Goal: Task Accomplishment & Management: Manage account settings

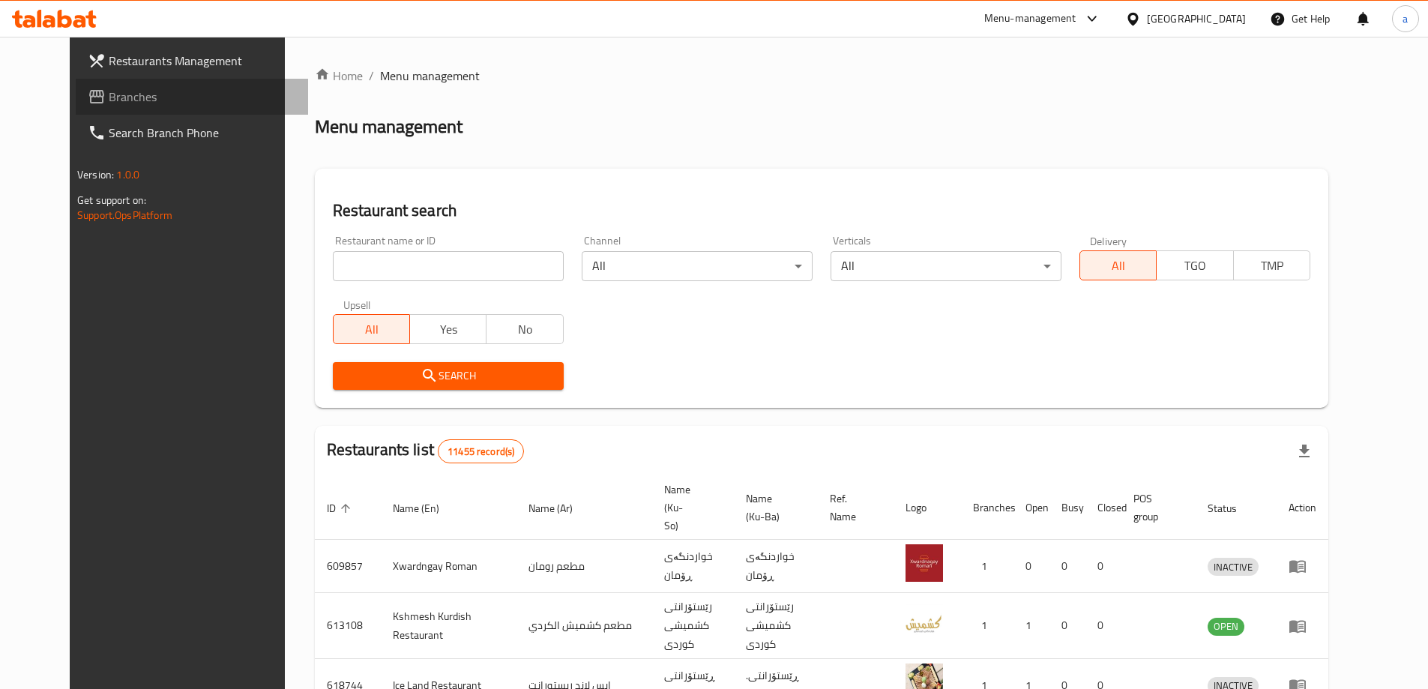
click at [166, 97] on span "Branches" at bounding box center [202, 97] width 187 height 18
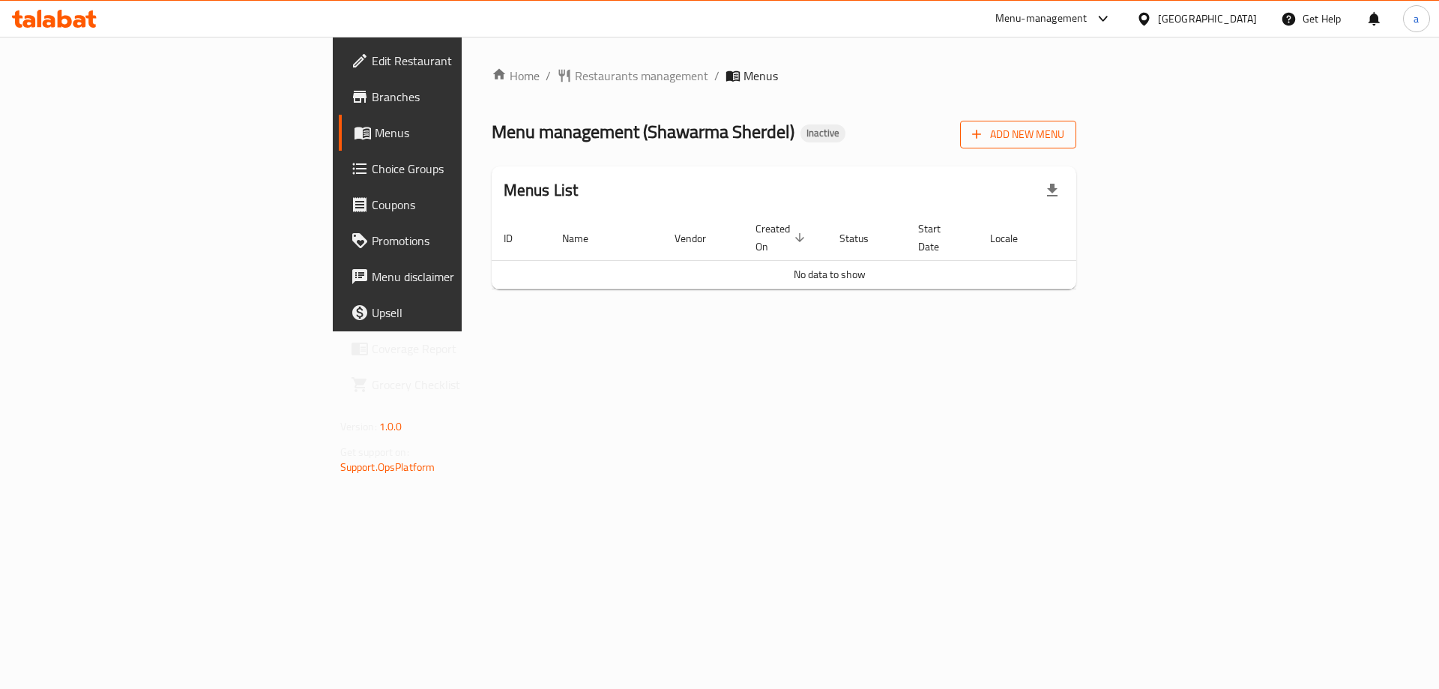
click at [1064, 126] on span "Add New Menu" at bounding box center [1018, 134] width 92 height 19
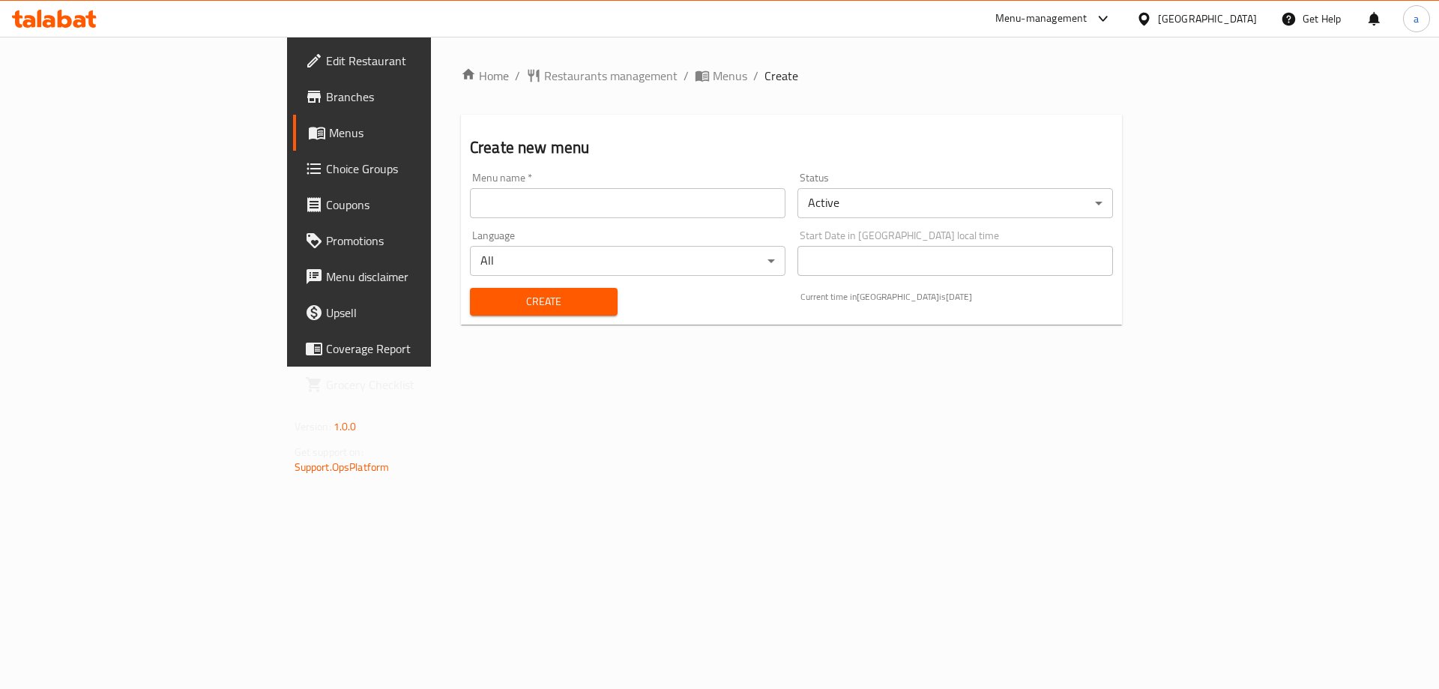
click at [592, 209] on input "text" at bounding box center [628, 203] width 316 height 30
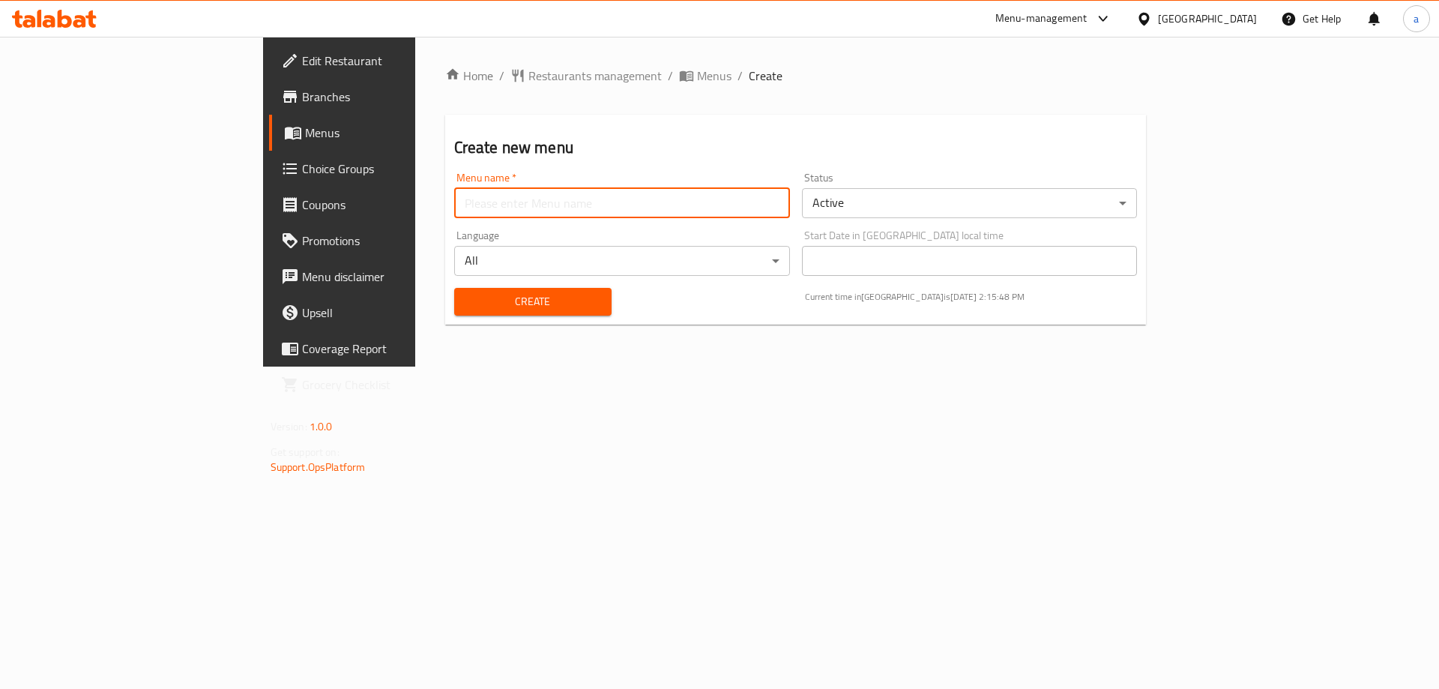
type input "amna"
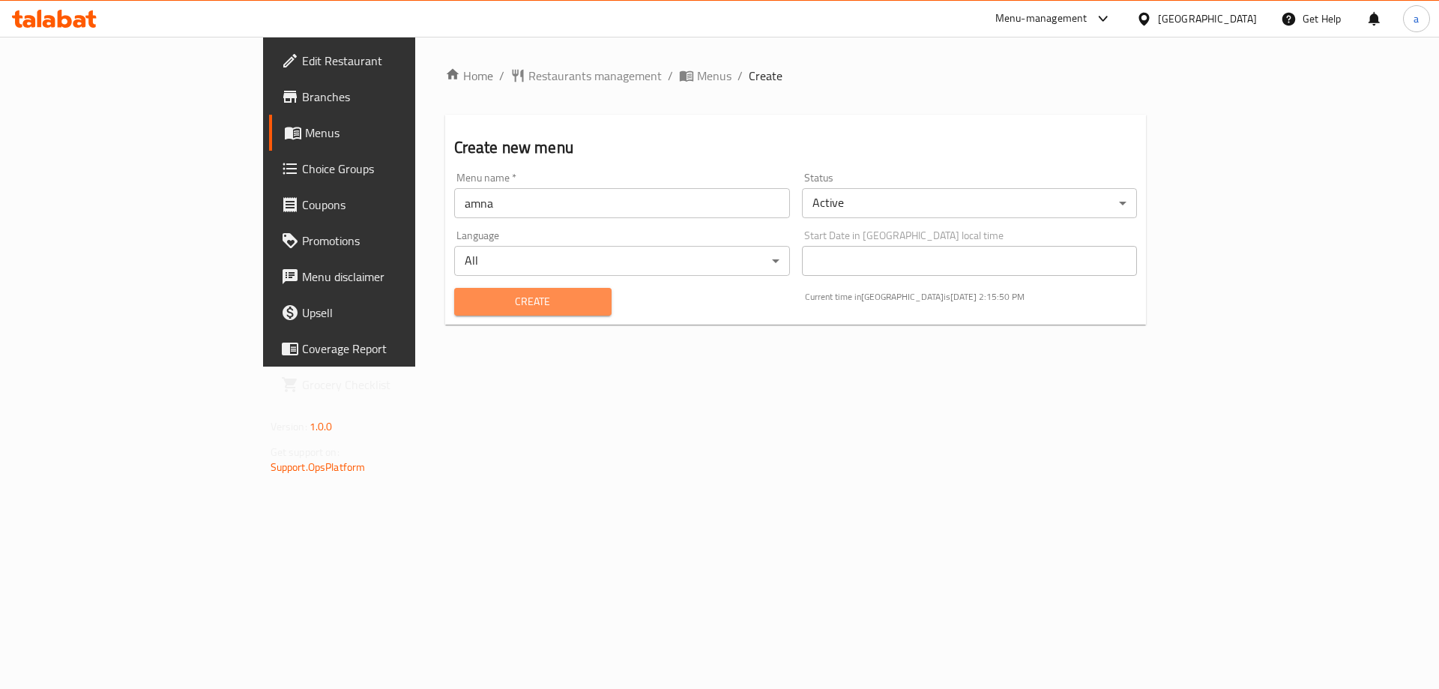
click at [473, 304] on span "Create" at bounding box center [532, 301] width 133 height 19
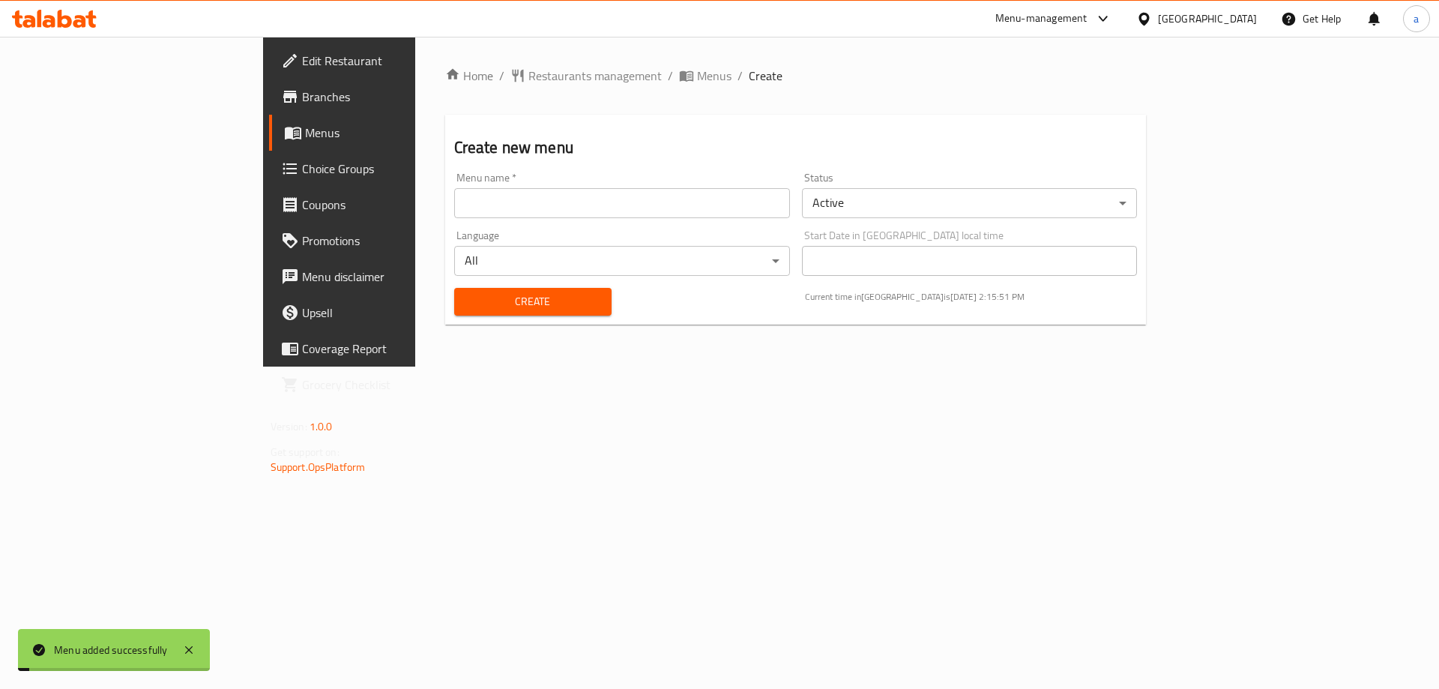
click at [305, 136] on span "Menus" at bounding box center [398, 133] width 187 height 18
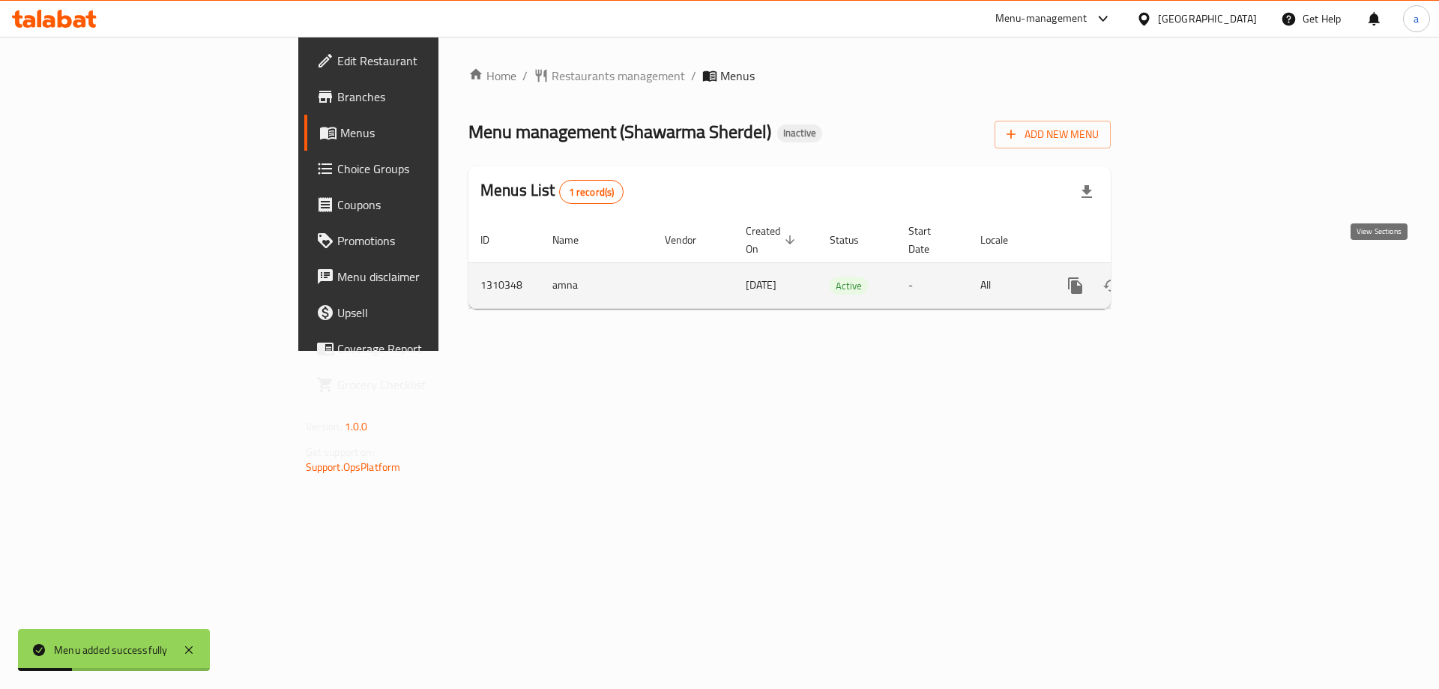
click at [1193, 277] on icon "enhanced table" at bounding box center [1184, 286] width 18 height 18
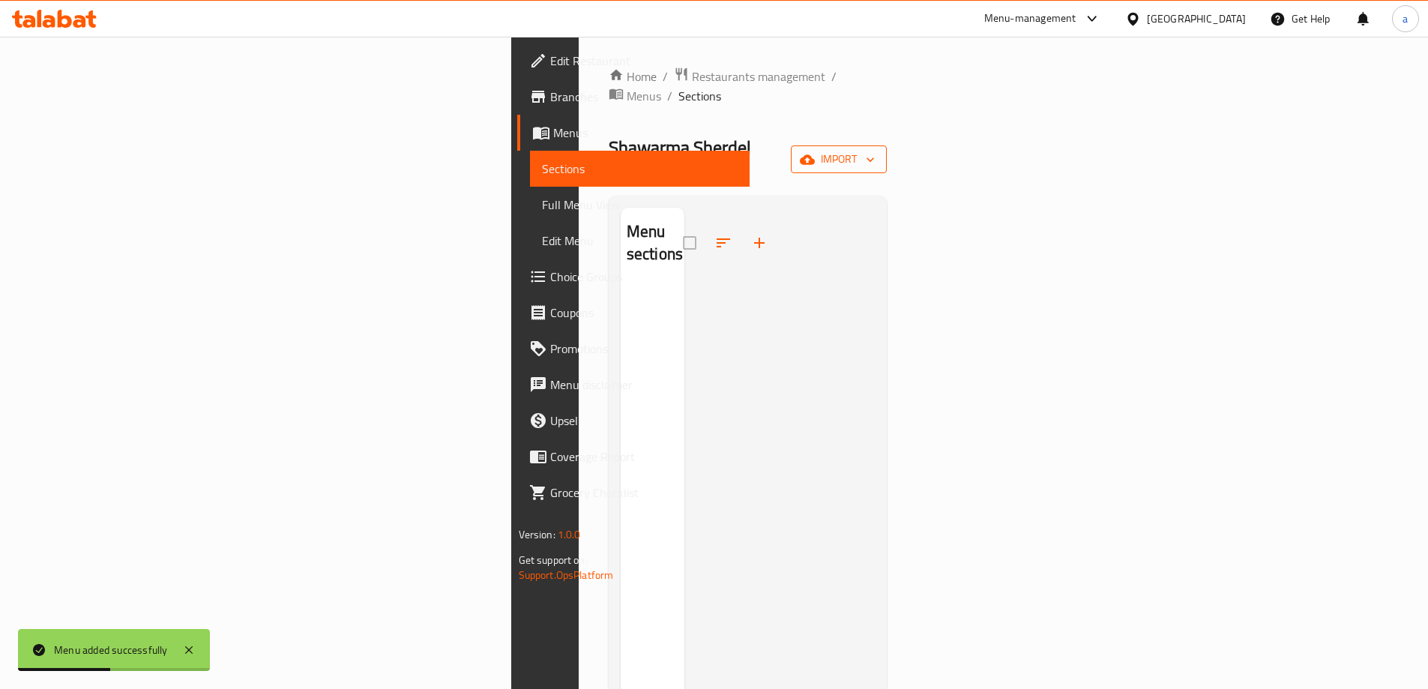
click at [875, 150] on span "import" at bounding box center [839, 159] width 72 height 19
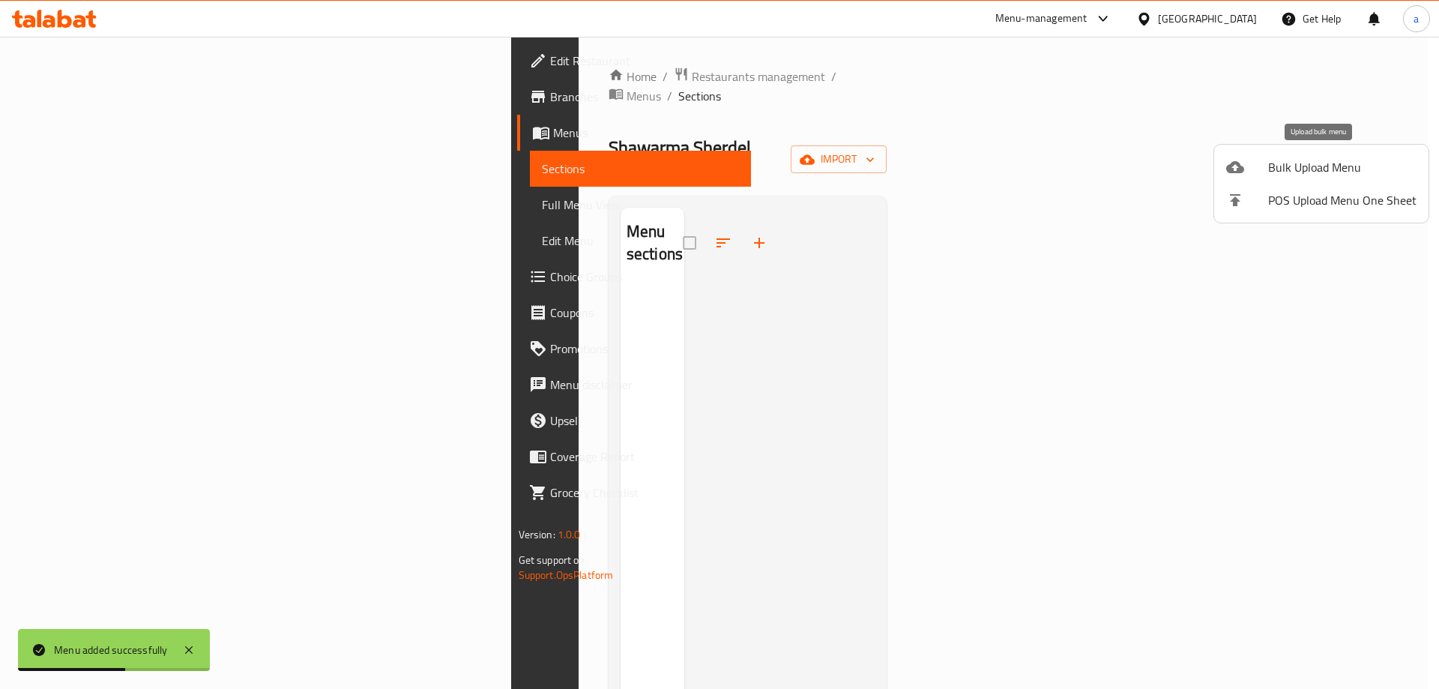
click at [1283, 160] on span "Bulk Upload Menu" at bounding box center [1342, 167] width 148 height 18
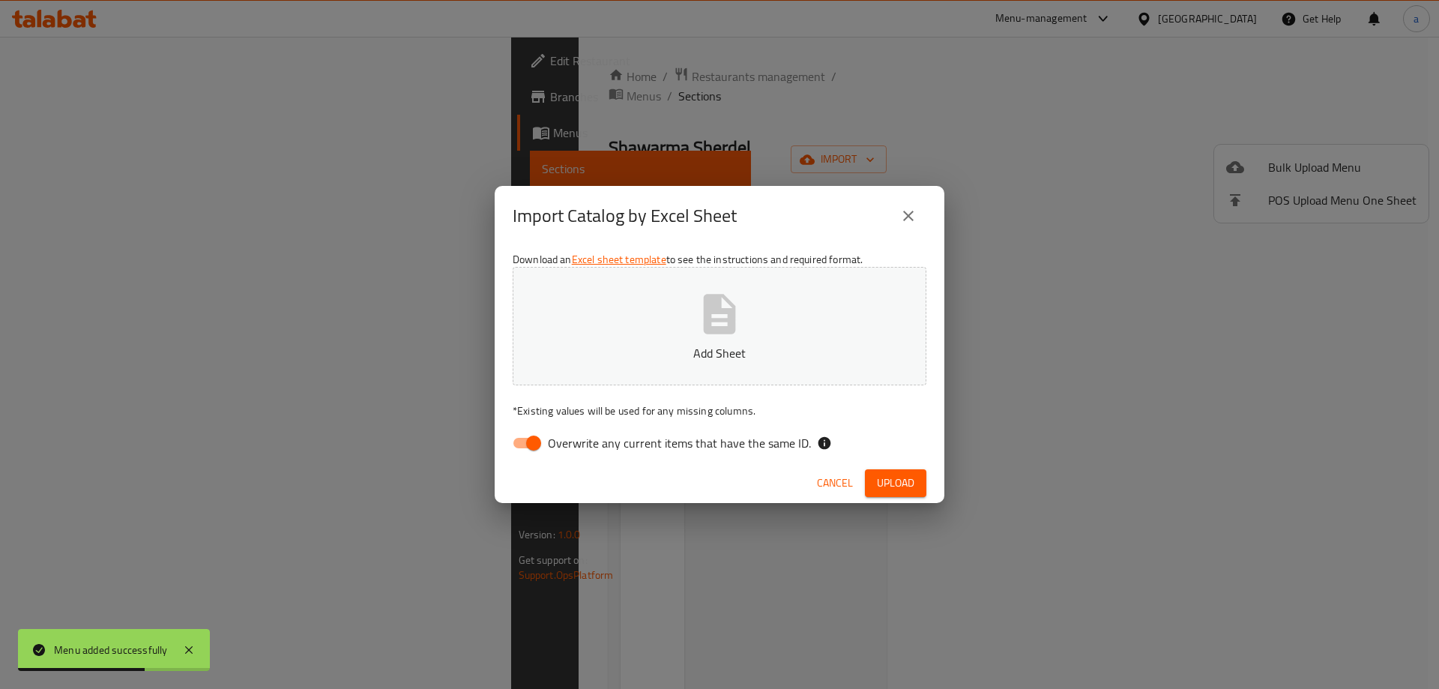
click at [537, 443] on input "Overwrite any current items that have the same ID." at bounding box center [533, 443] width 85 height 28
checkbox input "false"
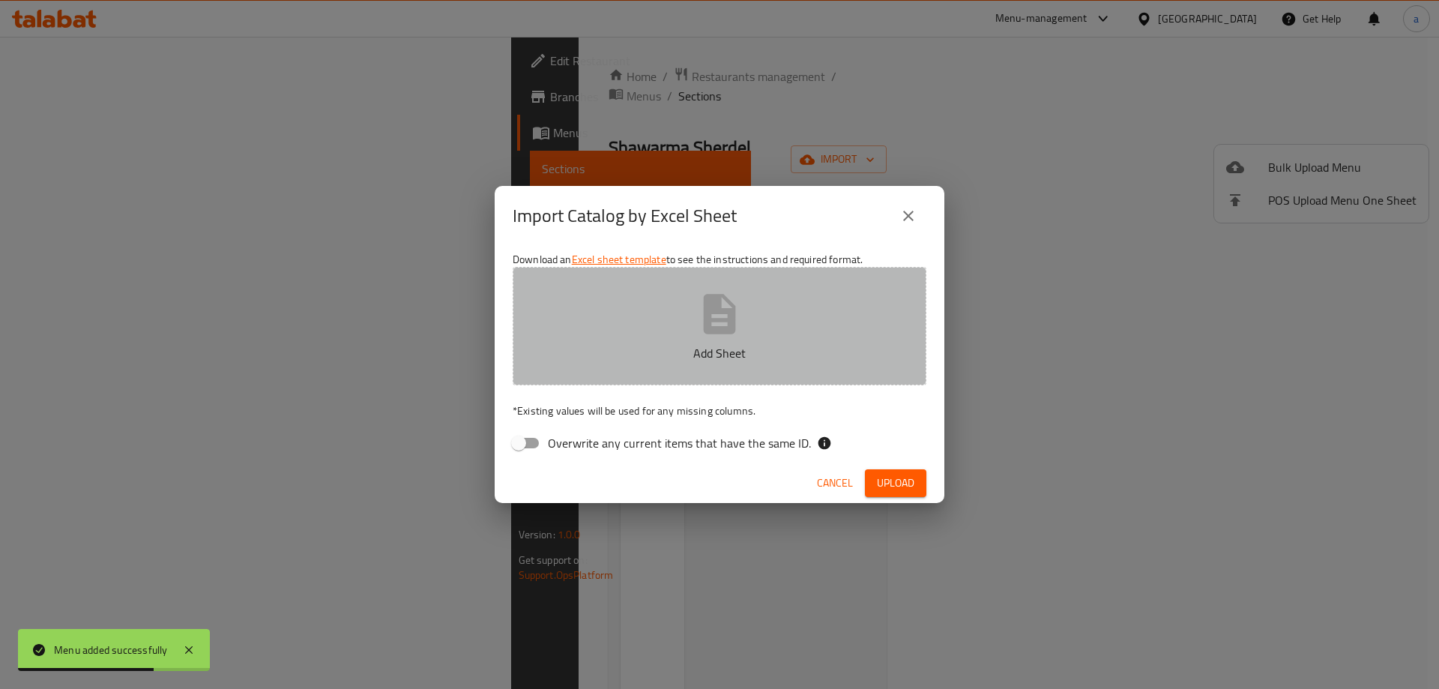
click at [621, 329] on button "Add Sheet" at bounding box center [720, 326] width 414 height 118
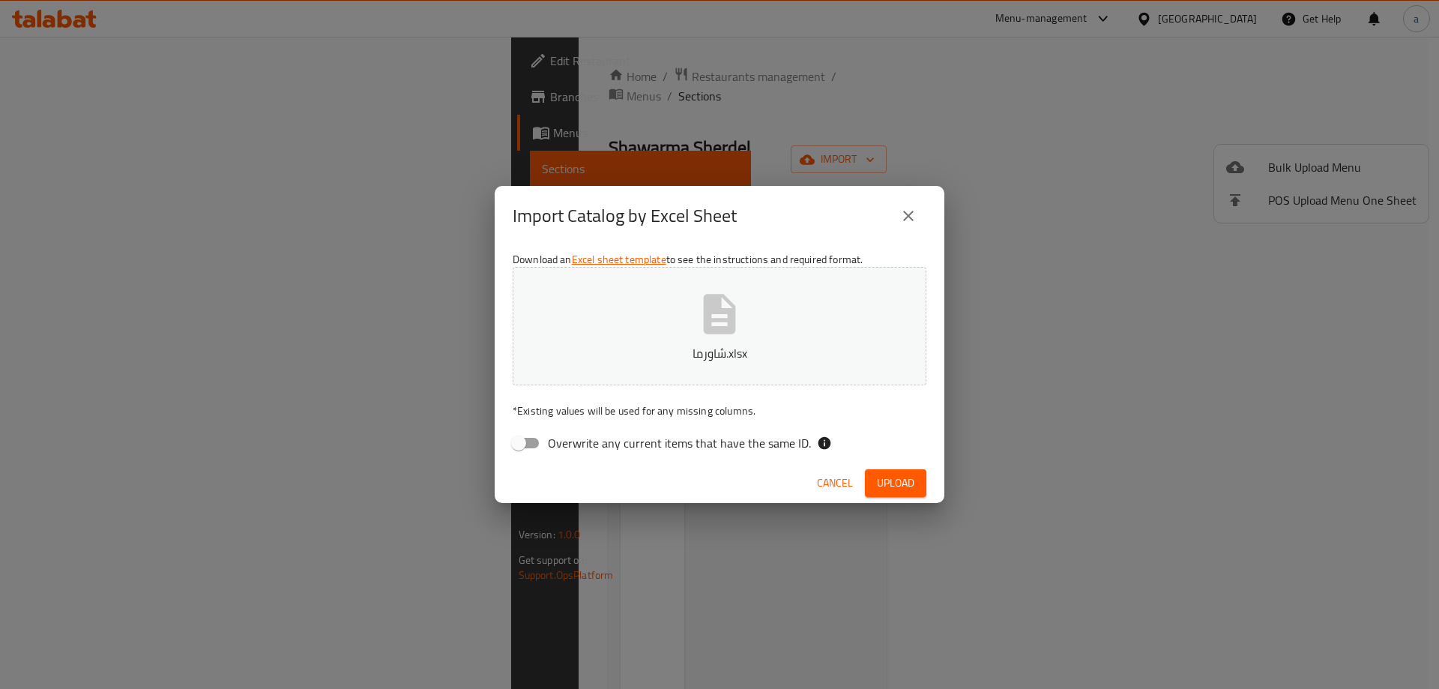
click at [907, 481] on span "Upload" at bounding box center [895, 483] width 37 height 19
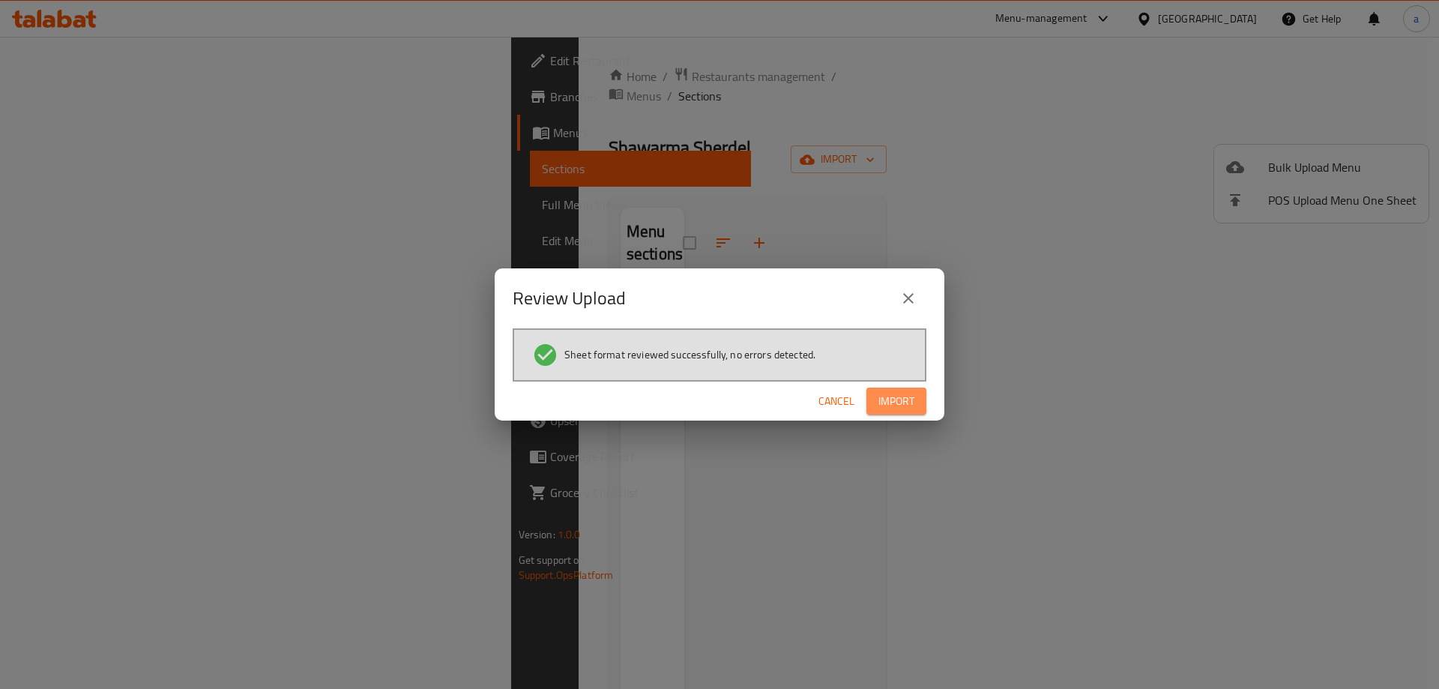
click at [899, 403] on span "Import" at bounding box center [897, 401] width 36 height 19
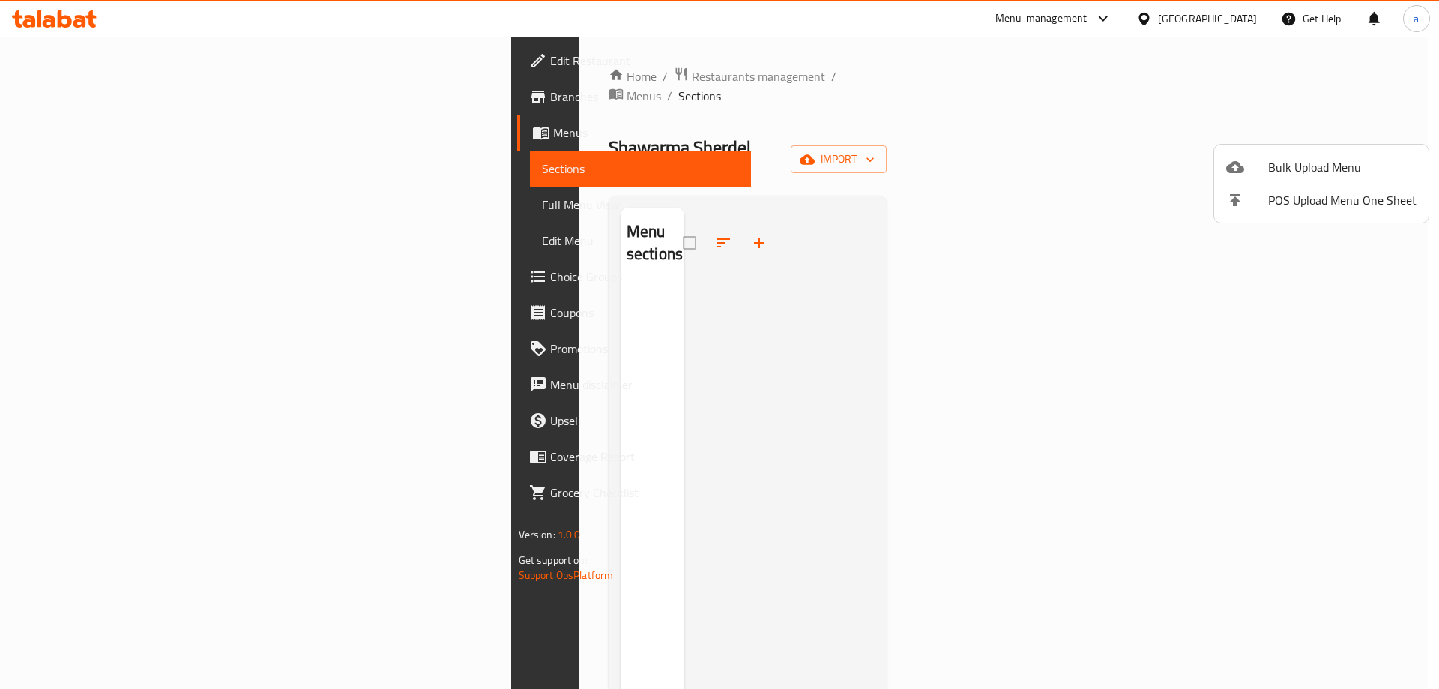
click at [394, 235] on div at bounding box center [719, 344] width 1439 height 689
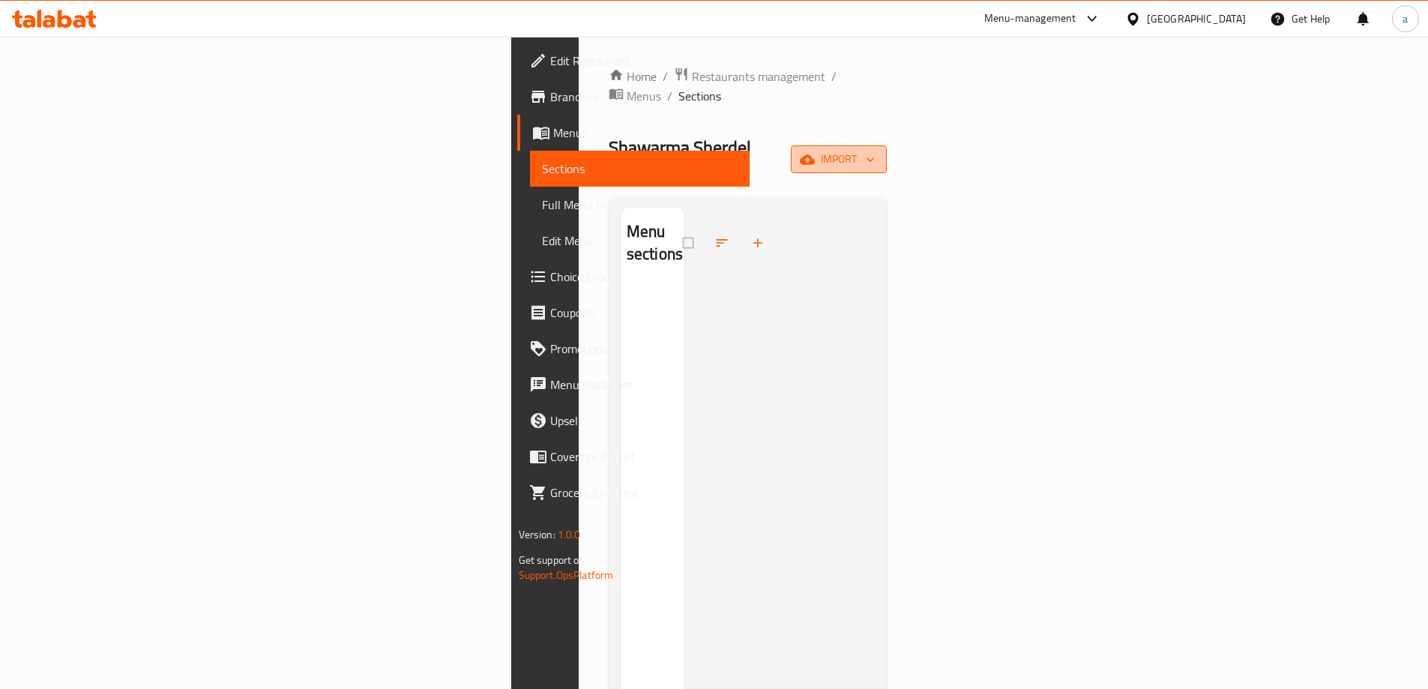
click at [815, 154] on icon "button" at bounding box center [807, 159] width 15 height 10
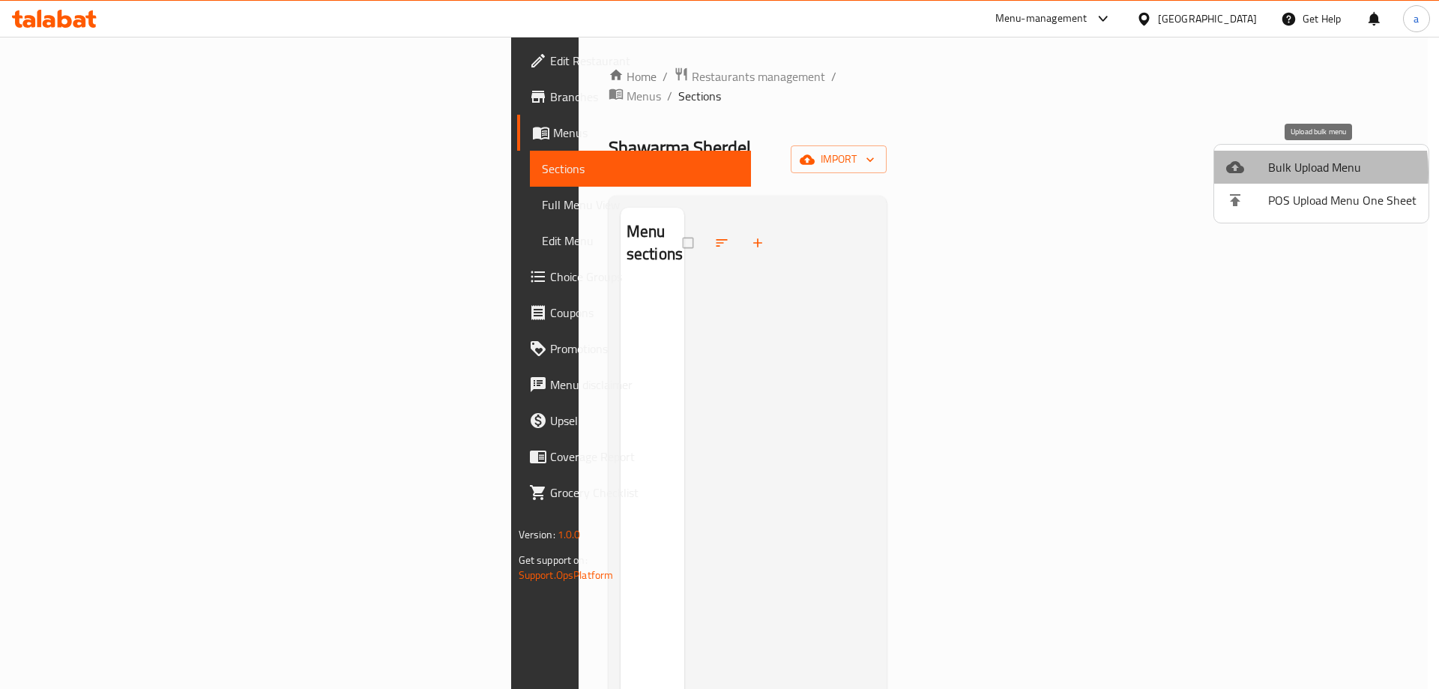
click at [1264, 172] on div at bounding box center [1247, 167] width 42 height 18
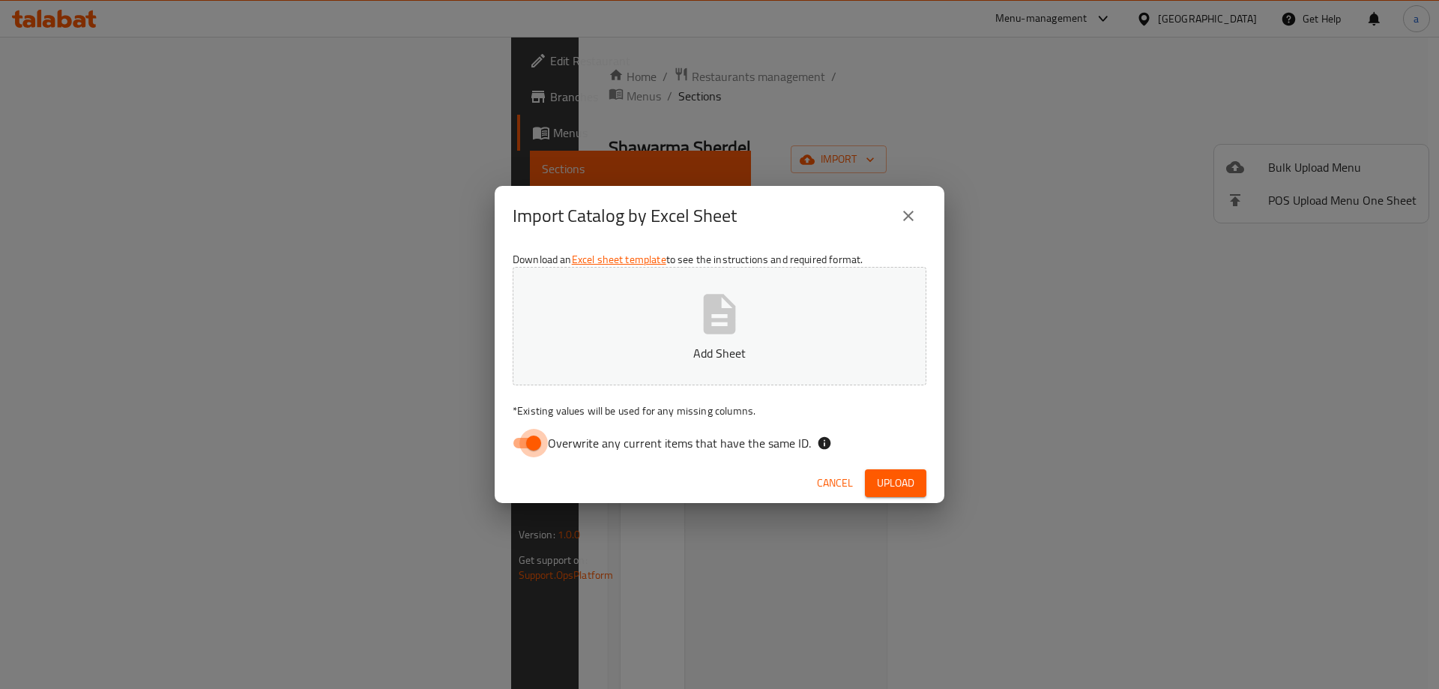
click at [540, 436] on input "Overwrite any current items that have the same ID." at bounding box center [533, 443] width 85 height 28
checkbox input "false"
click at [610, 358] on p "Add Sheet" at bounding box center [719, 353] width 367 height 18
click at [909, 208] on icon "close" at bounding box center [909, 216] width 18 height 18
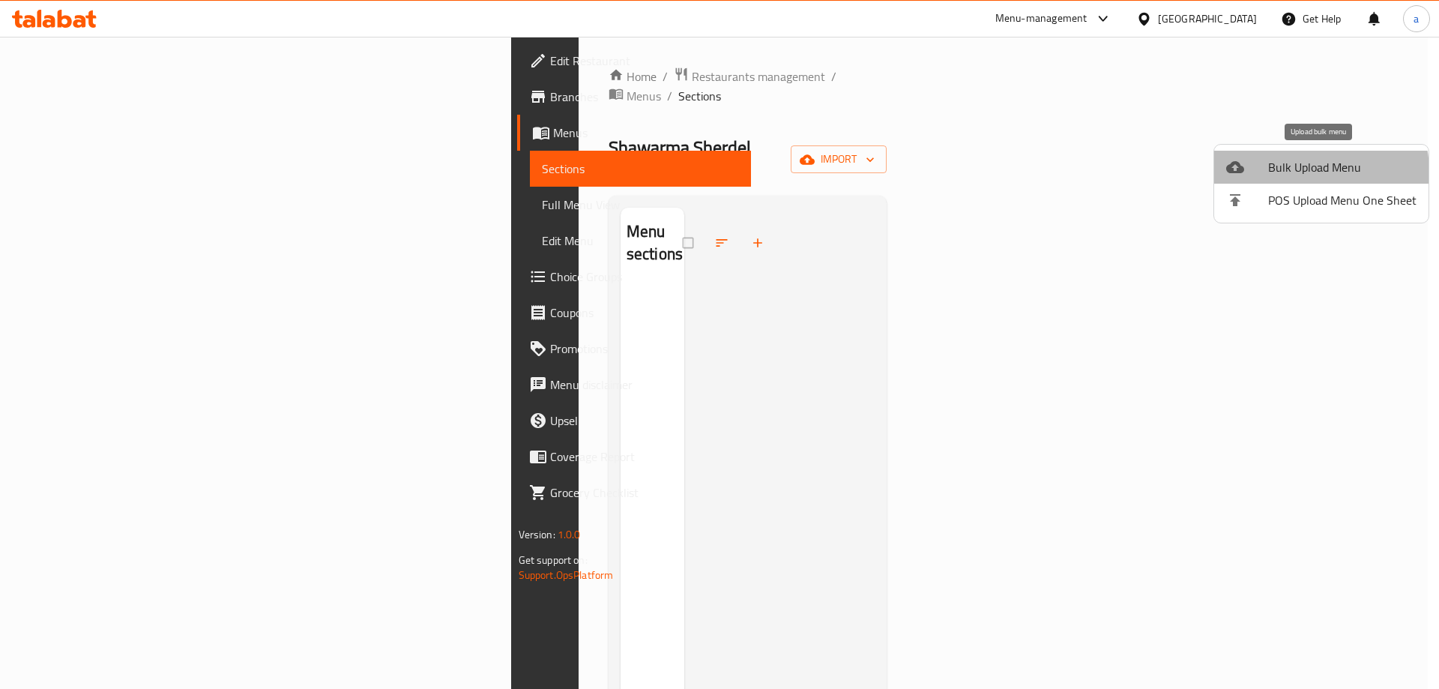
click at [1316, 171] on span "Bulk Upload Menu" at bounding box center [1342, 167] width 148 height 18
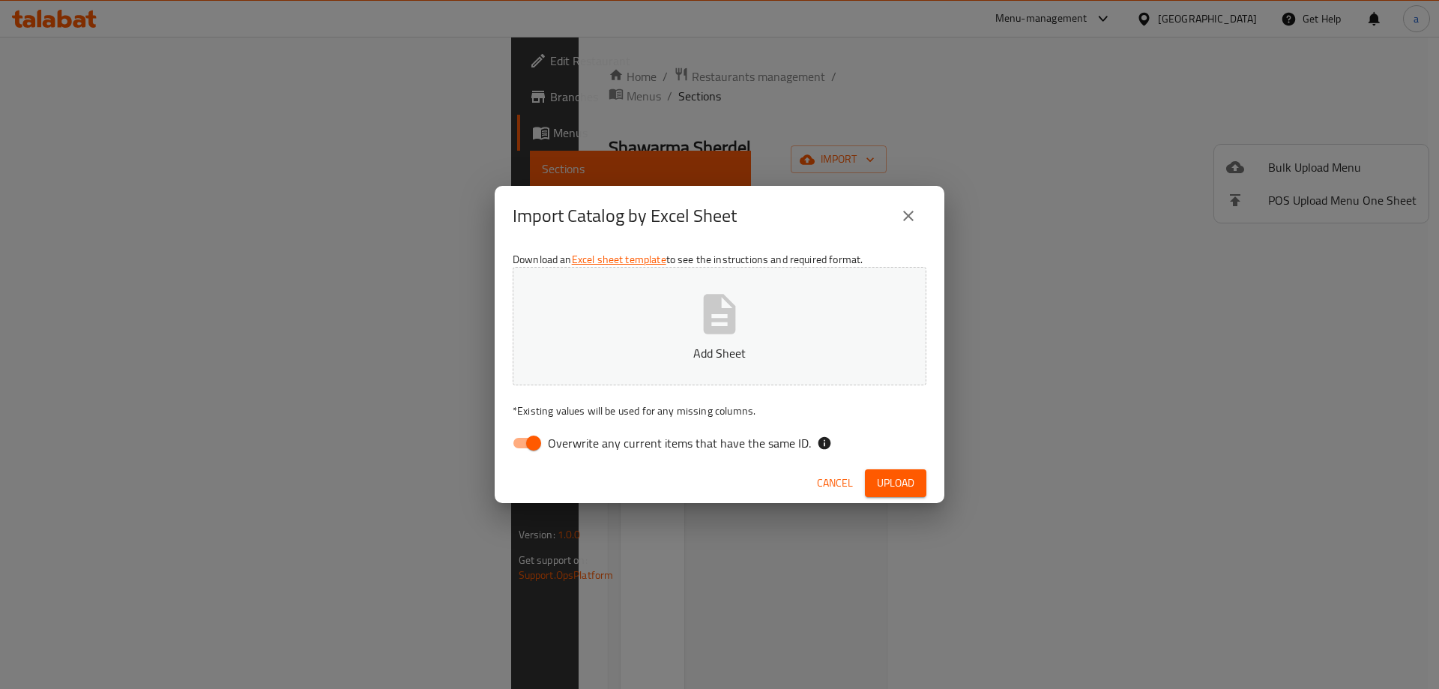
click at [524, 454] on input "Overwrite any current items that have the same ID." at bounding box center [533, 443] width 85 height 28
checkbox input "false"
click at [619, 332] on button "Add Sheet" at bounding box center [720, 326] width 414 height 118
click at [912, 481] on span "Upload" at bounding box center [895, 483] width 37 height 19
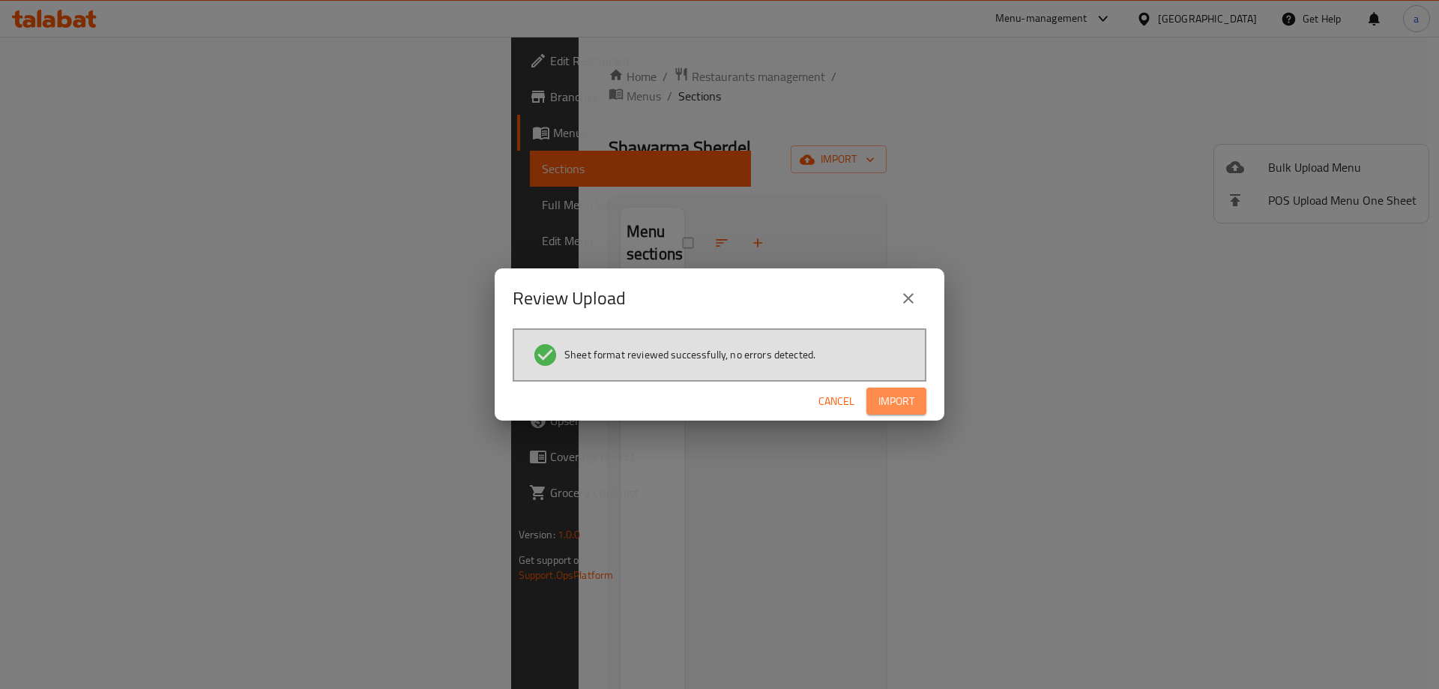
click at [911, 403] on span "Import" at bounding box center [897, 401] width 36 height 19
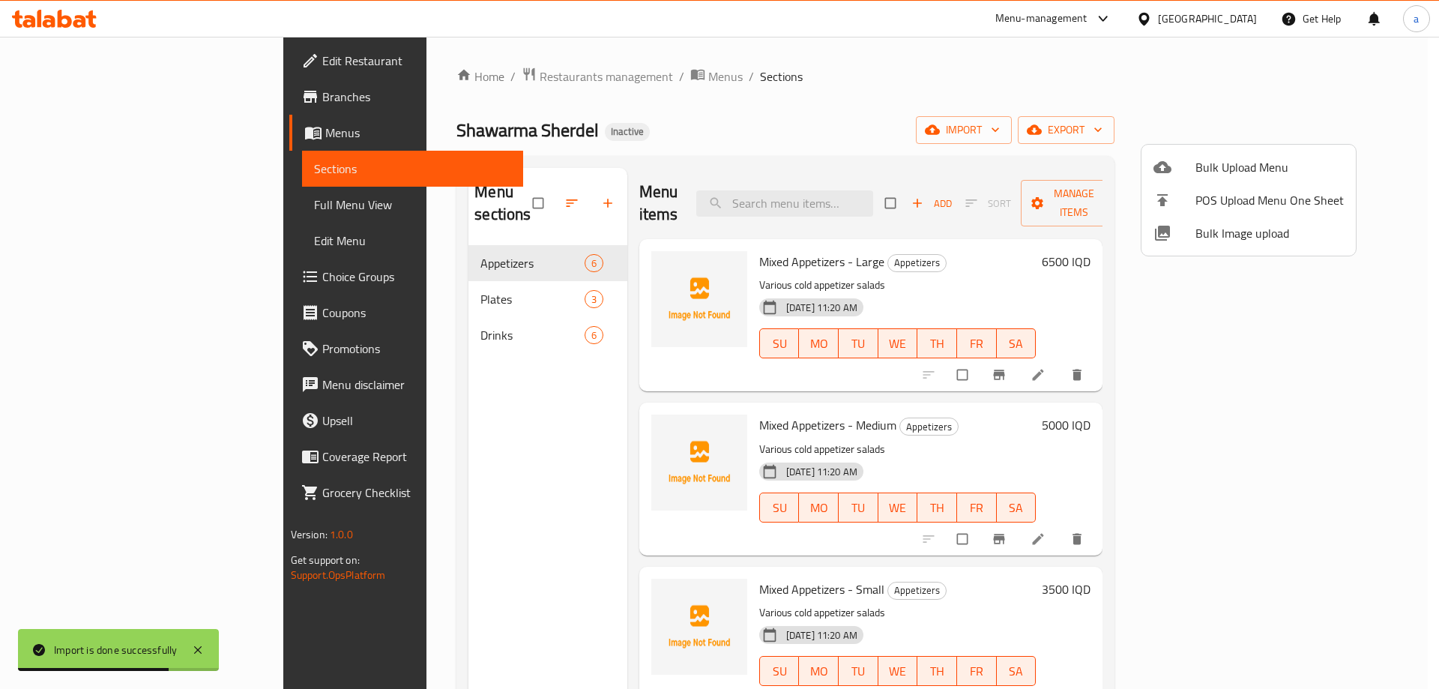
click at [445, 274] on div at bounding box center [719, 344] width 1439 height 689
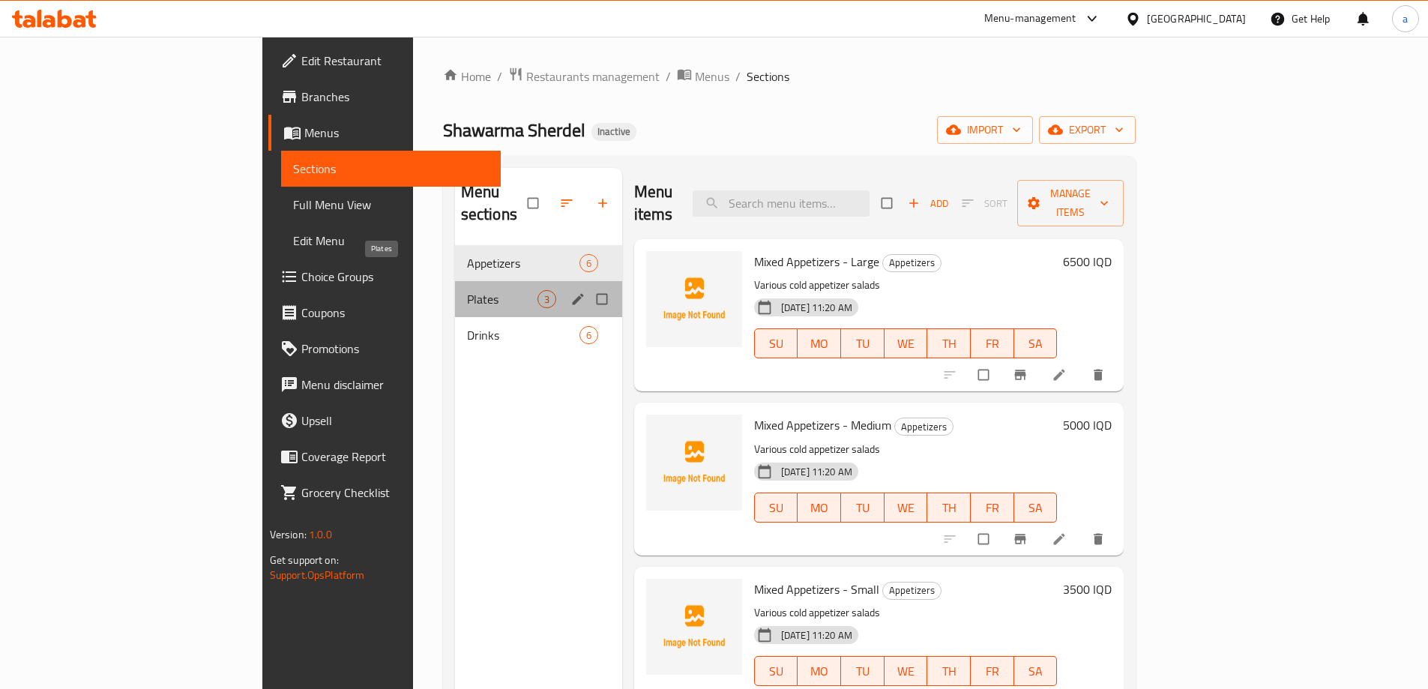
click at [467, 290] on span "Plates" at bounding box center [502, 299] width 70 height 18
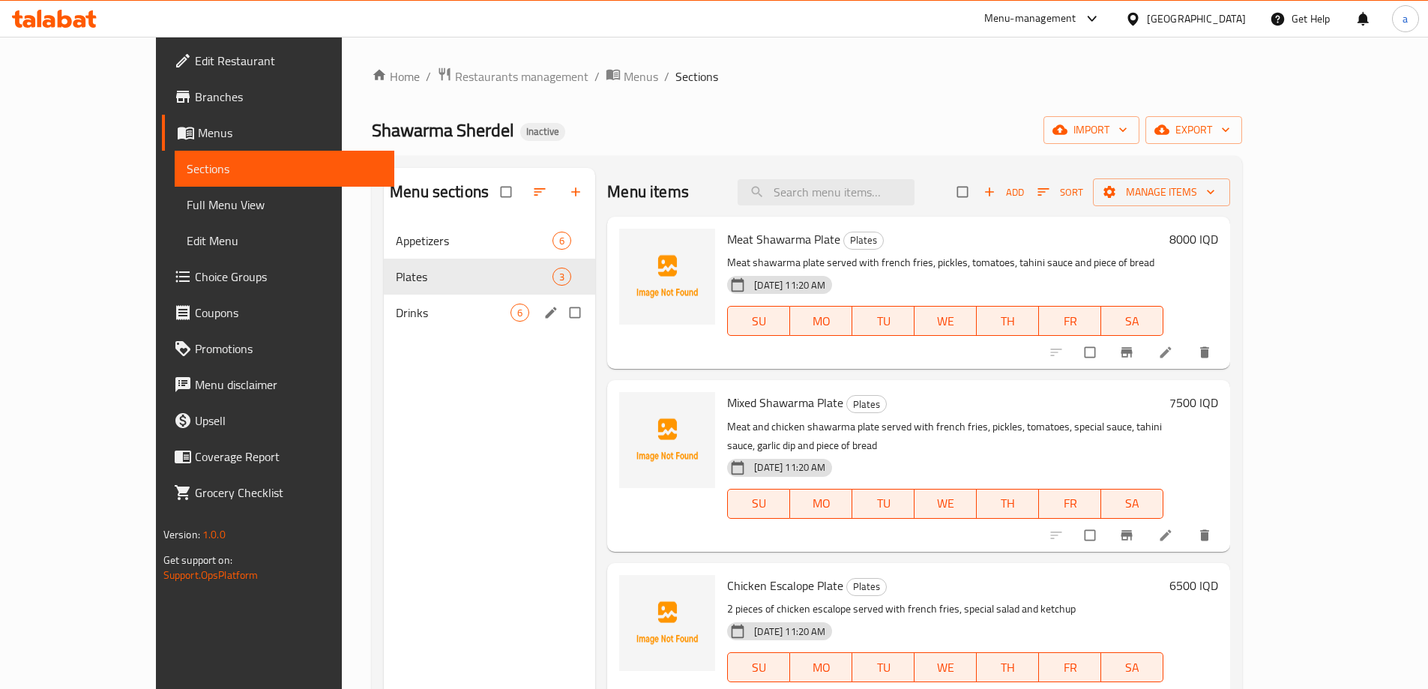
click at [418, 295] on div "Drinks 6" at bounding box center [489, 313] width 211 height 36
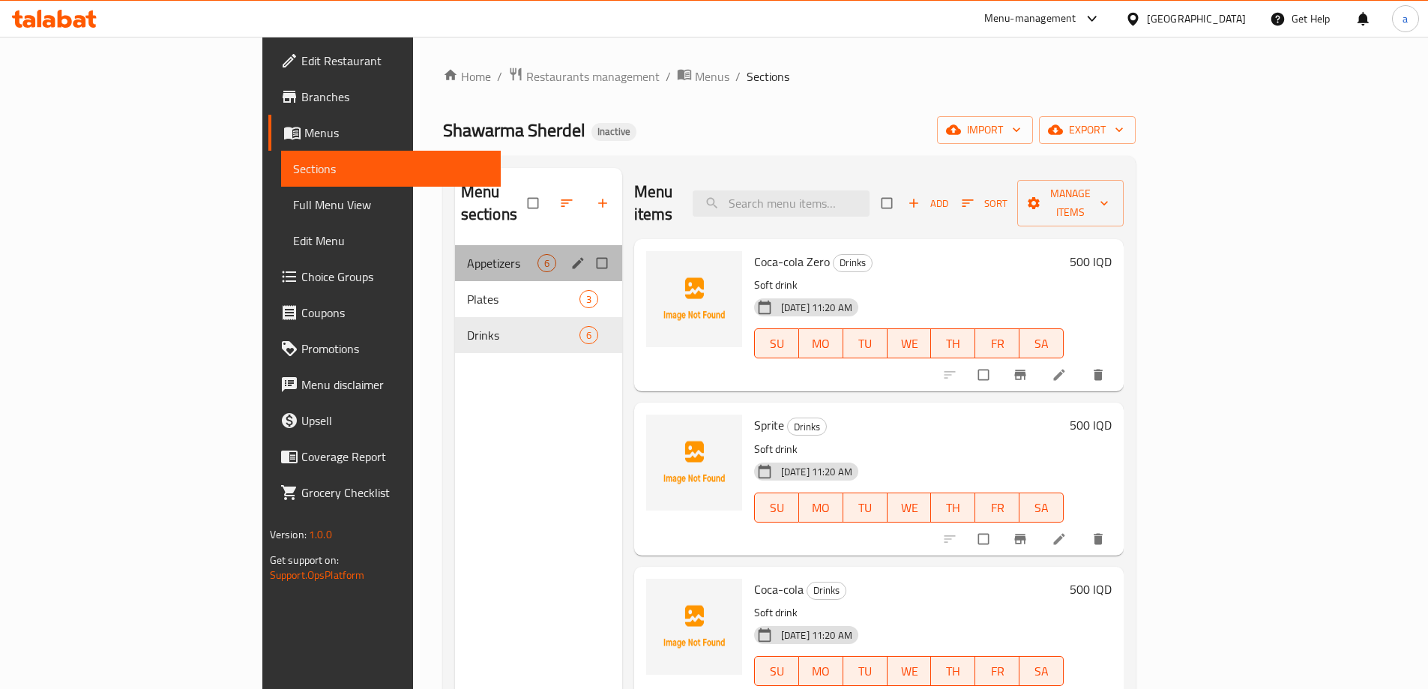
click at [455, 254] on div "Appetizers 6" at bounding box center [538, 263] width 167 height 36
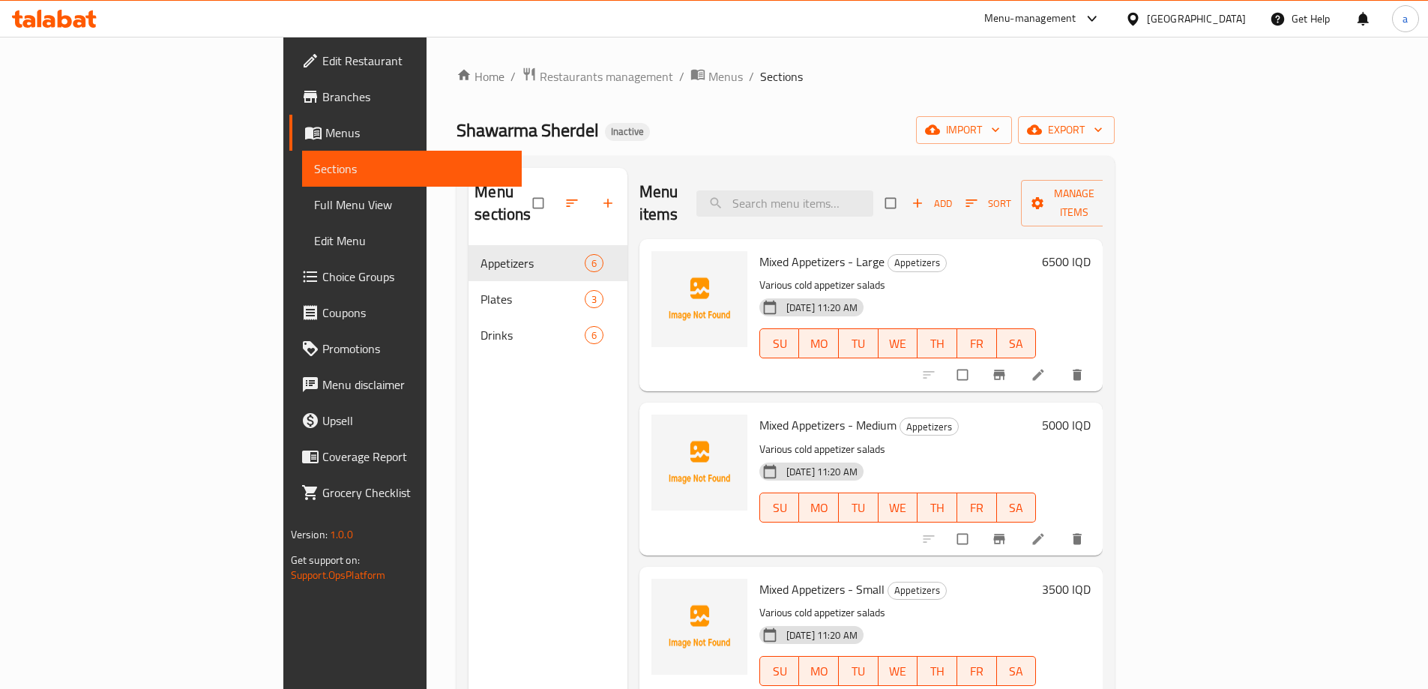
click at [516, 354] on div "Menu sections Appetizers 6 Plates 3 Drinks 6" at bounding box center [548, 512] width 159 height 689
click at [314, 196] on span "Full Menu View" at bounding box center [412, 205] width 196 height 18
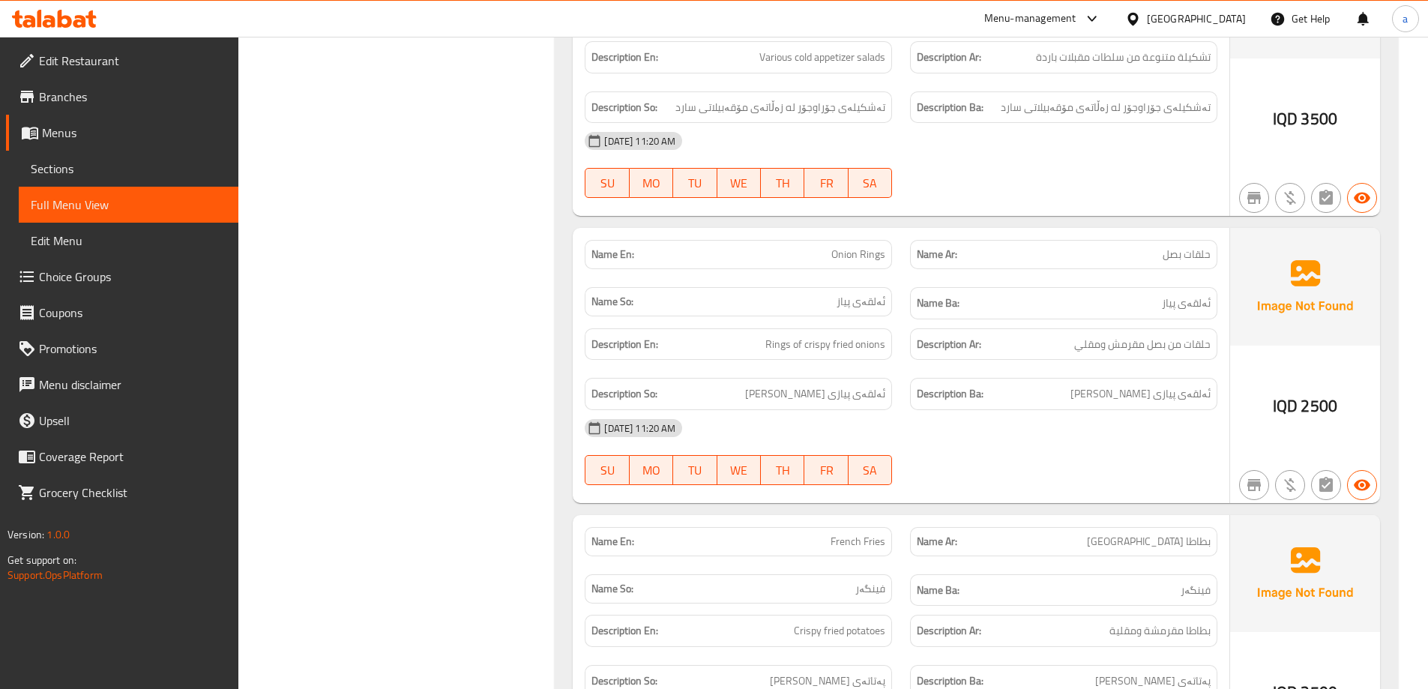
scroll to position [900, 0]
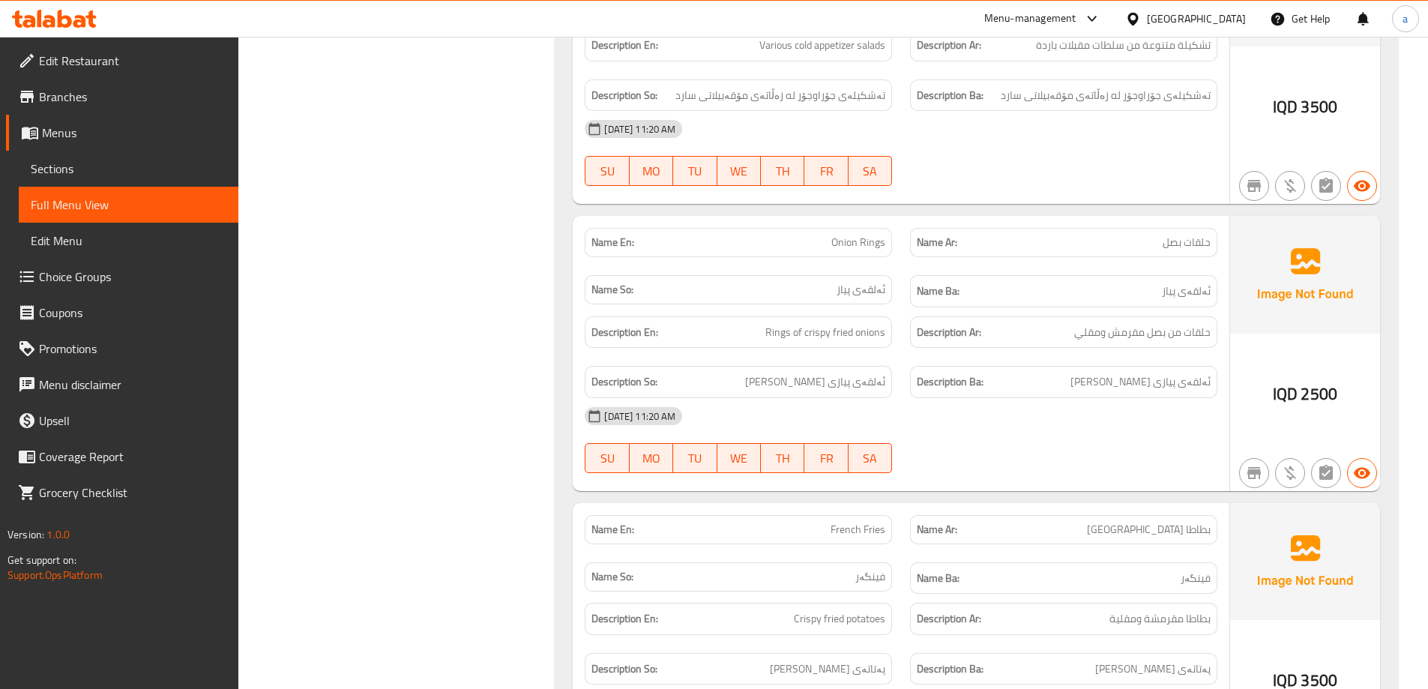
click at [722, 256] on div "Name En: Onion Rings" at bounding box center [738, 242] width 307 height 29
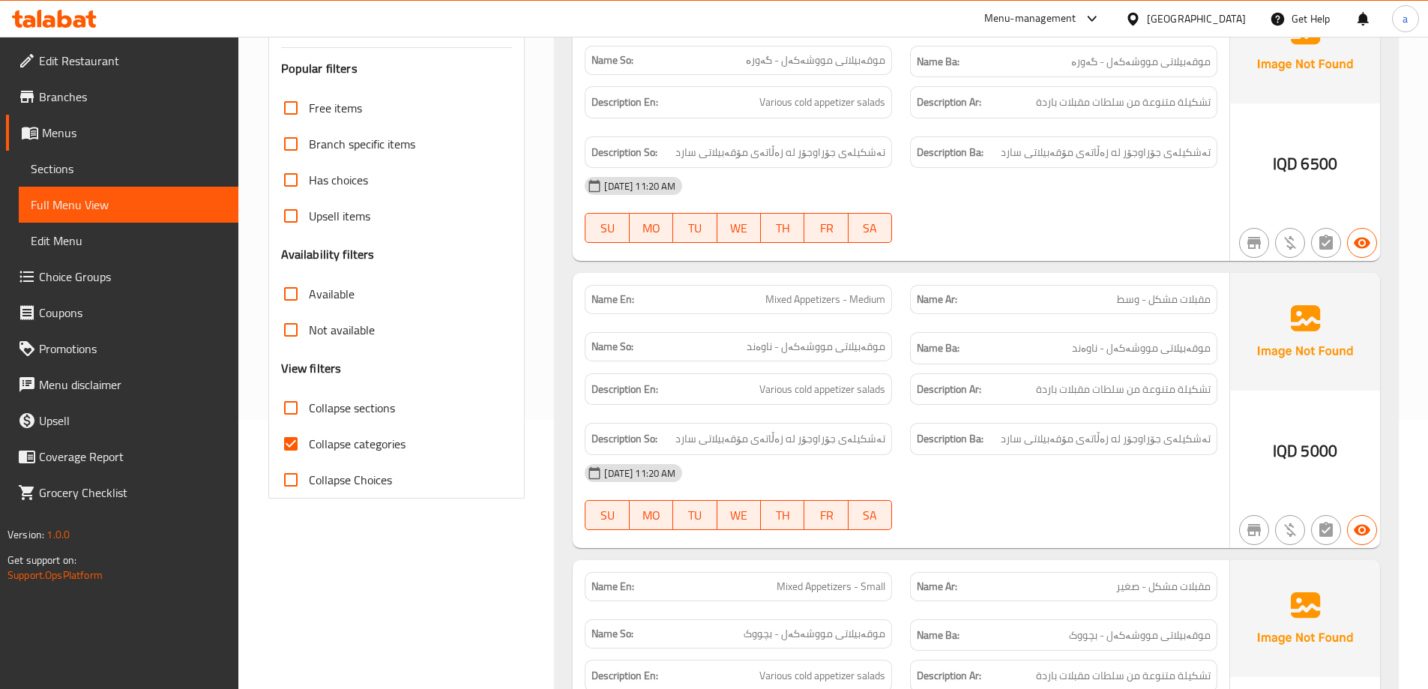
scroll to position [0, 0]
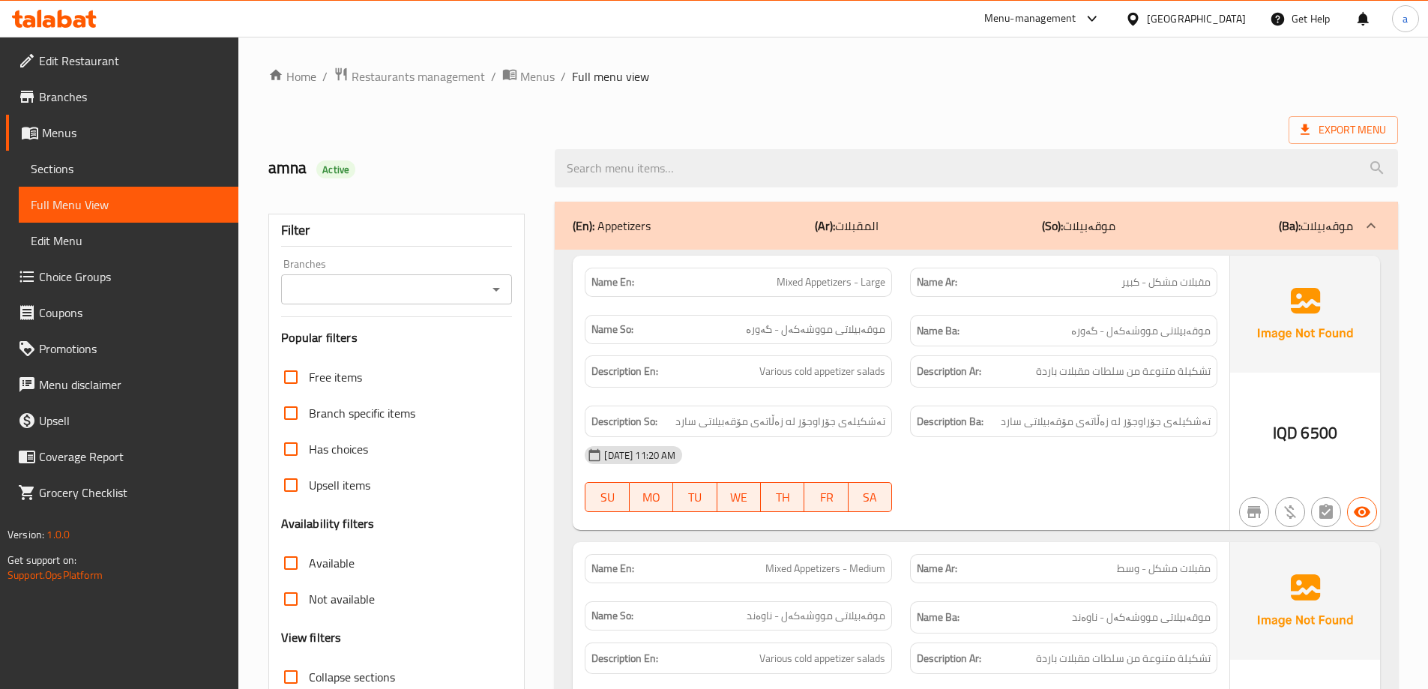
click at [1205, 228] on div "(En): Appetizers (Ar): المقبلات (So): موقەبیلات (Ba): موقەبیلات" at bounding box center [963, 226] width 780 height 18
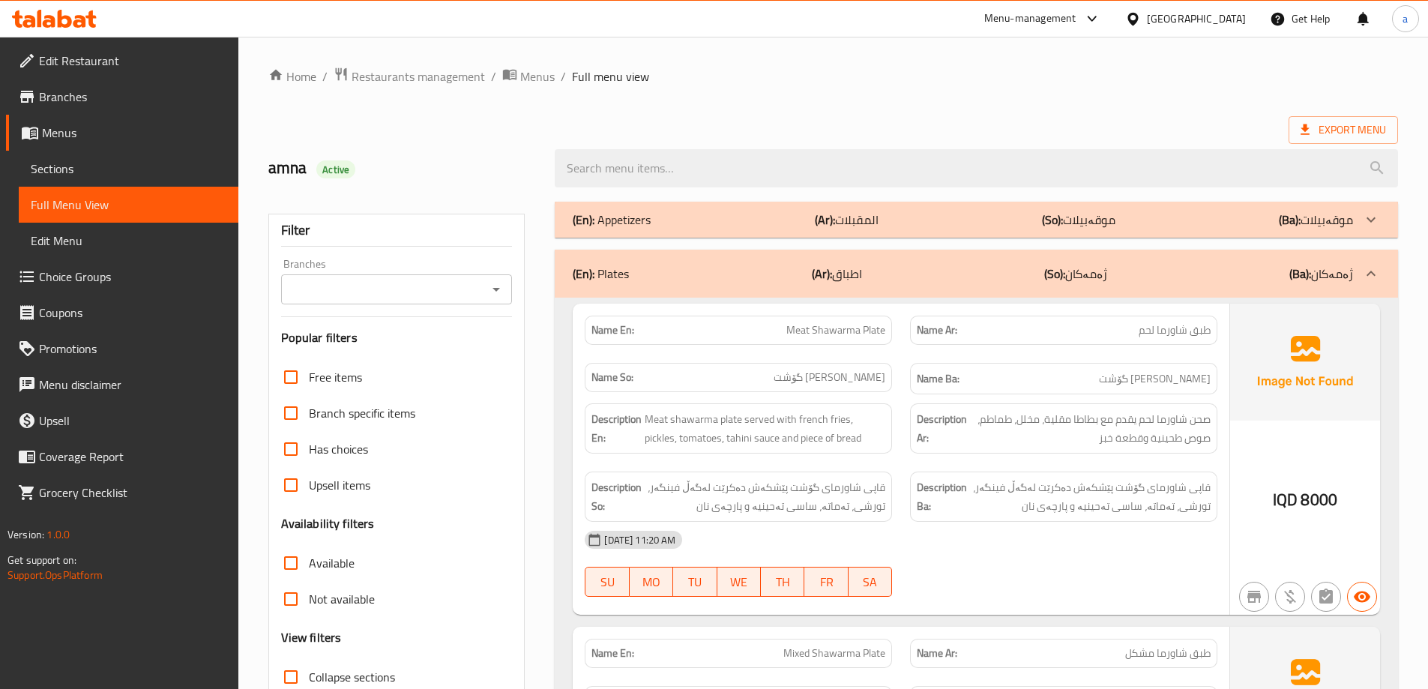
click at [496, 289] on icon "Open" at bounding box center [496, 290] width 7 height 4
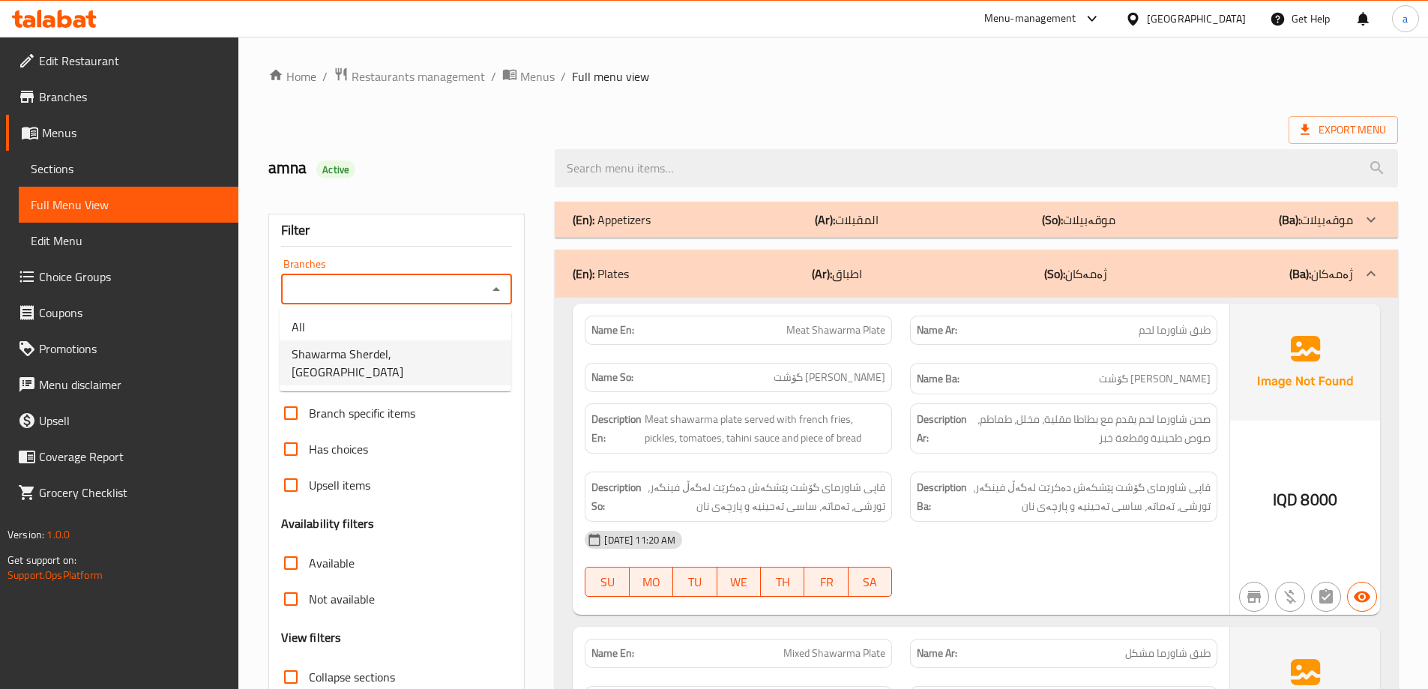
click at [466, 353] on span "Shawarma Sherdel, [GEOGRAPHIC_DATA]" at bounding box center [396, 363] width 208 height 36
type input "Shawarma Sherdel, [GEOGRAPHIC_DATA]"
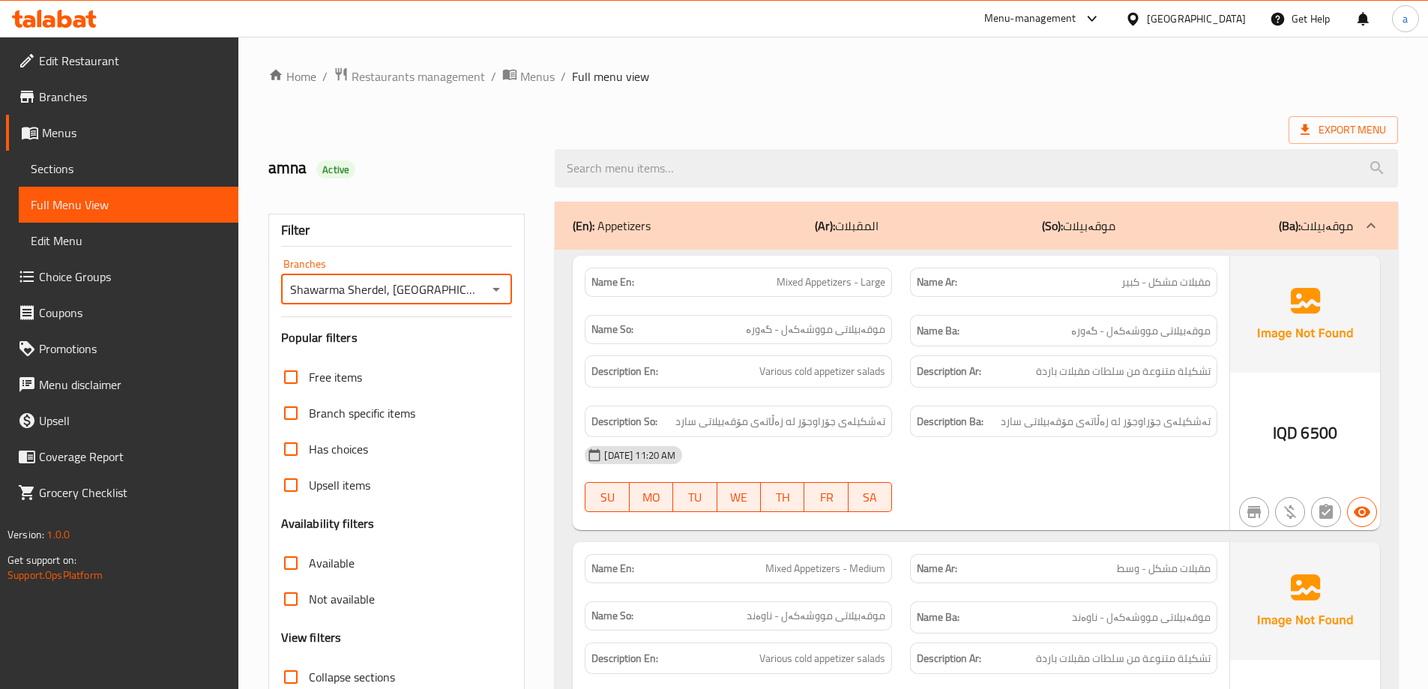
click at [825, 238] on div "(En): Appetizers (Ar): المقبلات (So): موقەبیلات (Ba): موقەبیلات" at bounding box center [976, 226] width 843 height 48
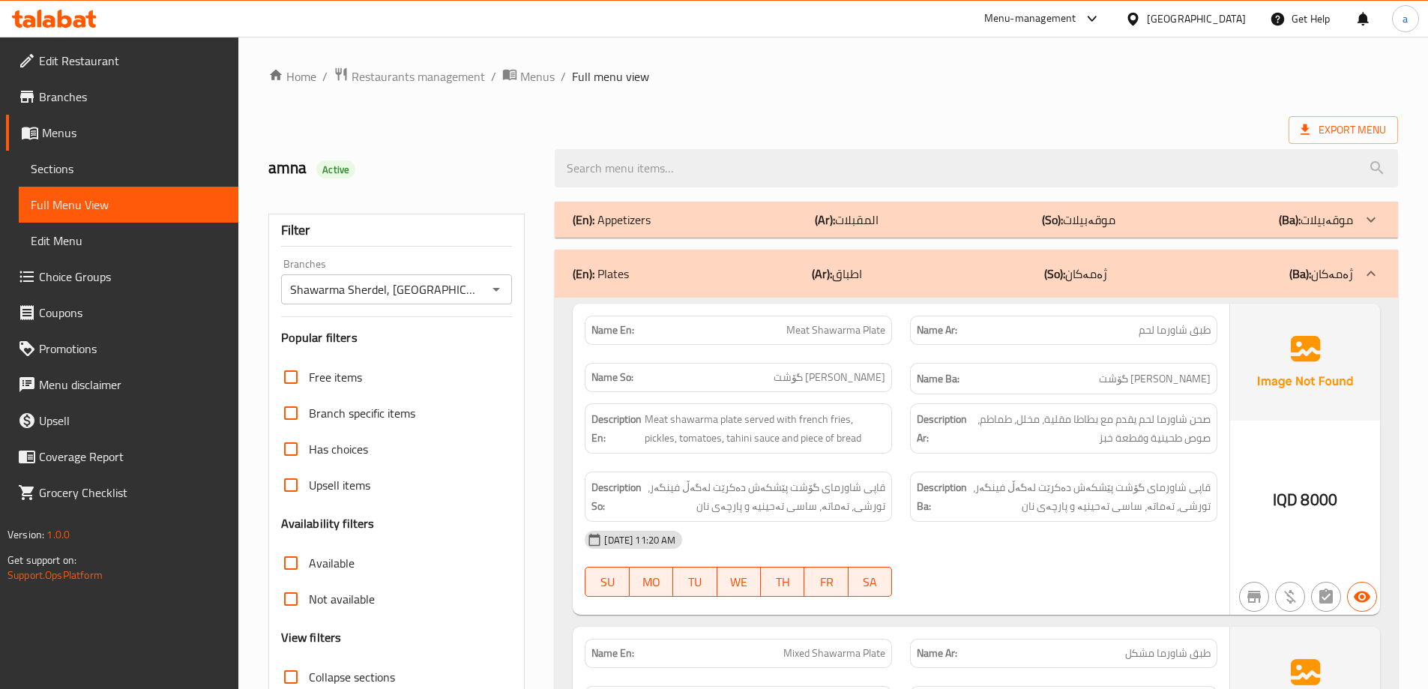
scroll to position [225, 0]
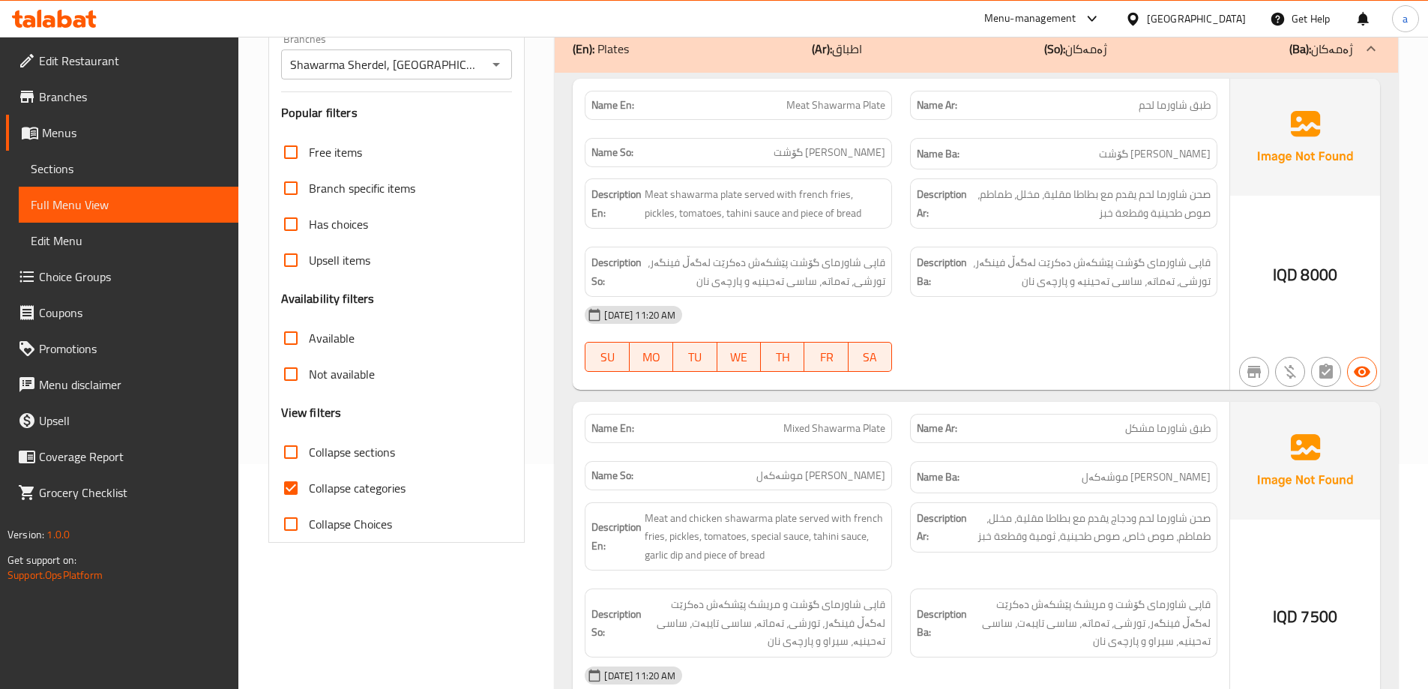
click at [898, 54] on div "(En): Plates (Ar): اطباق (So): ژەمەکان (Ba): ژەمەکان" at bounding box center [963, 49] width 780 height 18
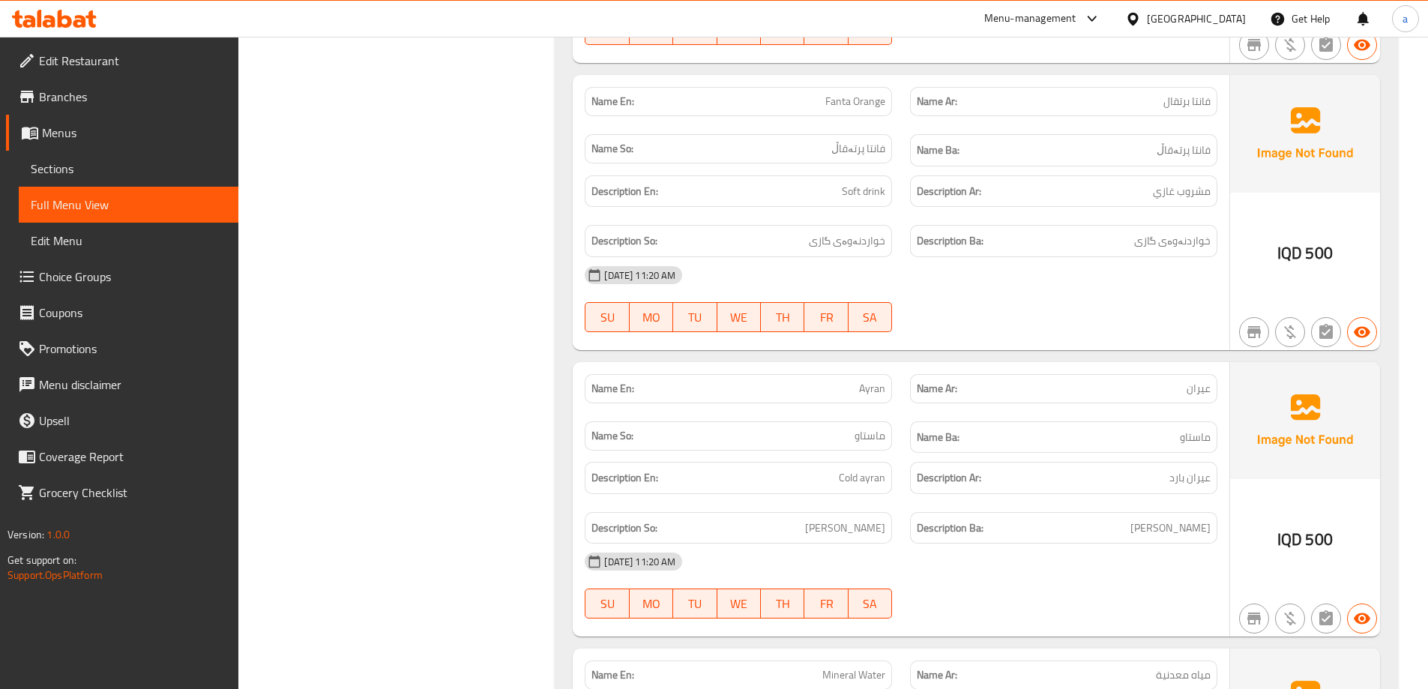
scroll to position [1349, 0]
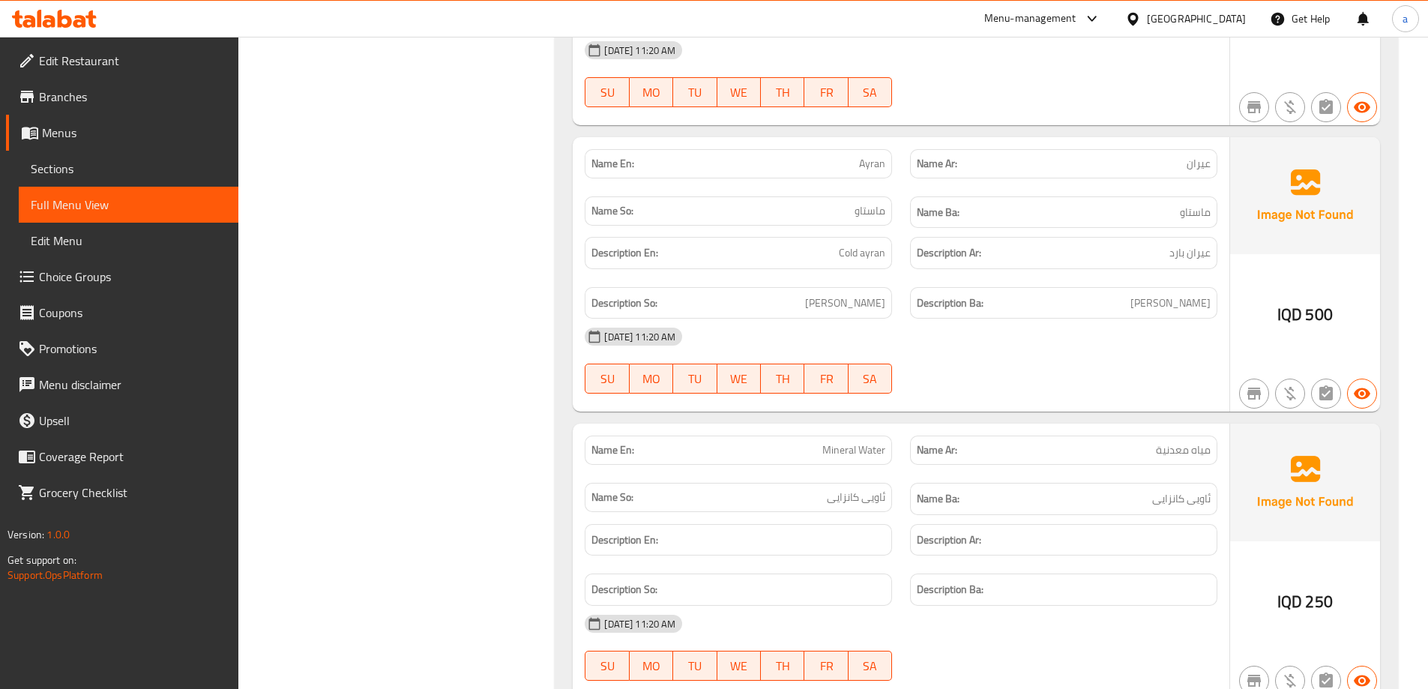
click at [1119, 363] on div "08-09-2025 11:20 AM SU MO TU WE TH FR SA" at bounding box center [901, 361] width 651 height 84
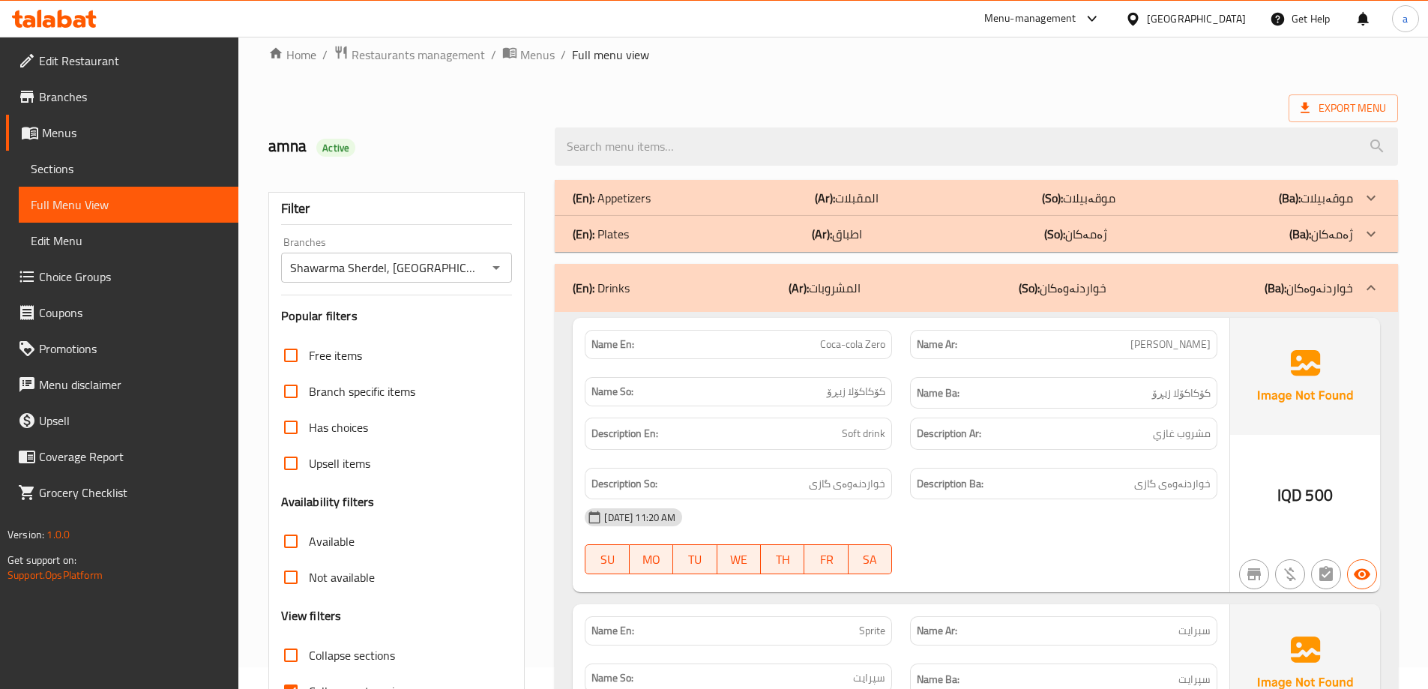
scroll to position [0, 0]
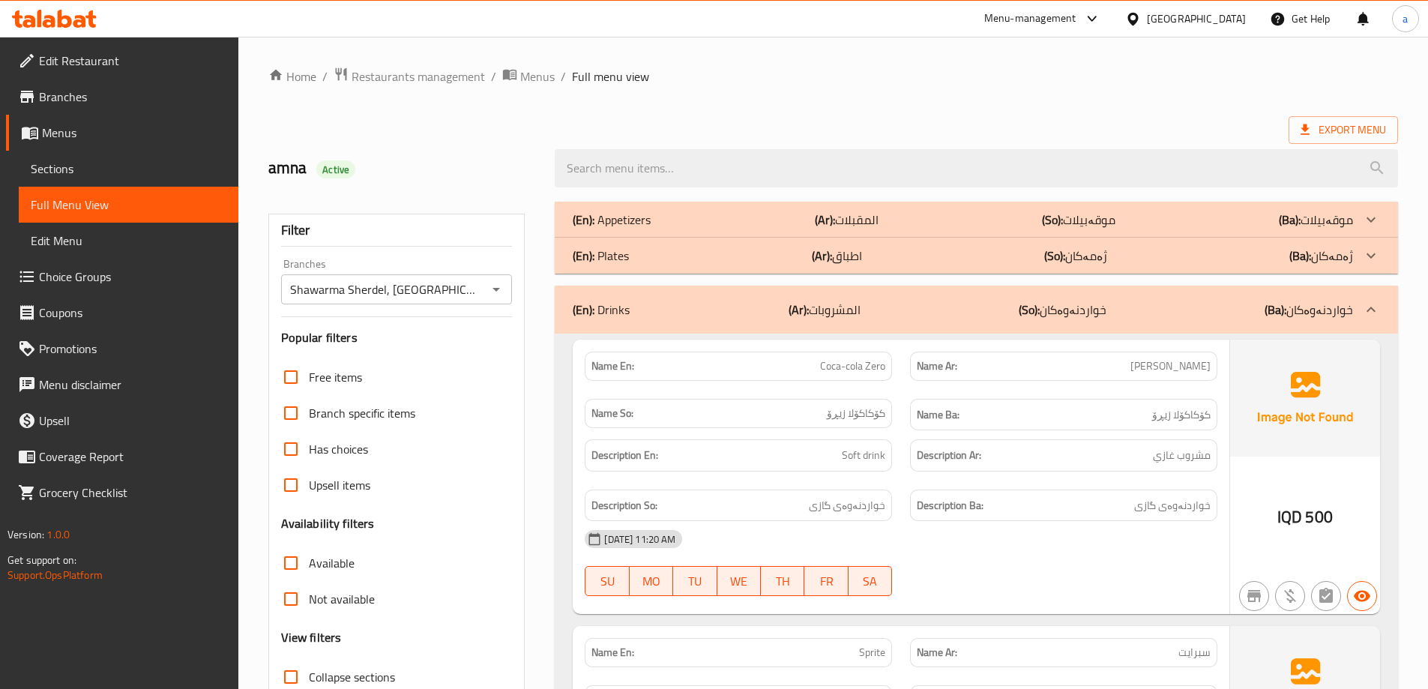
click at [850, 292] on div "(En): Drinks (Ar): المشروبات (So): خواردنەوەکان (Ba): خواردنەوەکان" at bounding box center [976, 310] width 843 height 48
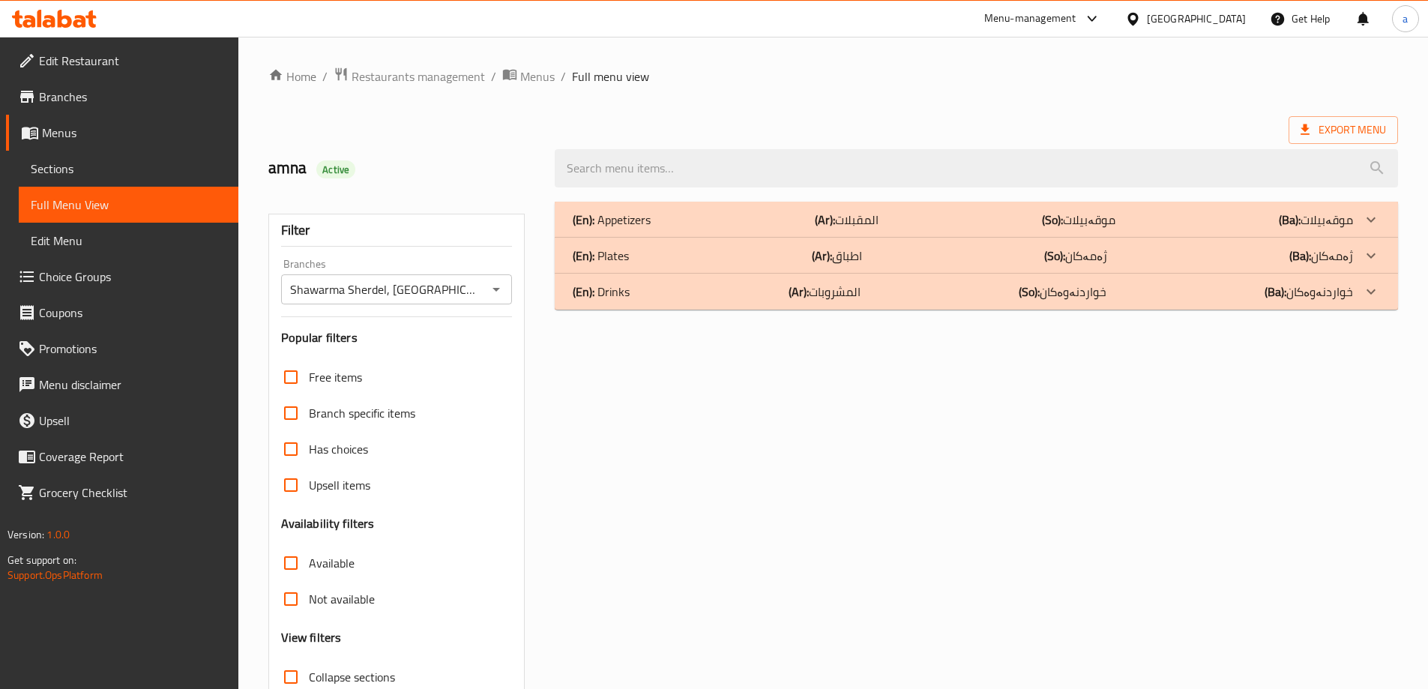
click at [897, 256] on div "(En): Plates (Ar): اطباق (So): ژەمەکان (Ba): ژەمەکان" at bounding box center [963, 256] width 780 height 18
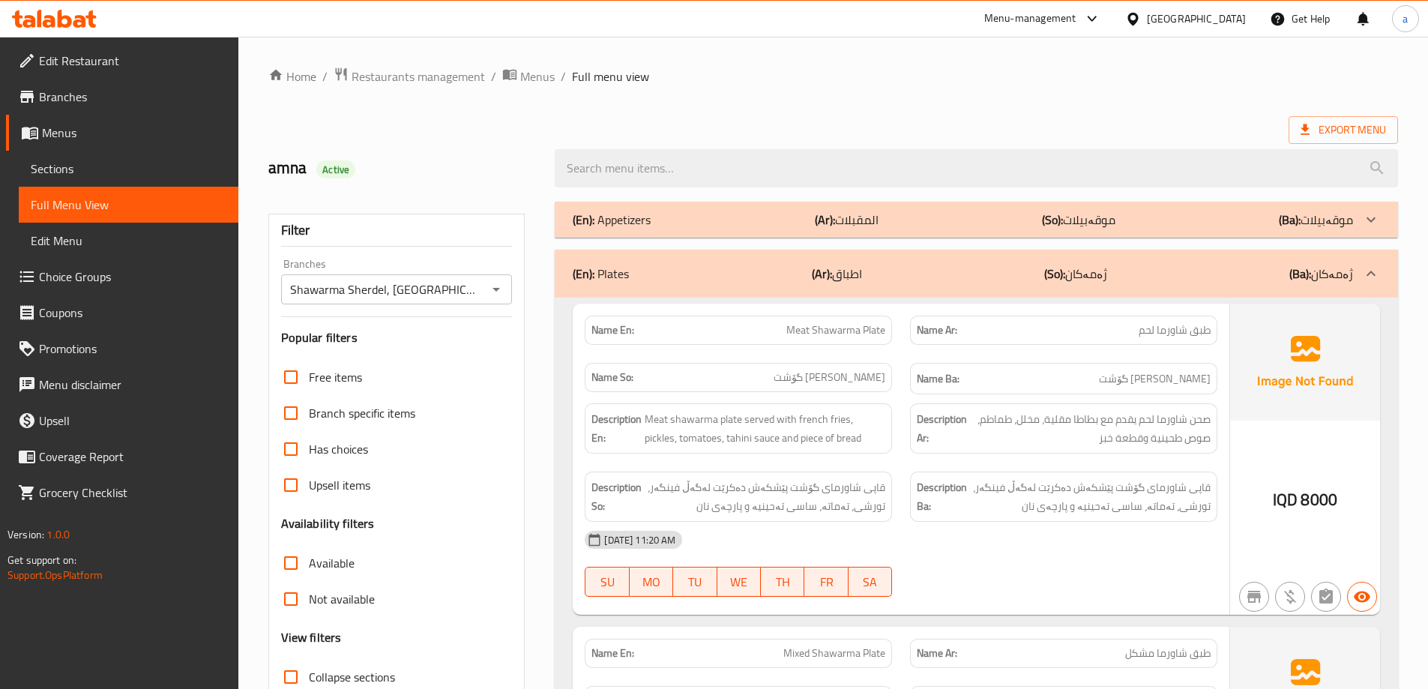
click at [897, 256] on div "(En): Plates (Ar): اطباق (So): ژەمەکان (Ba): ژەمەکان" at bounding box center [976, 274] width 843 height 48
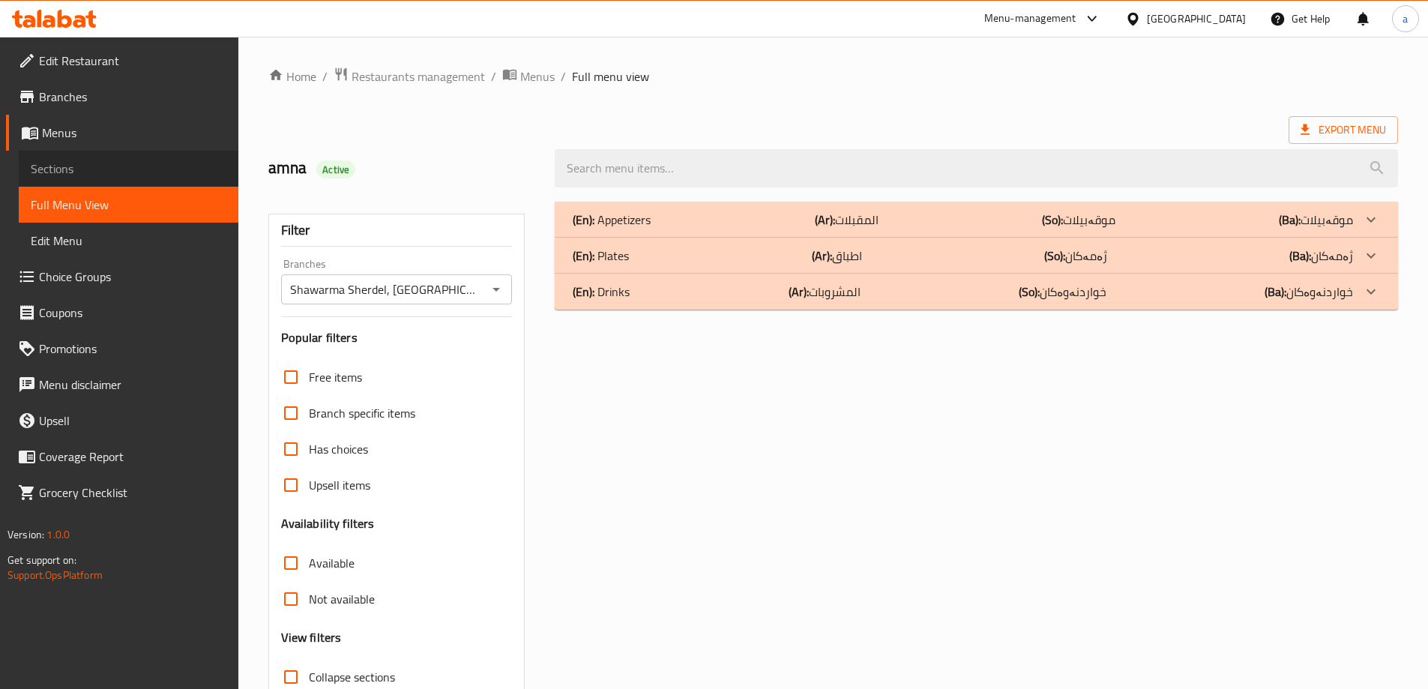
click at [115, 171] on span "Sections" at bounding box center [129, 169] width 196 height 18
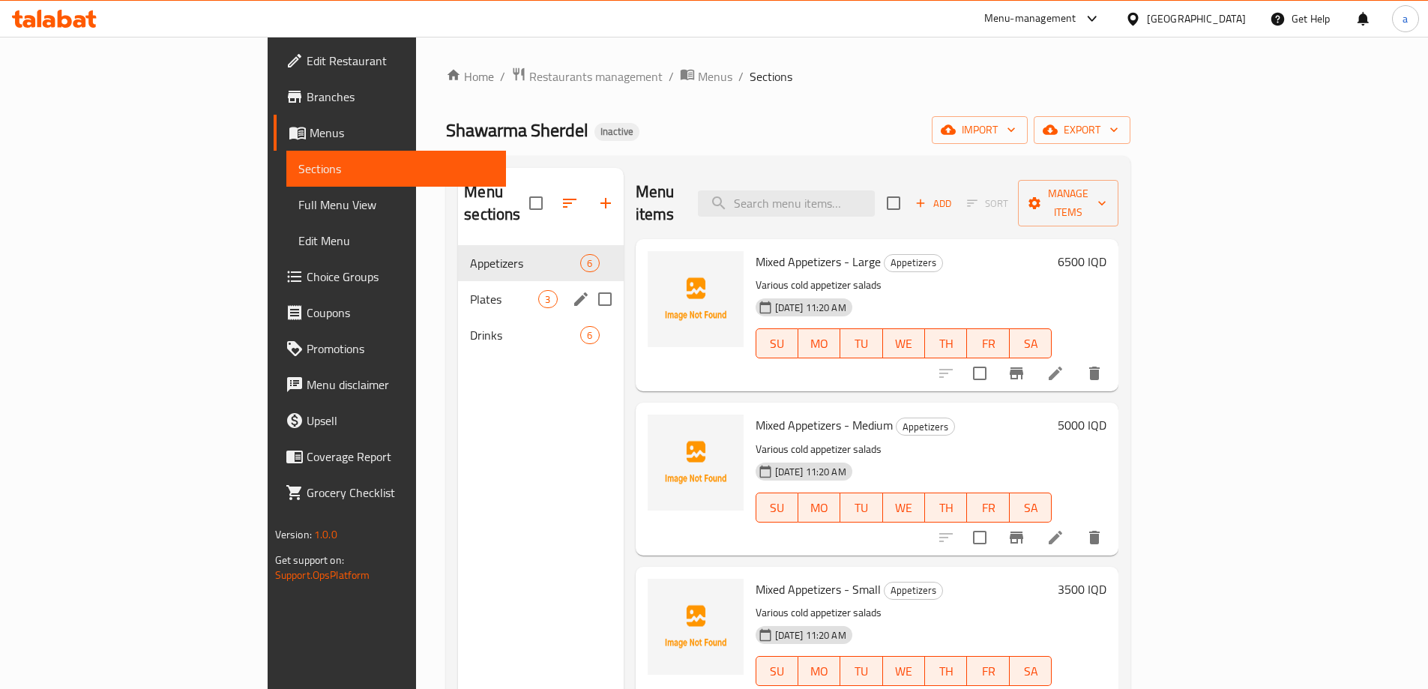
click at [458, 292] on div "Plates 3" at bounding box center [540, 299] width 165 height 36
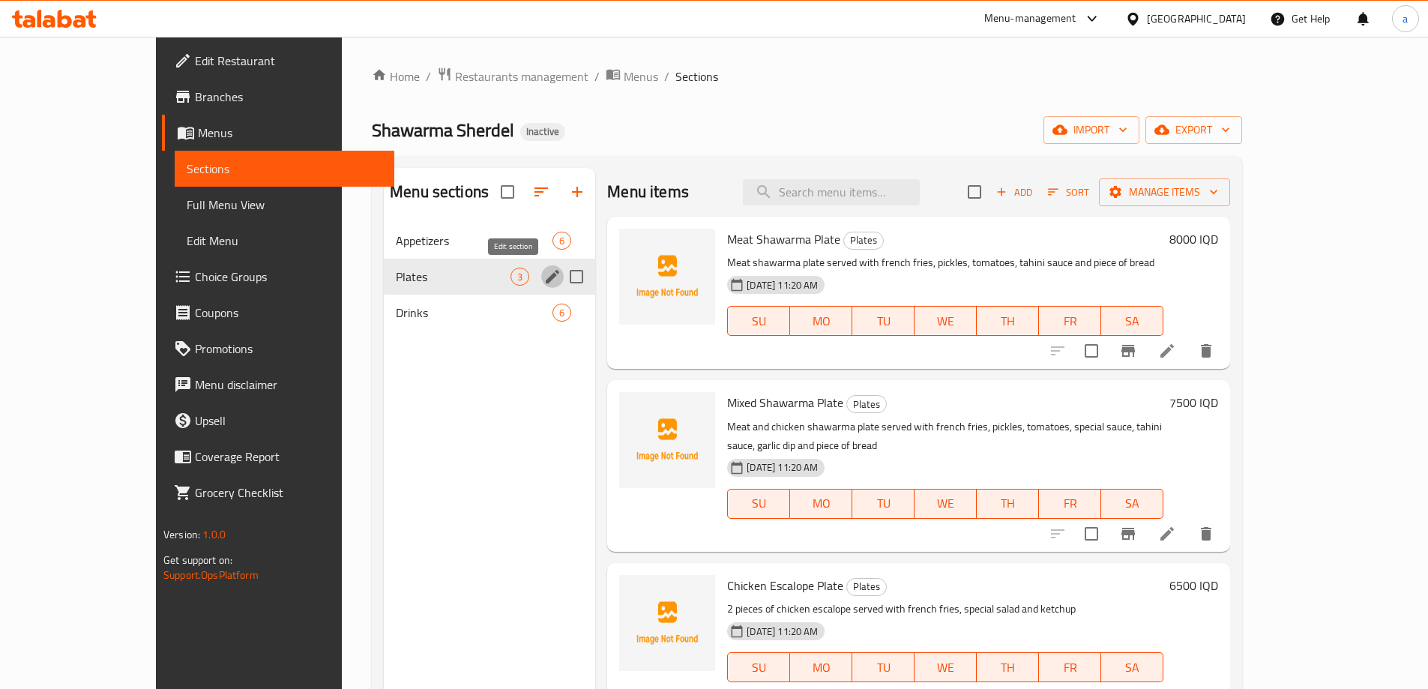
click at [543, 274] on icon "edit" at bounding box center [552, 277] width 18 height 18
click at [543, 273] on icon "edit" at bounding box center [552, 277] width 18 height 18
click at [546, 276] on icon "edit" at bounding box center [552, 276] width 13 height 13
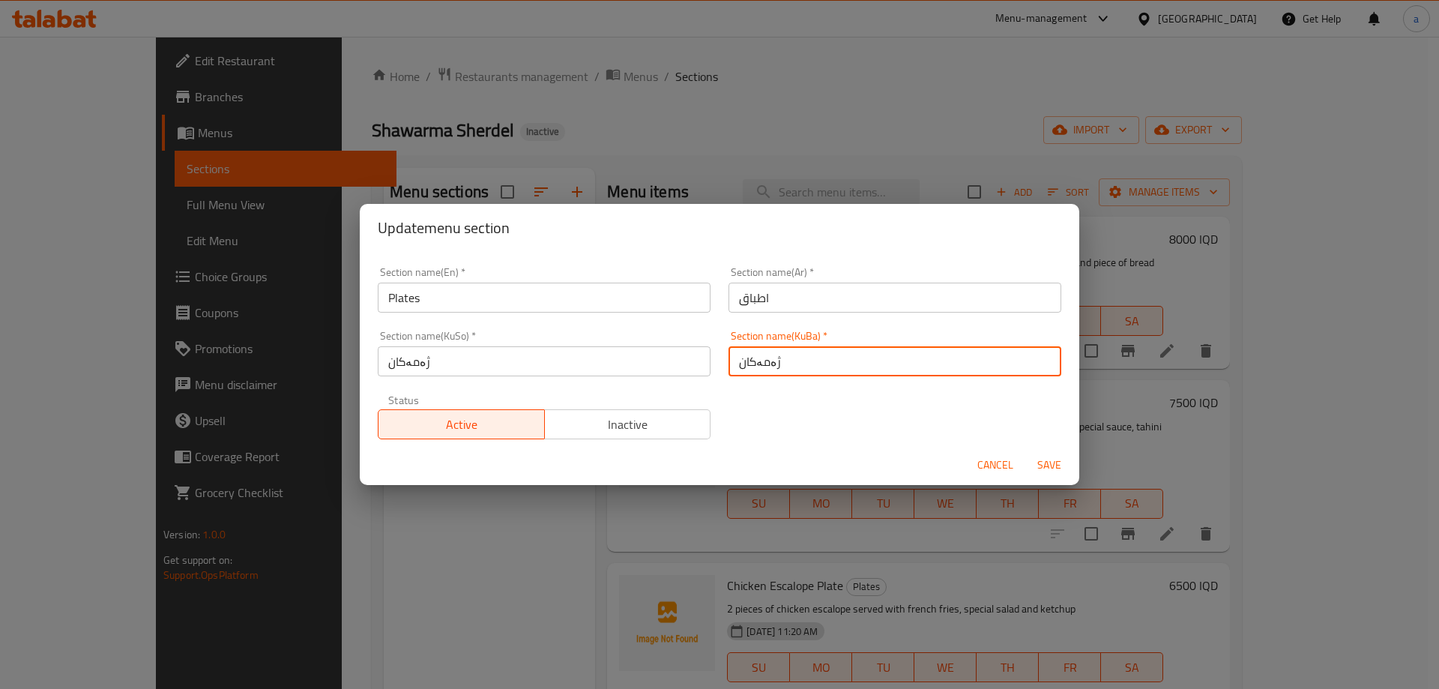
drag, startPoint x: 807, startPoint y: 353, endPoint x: 758, endPoint y: 356, distance: 48.8
click at [758, 356] on input "ژەمەکان" at bounding box center [895, 361] width 333 height 30
click at [797, 365] on input "ژەمەکان" at bounding box center [895, 361] width 333 height 30
paste input "قاپ"
type input "قاپەکان"
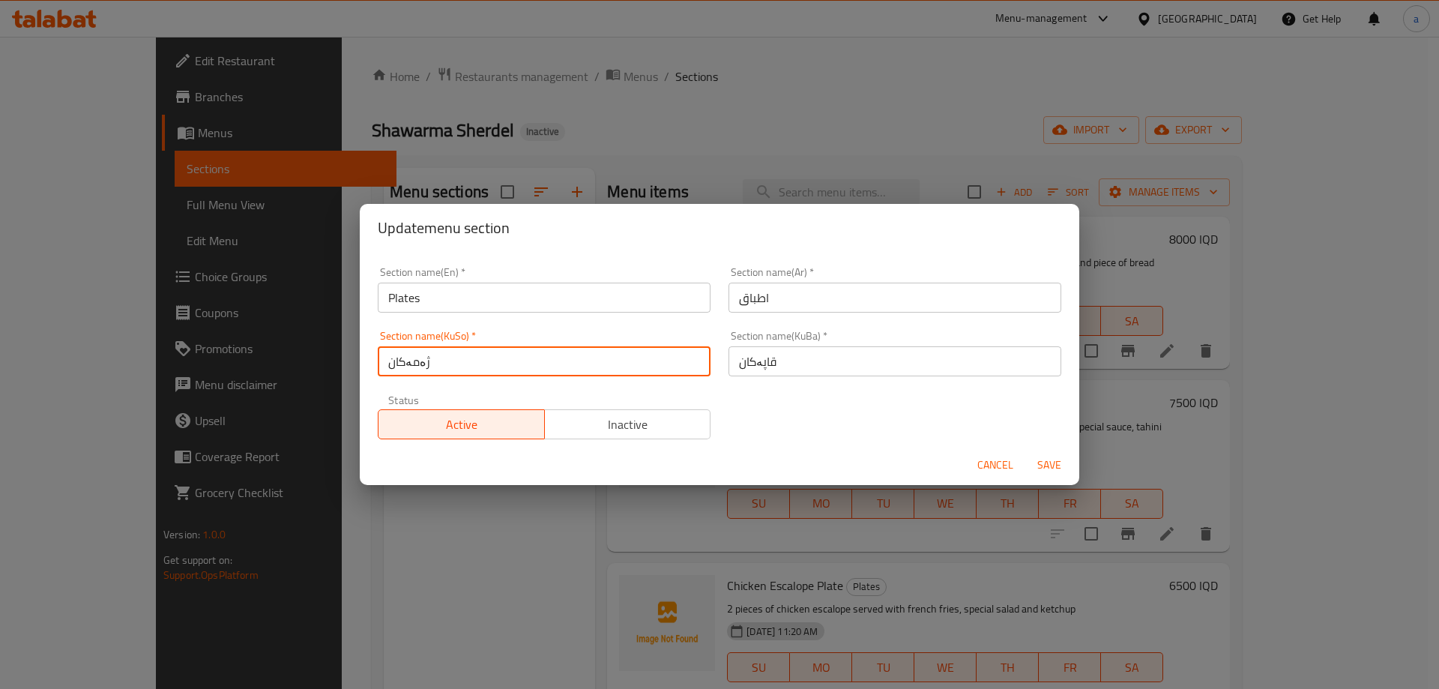
drag, startPoint x: 612, startPoint y: 362, endPoint x: 184, endPoint y: 373, distance: 428.2
click at [184, 373] on div "Update menu section Section name(En)   * Plates Section name(En) * Section name…" at bounding box center [719, 344] width 1439 height 689
paste input "قاپ"
type input "قاپەکان"
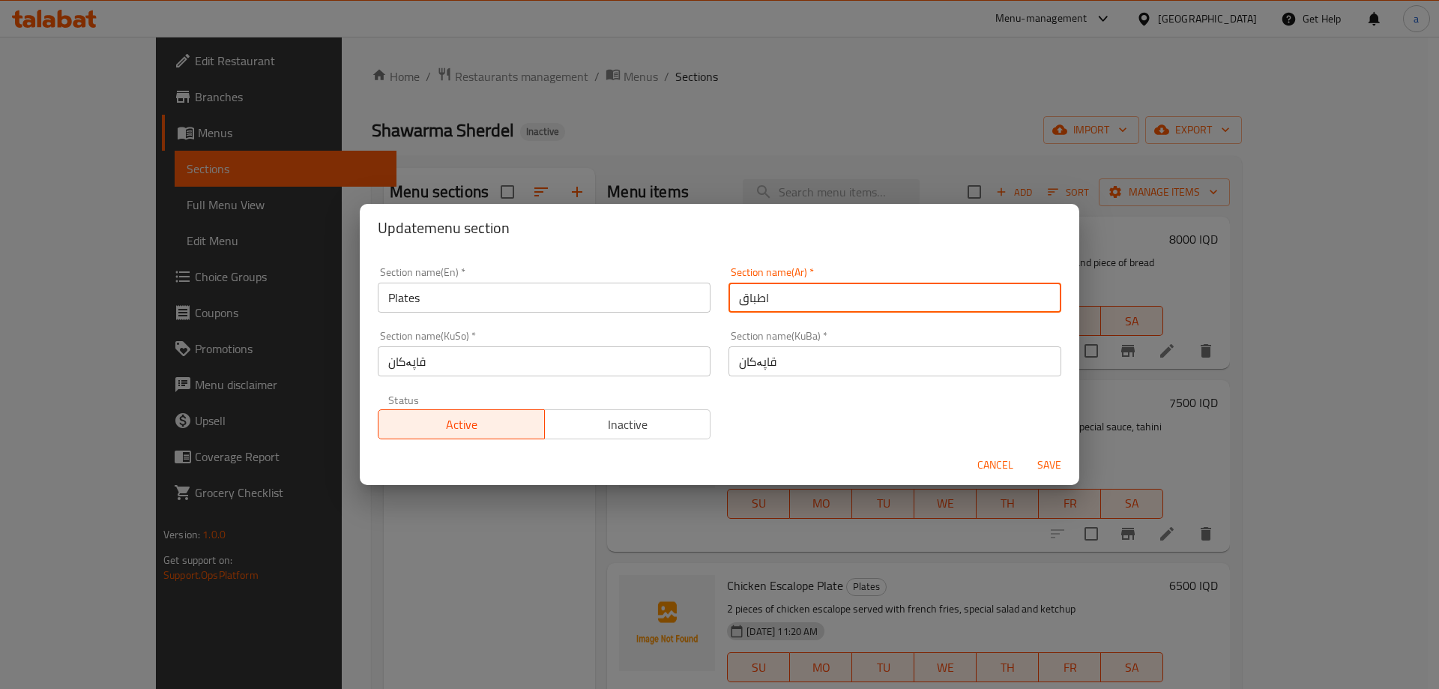
click at [758, 295] on input "اطباق" at bounding box center [895, 298] width 333 height 30
click at [1045, 463] on span "Save" at bounding box center [1050, 465] width 36 height 19
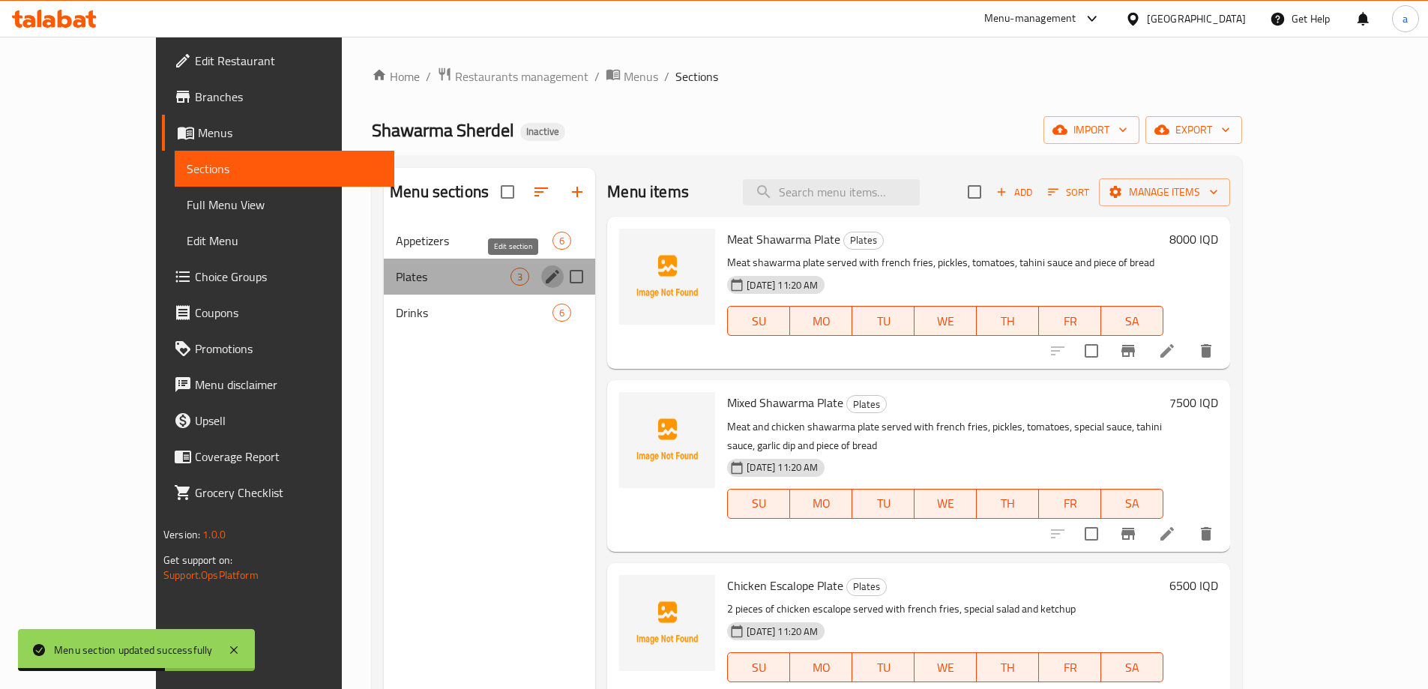
click at [543, 276] on icon "edit" at bounding box center [552, 277] width 18 height 18
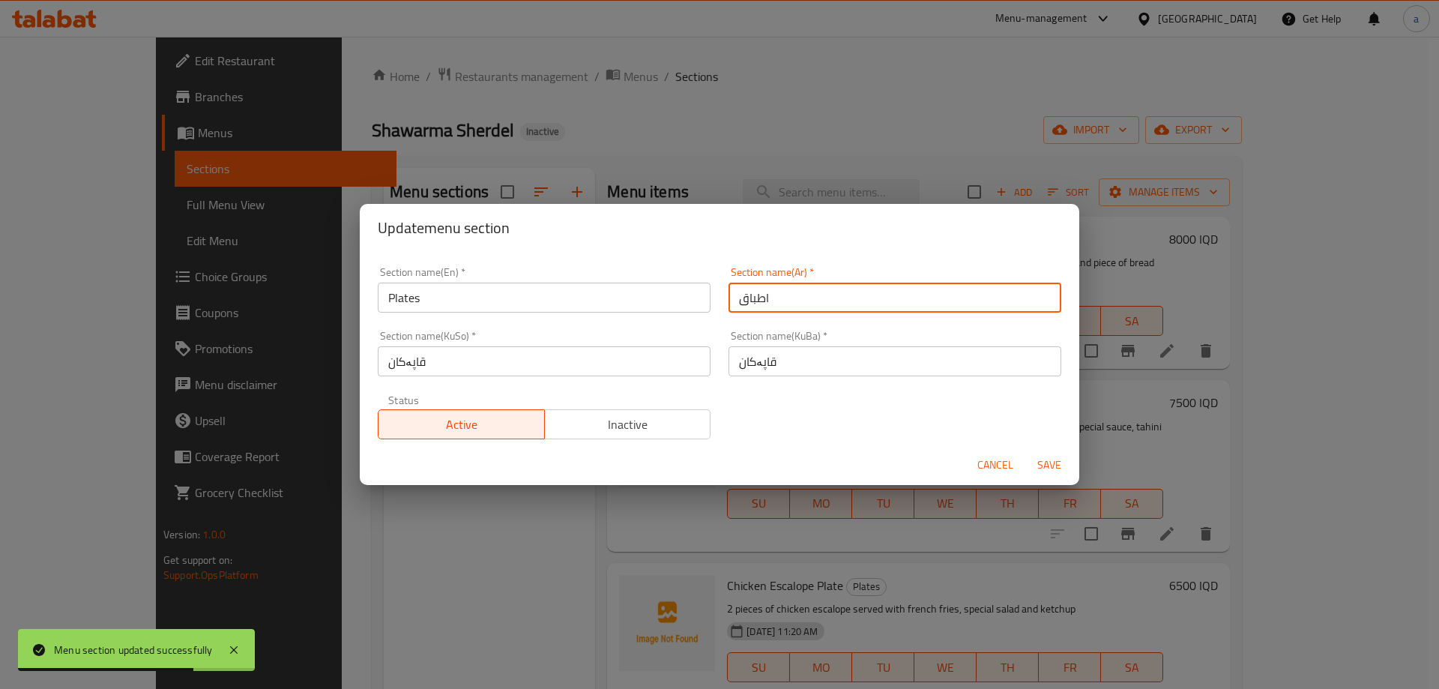
drag, startPoint x: 776, startPoint y: 304, endPoint x: 697, endPoint y: 295, distance: 79.2
click at [697, 295] on div "Section name(En)   * Plates Section name(En) * Section name(Ar)   * اطباق Secti…" at bounding box center [720, 353] width 702 height 190
paste input "لأ"
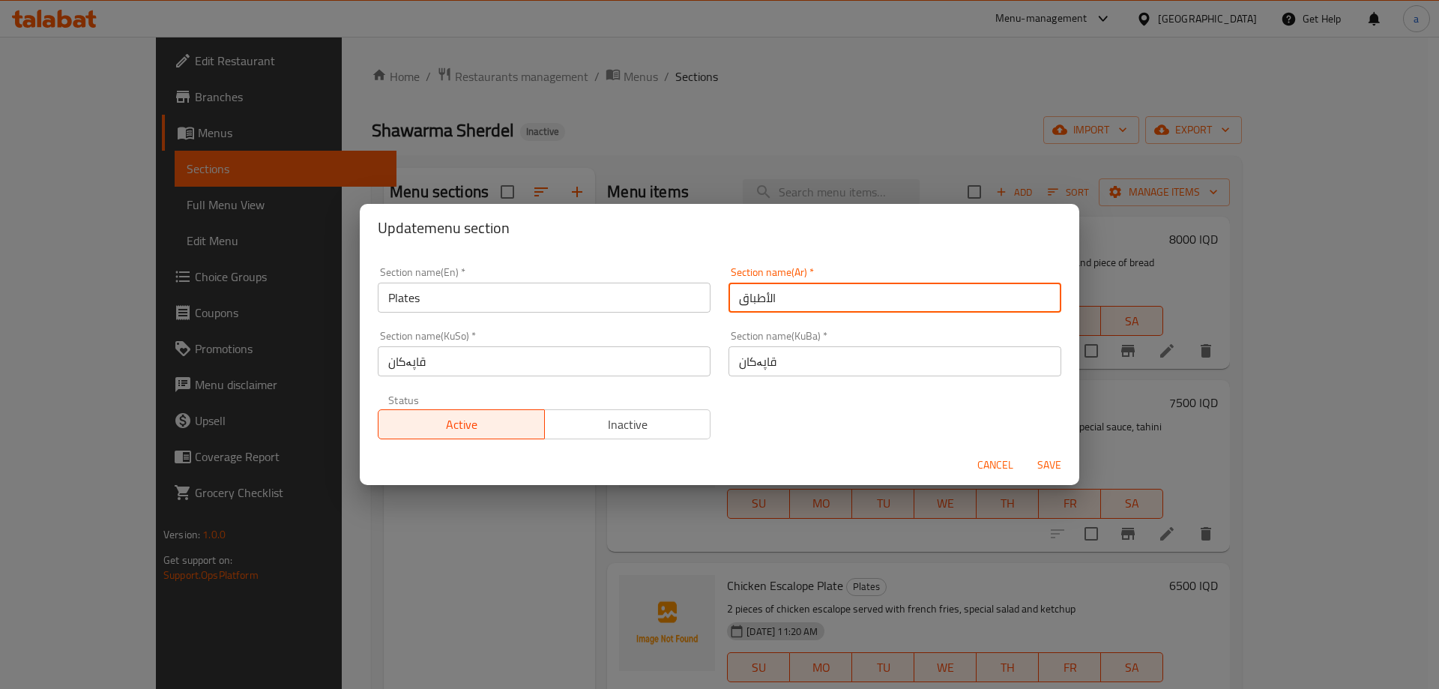
type input "الأطباق"
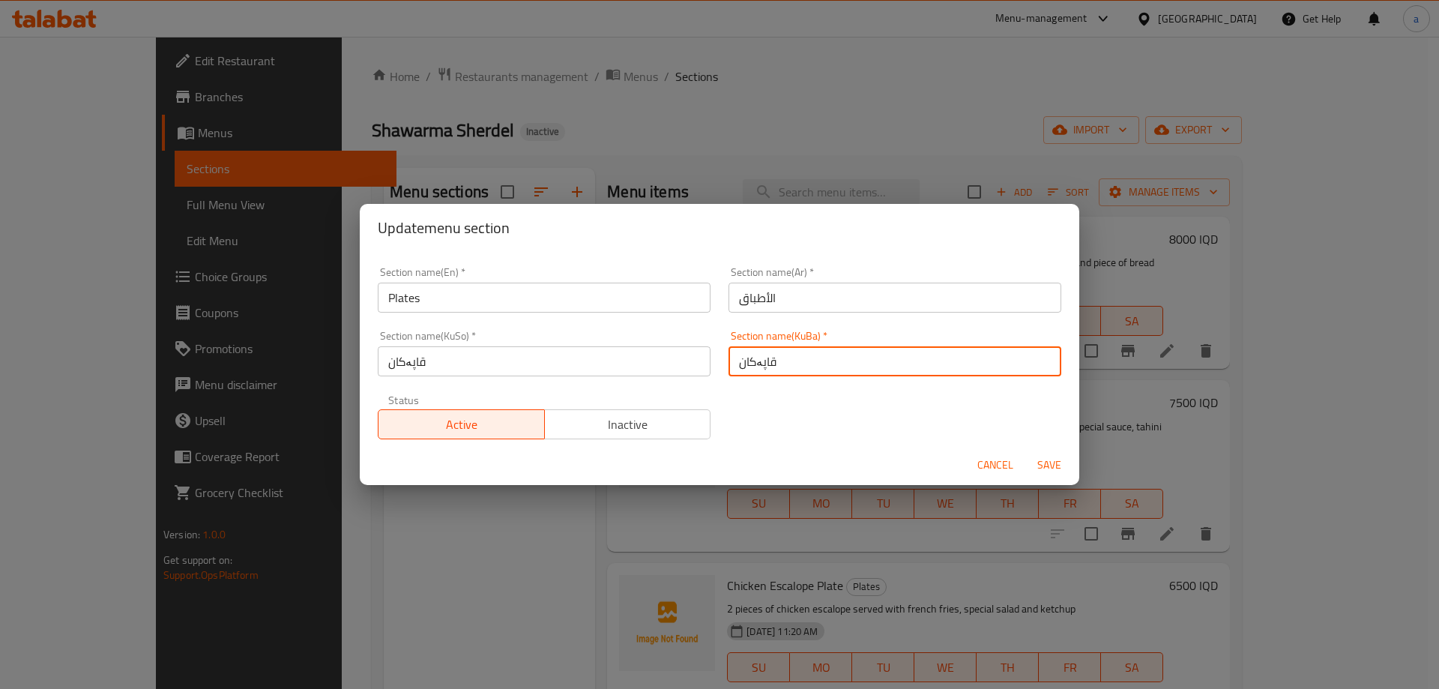
drag, startPoint x: 792, startPoint y: 362, endPoint x: 758, endPoint y: 367, distance: 34.1
click at [758, 367] on input "قاپەکان" at bounding box center [895, 361] width 333 height 30
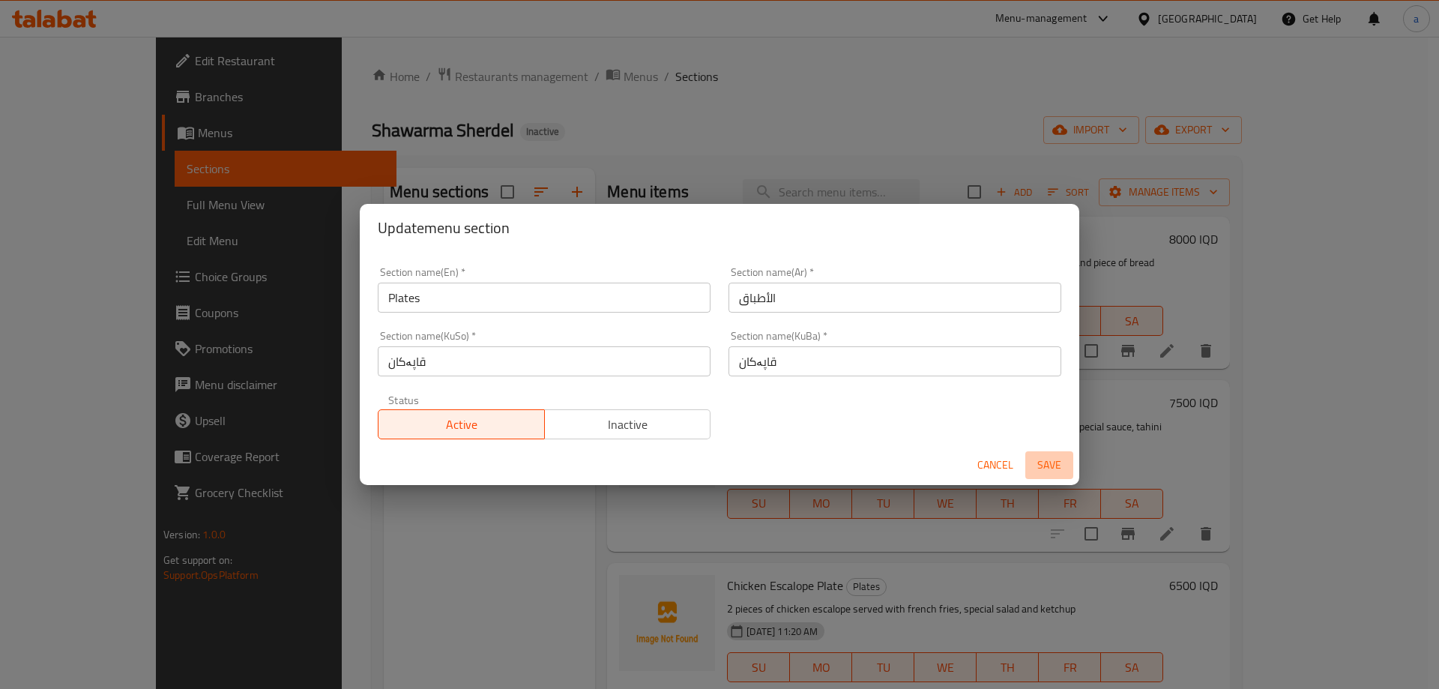
click at [1059, 466] on span "Save" at bounding box center [1050, 465] width 36 height 19
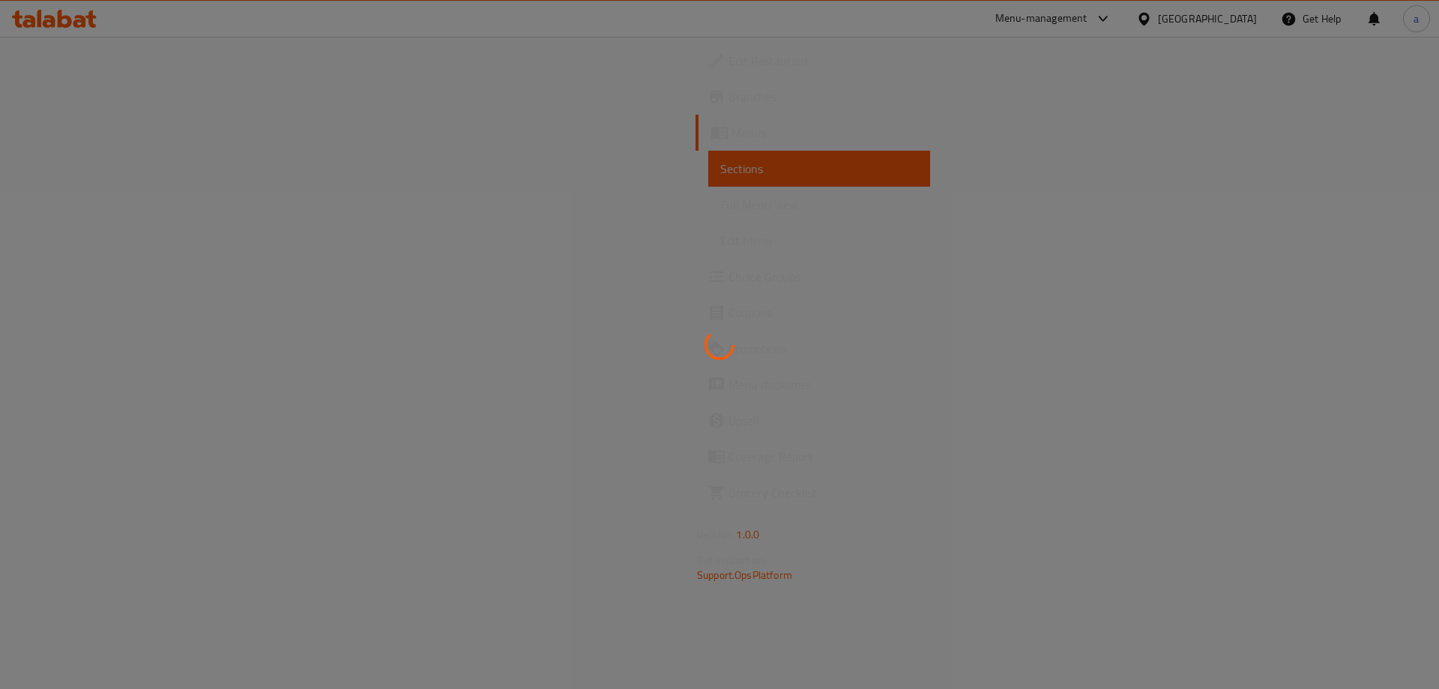
click at [133, 97] on div at bounding box center [719, 344] width 1439 height 689
click at [25, 100] on div at bounding box center [719, 344] width 1439 height 689
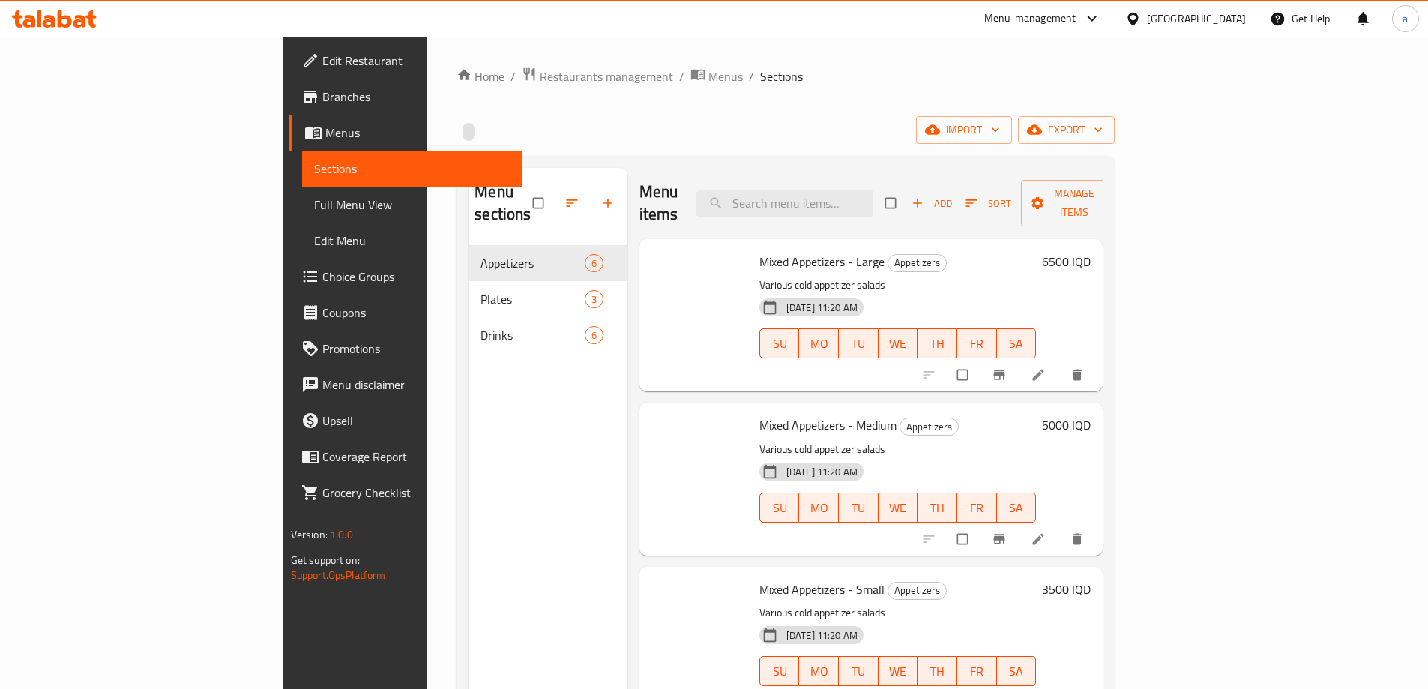
click at [322, 95] on span "Branches" at bounding box center [415, 97] width 187 height 18
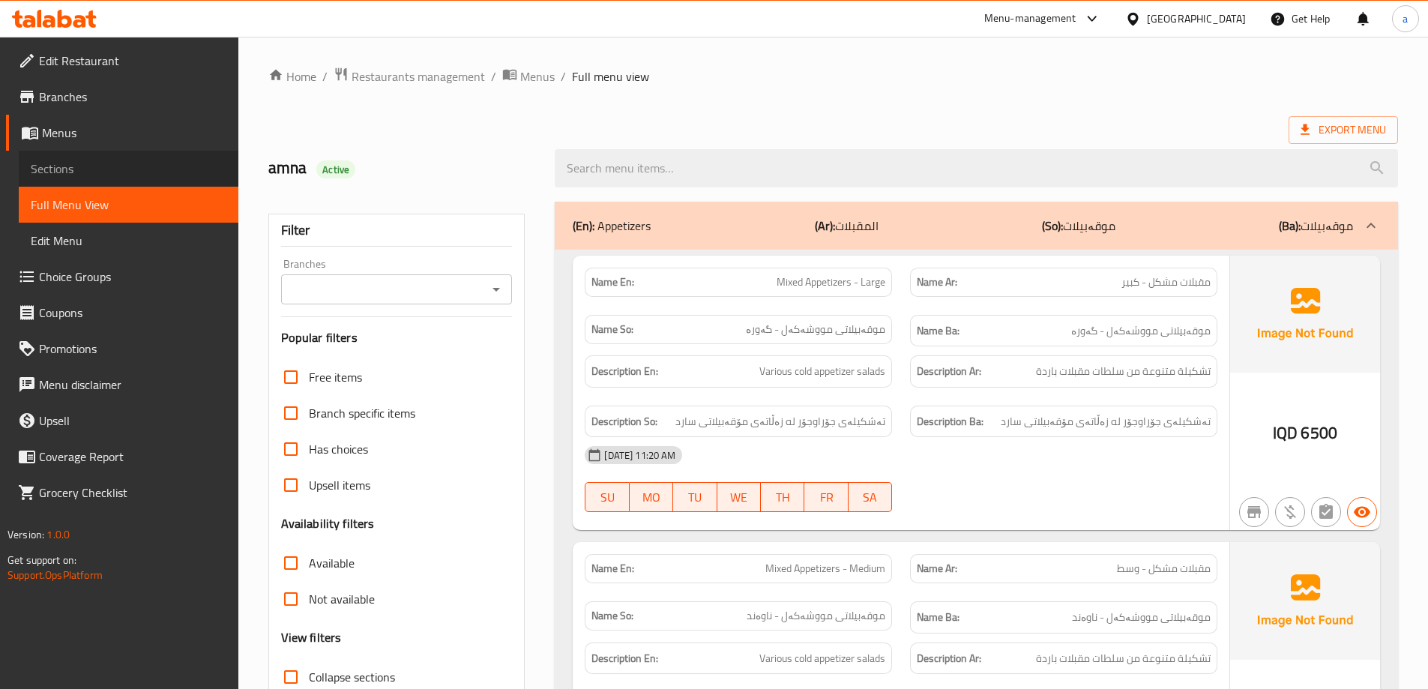
click at [151, 161] on span "Sections" at bounding box center [129, 169] width 196 height 18
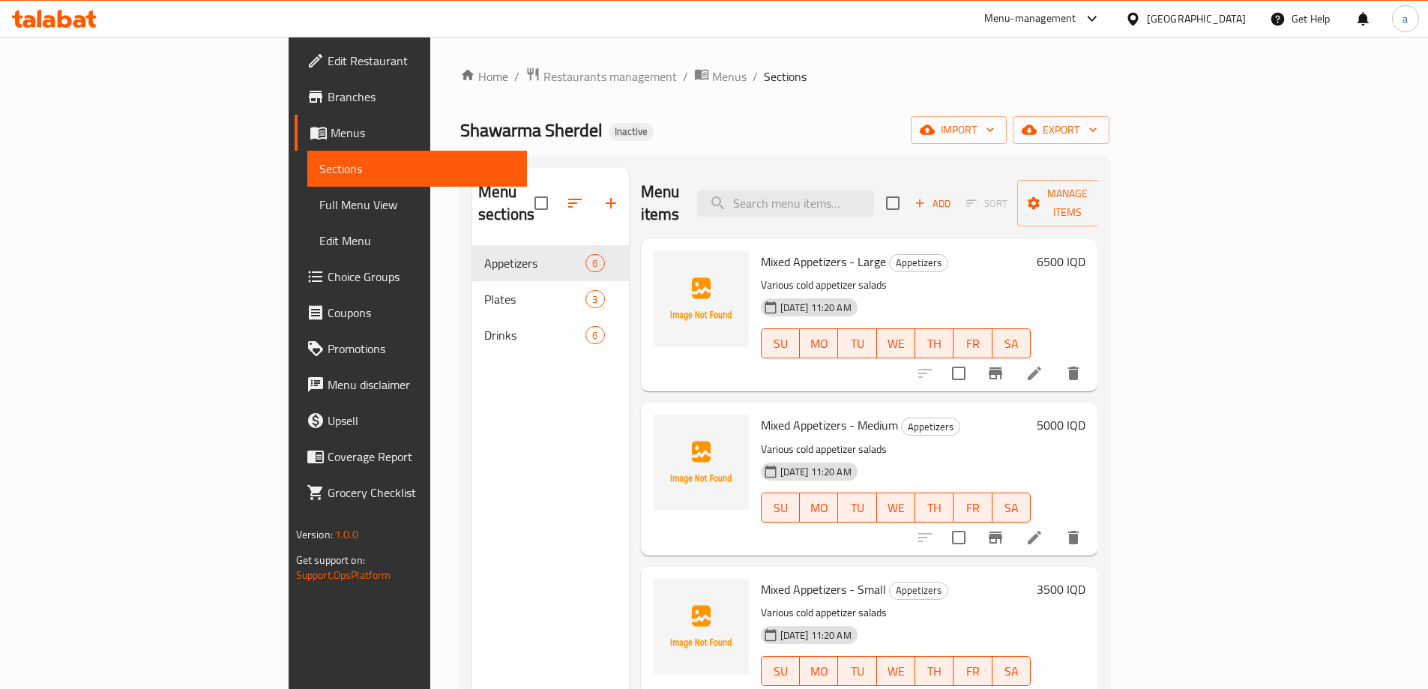
scroll to position [331, 0]
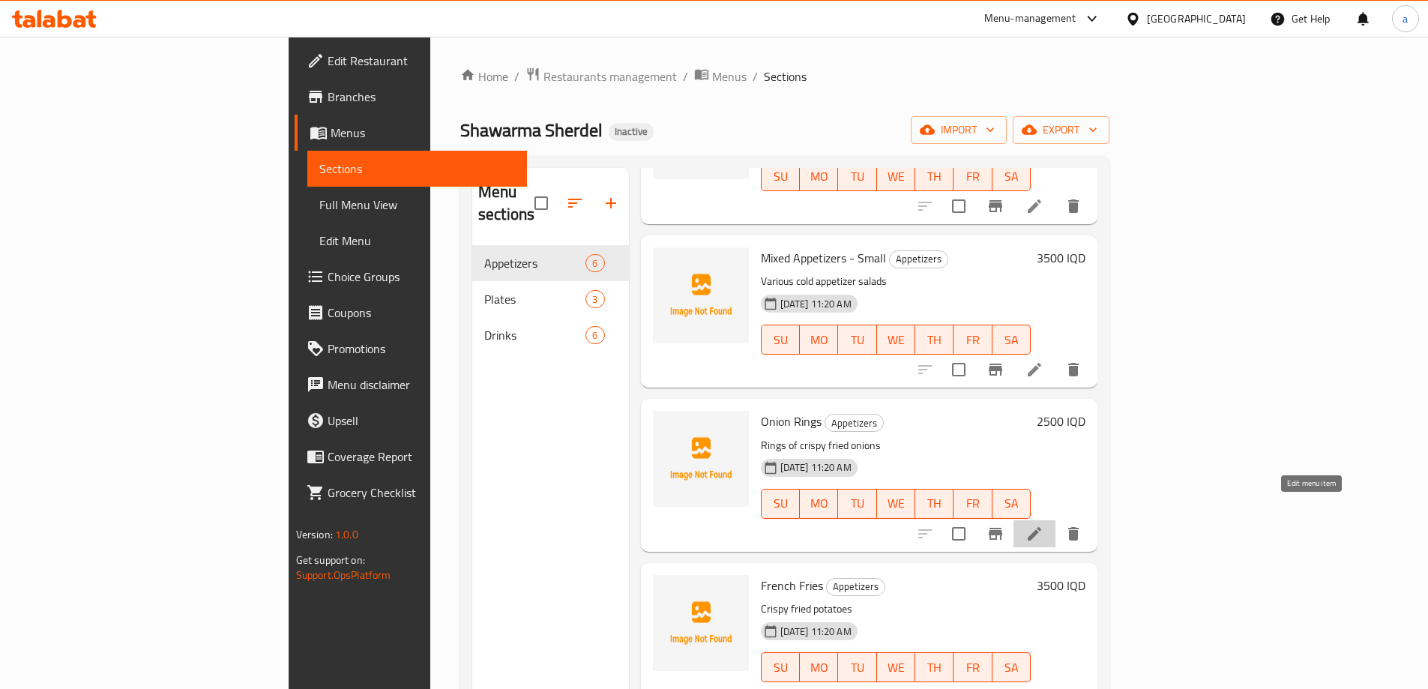
click at [1043, 525] on icon at bounding box center [1035, 534] width 18 height 18
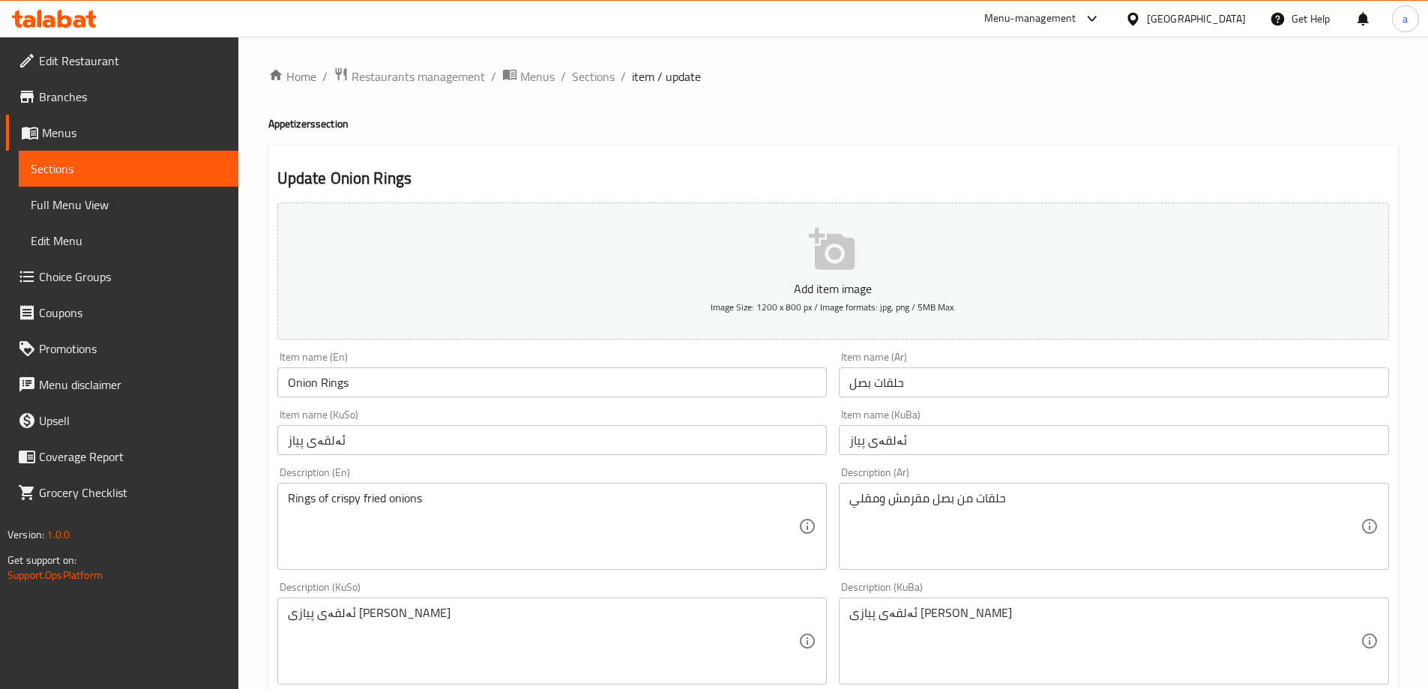
scroll to position [225, 0]
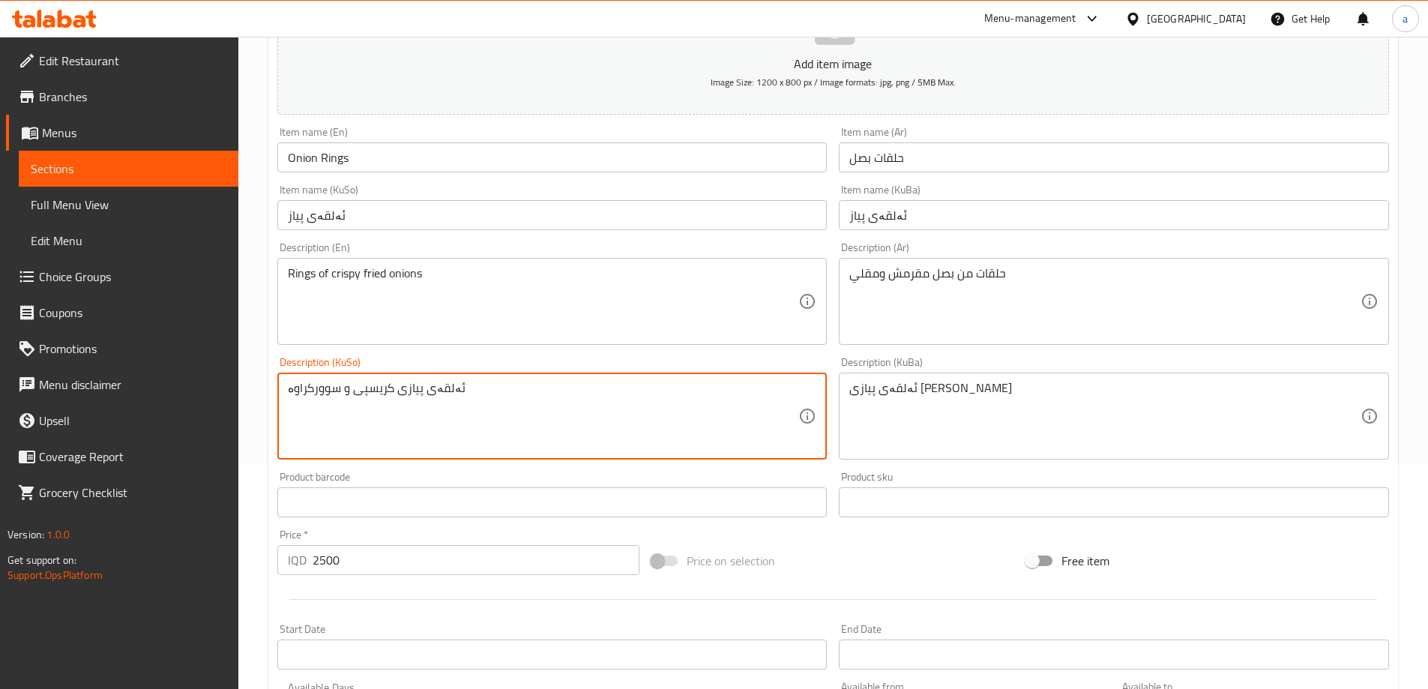
click at [289, 394] on textarea "ئەلقەی پیازی کریسپی و سوورکراوە" at bounding box center [543, 416] width 511 height 71
drag, startPoint x: 292, startPoint y: 390, endPoint x: 281, endPoint y: 390, distance: 10.5
click at [281, 390] on div "ئەلقەی پیازی کریسپی و سوورکراوە Description (KuSo)" at bounding box center [552, 416] width 550 height 87
click at [505, 410] on textarea "ئەلقەی پیازی کریسپی و سوورکراو" at bounding box center [543, 416] width 511 height 71
type textarea "ئەلقەی پیازی کریسپی و سوورکراو"
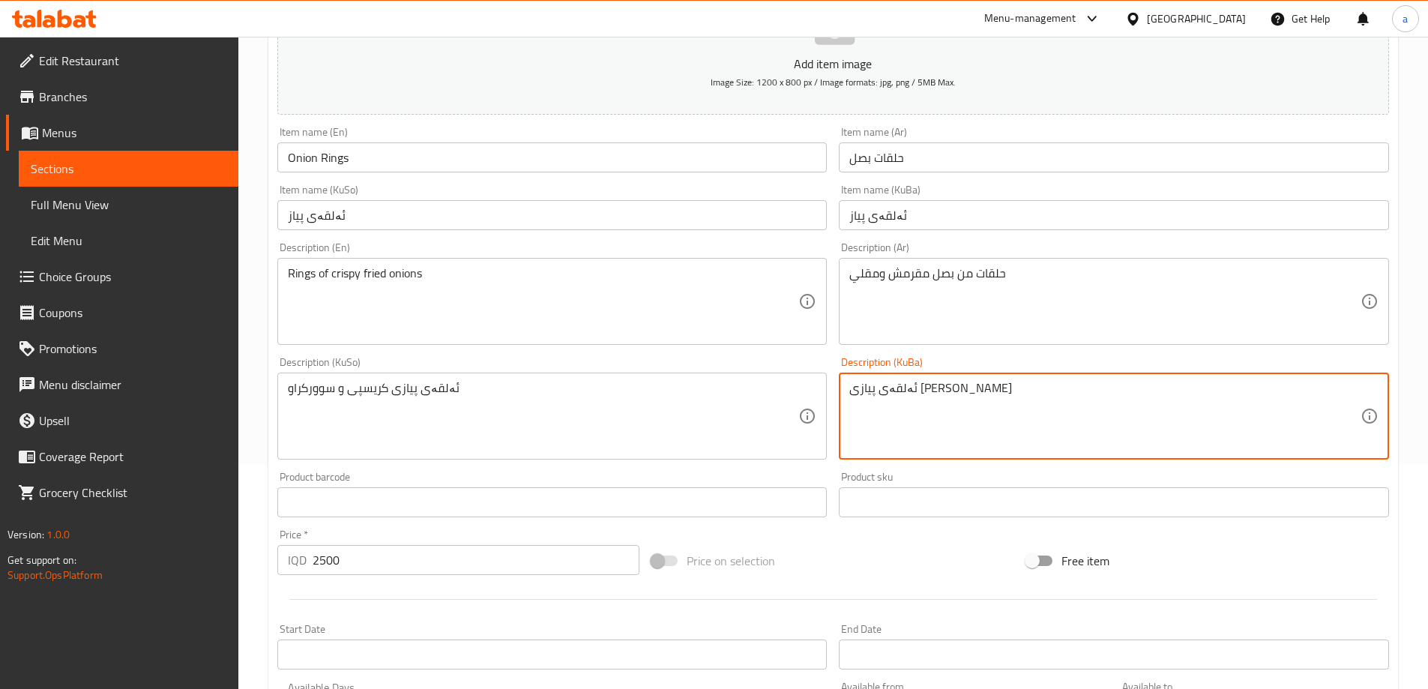
paste textarea "و سوورکراو"
type textarea "ئەلقەی پیازی کریسپی و سوورکراو"
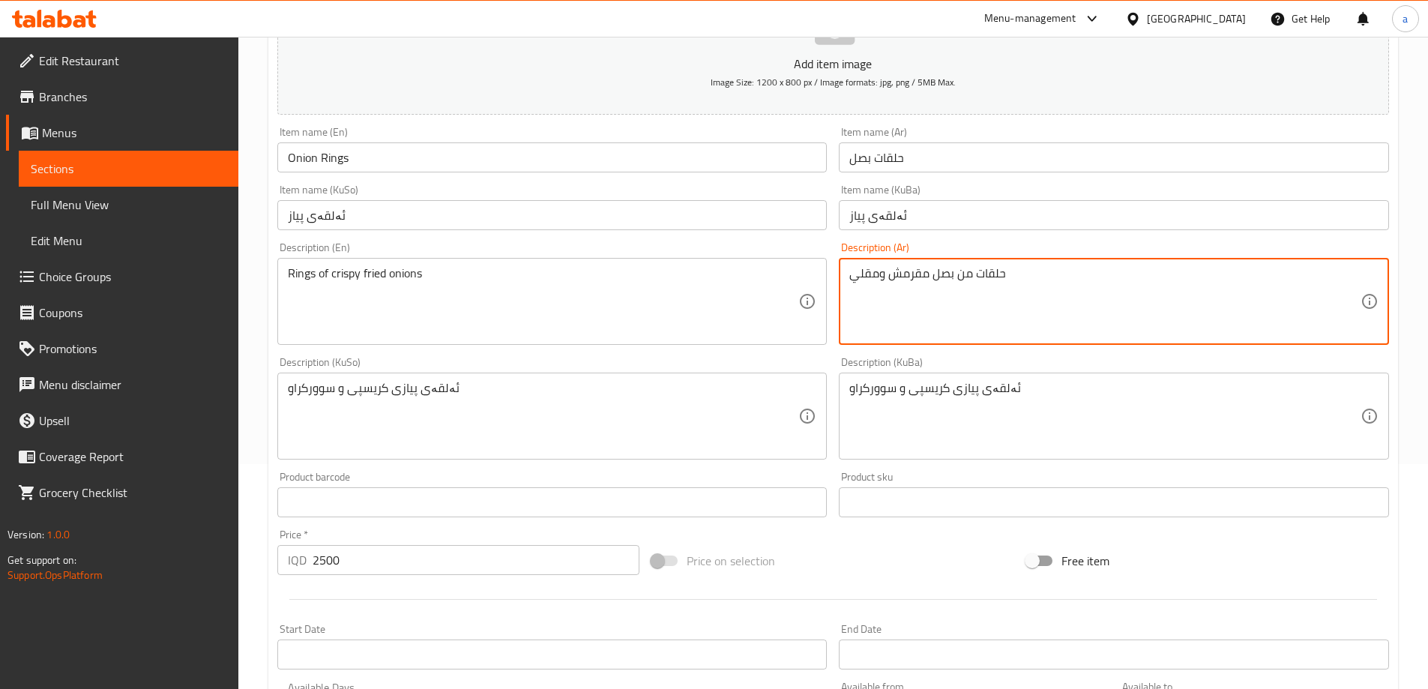
drag, startPoint x: 1047, startPoint y: 286, endPoint x: 790, endPoint y: 289, distance: 257.2
paste textarea "Rings of crispy and fried onions"
type textarea "حلقات من بصل مقرمش ومقلي"
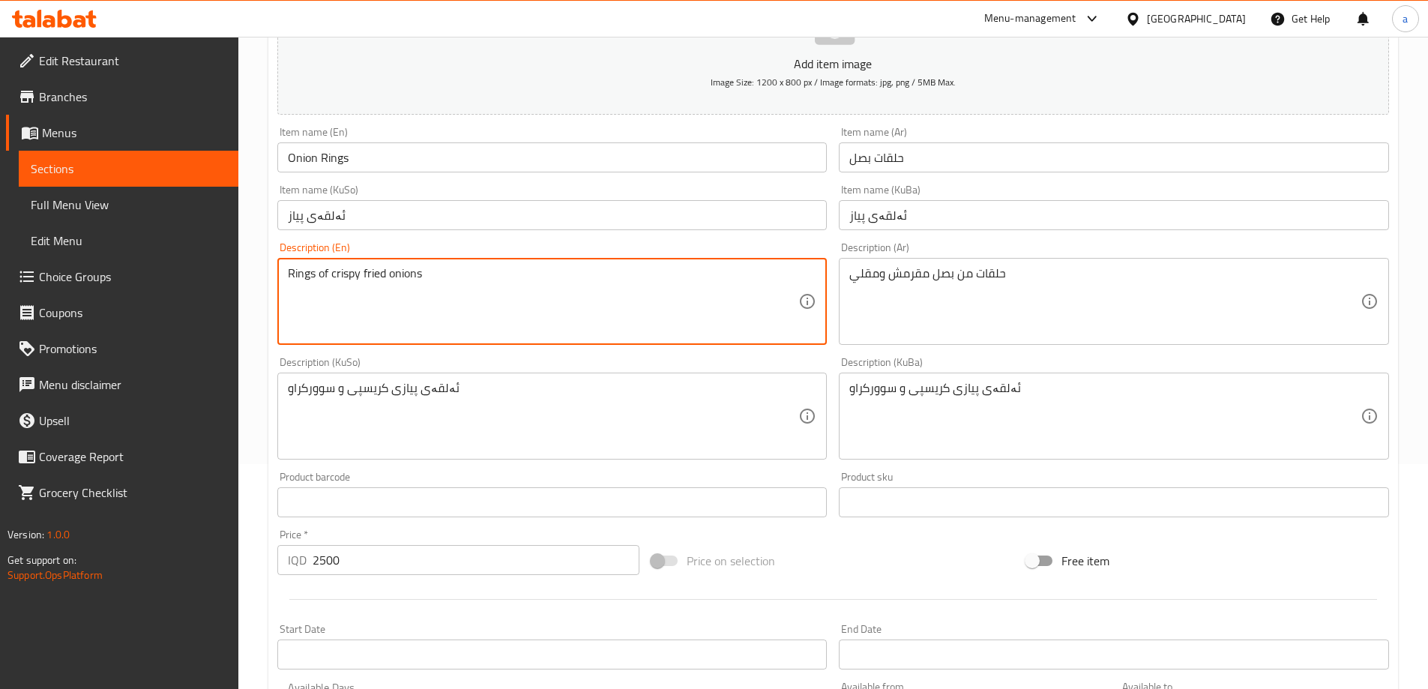
drag, startPoint x: 654, startPoint y: 307, endPoint x: 209, endPoint y: 315, distance: 445.3
paste textarea "and"
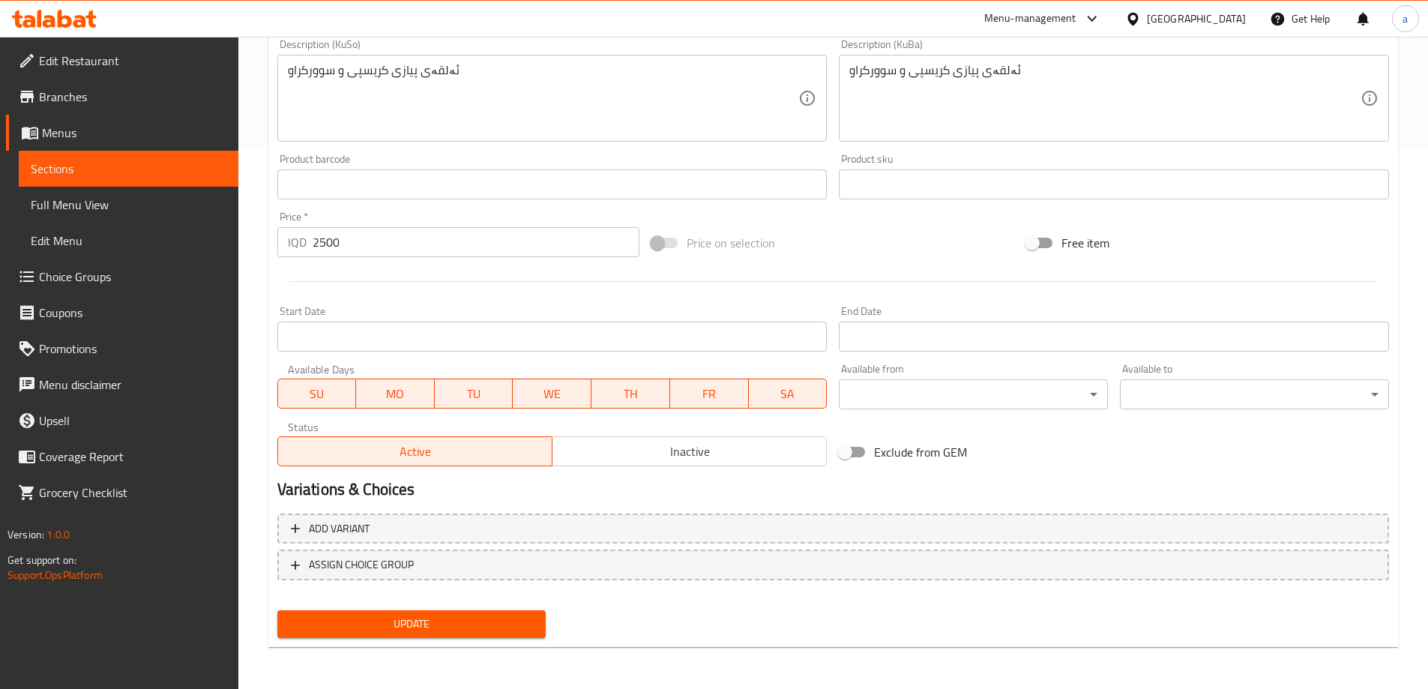
type textarea "Rings of crispy and fried onions"
click at [418, 629] on span "Update" at bounding box center [411, 624] width 245 height 19
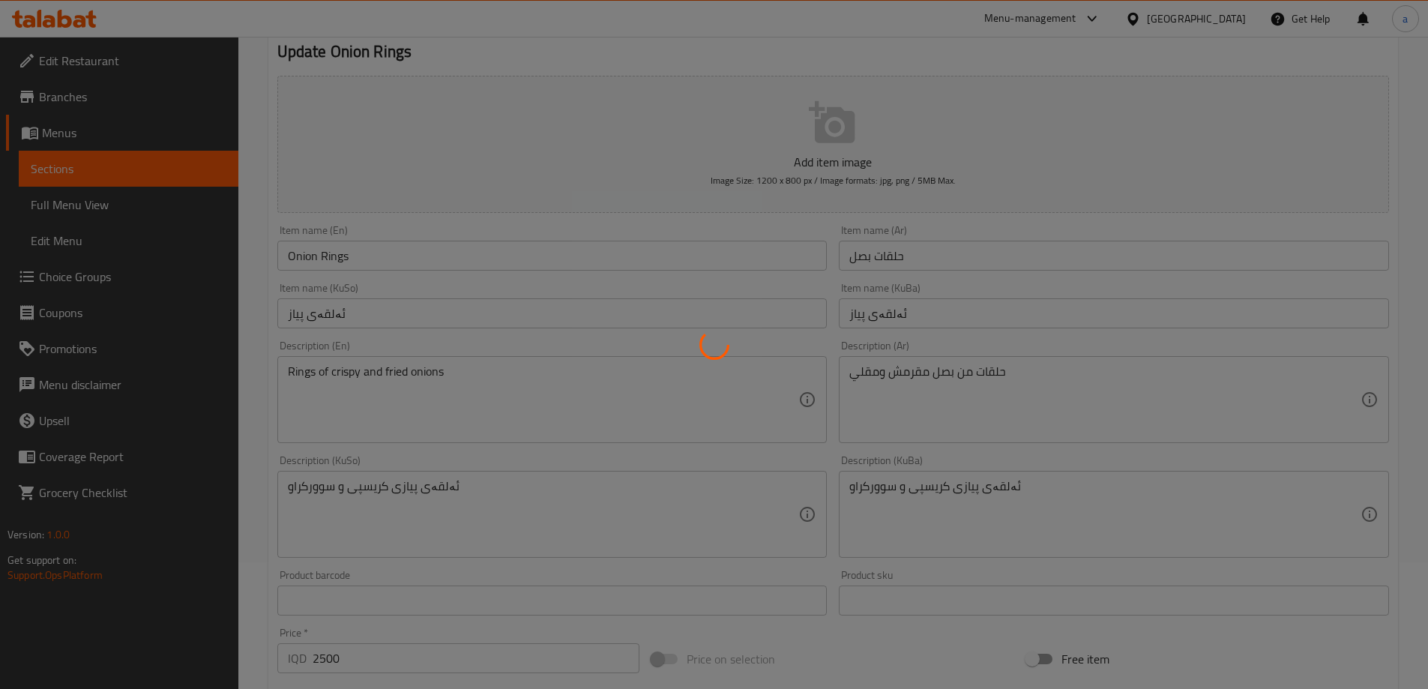
scroll to position [0, 0]
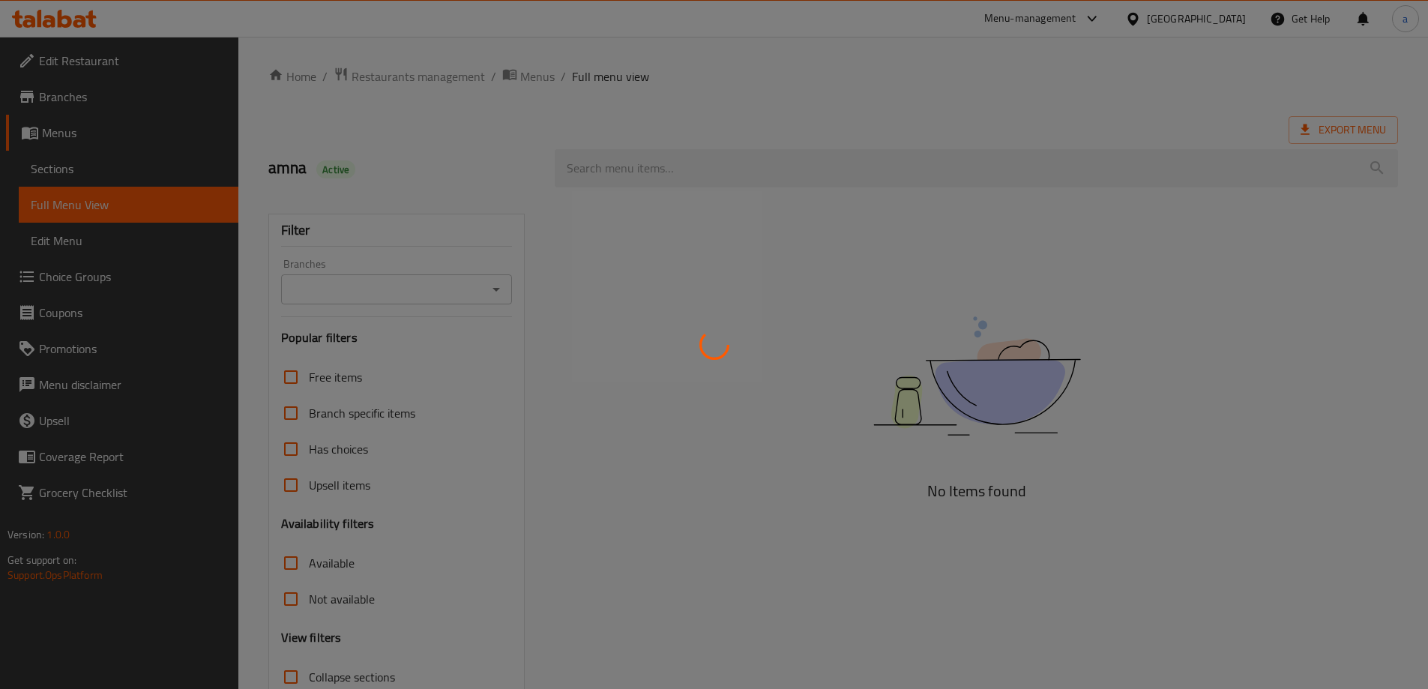
click at [139, 163] on div at bounding box center [714, 344] width 1428 height 689
click at [95, 164] on div at bounding box center [714, 344] width 1428 height 689
click at [75, 174] on div at bounding box center [714, 344] width 1428 height 689
click at [62, 153] on div at bounding box center [714, 344] width 1428 height 689
click at [61, 163] on div at bounding box center [714, 344] width 1428 height 689
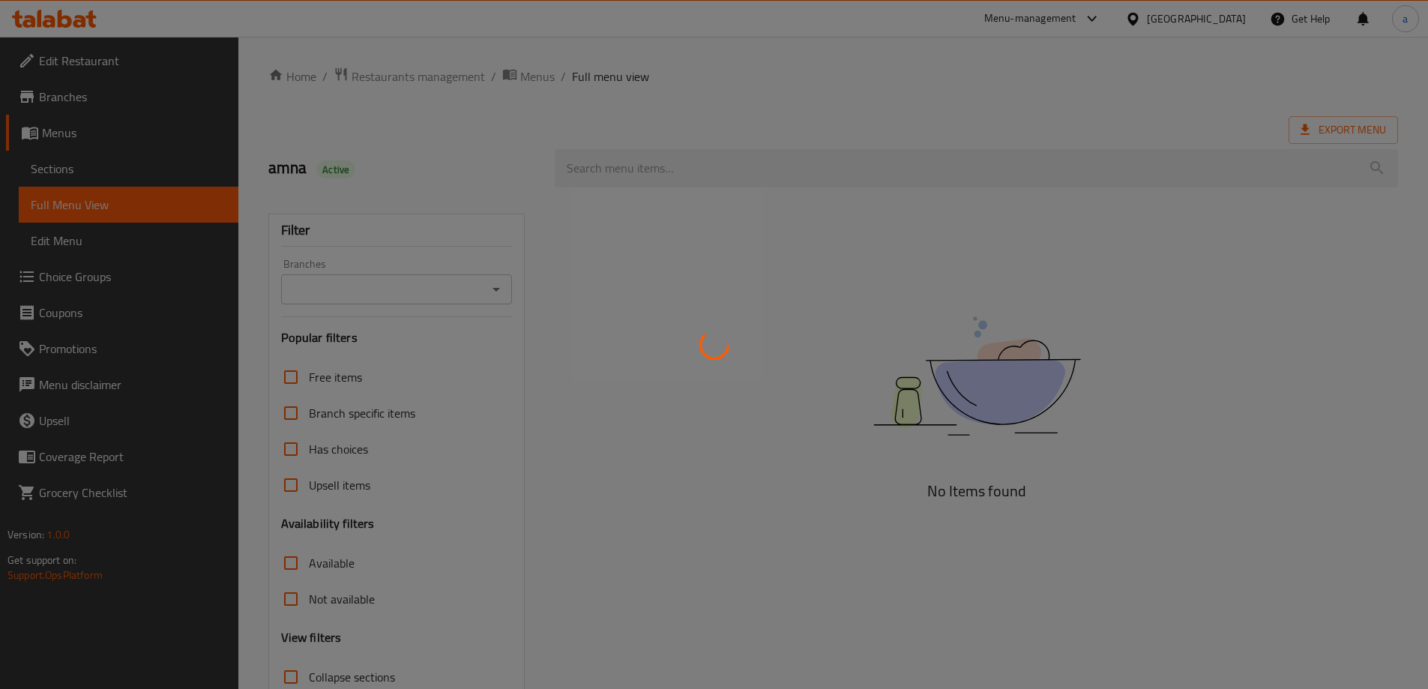
click at [61, 163] on div at bounding box center [714, 344] width 1428 height 689
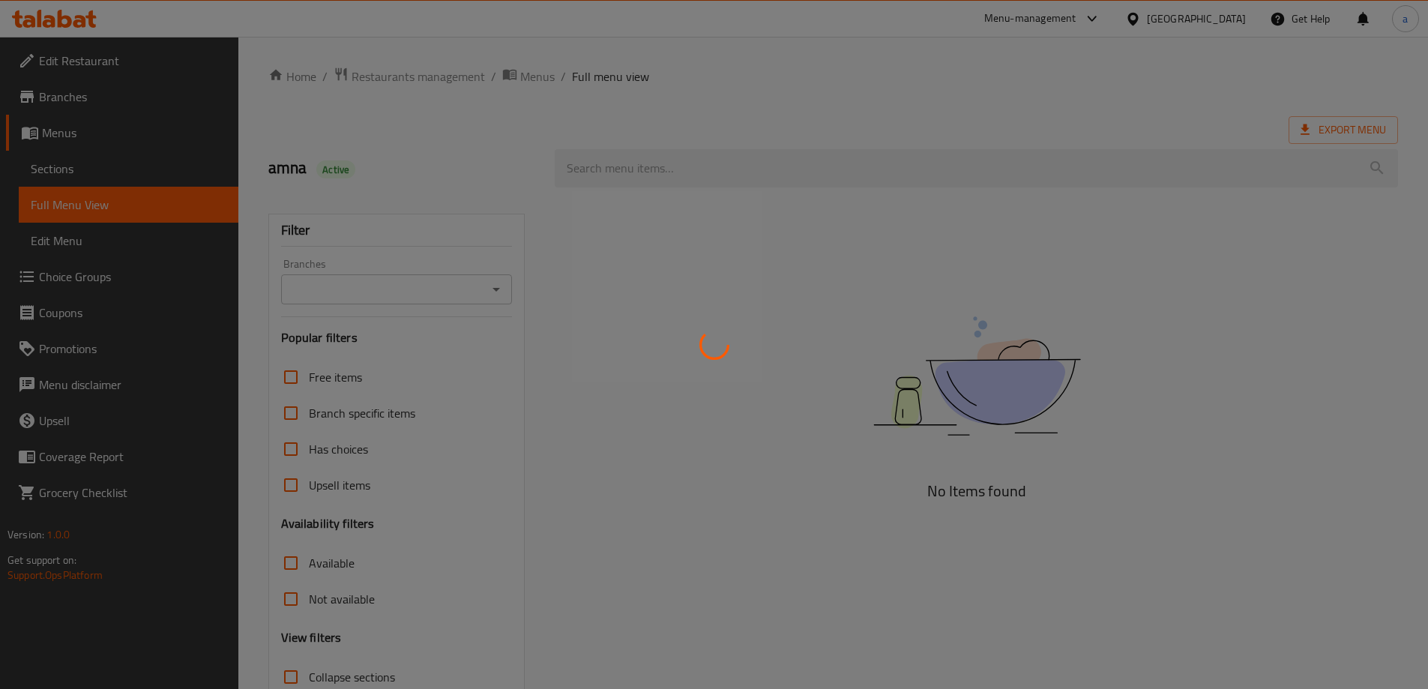
click at [61, 163] on div at bounding box center [714, 344] width 1428 height 689
click at [126, 167] on div at bounding box center [714, 344] width 1428 height 689
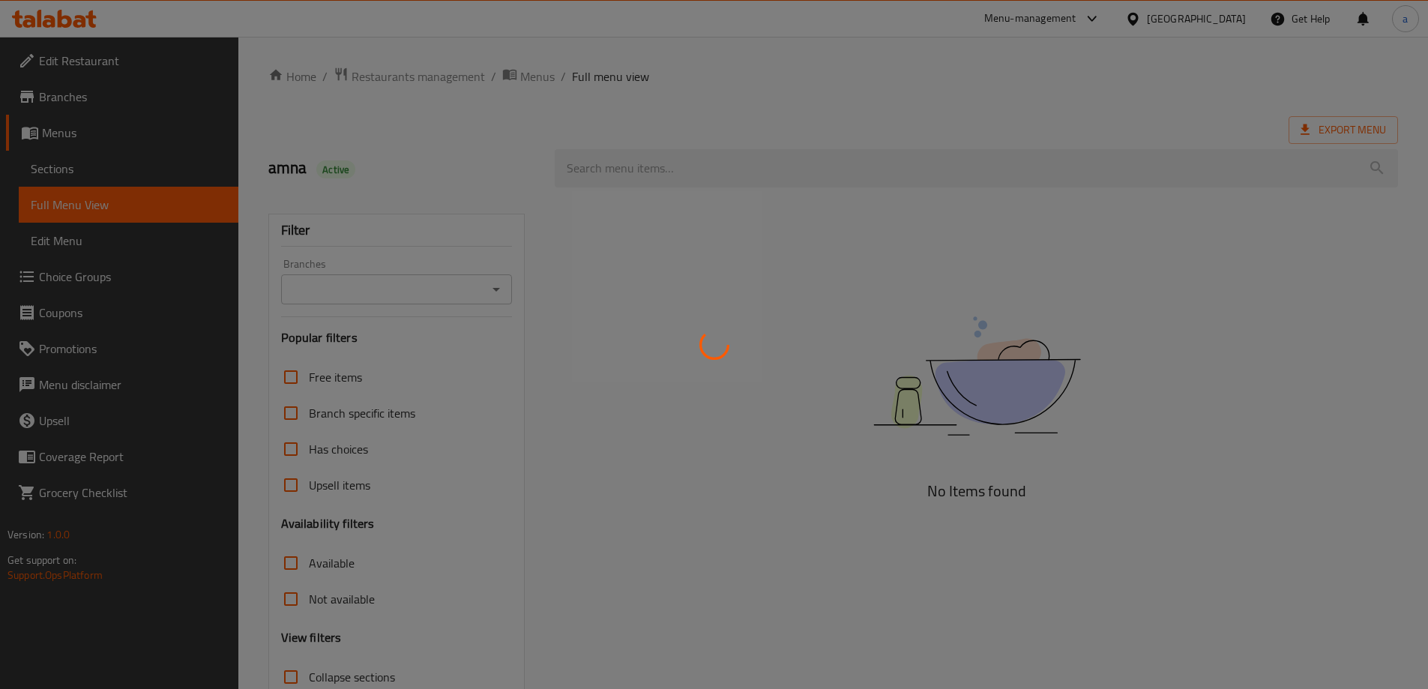
click at [54, 161] on div at bounding box center [714, 344] width 1428 height 689
drag, startPoint x: 55, startPoint y: 161, endPoint x: 99, endPoint y: 145, distance: 46.9
click at [56, 161] on div at bounding box center [714, 344] width 1428 height 689
click at [135, 165] on div at bounding box center [714, 344] width 1428 height 689
click at [128, 170] on div at bounding box center [714, 344] width 1428 height 689
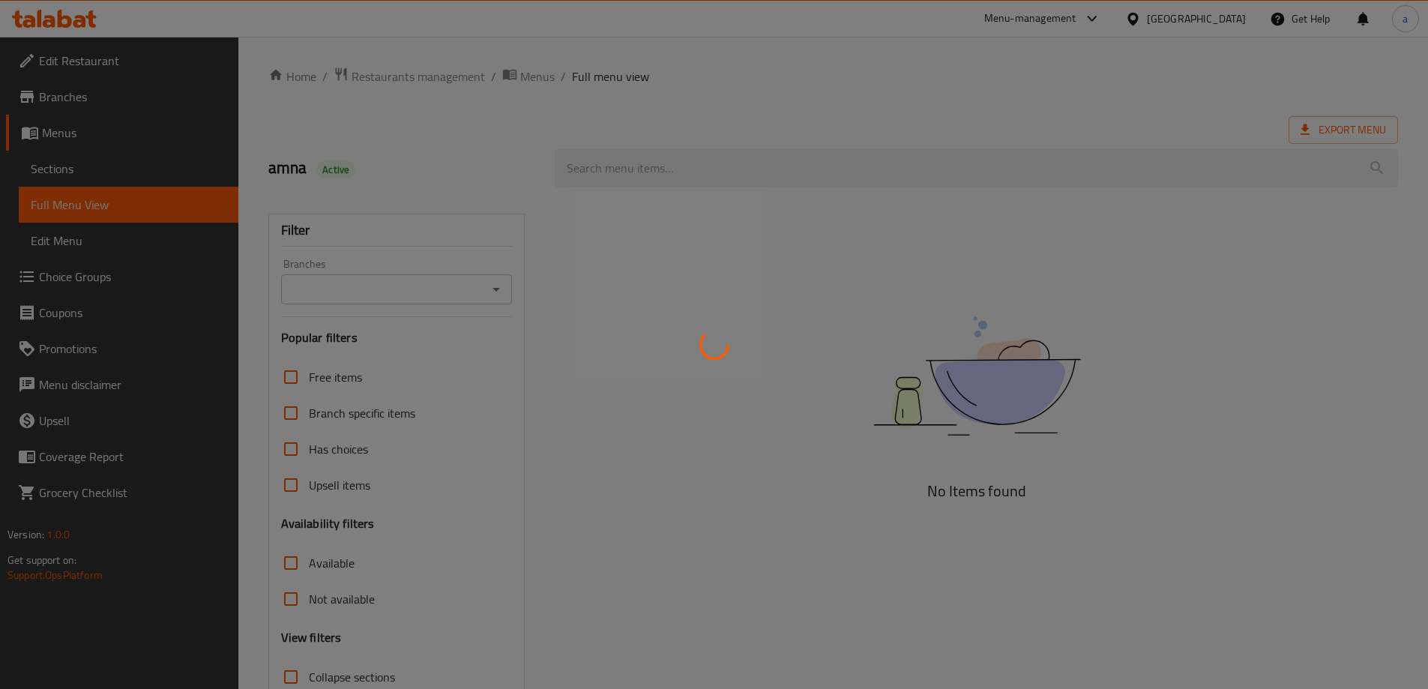
click at [124, 166] on div at bounding box center [714, 344] width 1428 height 689
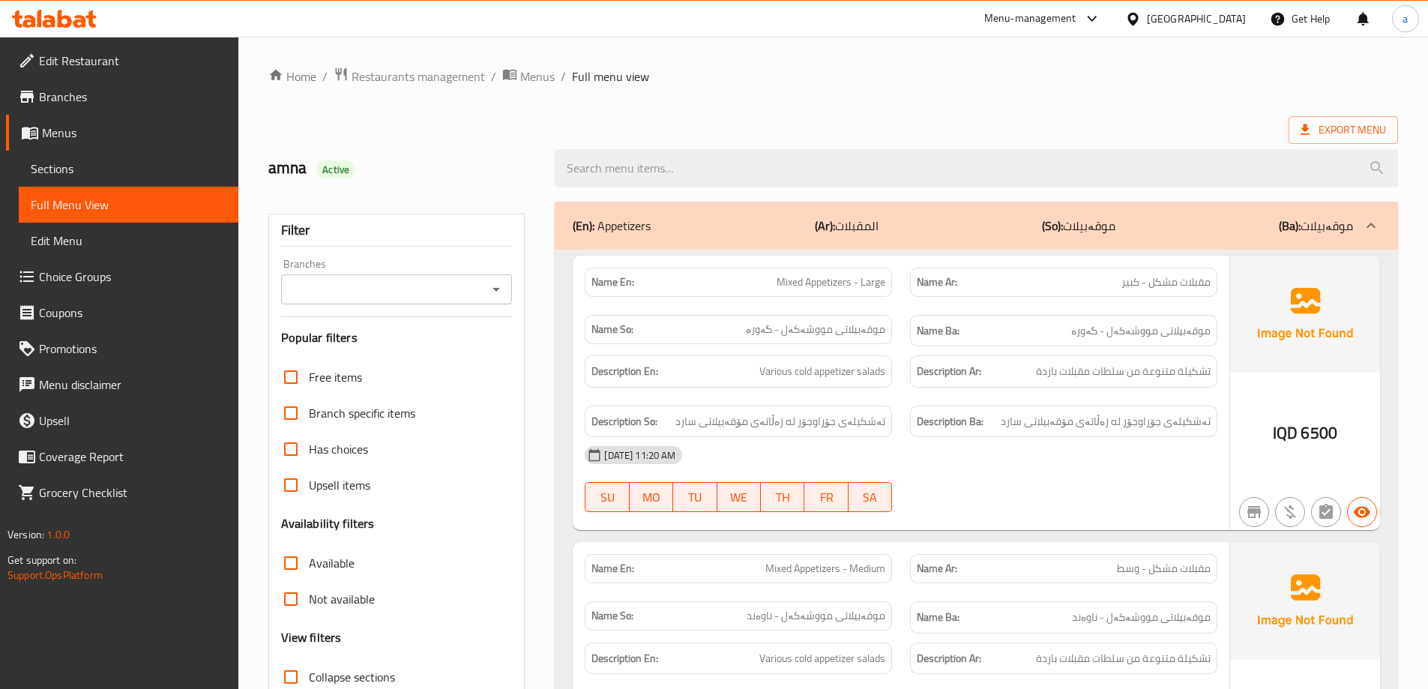
click at [144, 176] on span "Sections" at bounding box center [129, 169] width 196 height 18
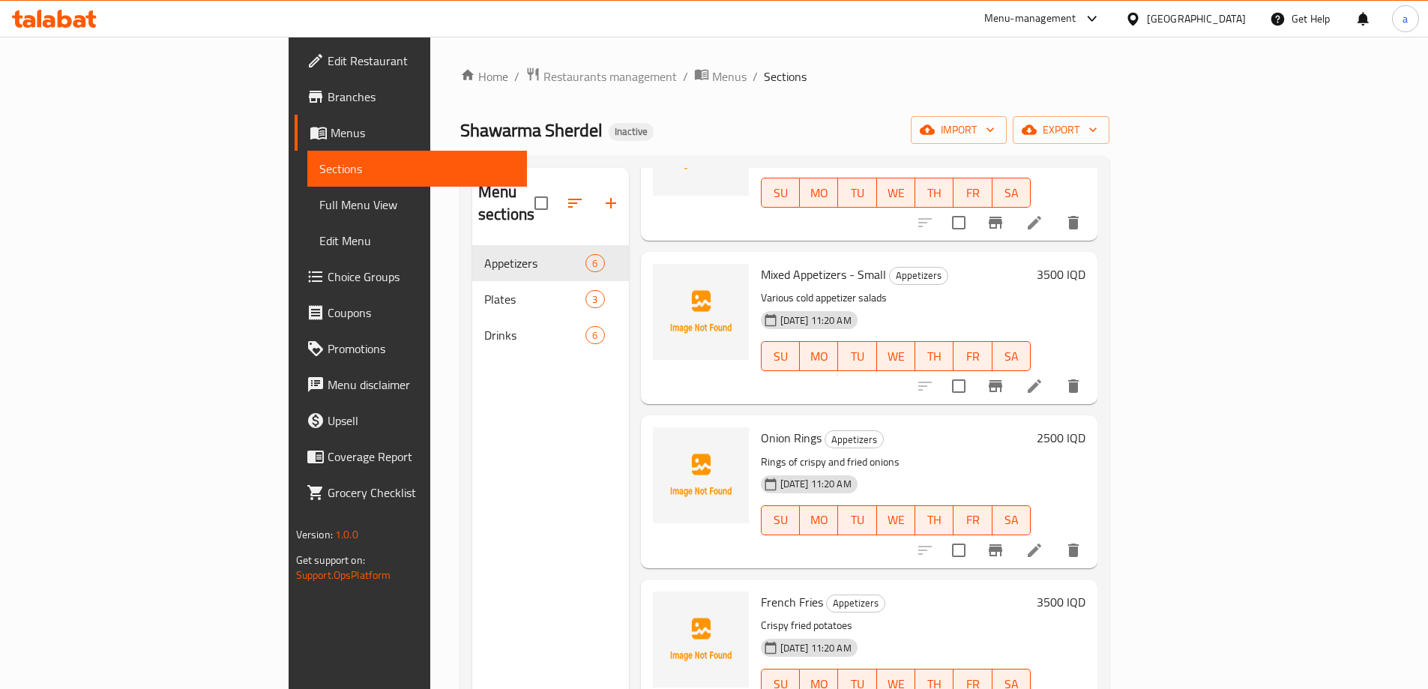
scroll to position [331, 0]
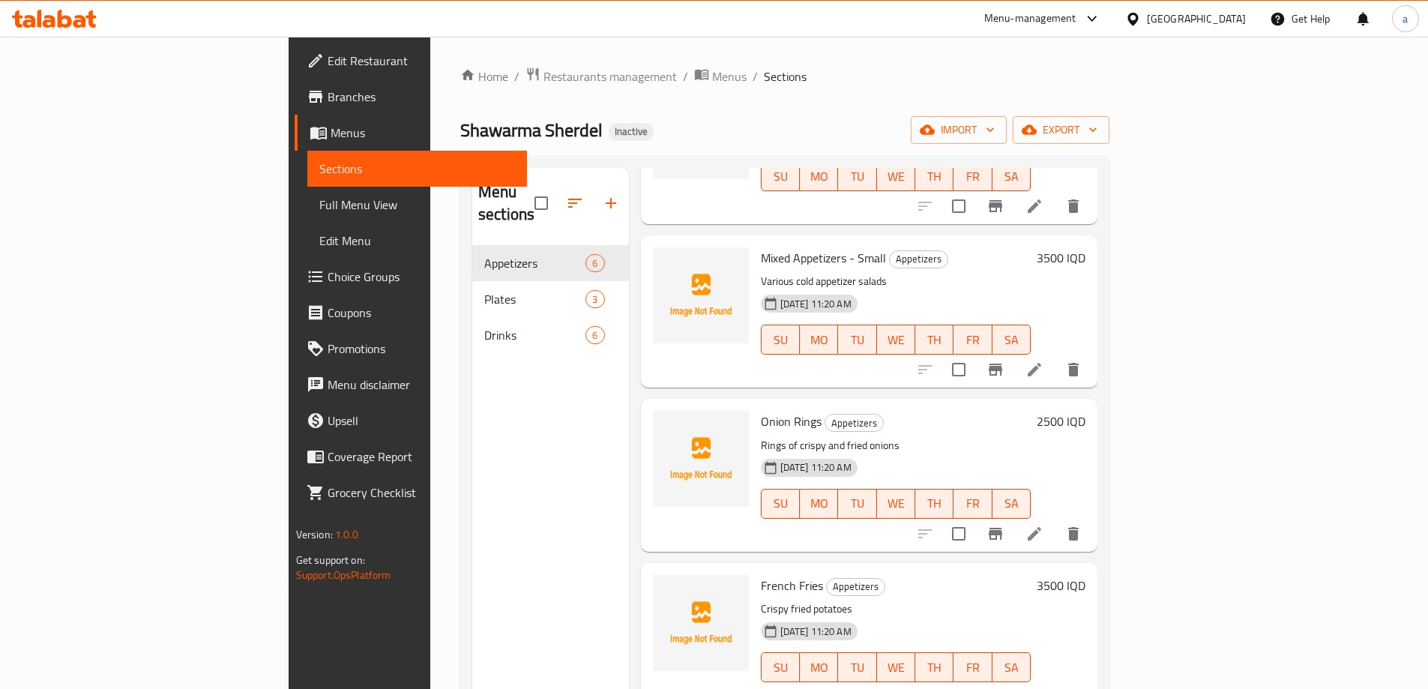
click at [1043, 688] on icon at bounding box center [1035, 697] width 18 height 18
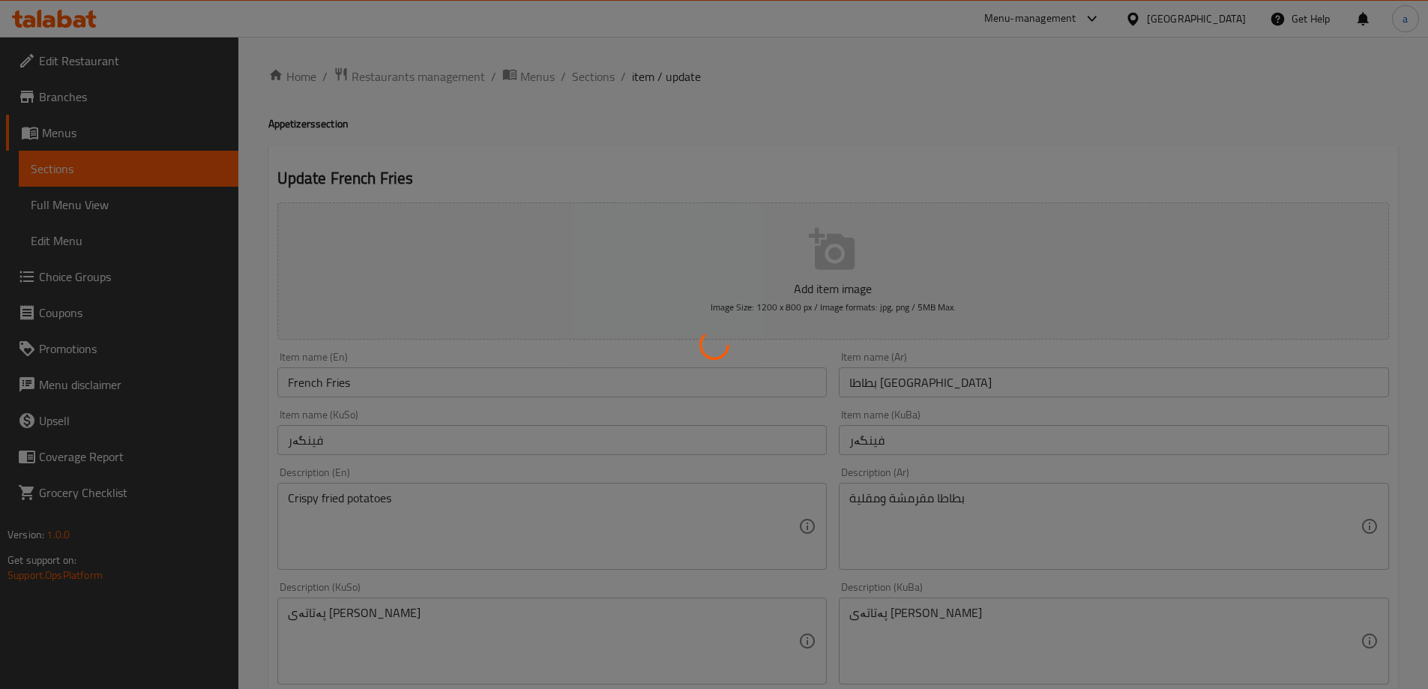
click at [903, 500] on div at bounding box center [714, 344] width 1428 height 689
click at [541, 510] on div at bounding box center [714, 344] width 1428 height 689
click at [423, 498] on div at bounding box center [714, 344] width 1428 height 689
click at [947, 510] on div at bounding box center [714, 344] width 1428 height 689
click at [1002, 505] on div at bounding box center [714, 344] width 1428 height 689
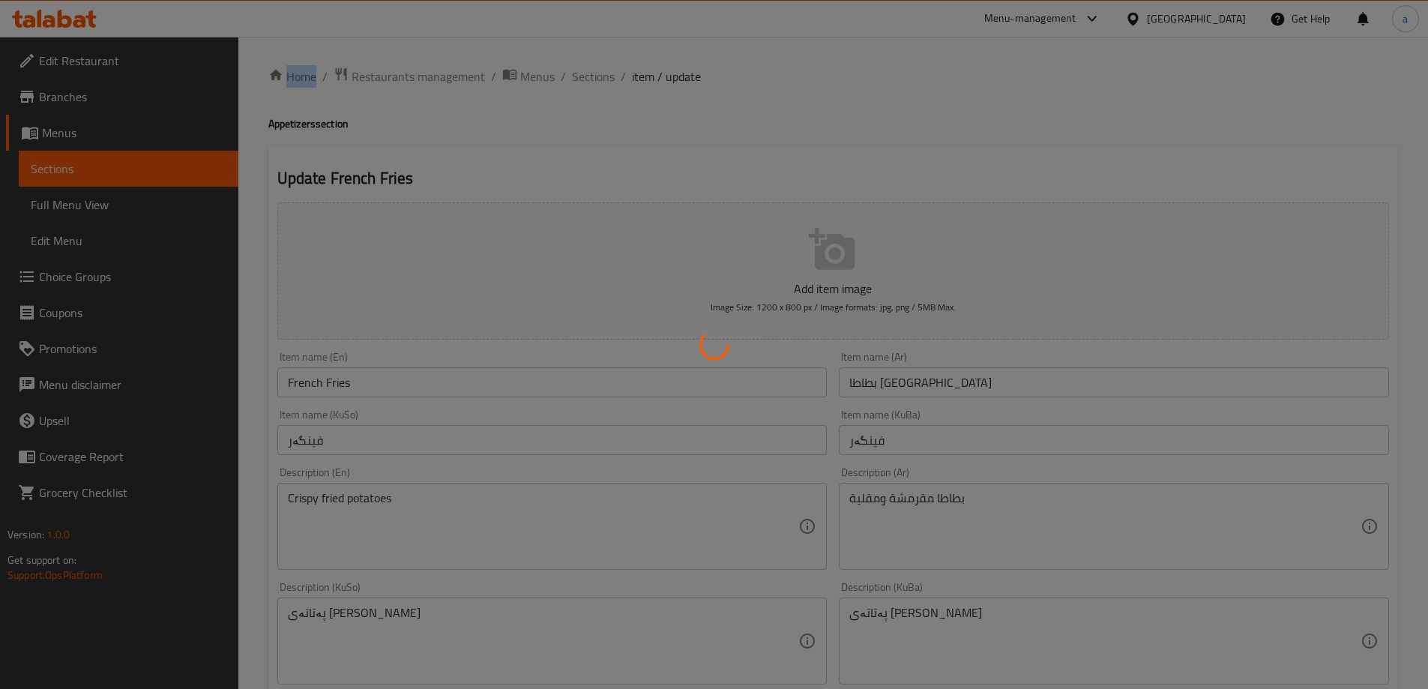
click at [1002, 505] on div at bounding box center [714, 344] width 1428 height 689
click at [633, 131] on div at bounding box center [714, 344] width 1428 height 689
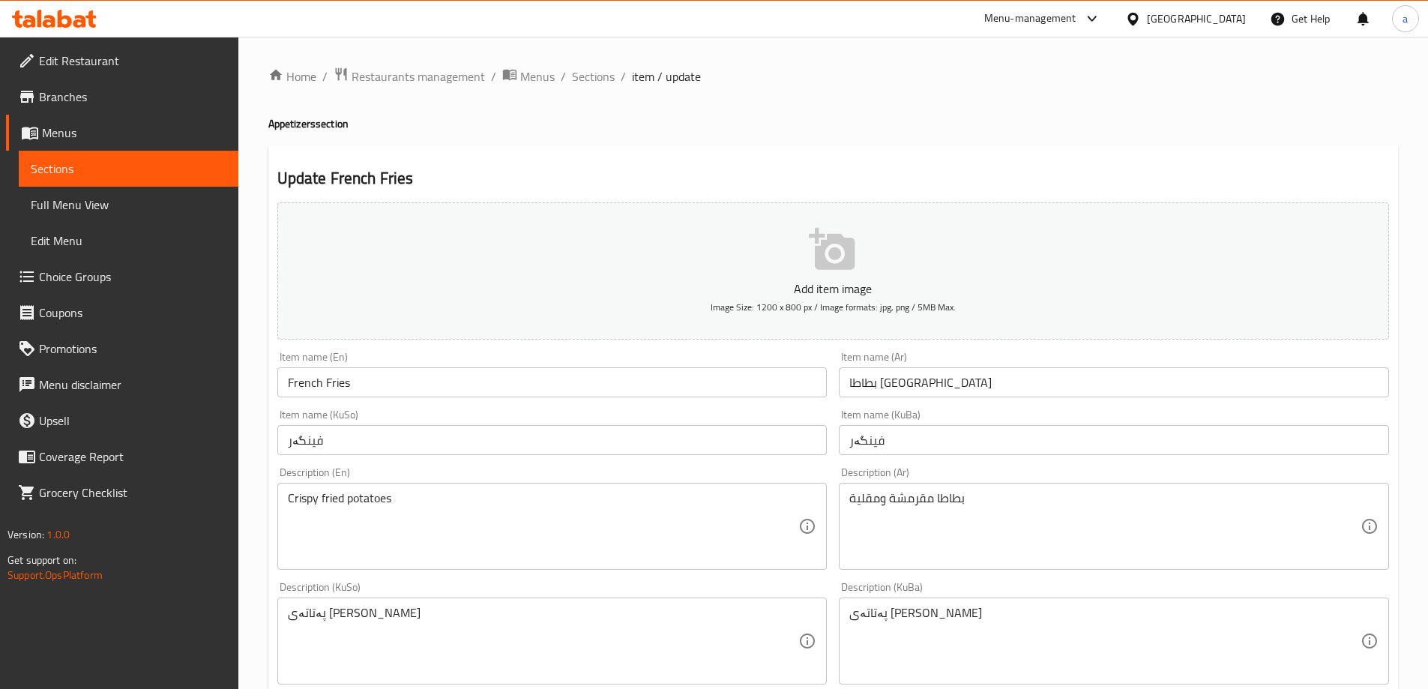
scroll to position [225, 0]
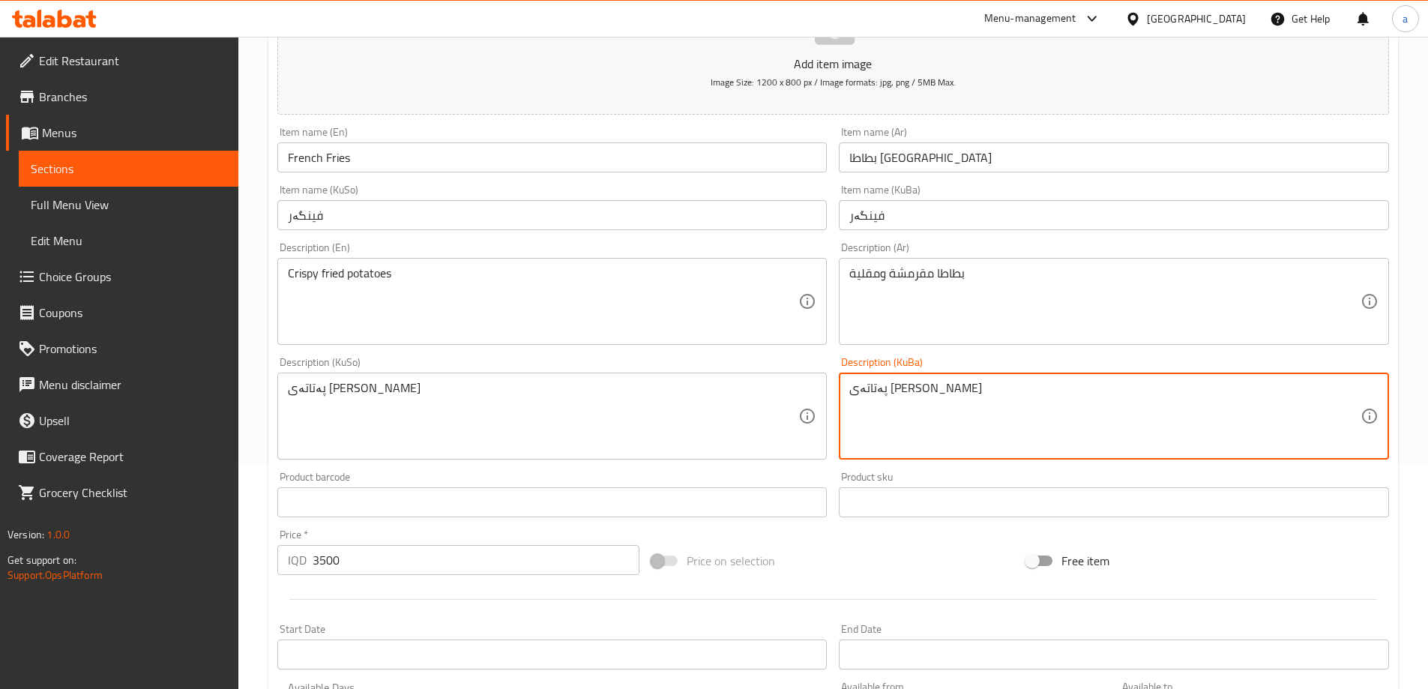
drag, startPoint x: 943, startPoint y: 386, endPoint x: 815, endPoint y: 385, distance: 128.2
click at [904, 387] on textarea "پەتاتەی کریسپی سوورکراوە" at bounding box center [1104, 416] width 511 height 71
drag, startPoint x: 855, startPoint y: 391, endPoint x: 842, endPoint y: 393, distance: 12.9
click at [842, 393] on div "پەتاتەی کریسپی و سوورکراوە Description (KuBa)" at bounding box center [1114, 416] width 550 height 87
drag, startPoint x: 1024, startPoint y: 392, endPoint x: 734, endPoint y: 427, distance: 292.2
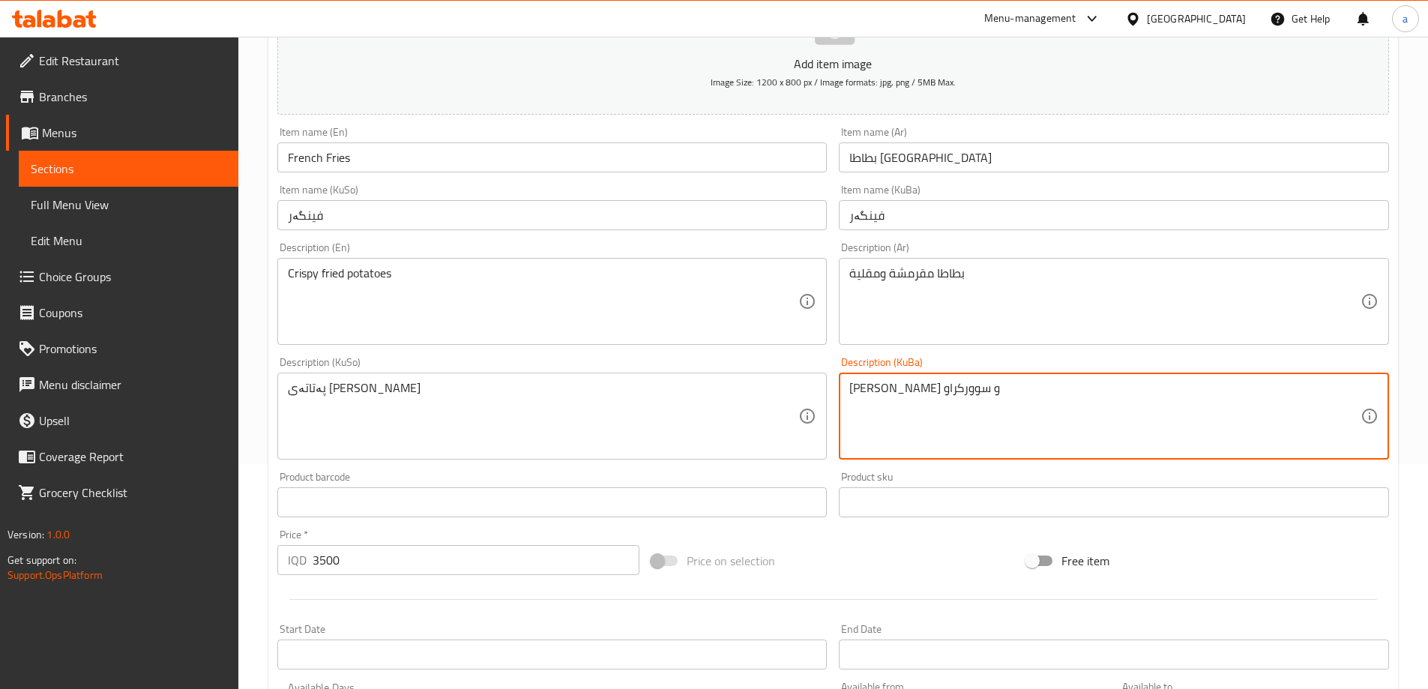
click at [734, 427] on div "Add item image Image Size: 1200 x 800 px / Image formats: jpg, png / 5MB Max. I…" at bounding box center [833, 381] width 1124 height 819
type textarea "[PERSON_NAME] و سوورکراو"
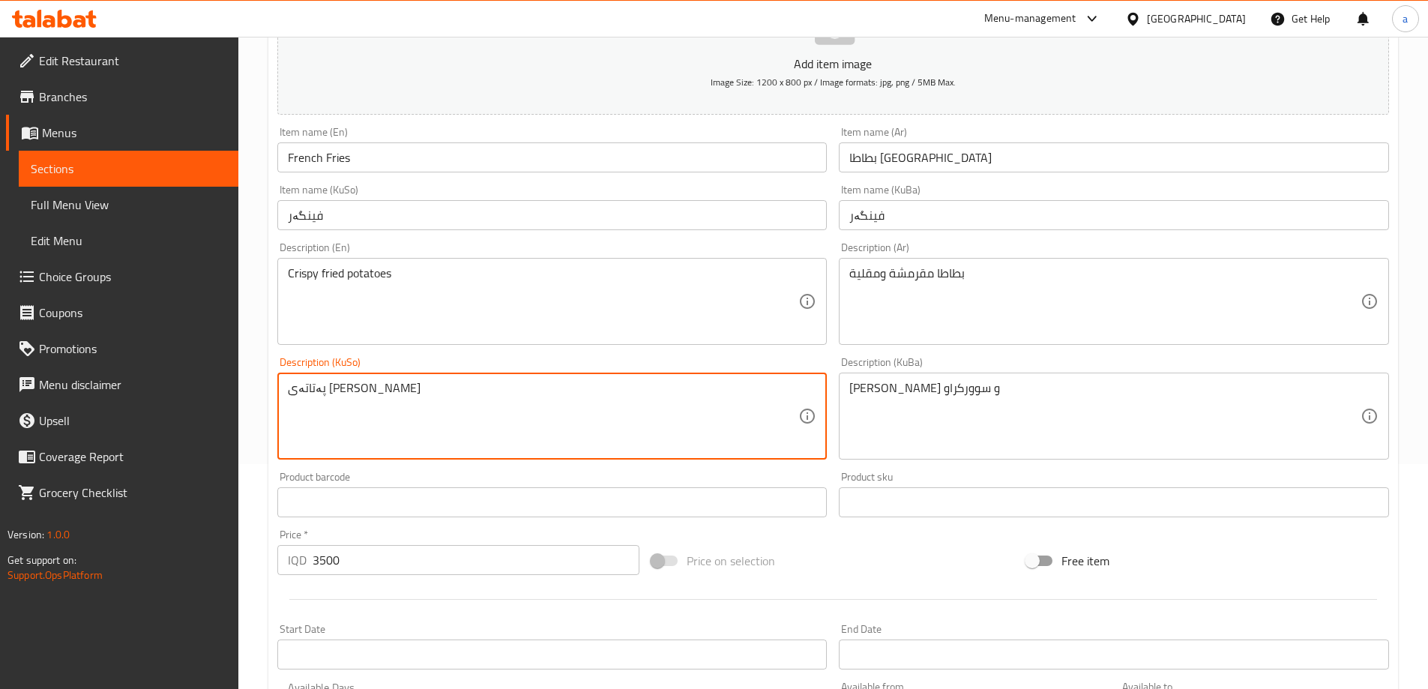
drag, startPoint x: 576, startPoint y: 386, endPoint x: 275, endPoint y: 403, distance: 301.1
paste textarea "و سوورکراو"
type textarea "[PERSON_NAME] و سوورکراو"
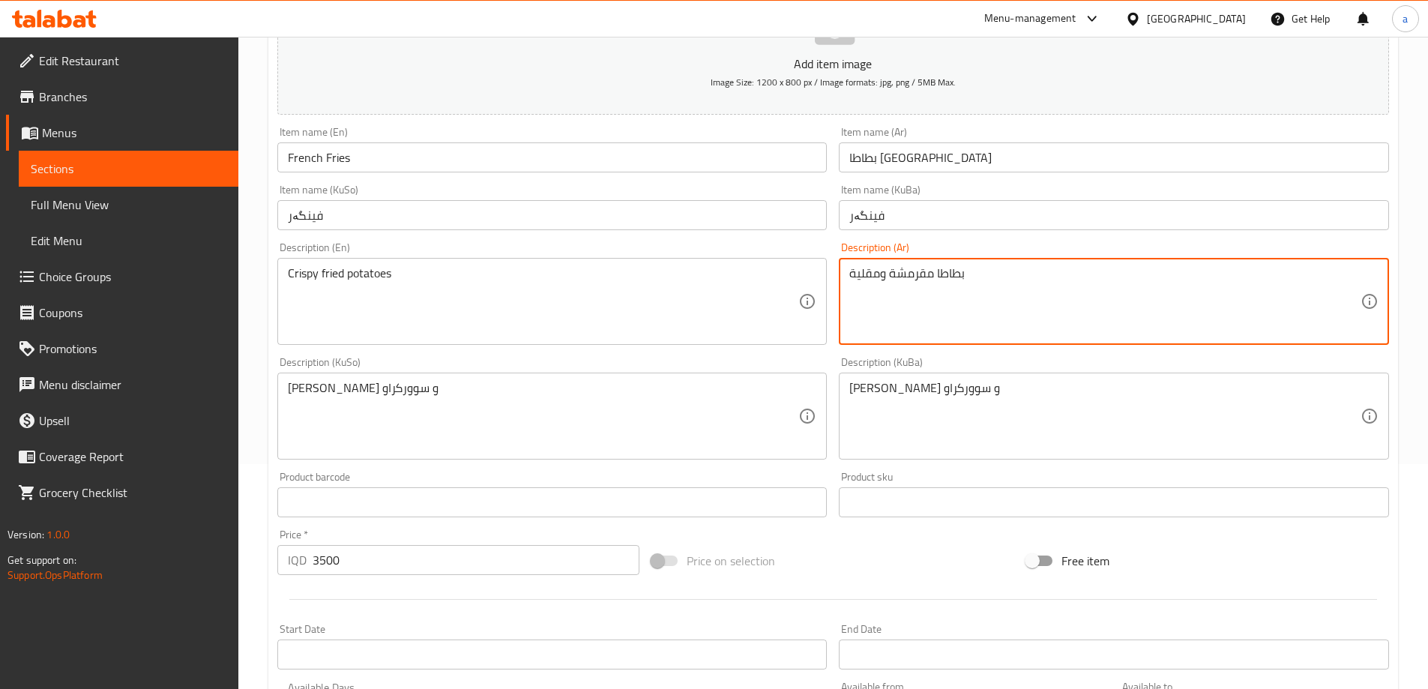
drag, startPoint x: 1006, startPoint y: 269, endPoint x: 802, endPoint y: 283, distance: 204.4
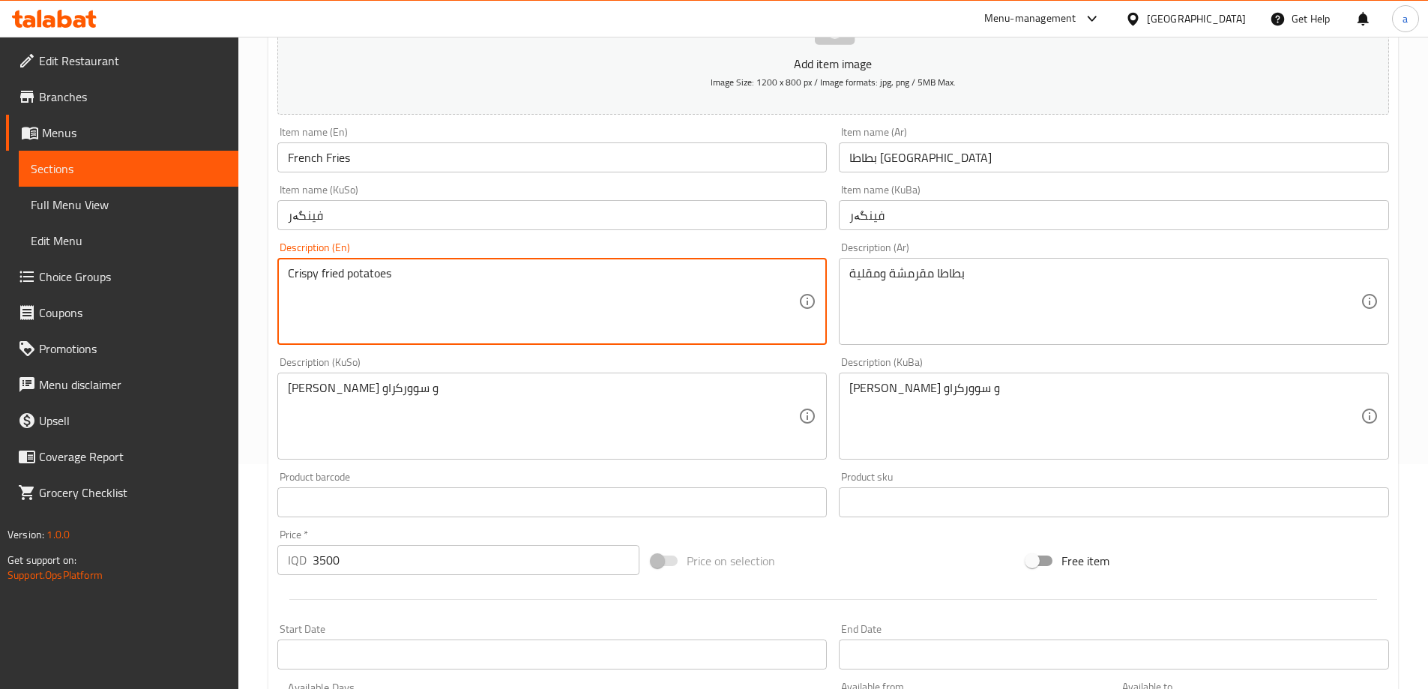
drag, startPoint x: 633, startPoint y: 286, endPoint x: 211, endPoint y: 293, distance: 422.1
paste textarea "and"
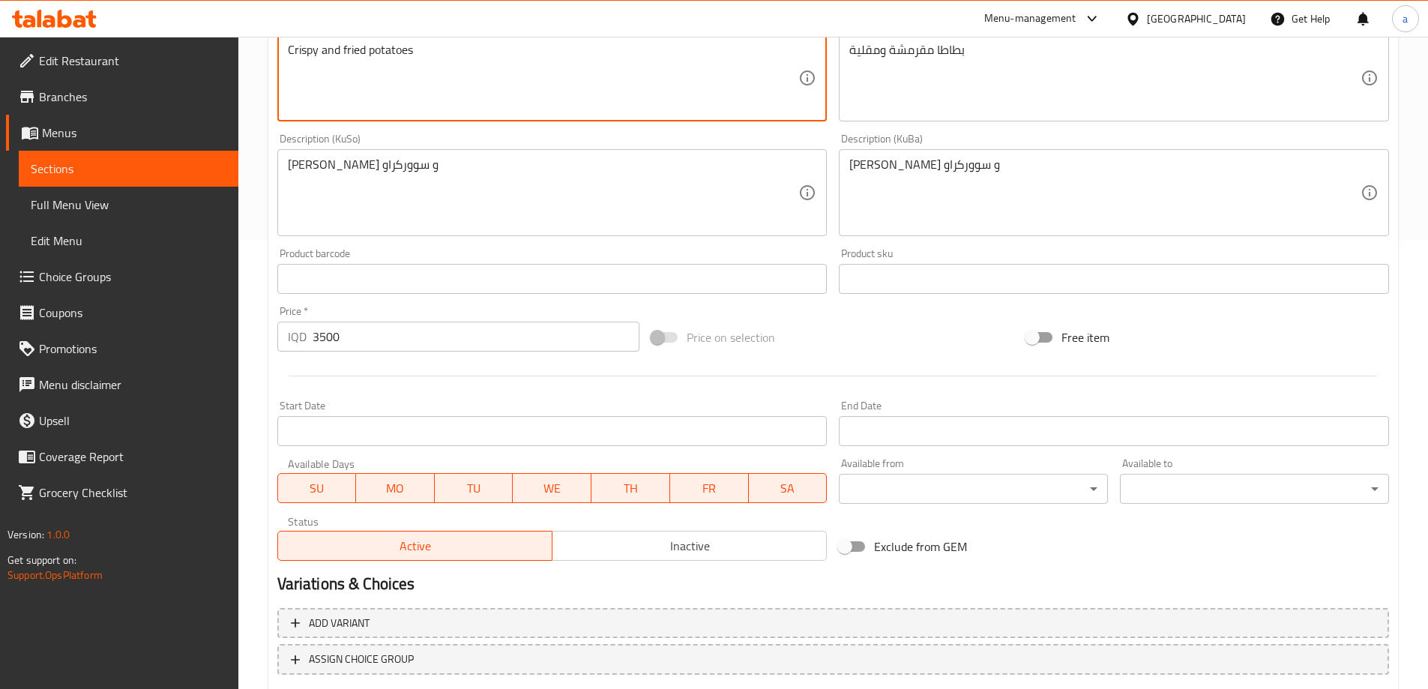
scroll to position [543, 0]
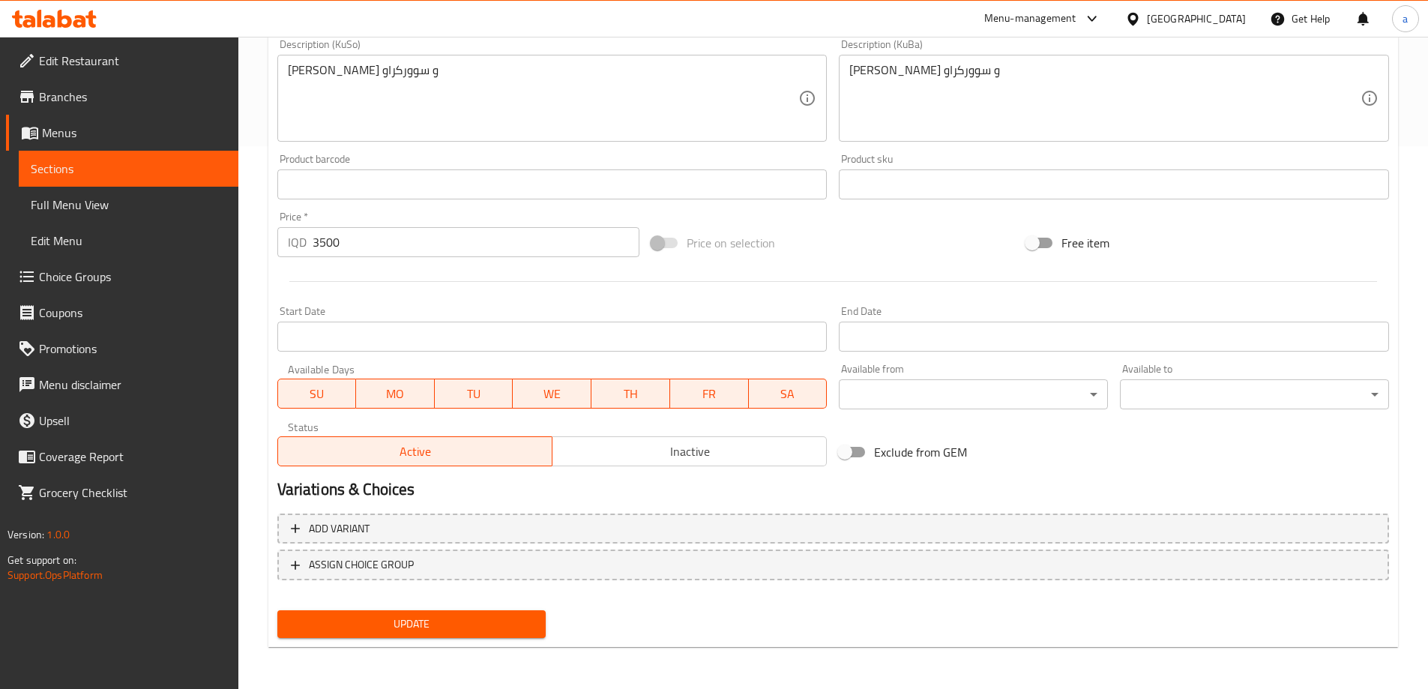
type textarea "Crispy and fried potatoes"
click at [486, 617] on span "Update" at bounding box center [411, 624] width 245 height 19
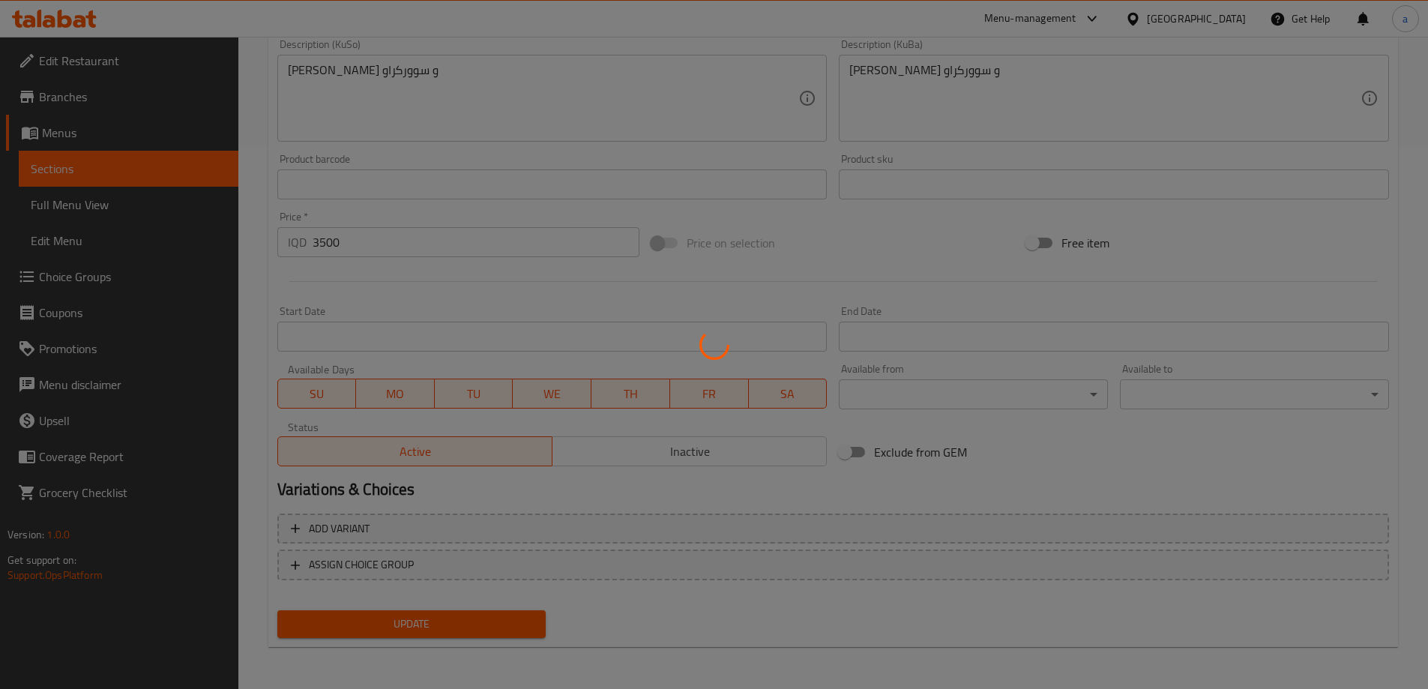
scroll to position [0, 0]
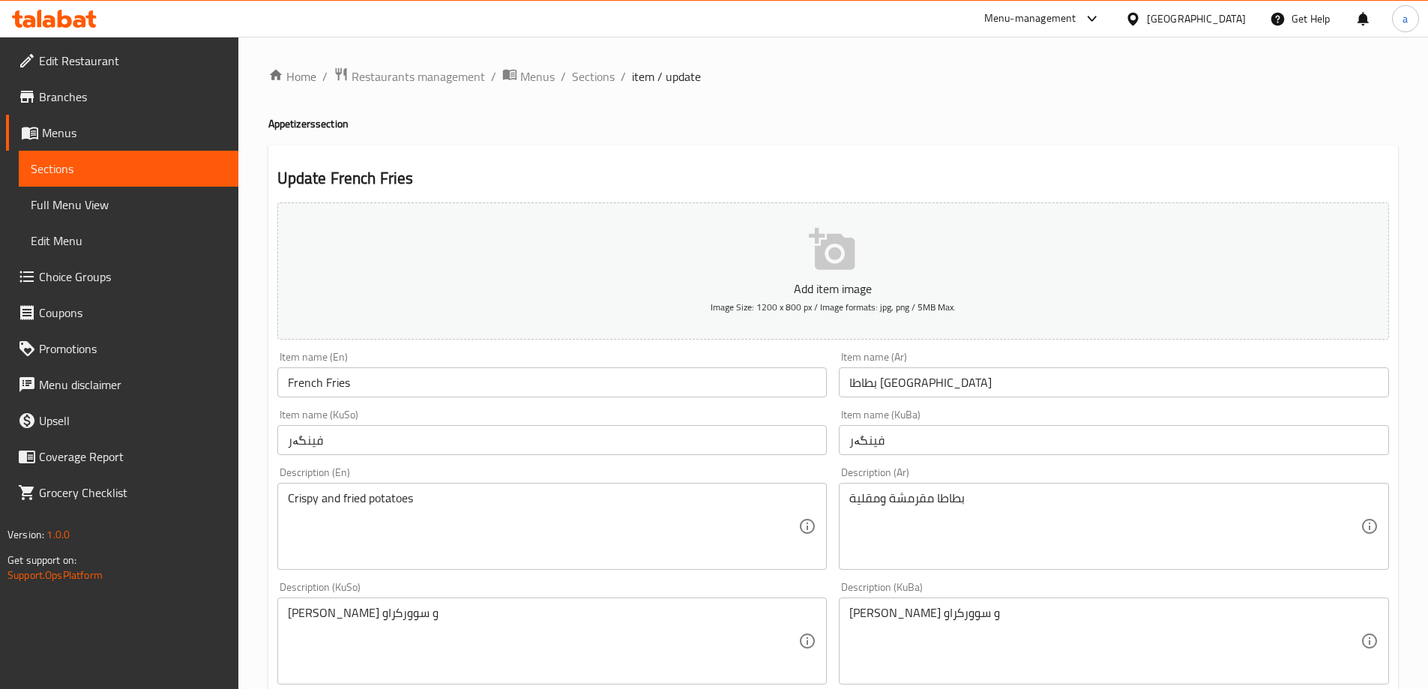
click at [104, 162] on span "Sections" at bounding box center [129, 169] width 196 height 18
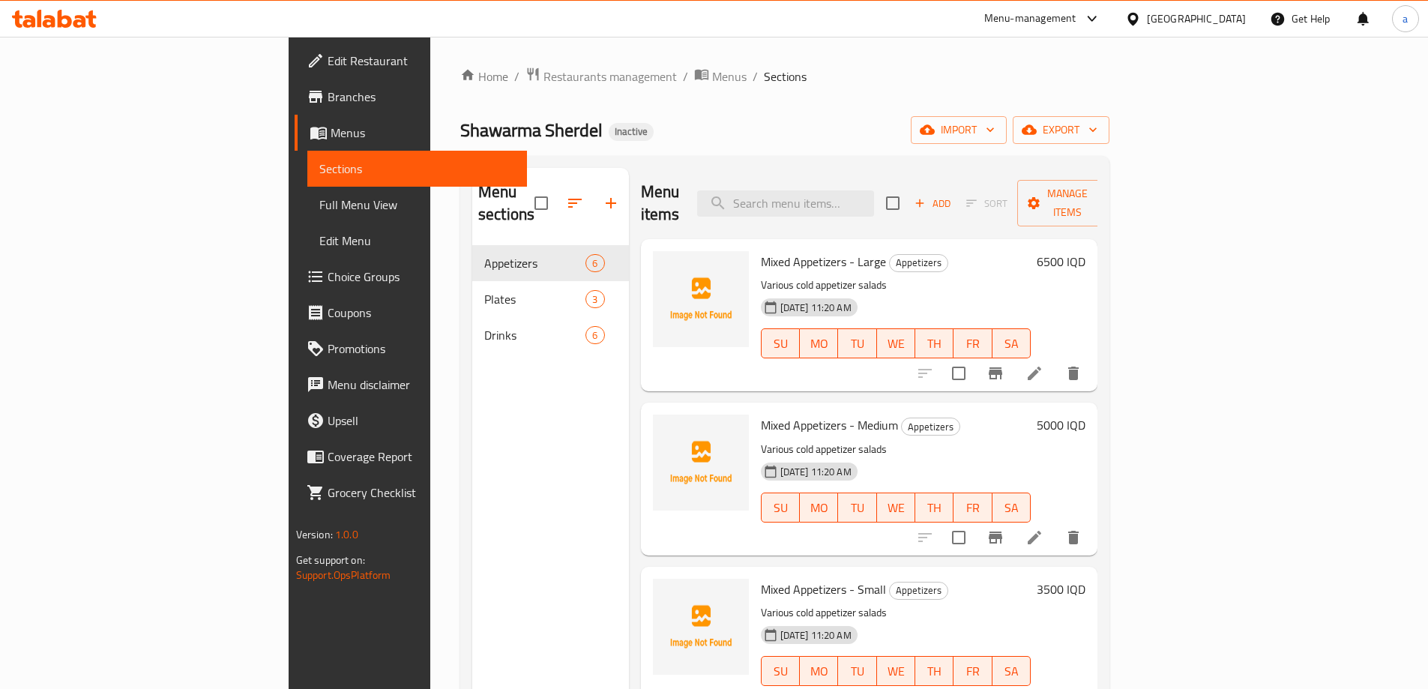
scroll to position [331, 0]
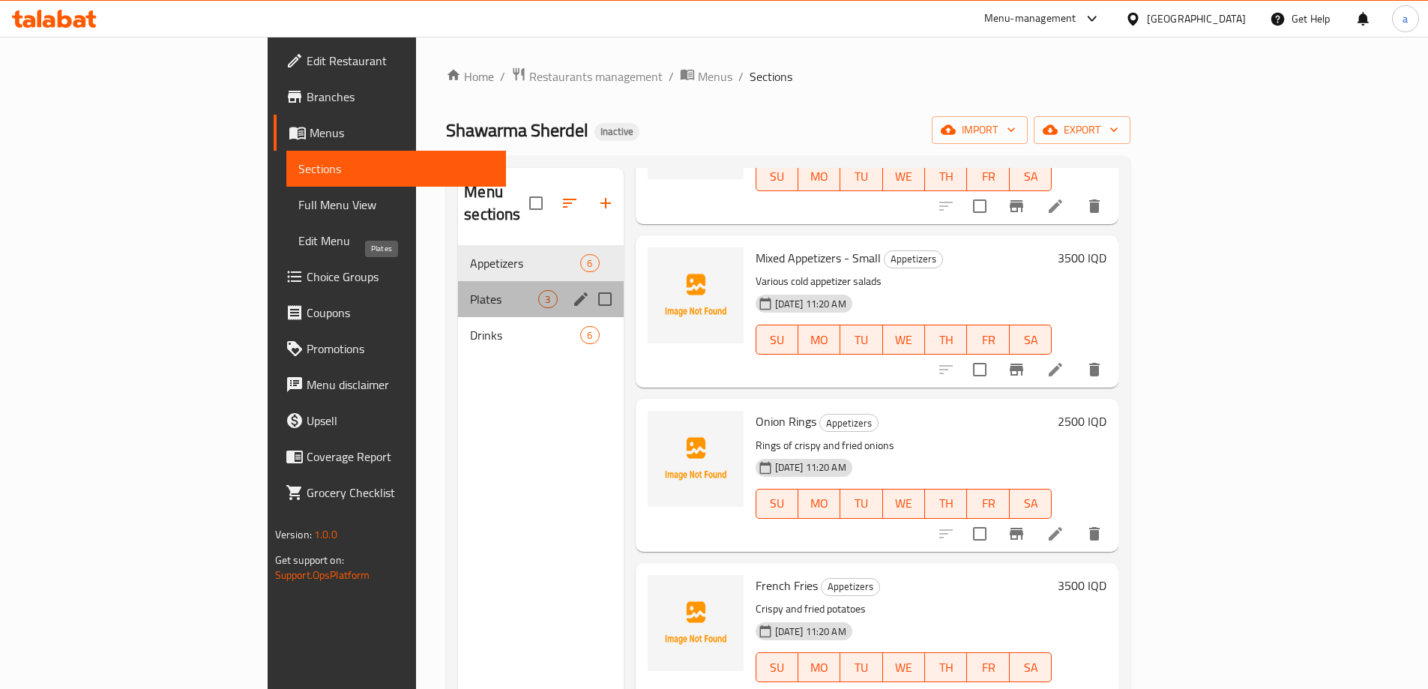
click at [470, 290] on span "Plates" at bounding box center [504, 299] width 68 height 18
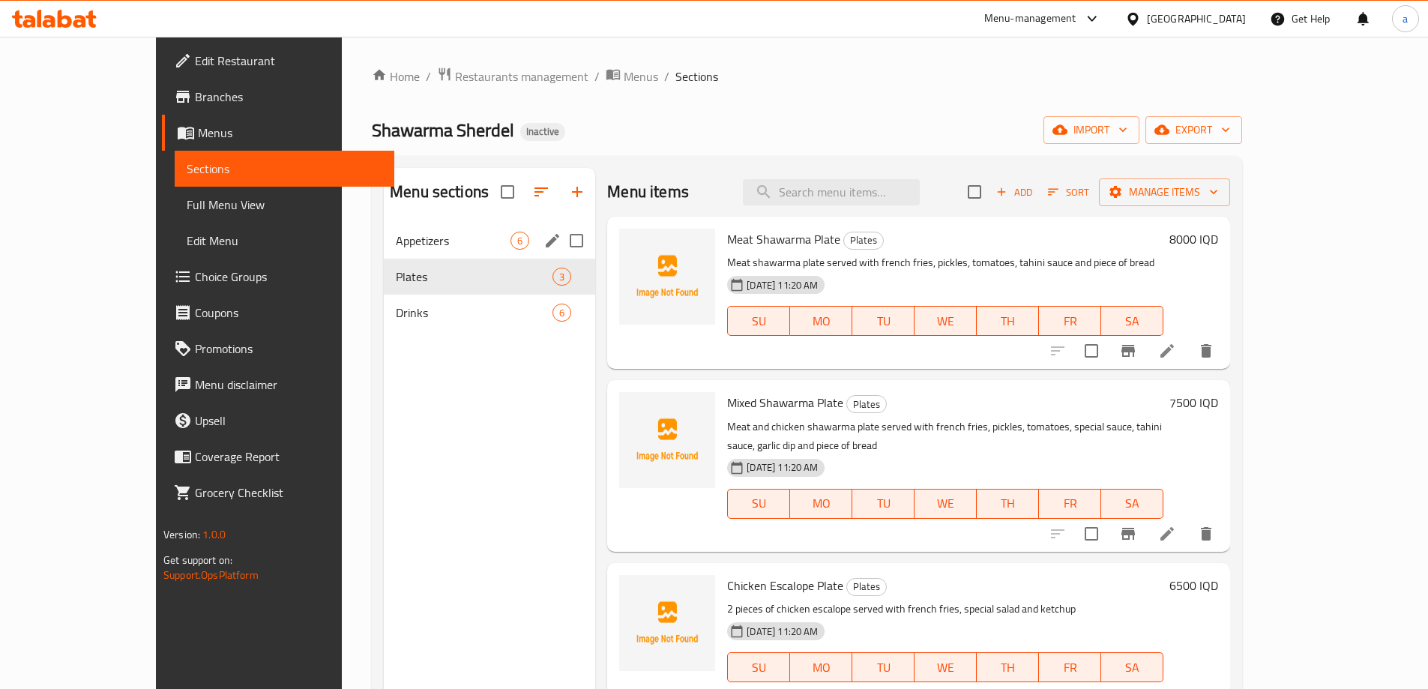
drag, startPoint x: 374, startPoint y: 235, endPoint x: 421, endPoint y: 236, distance: 47.3
click at [396, 235] on span "Appetizers" at bounding box center [453, 241] width 115 height 18
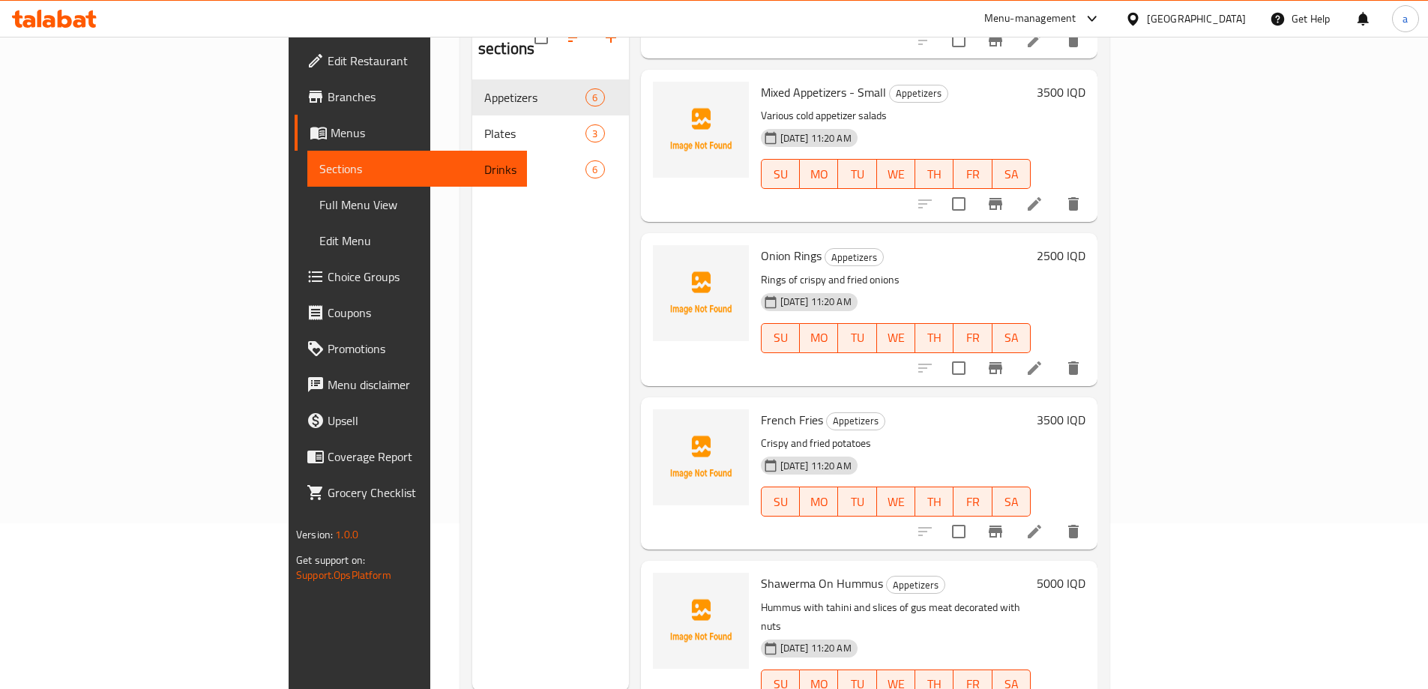
scroll to position [210, 0]
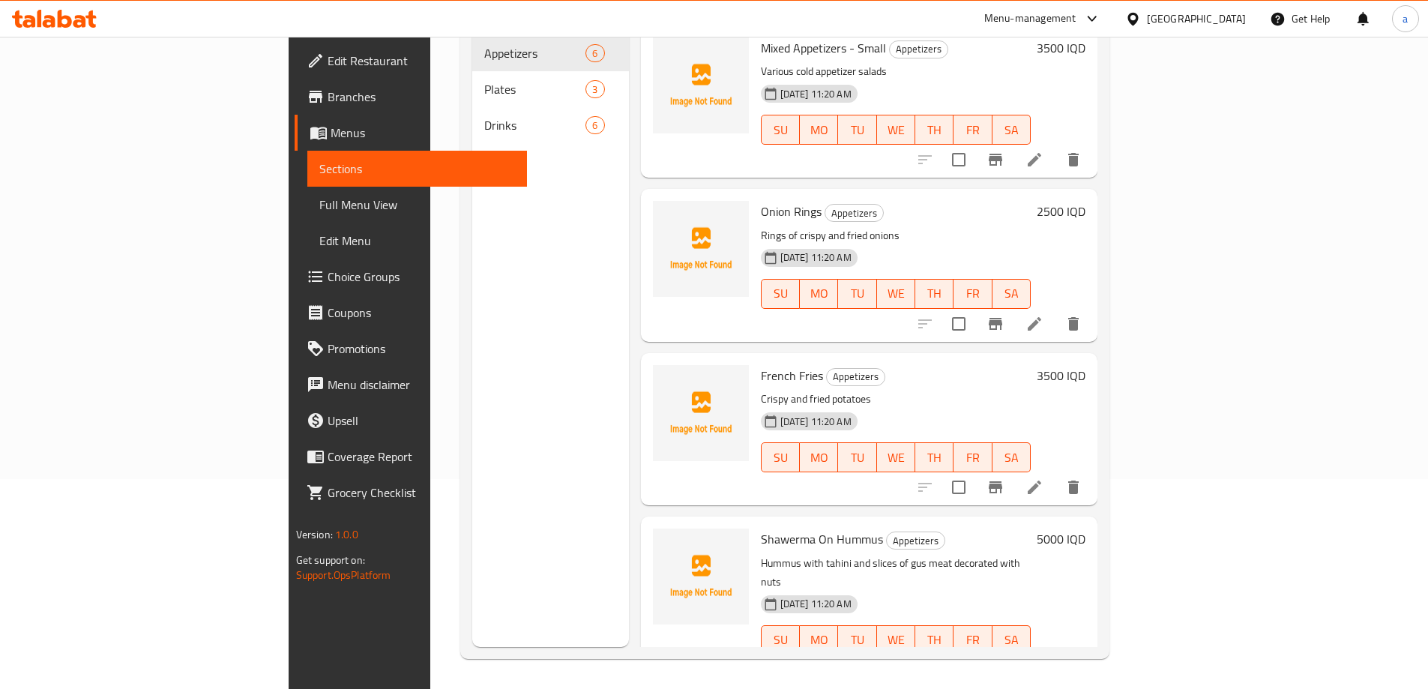
click at [1055, 657] on li at bounding box center [1035, 670] width 42 height 27
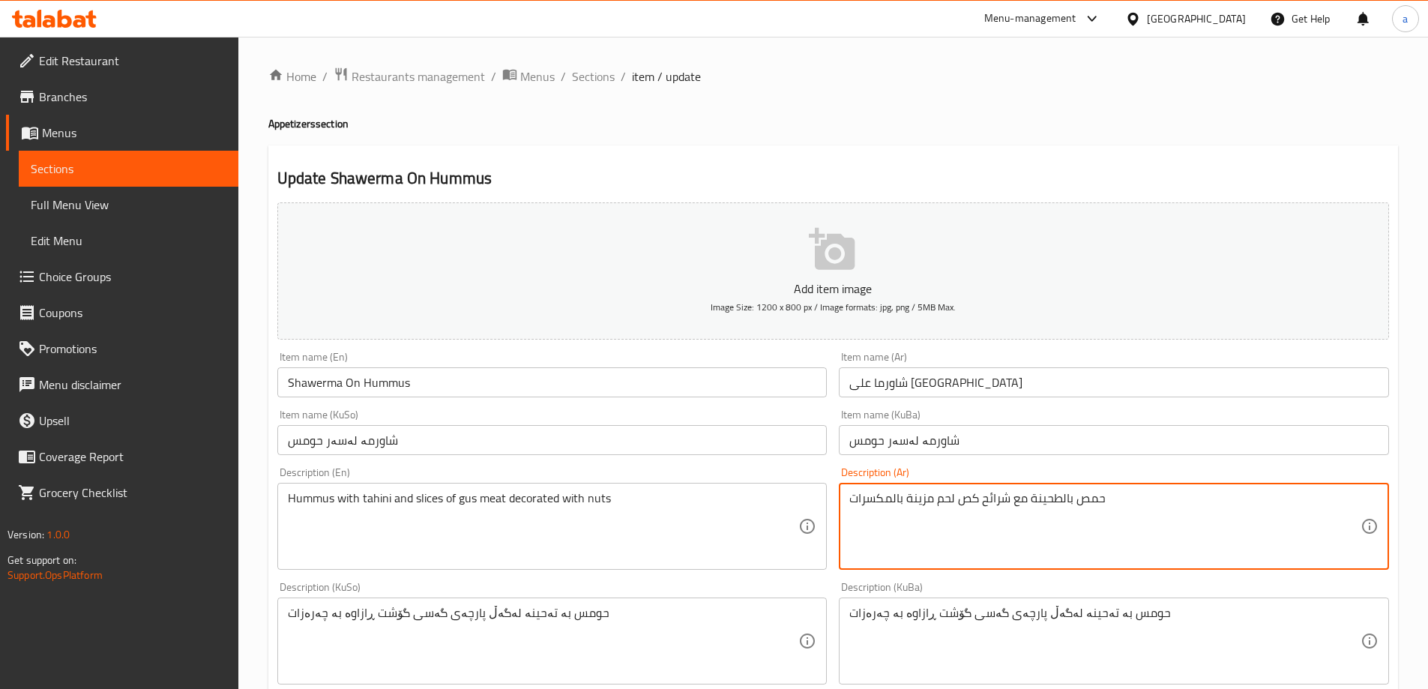
click at [1003, 496] on textarea "حمص بالطحينة مع شرائح كص لحم مزينة بالمكسرات" at bounding box center [1104, 526] width 511 height 71
type textarea "حمص بالطحينة مع شرحات كص لحم مزينة بالمكسرات"
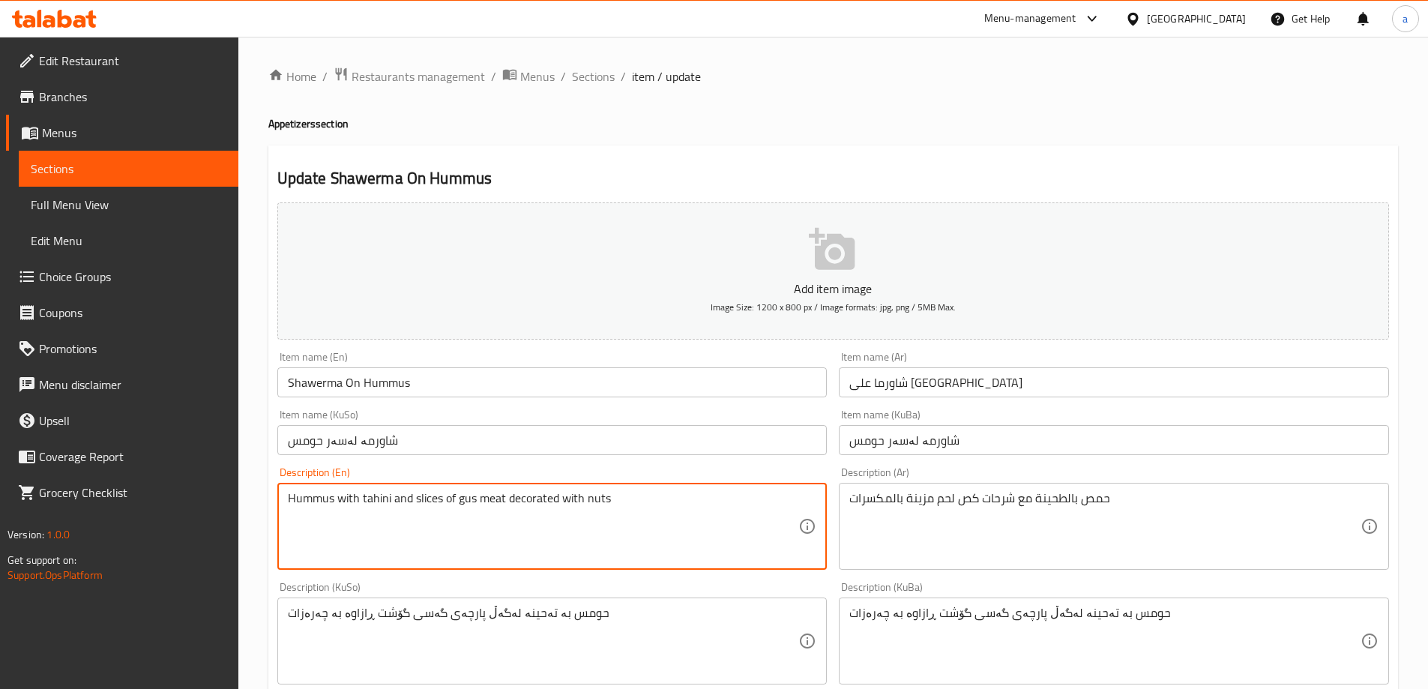
click at [400, 496] on textarea "Hummus with tahini and slices of gus meat decorated with nuts" at bounding box center [543, 526] width 511 height 71
click at [429, 502] on textarea "Hummus with tahini with slices of gus meat decorated with nuts" at bounding box center [543, 526] width 511 height 71
paste textarea "Sharhat"
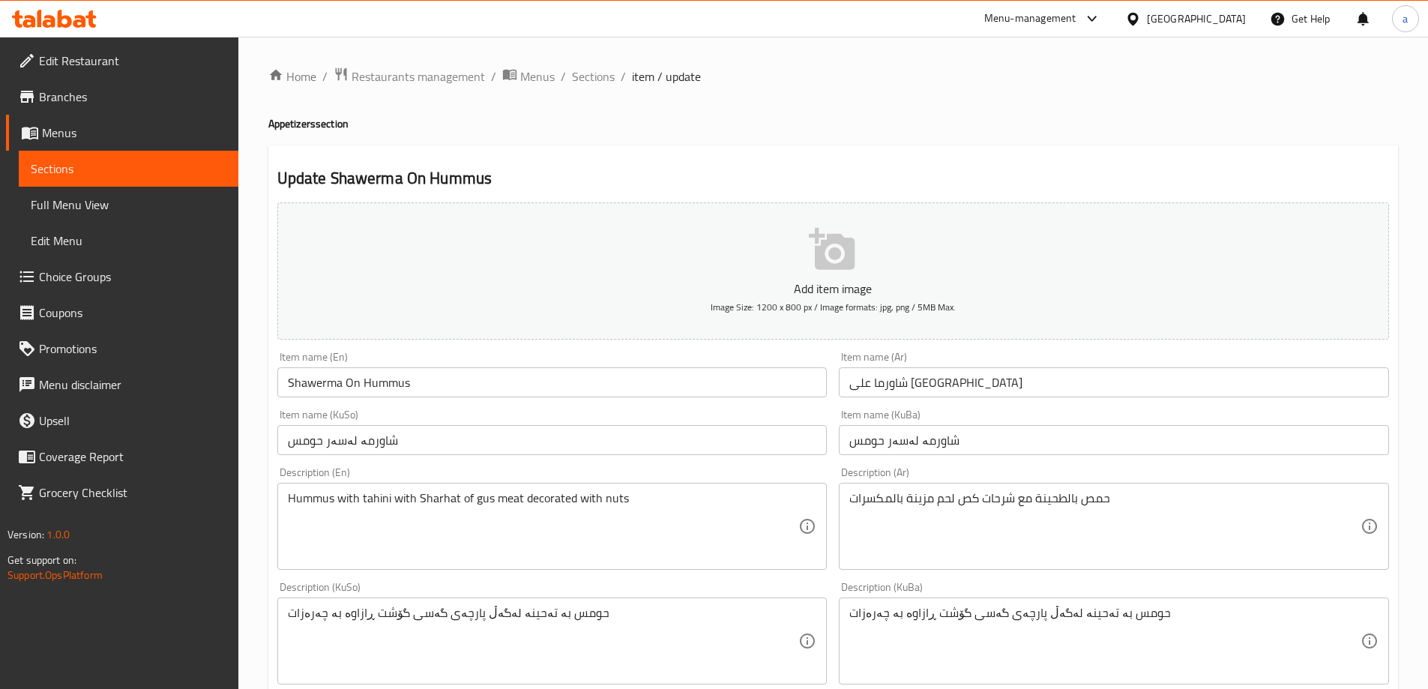
click at [418, 490] on div "Hummus with tahini with Sharhat of gus meat decorated with nuts Description (En)" at bounding box center [552, 526] width 550 height 87
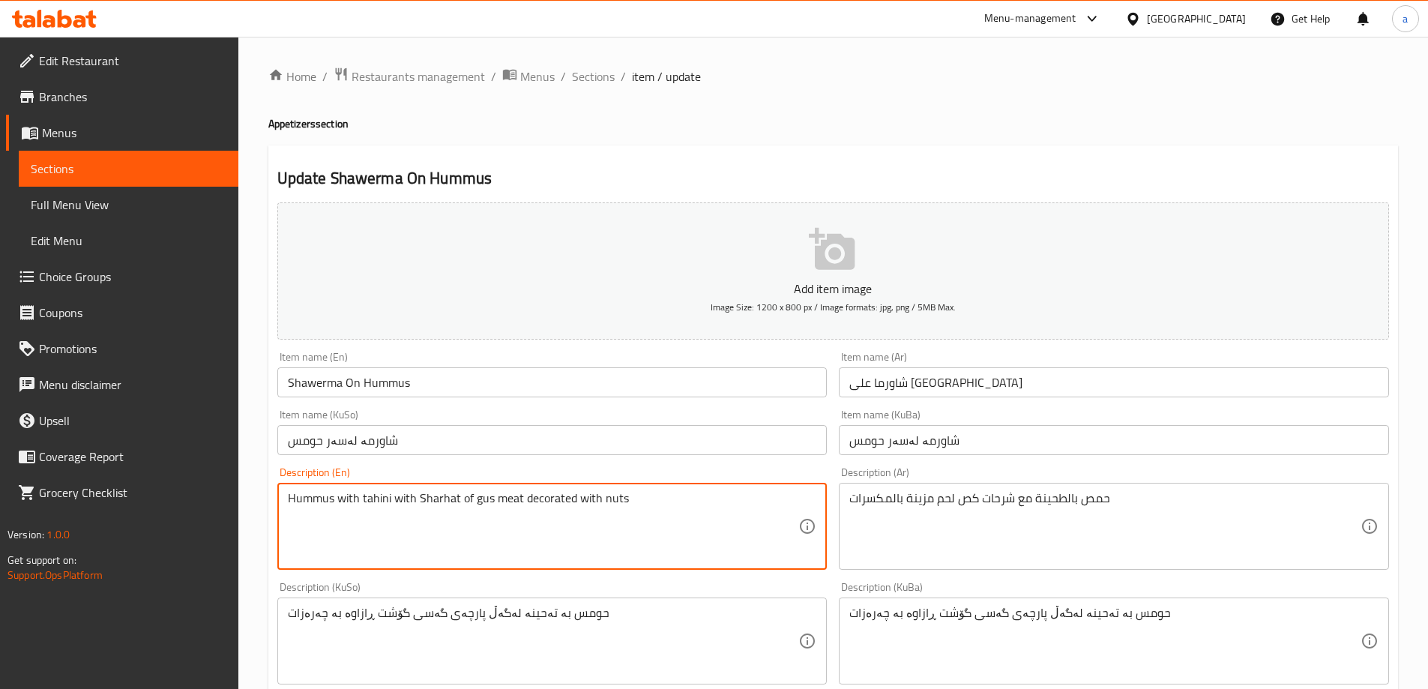
click at [419, 499] on textarea "Hummus with tahini with Sharhat of gus meat decorated with nuts" at bounding box center [543, 526] width 511 height 71
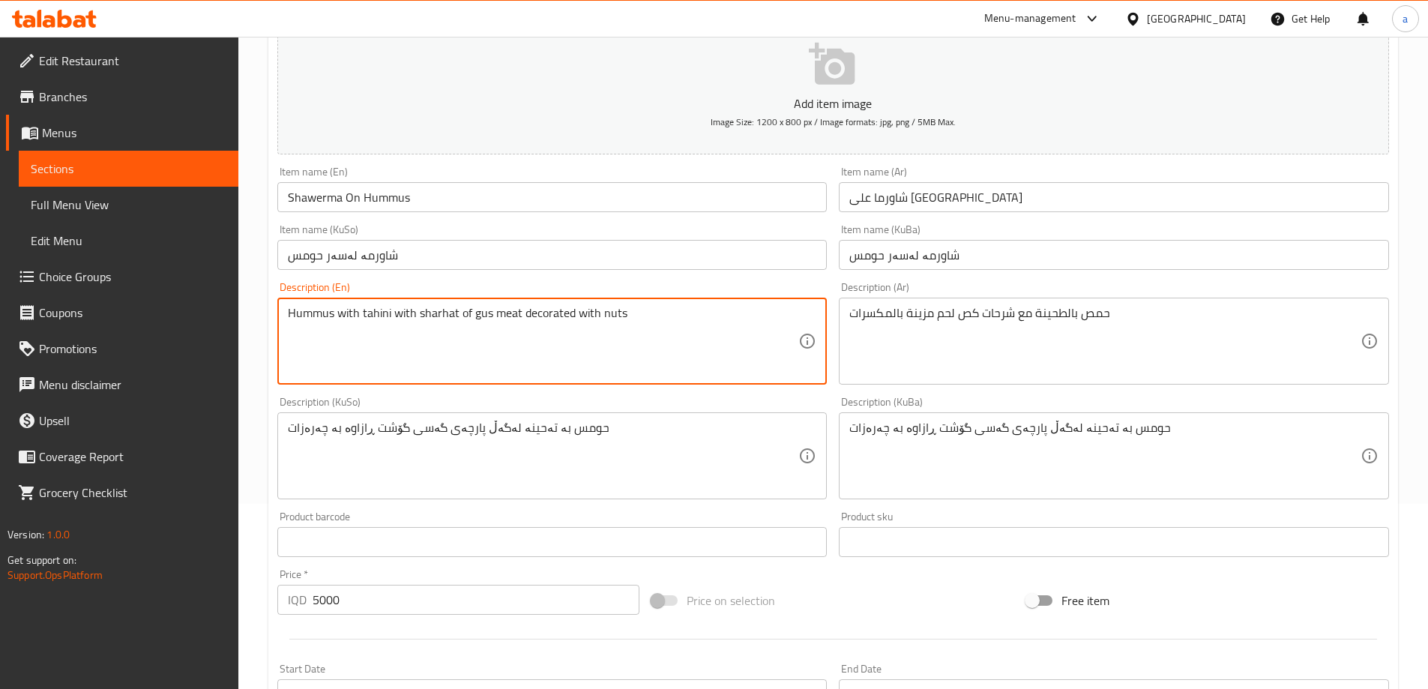
scroll to position [225, 0]
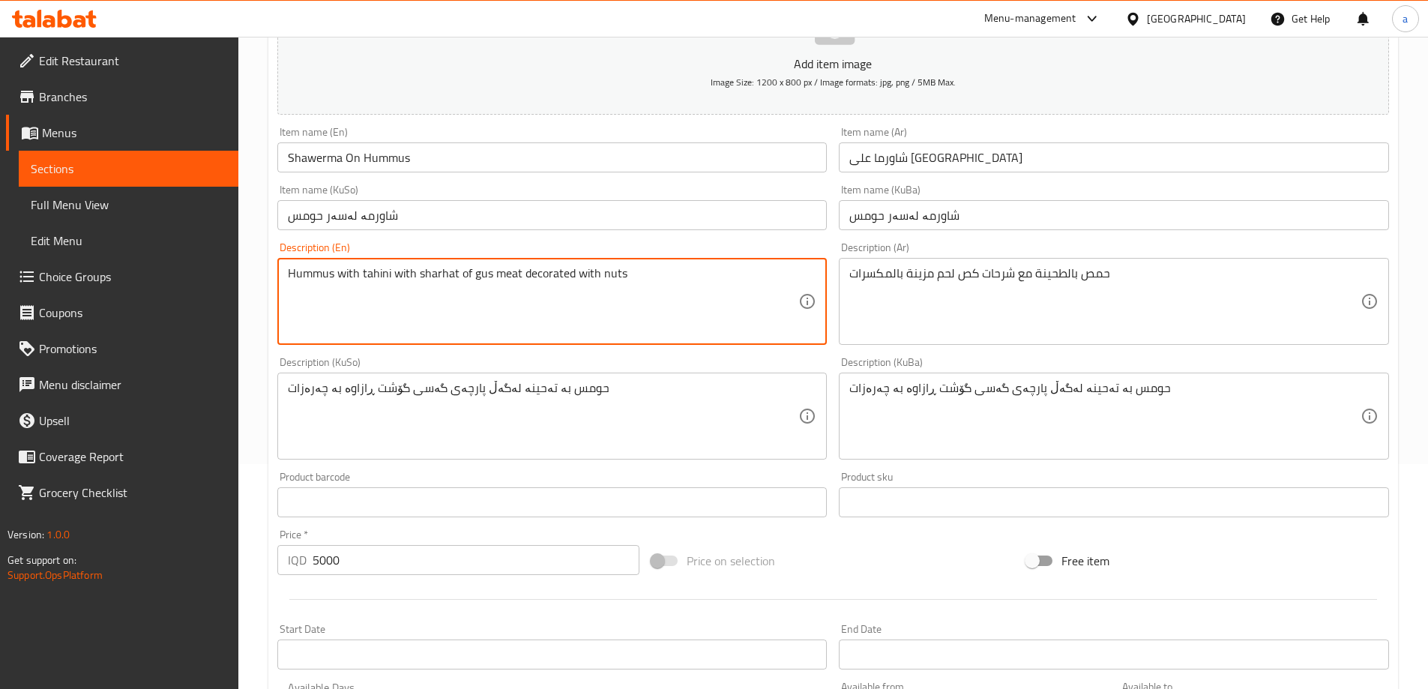
type textarea "Hummus with tahini with sharhat of gus meat decorated with nuts"
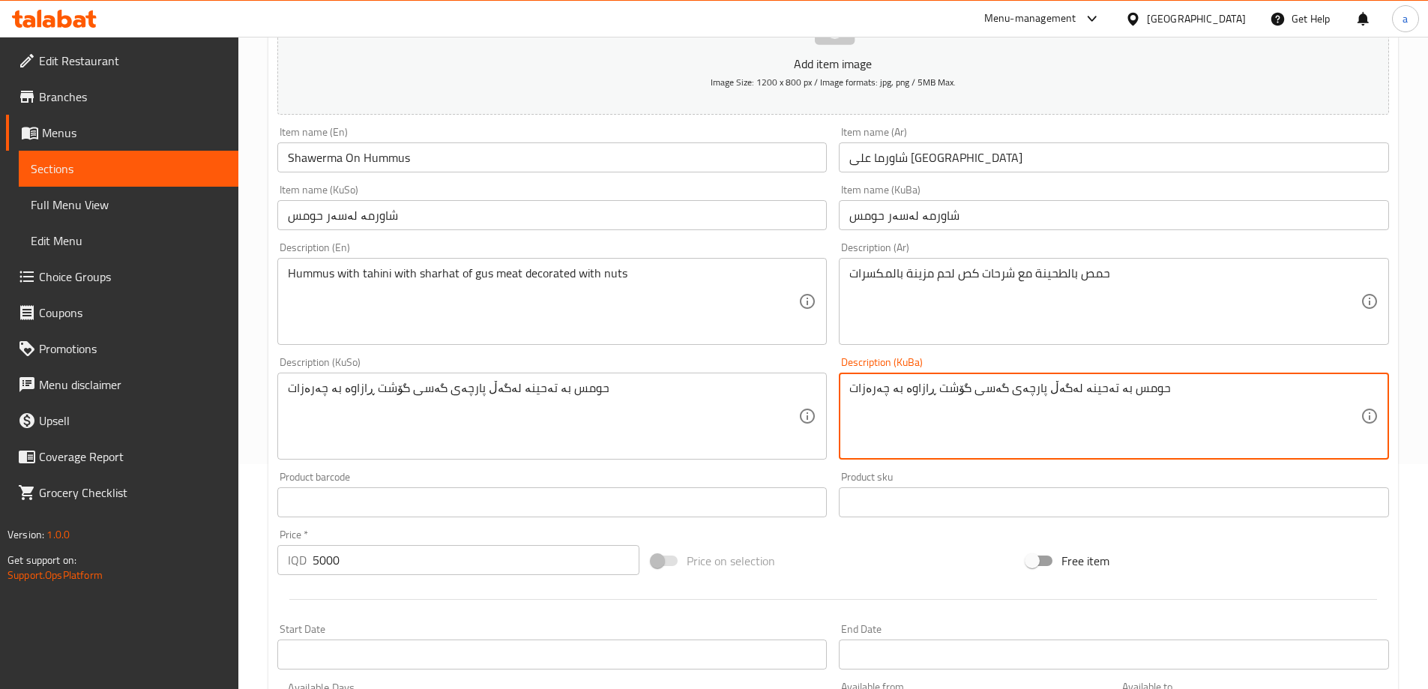
click at [1011, 385] on textarea "حومس بە تەحینە لەگەڵ پارچەی گەسی گۆشت ڕازاوە بە چەرەزات" at bounding box center [1104, 416] width 511 height 71
paste textarea "شەرحاتی"
drag, startPoint x: 1202, startPoint y: 398, endPoint x: 798, endPoint y: 397, distance: 404.1
click at [798, 397] on div "Add item image Image Size: 1200 x 800 px / Image formats: jpg, png / 5MB Max. I…" at bounding box center [833, 381] width 1124 height 819
type textarea "حومس بە تەحینە لەگەڵ شەرحاتی گەسی گۆشت ڕازاوە بە چەرەزات"
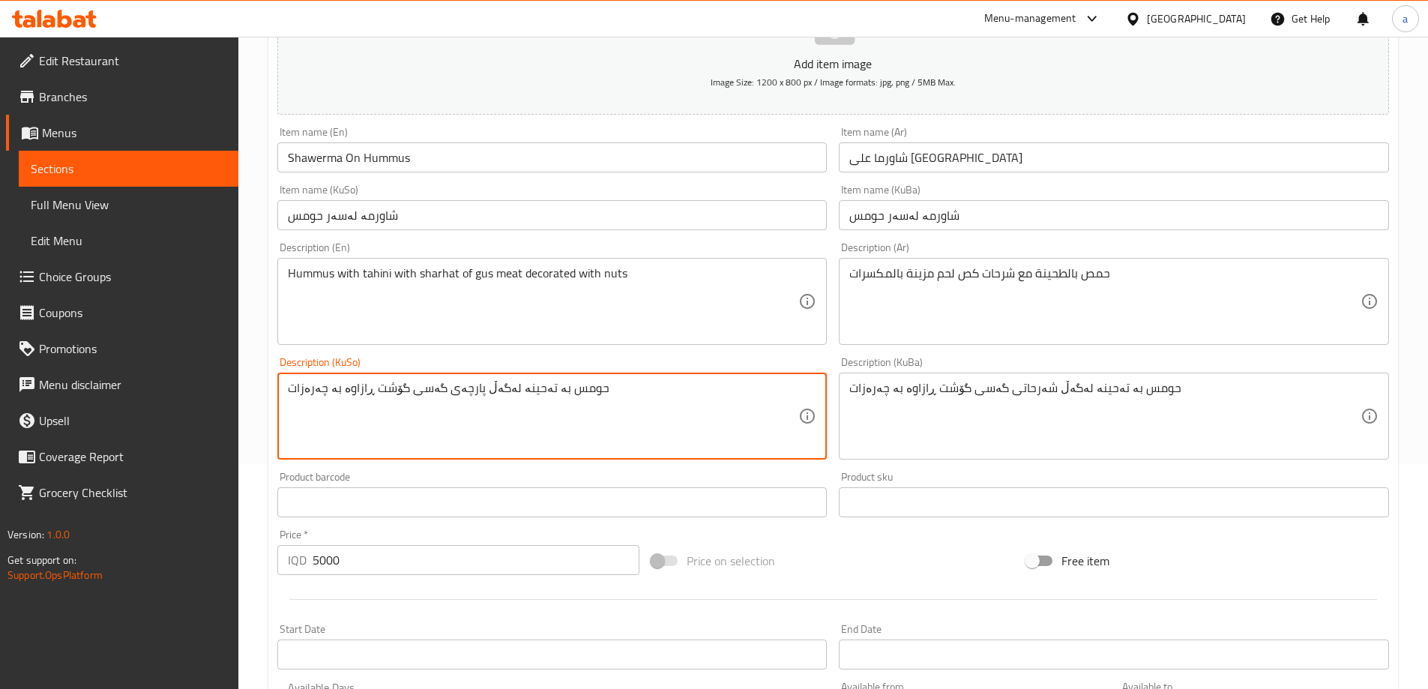
paste textarea "شەرحات"
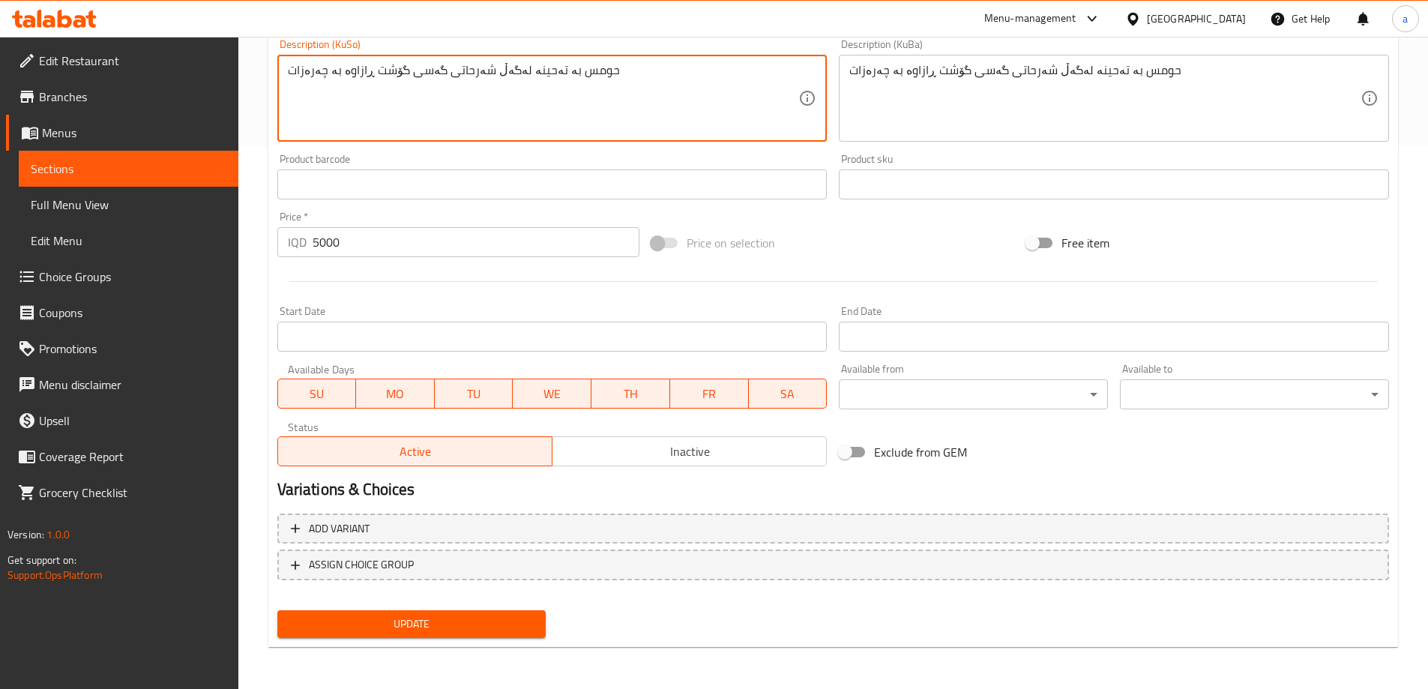
type textarea "حومس بە تەحینە لەگەڵ شەرحاتی گەسی گۆشت ڕازاوە بە چەرەزات"
click at [466, 629] on span "Update" at bounding box center [411, 624] width 245 height 19
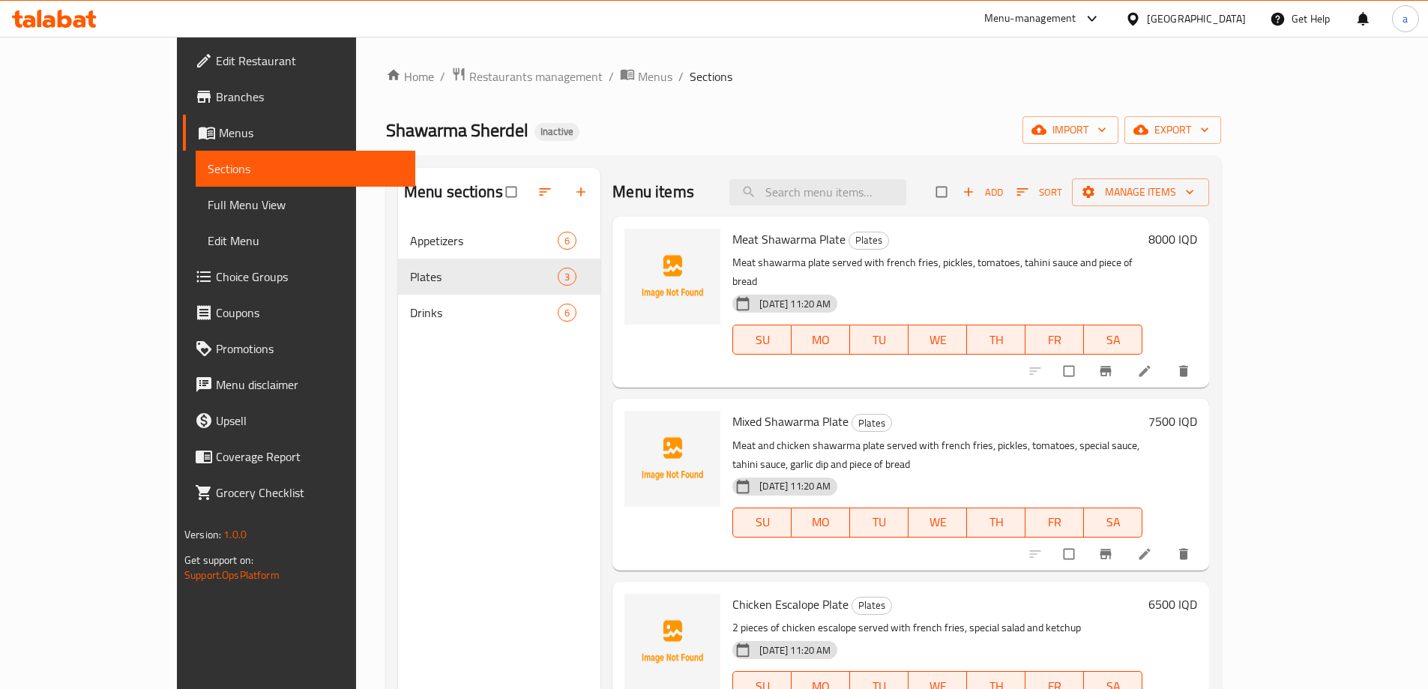
click at [1152, 364] on icon at bounding box center [1144, 371] width 15 height 15
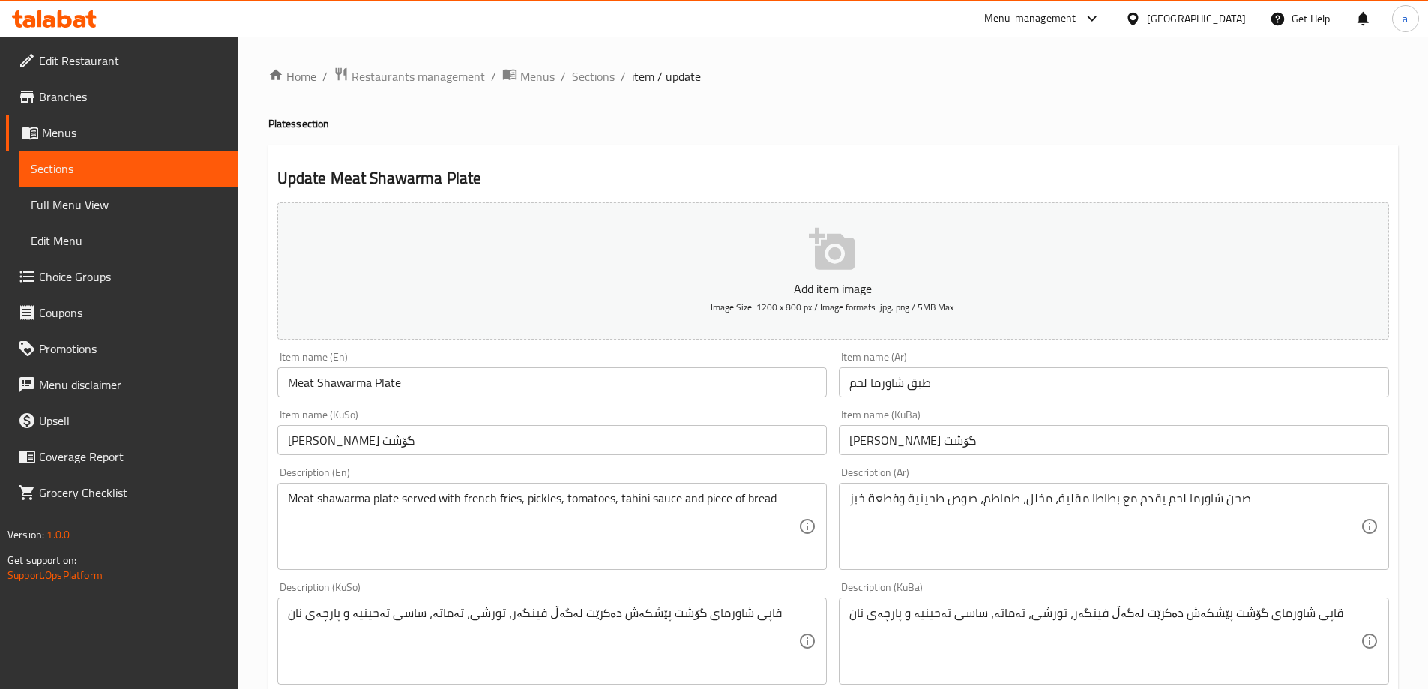
click at [388, 441] on input "[PERSON_NAME] گۆشت" at bounding box center [552, 440] width 550 height 30
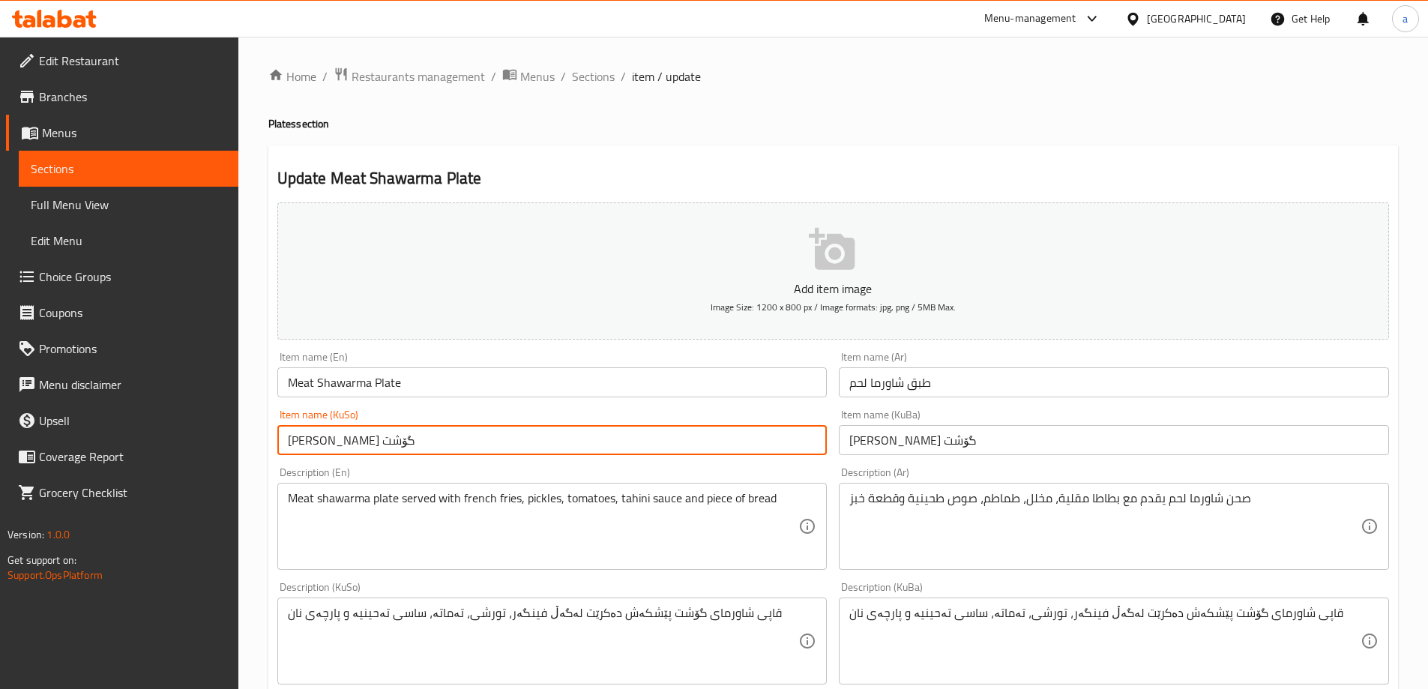
click at [388, 441] on input "[PERSON_NAME] گۆشت" at bounding box center [552, 440] width 550 height 30
paste input "قاپێ"
type input "قاپێ شاورمەی گۆشت"
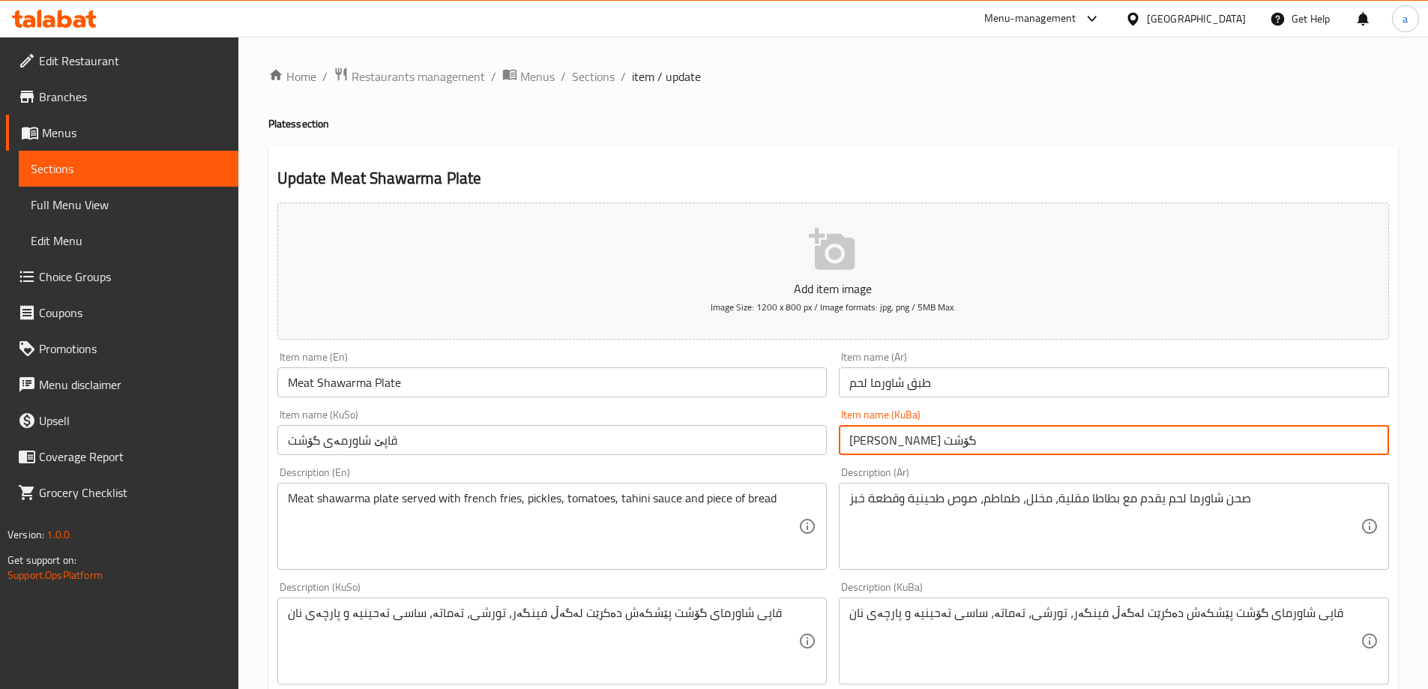
click at [946, 439] on input "[PERSON_NAME] گۆشت" at bounding box center [1114, 440] width 550 height 30
paste input "قاپێ"
type input "قاپێ شاورمەی گۆشت"
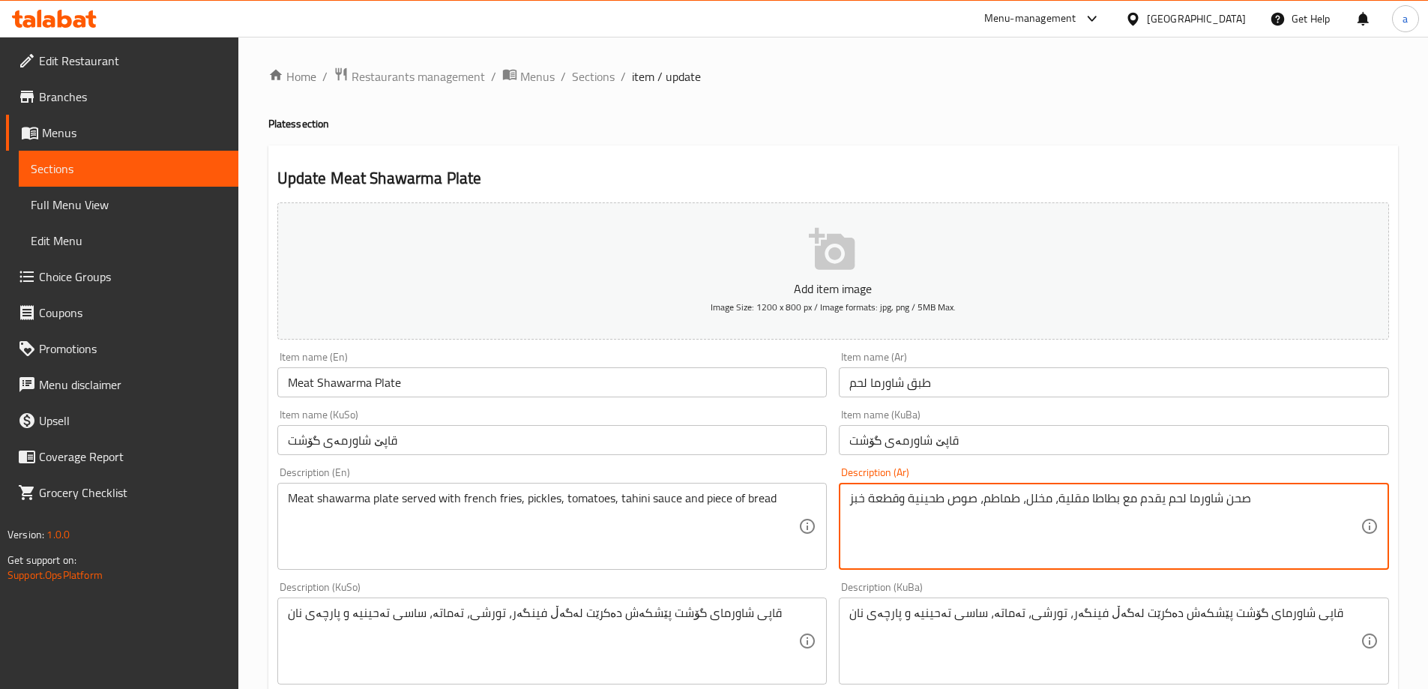
click at [1238, 494] on textarea "صحن شاورما لحم يقدم مع بطاطا مقلية، مخلل، طماطم، صوص طحينية وقطعة خبز" at bounding box center [1104, 526] width 511 height 71
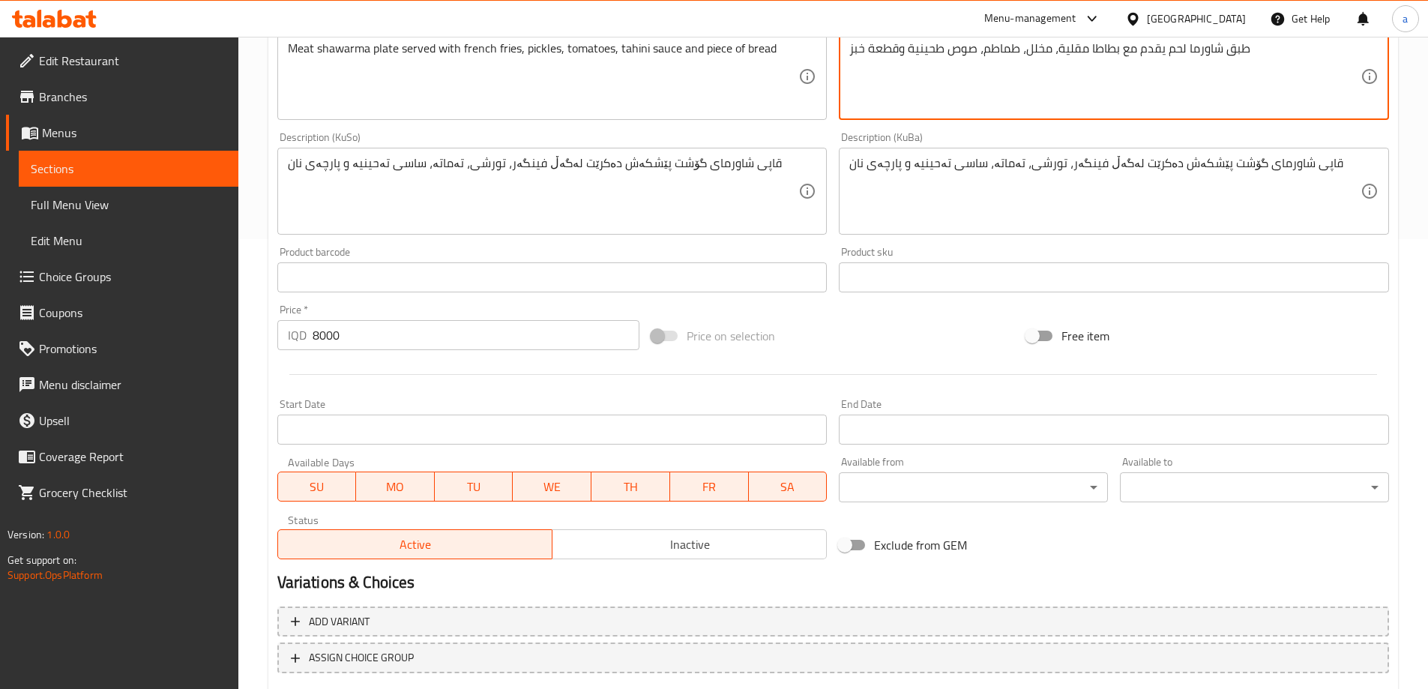
scroll to position [543, 0]
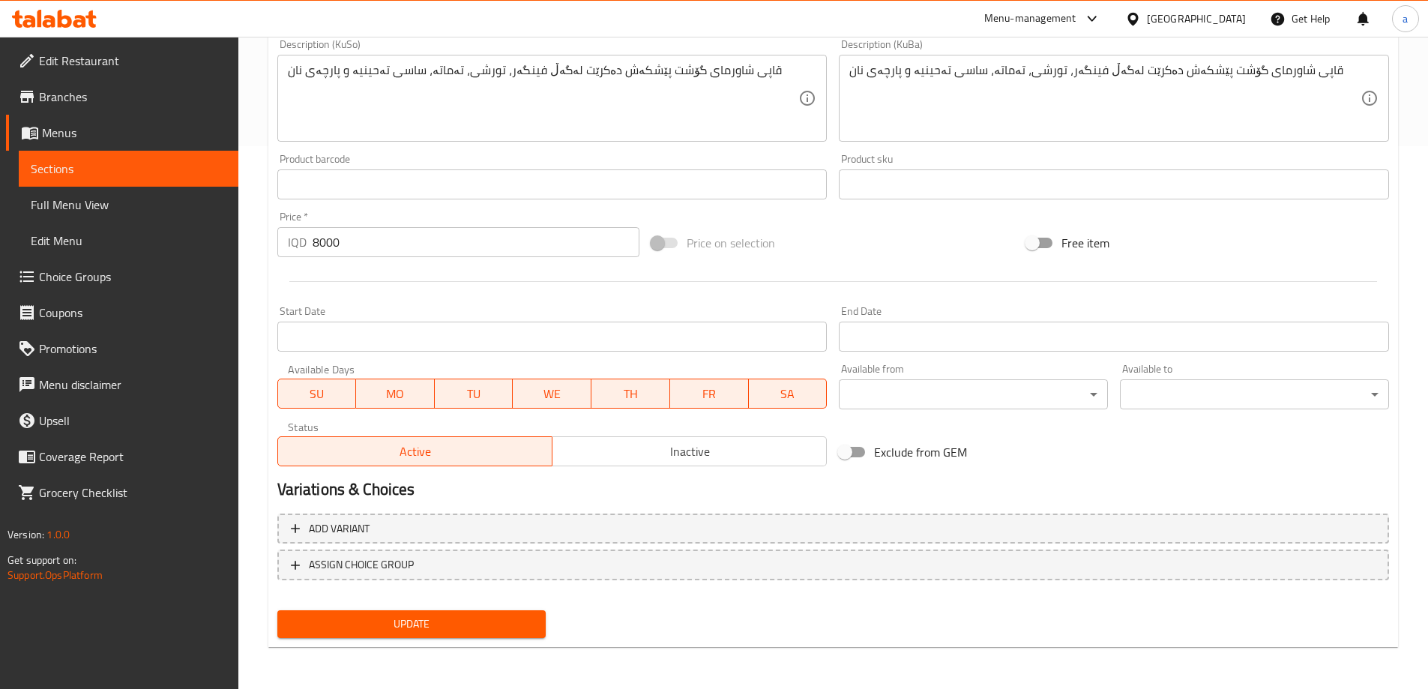
type textarea "طبق شاورما لحم يقدم مع بطاطا مقلية، مخلل، طماطم، صوص طحينية وقطعة خبز"
click at [407, 617] on span "Update" at bounding box center [411, 624] width 245 height 19
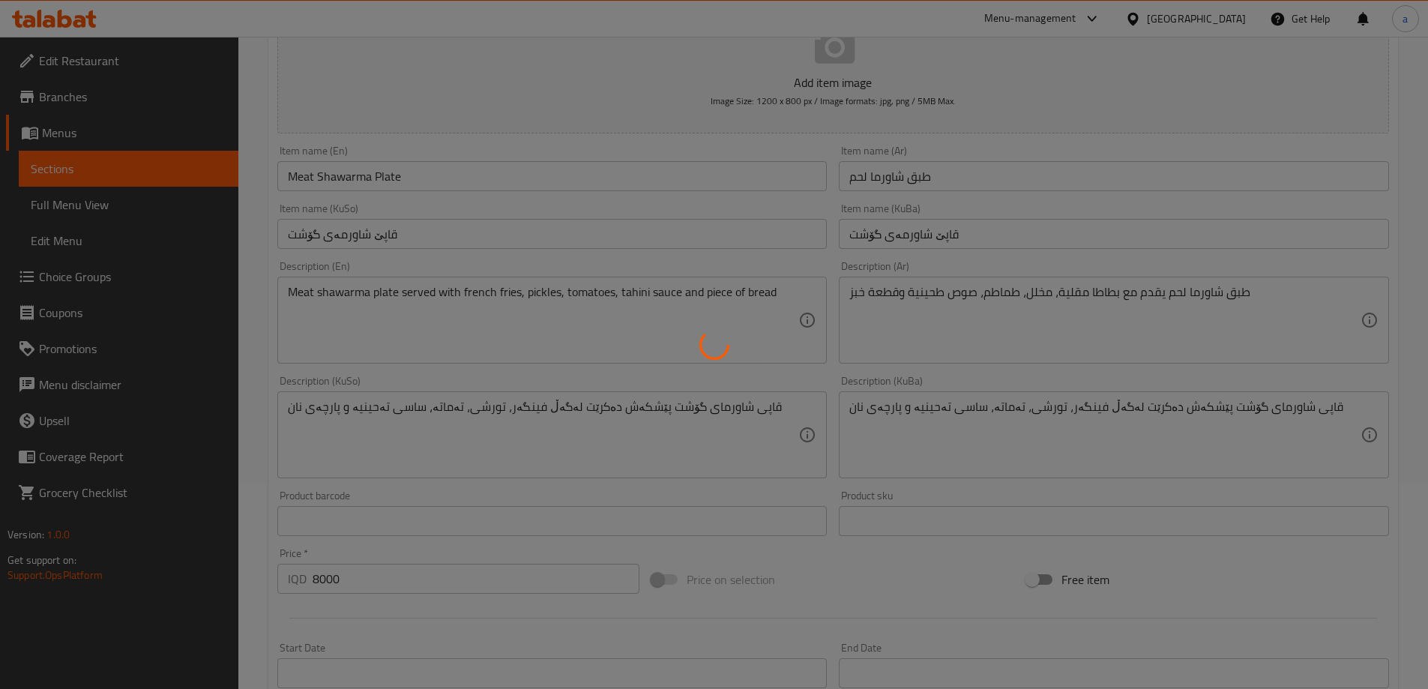
scroll to position [93, 0]
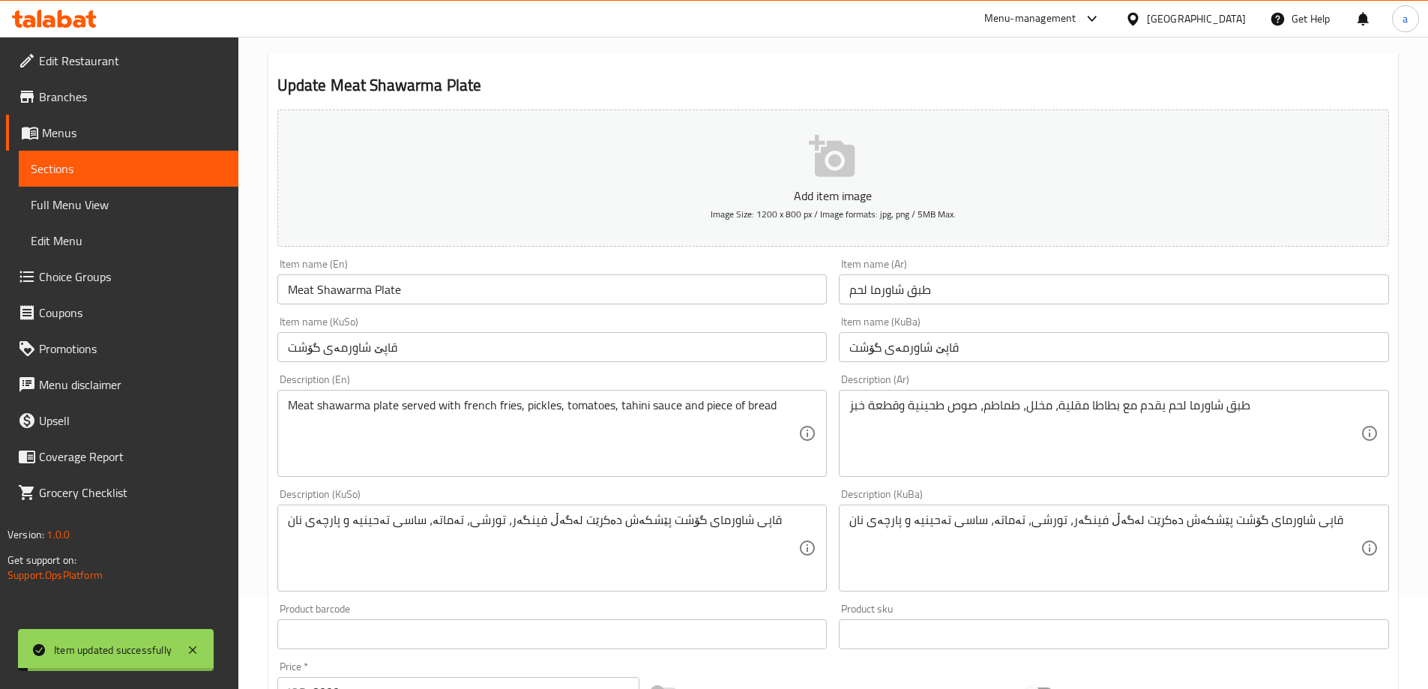
click at [197, 178] on link "Sections" at bounding box center [129, 169] width 220 height 36
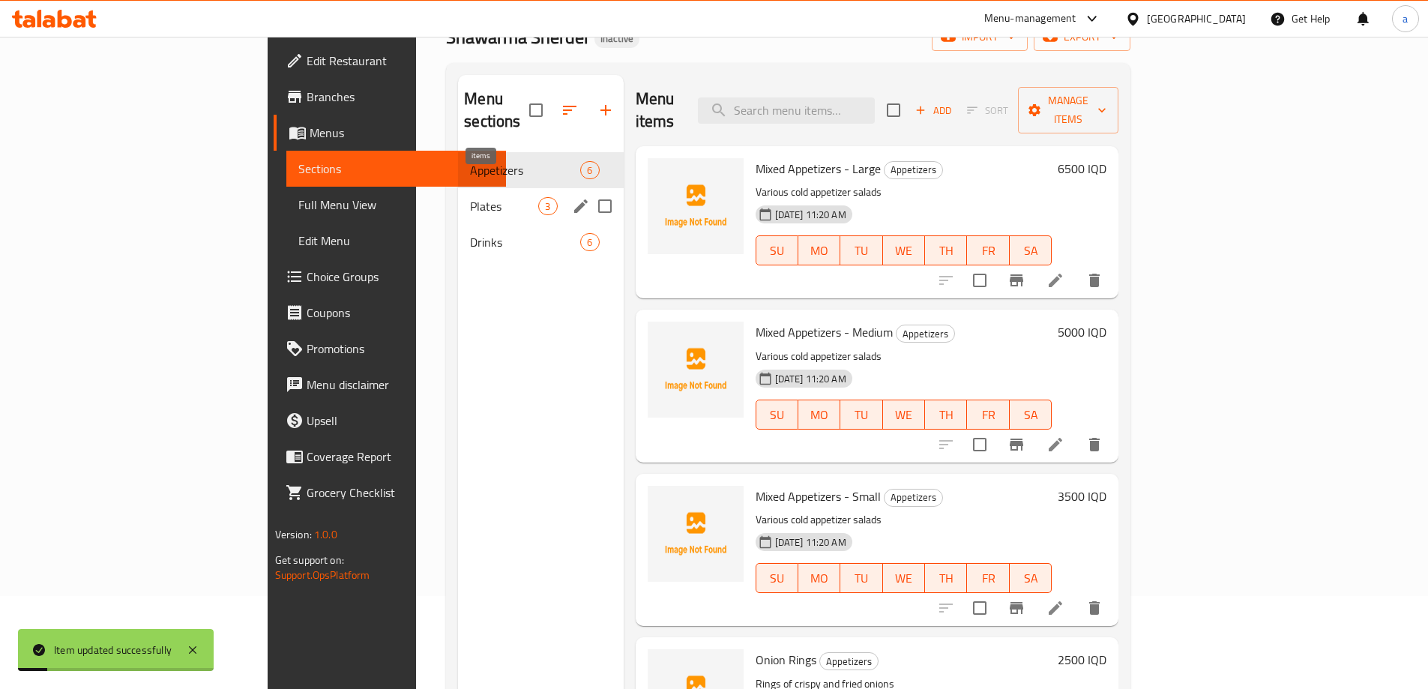
click at [539, 199] on span "3" at bounding box center [547, 206] width 17 height 14
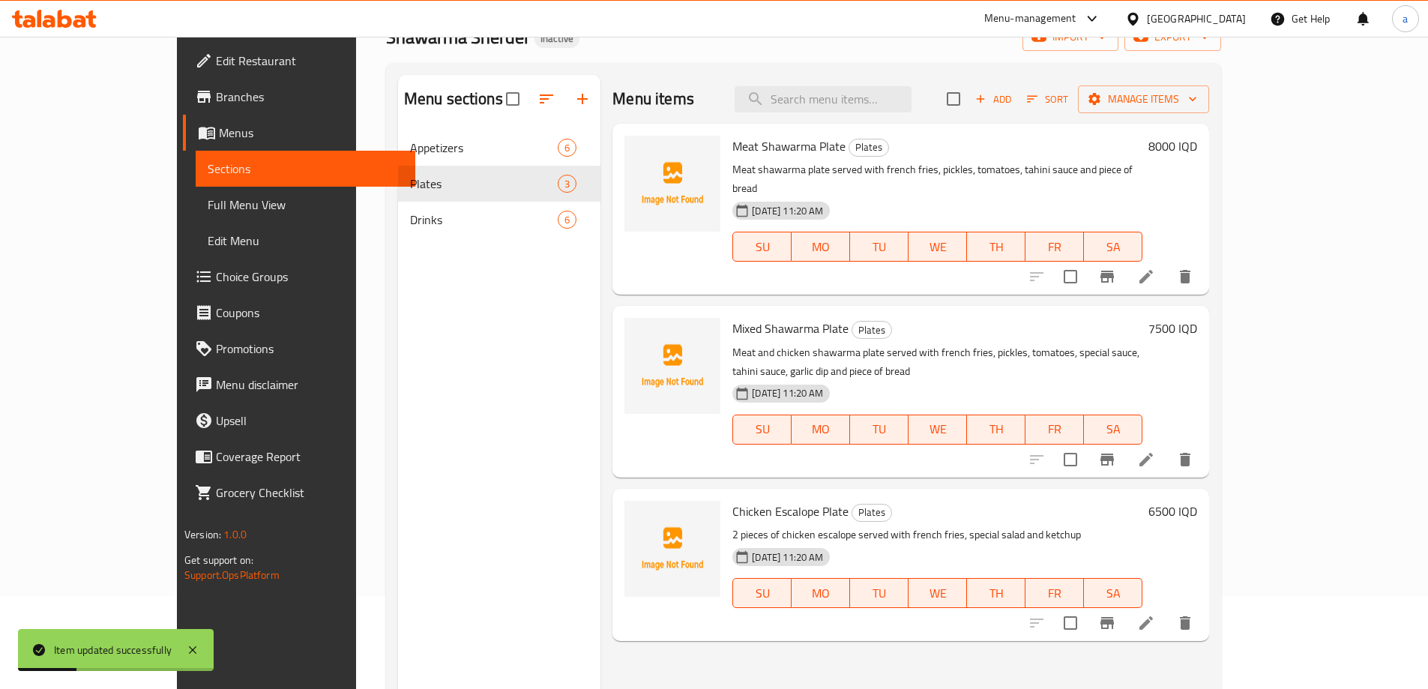
click at [1155, 451] on icon at bounding box center [1146, 460] width 18 height 18
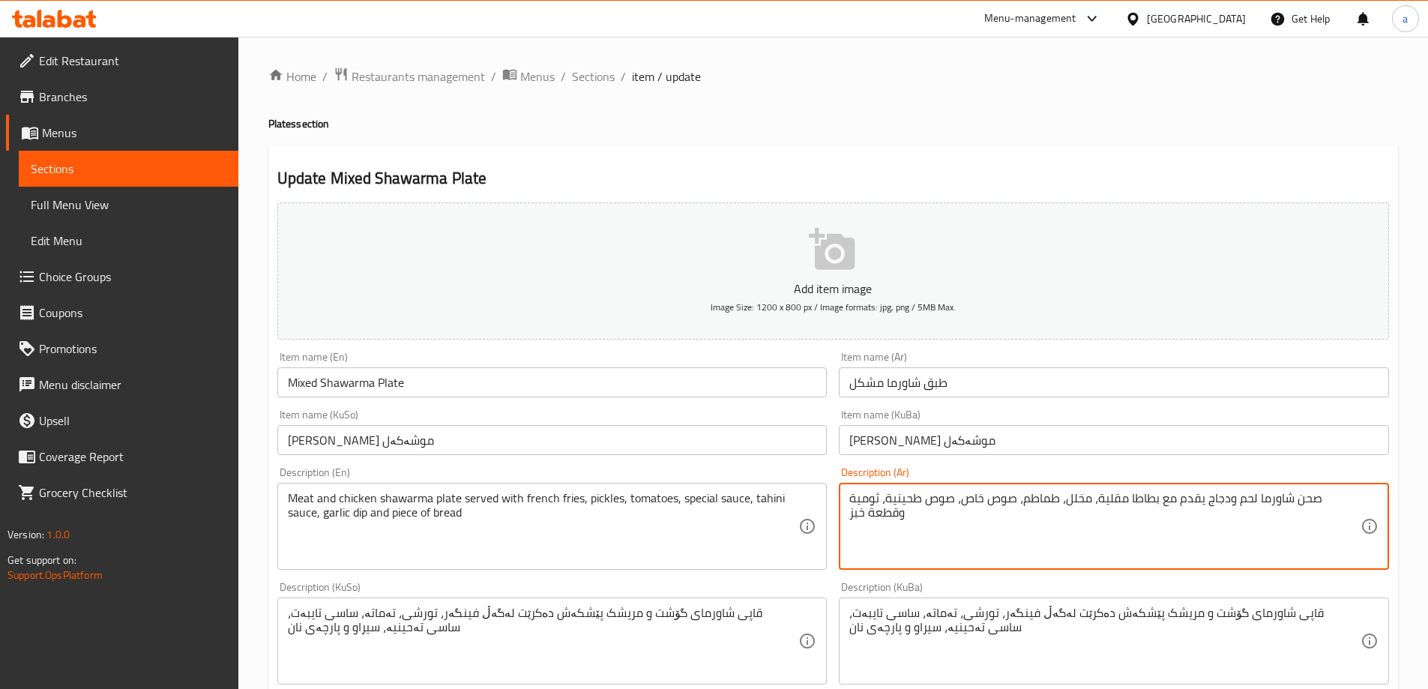
click at [1349, 497] on textarea "صحن شاورما لحم ودجاج يقدم مع بطاطا مقلية، مخلل، طماطم، صوص خاص، صوص طحينية، ثوم…" at bounding box center [1104, 526] width 511 height 71
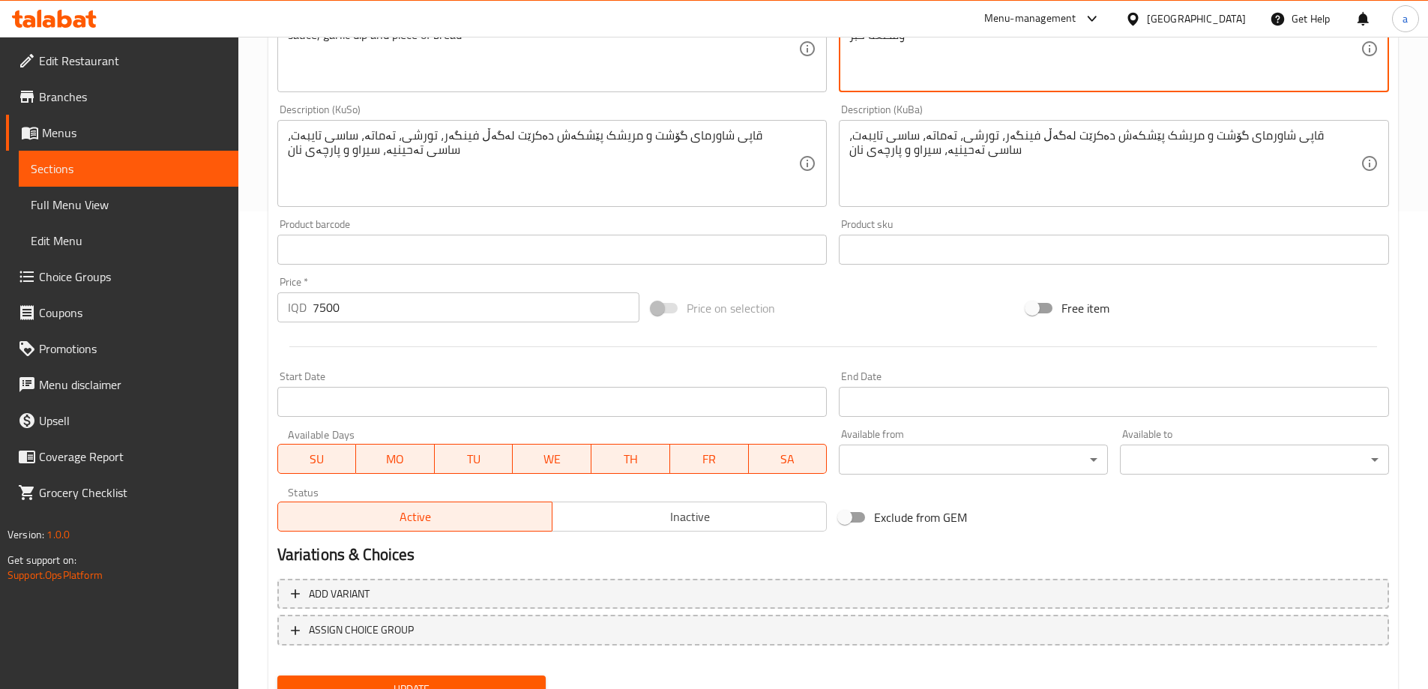
scroll to position [543, 0]
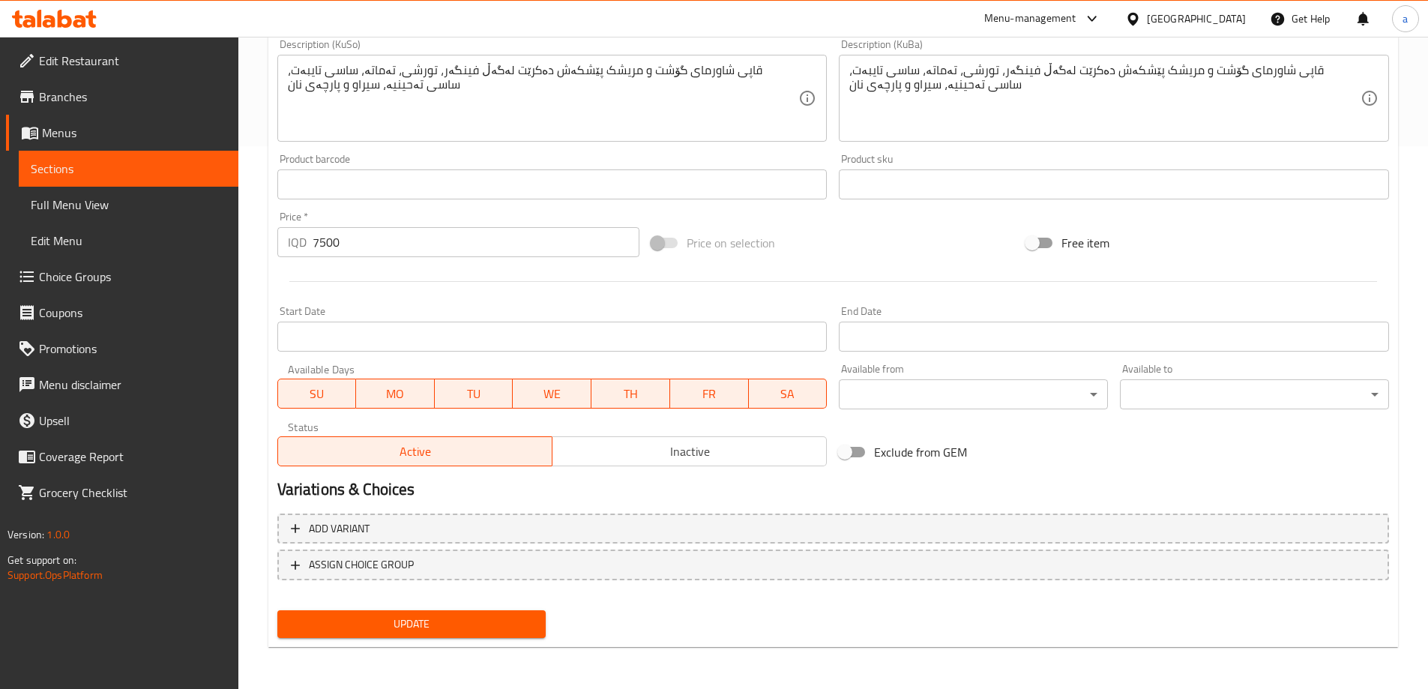
type textarea "طبق شاورما لحم ودجاج يقدم مع بطاطا مقلية، مخلل، طماطم، صوص خاص، صوص طحينية، ثوم…"
click at [509, 620] on span "Update" at bounding box center [411, 624] width 245 height 19
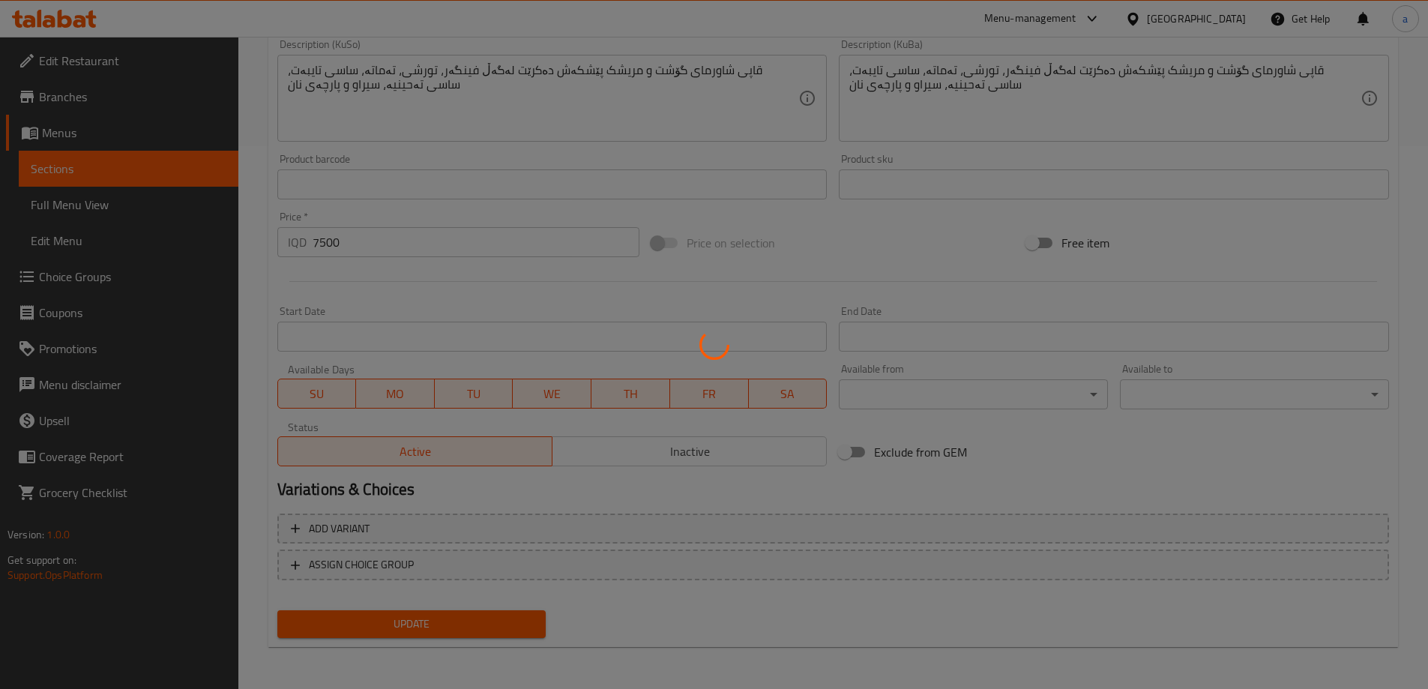
click at [136, 175] on div at bounding box center [714, 344] width 1428 height 689
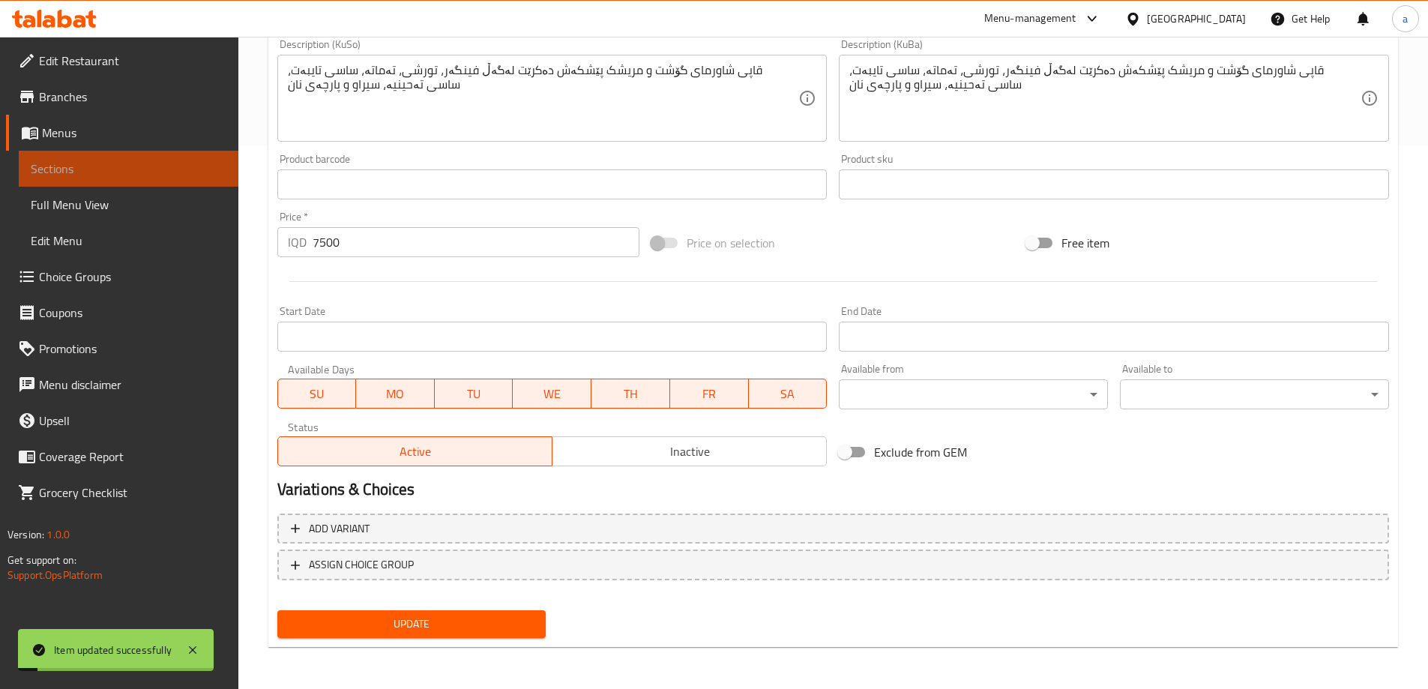
click at [120, 175] on span "Sections" at bounding box center [129, 169] width 196 height 18
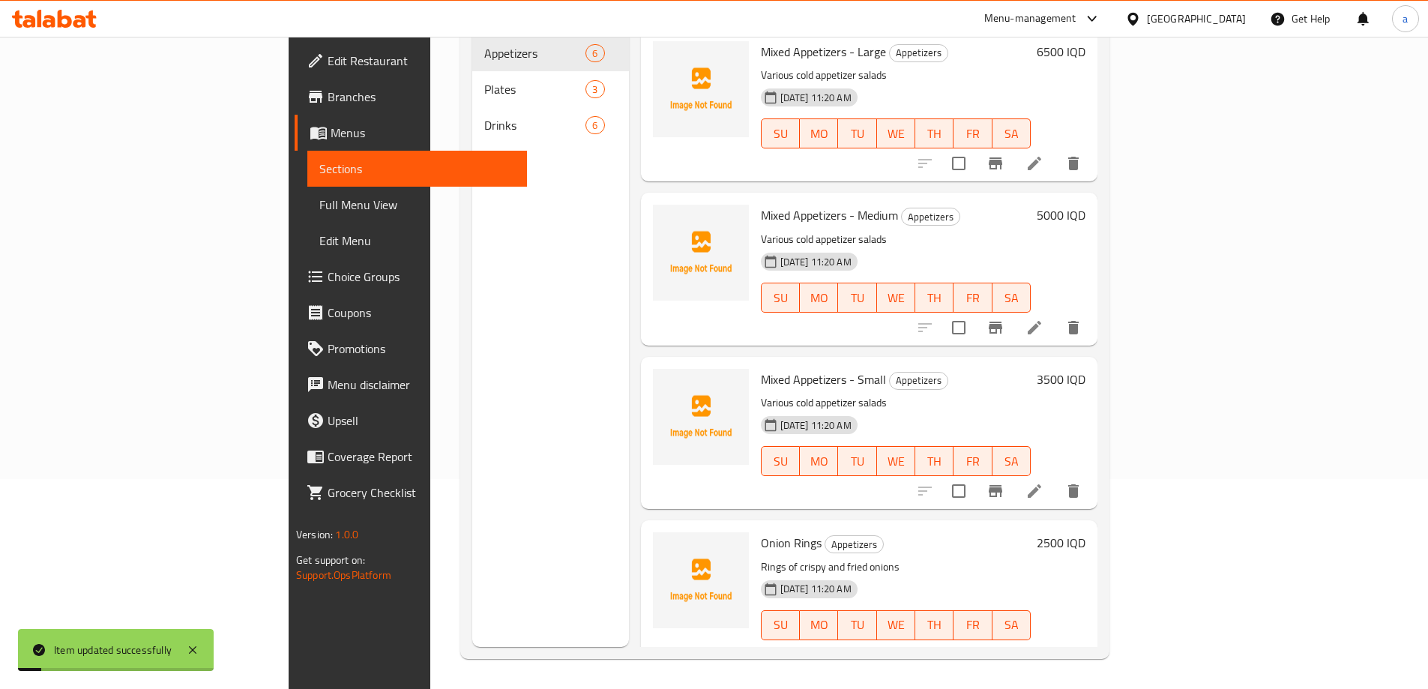
scroll to position [210, 0]
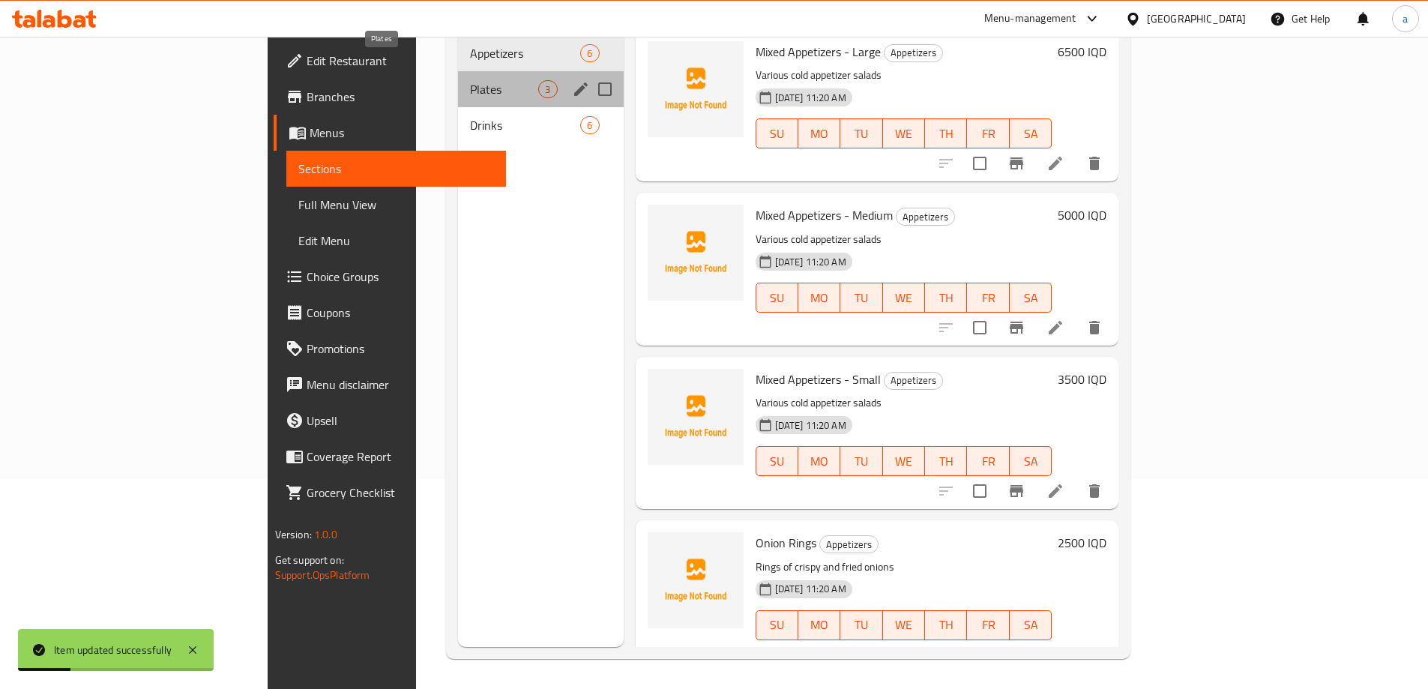
click at [470, 80] on span "Plates" at bounding box center [504, 89] width 68 height 18
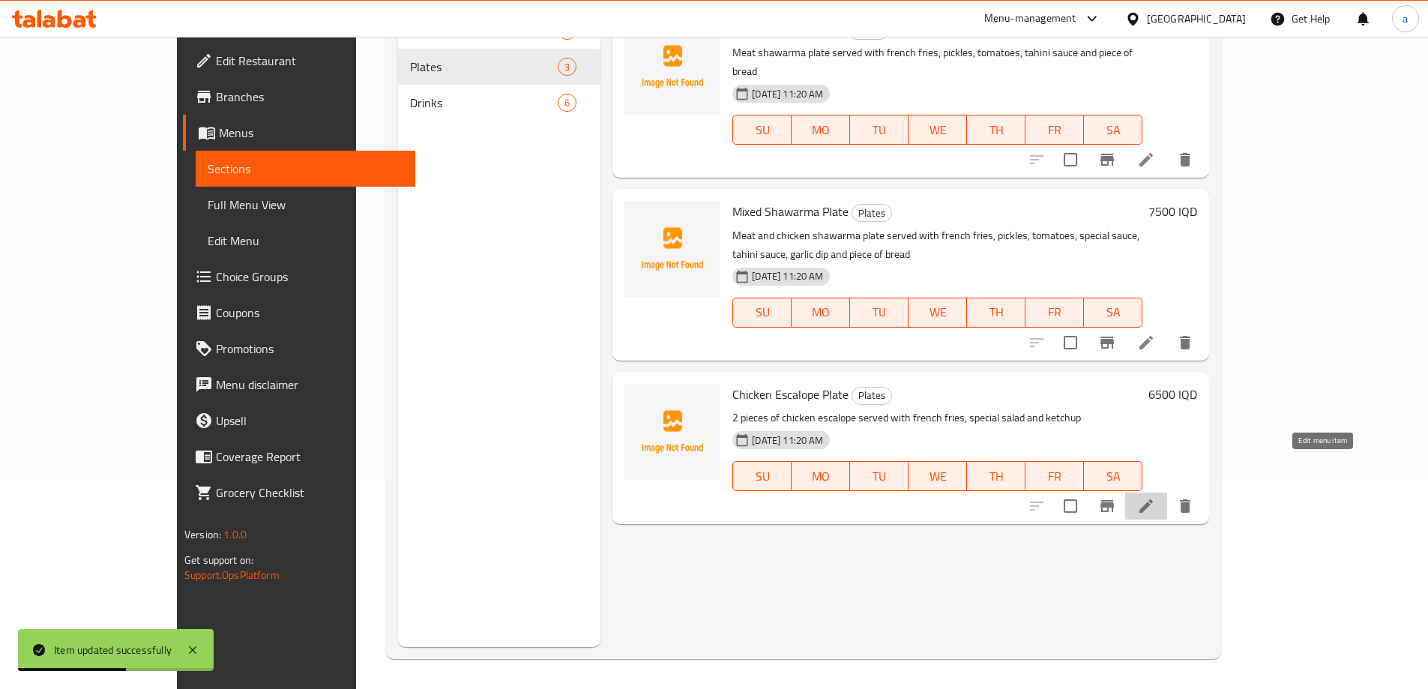
click at [1153, 499] on icon at bounding box center [1145, 505] width 13 height 13
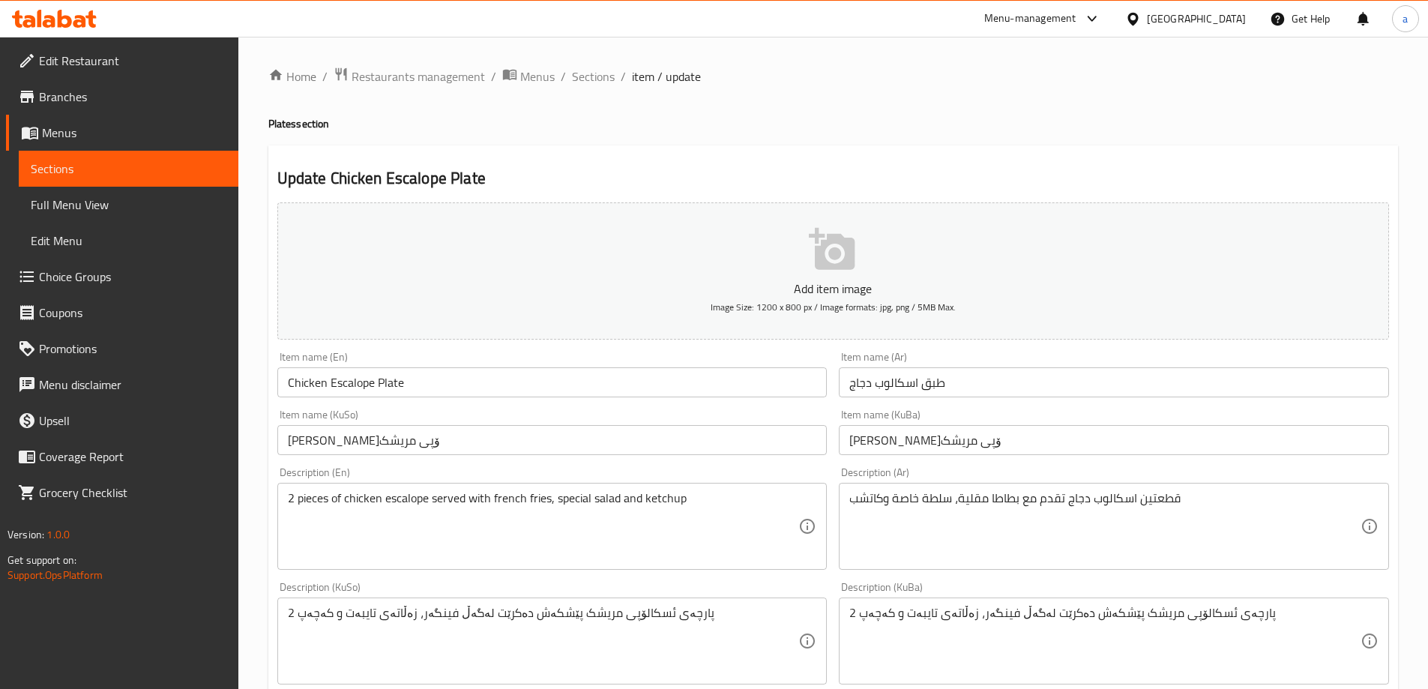
click at [954, 443] on input "ژەمی ئسکالۆپى مریشک" at bounding box center [1114, 440] width 550 height 30
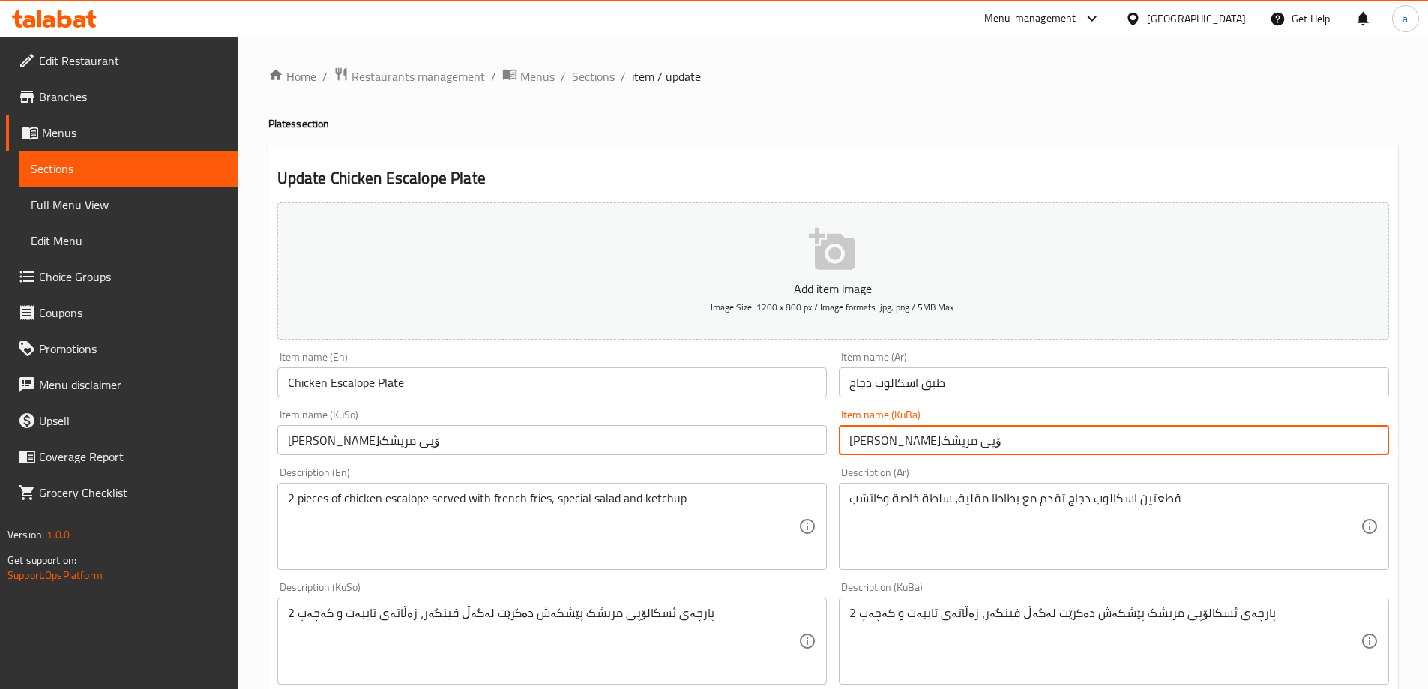
click at [954, 443] on input "ژەمی ئسکالۆپى مریشک" at bounding box center [1114, 440] width 550 height 30
paste input "قاپێ"
type input "قاپێ ئسکالۆپى مریشک"
click at [385, 441] on input "ژەمی ئسکالۆپى مریشک" at bounding box center [552, 440] width 550 height 30
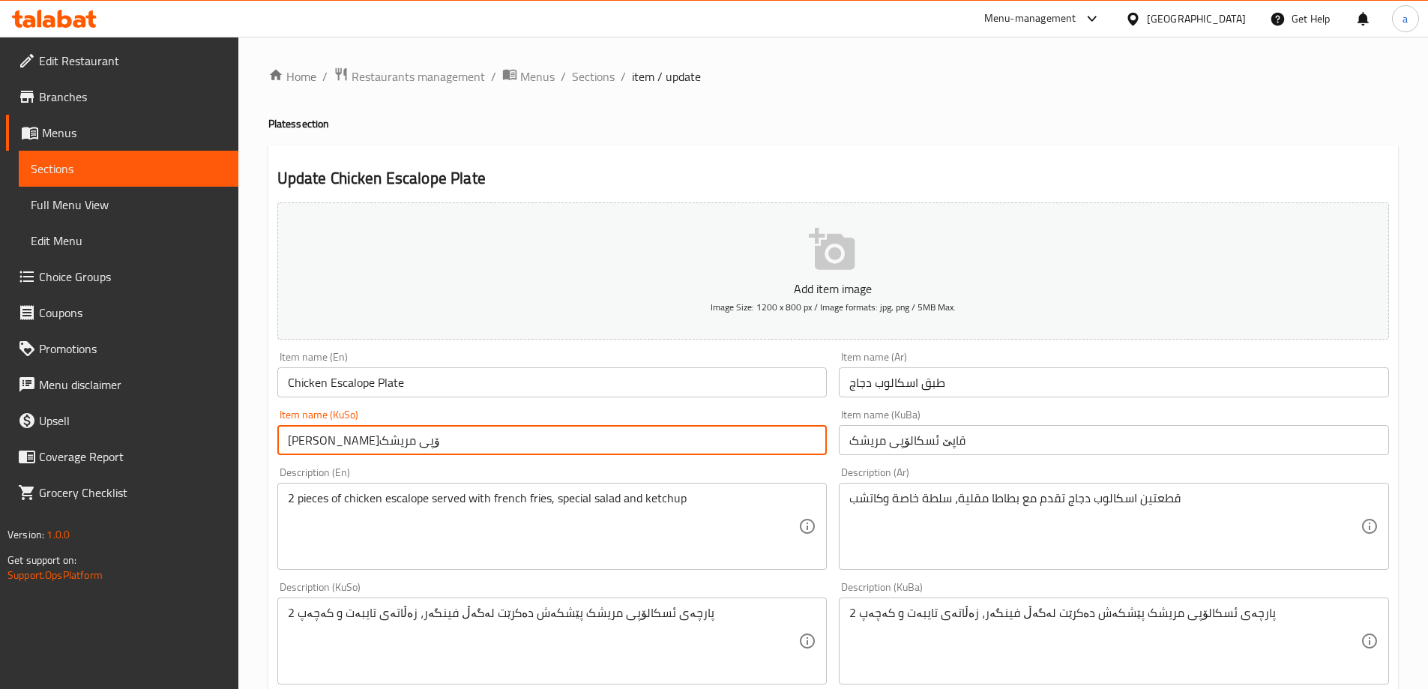
click at [385, 441] on input "ژەمی ئسکالۆپى مریشک" at bounding box center [552, 440] width 550 height 30
paste input "قاپێ"
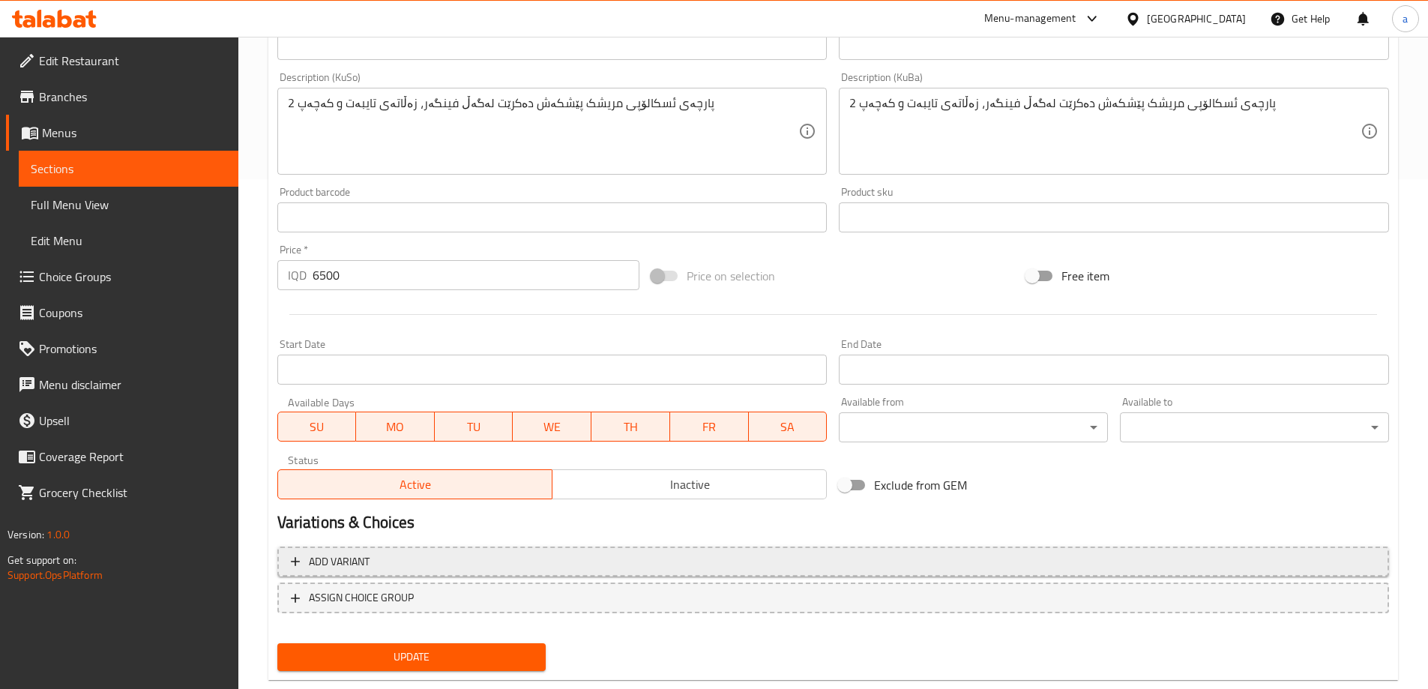
scroll to position [543, 0]
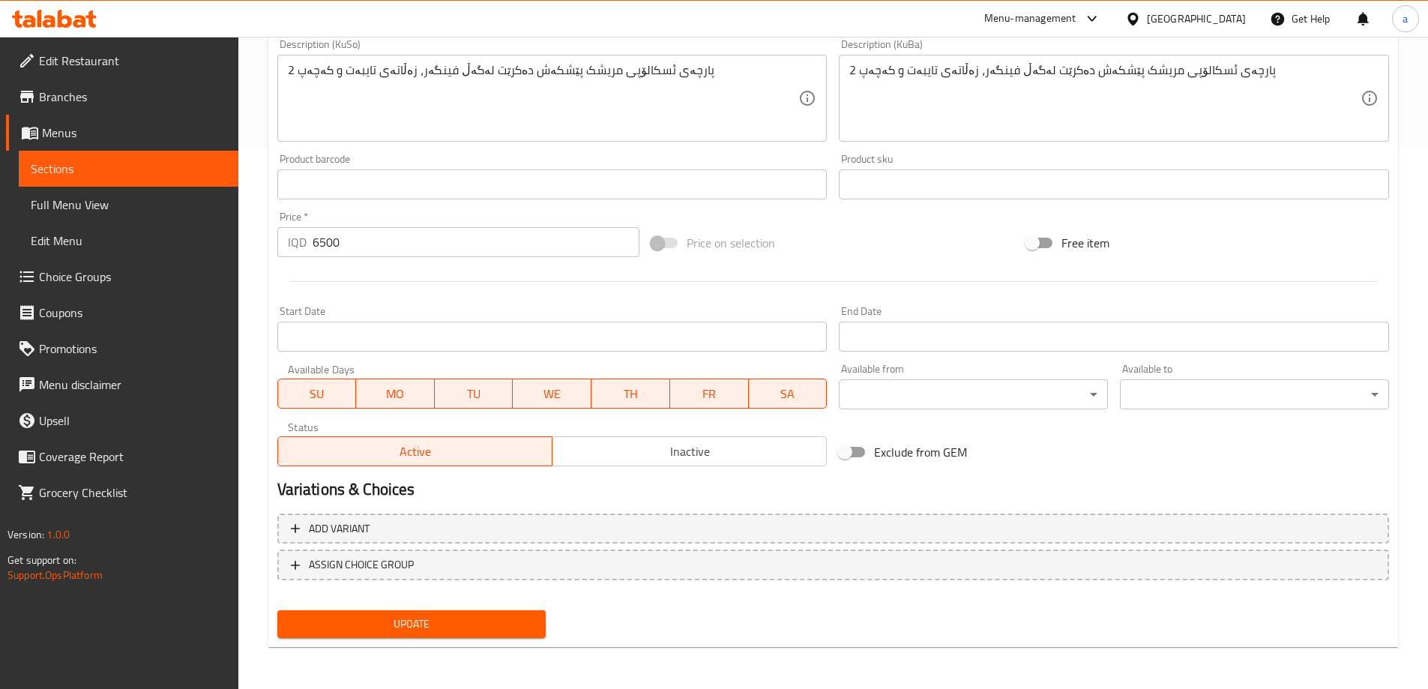
type input "قاپێ ئسکالۆپى مریشک"
click at [386, 624] on span "Update" at bounding box center [411, 624] width 245 height 19
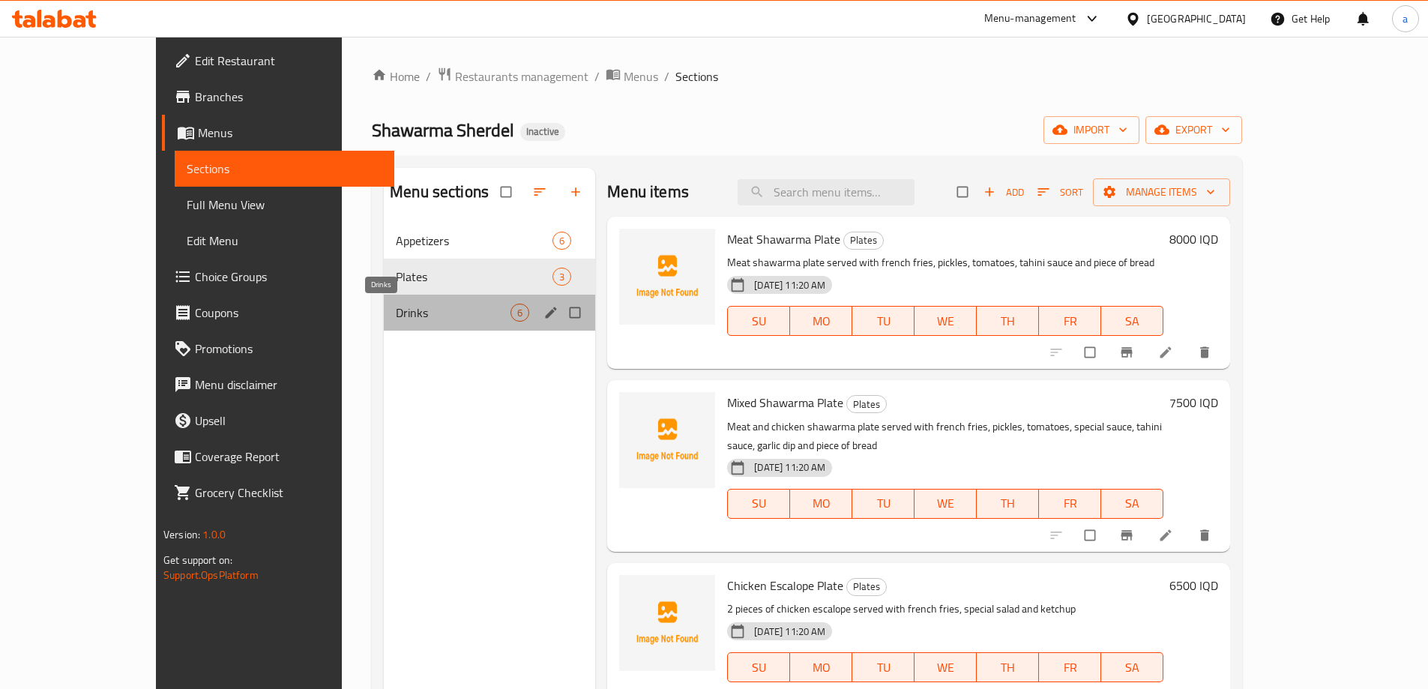
click at [396, 309] on span "Drinks" at bounding box center [453, 313] width 115 height 18
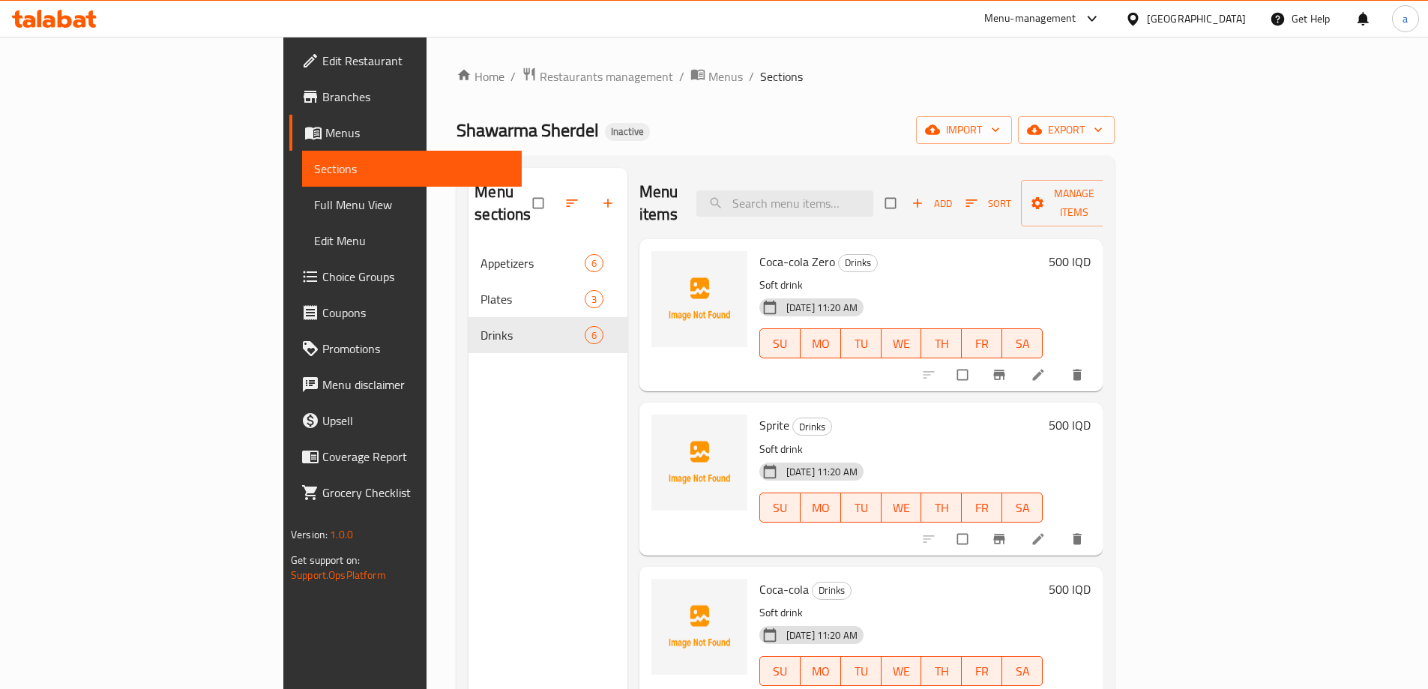
click at [314, 211] on span "Full Menu View" at bounding box center [412, 205] width 196 height 18
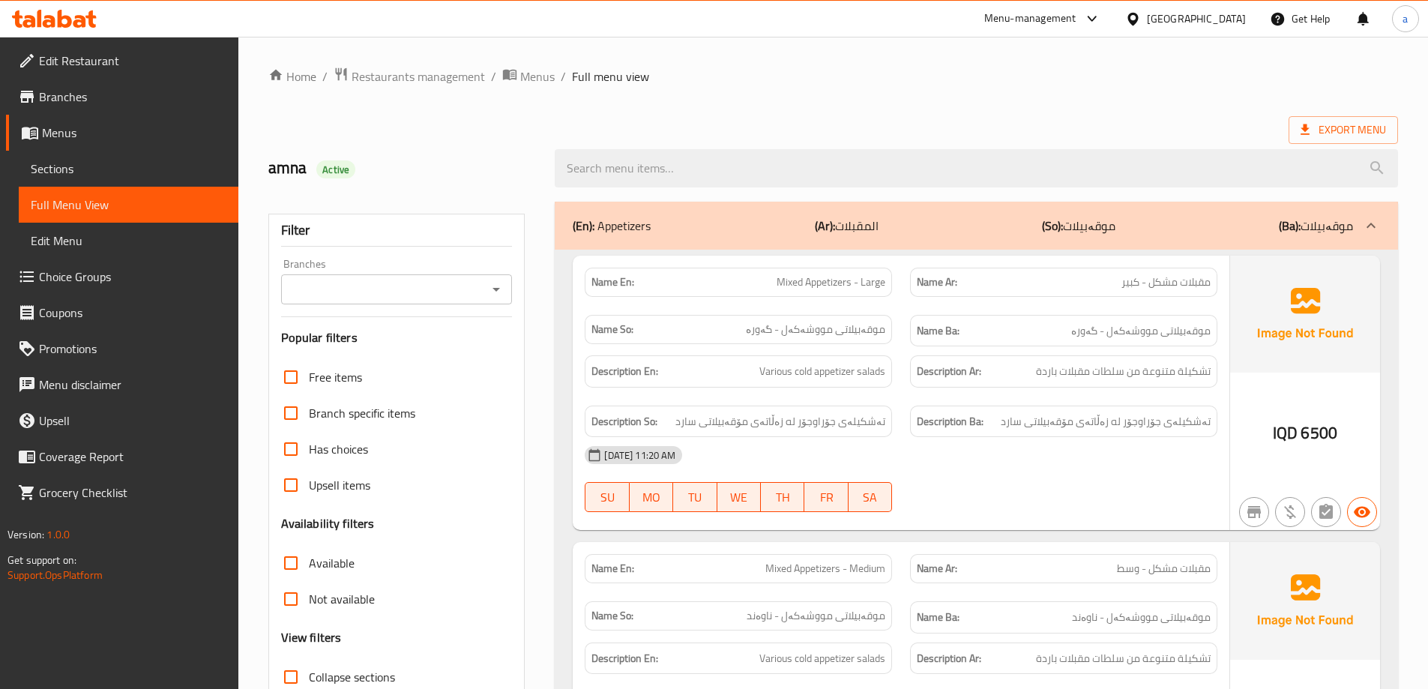
click at [481, 298] on input "Branches" at bounding box center [385, 289] width 198 height 21
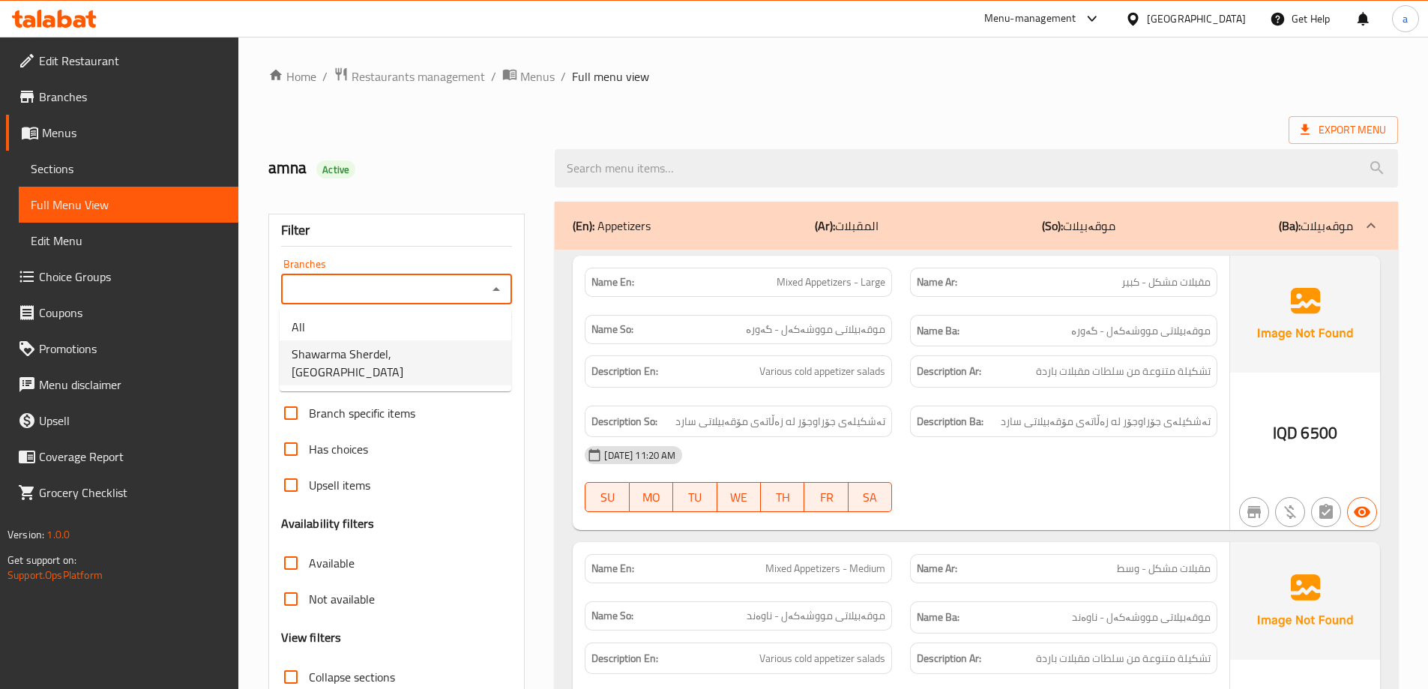
click at [461, 355] on span "Shawarma Sherdel, Andazyaran City" at bounding box center [396, 363] width 208 height 36
type input "Shawarma Sherdel, Andazyaran City"
click at [797, 231] on div "(En): Appetizers (Ar): المقبلات (So): موقەبیلات (Ba): موقەبیلات" at bounding box center [963, 226] width 780 height 18
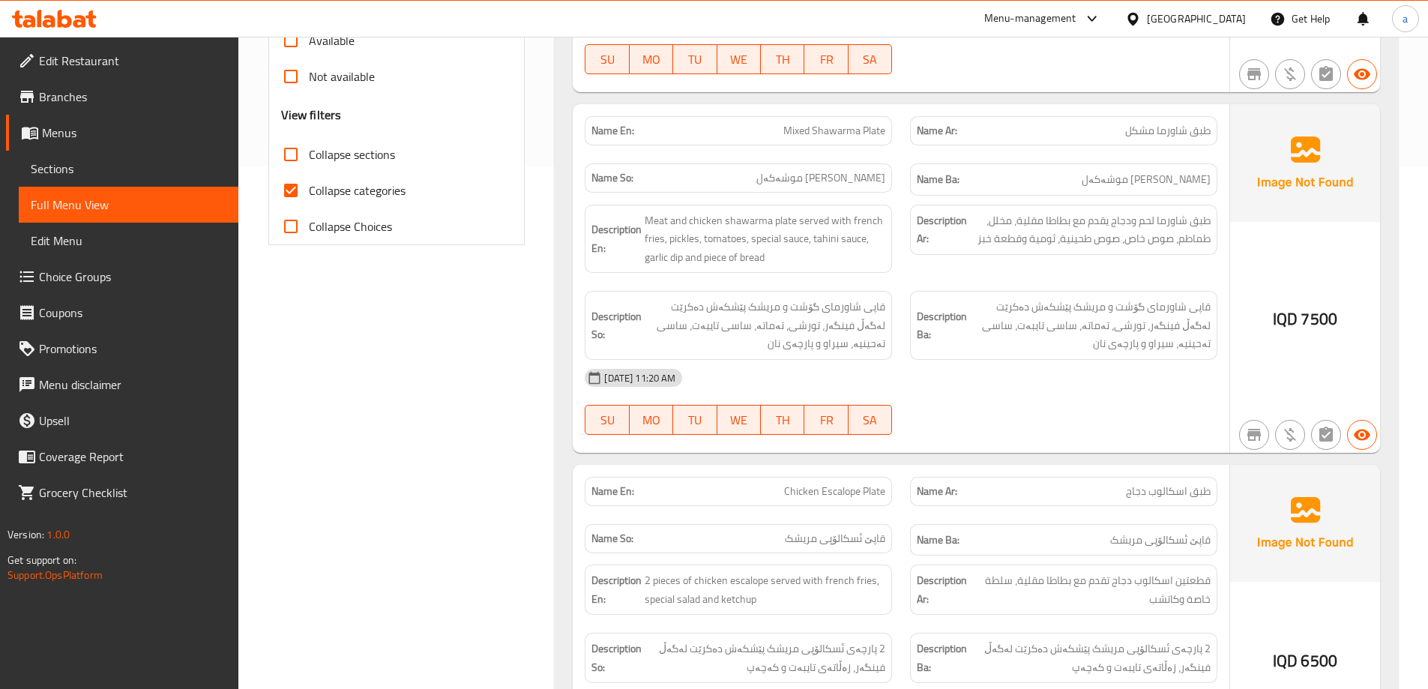
scroll to position [450, 0]
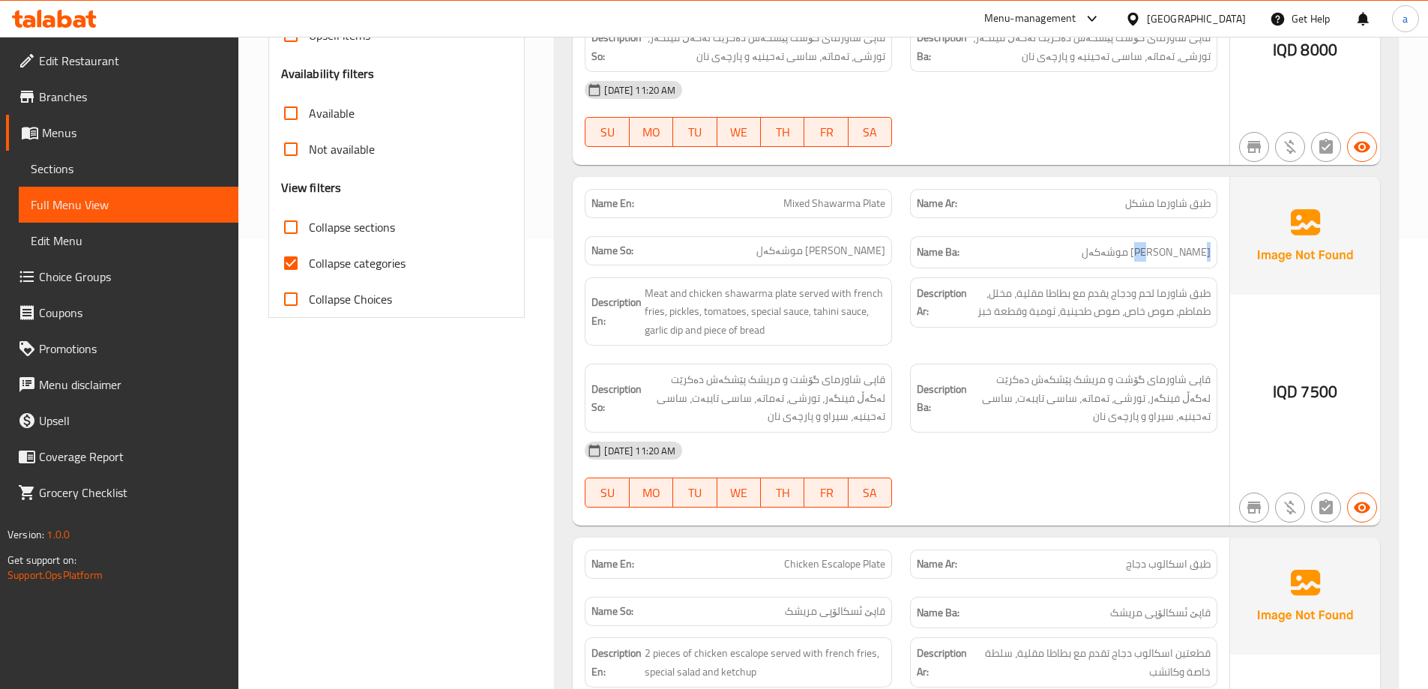
drag, startPoint x: 1196, startPoint y: 255, endPoint x: 1214, endPoint y: 254, distance: 18.0
click at [1214, 254] on div "Name Ba: ژەمی شاورمەی موشەکەل" at bounding box center [1063, 252] width 307 height 32
copy span "ژەم"
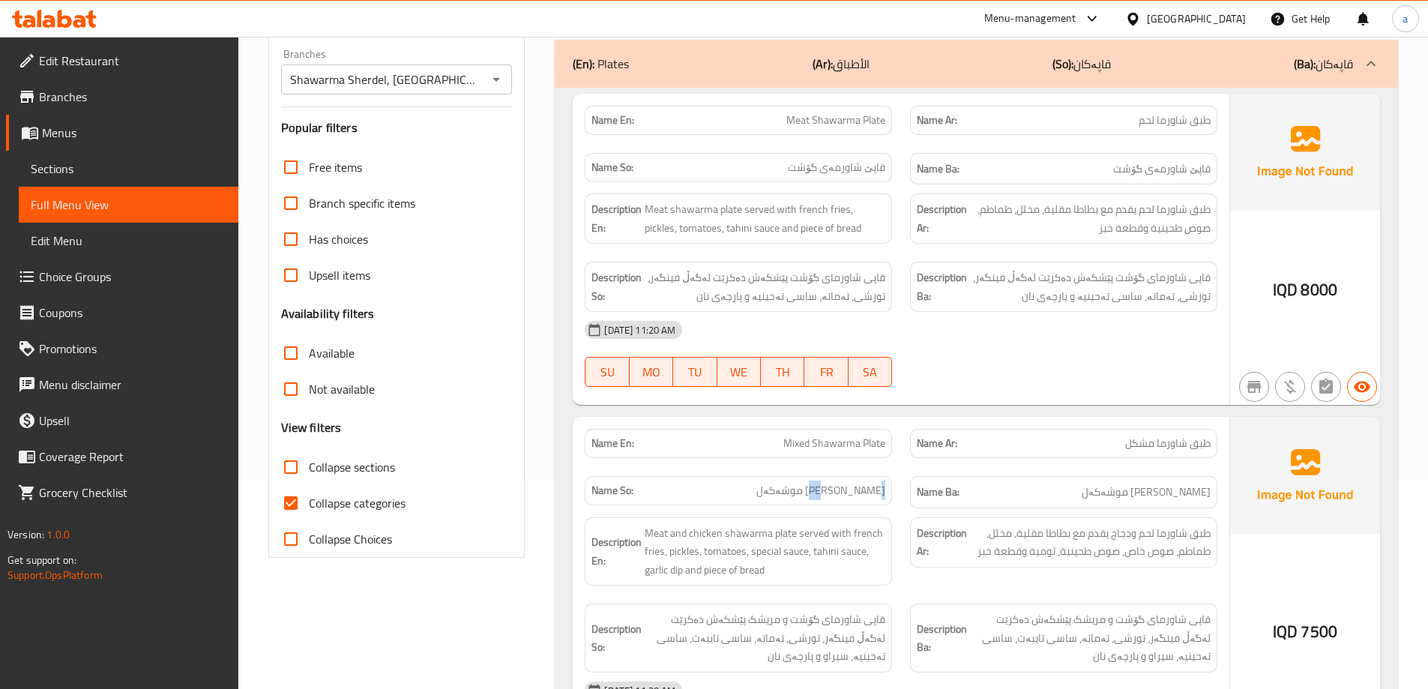
scroll to position [0, 0]
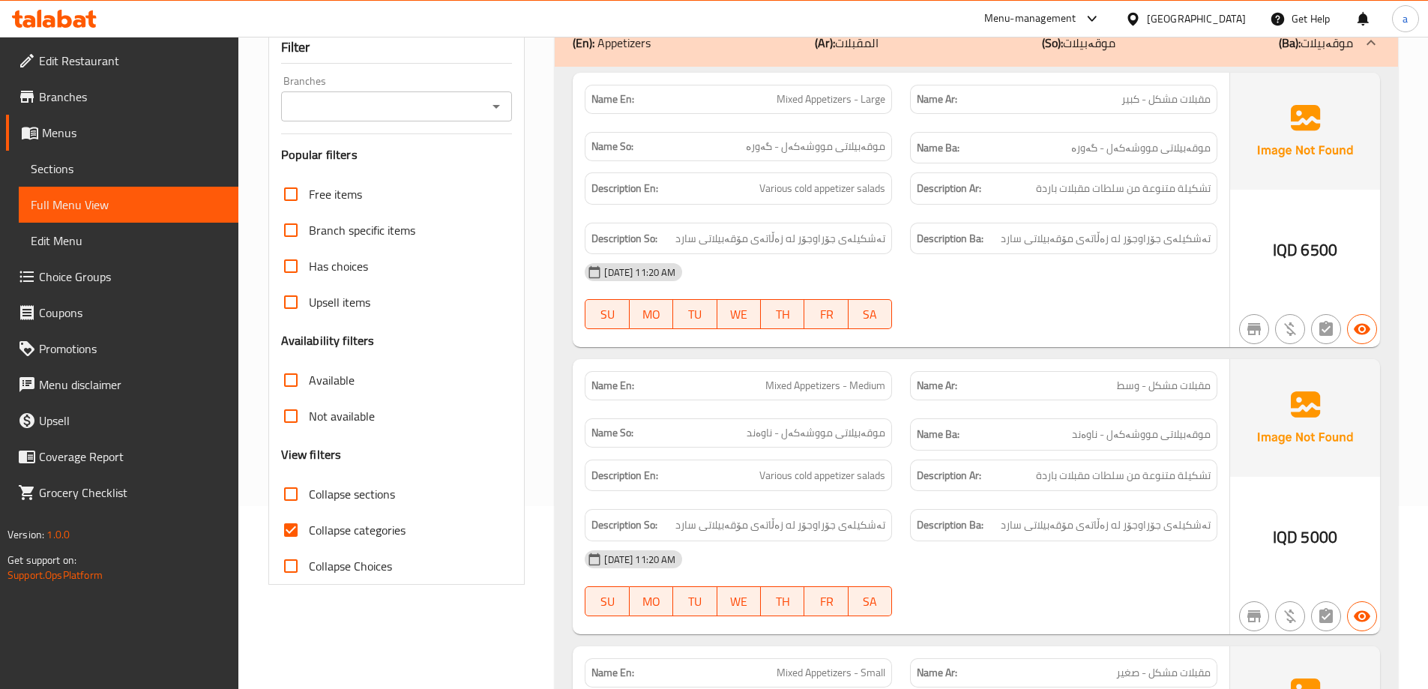
scroll to position [225, 0]
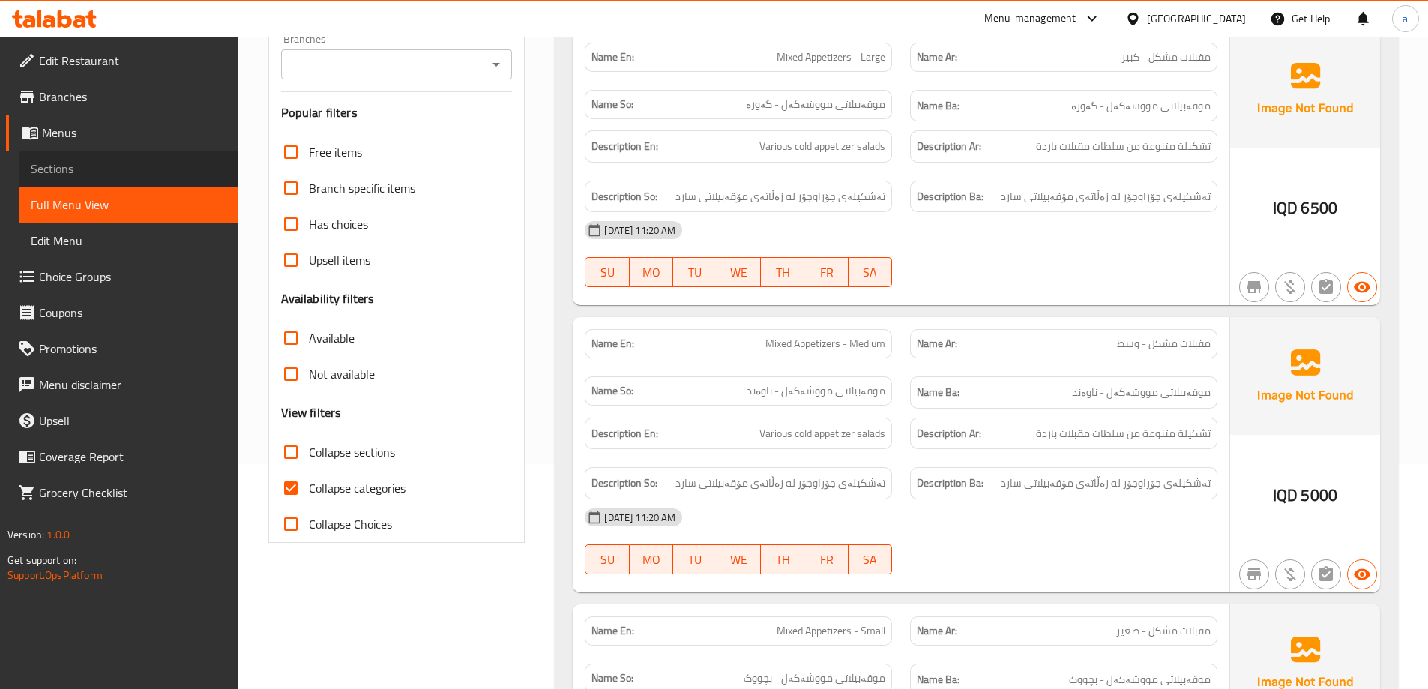
click at [132, 162] on span "Sections" at bounding box center [129, 169] width 196 height 18
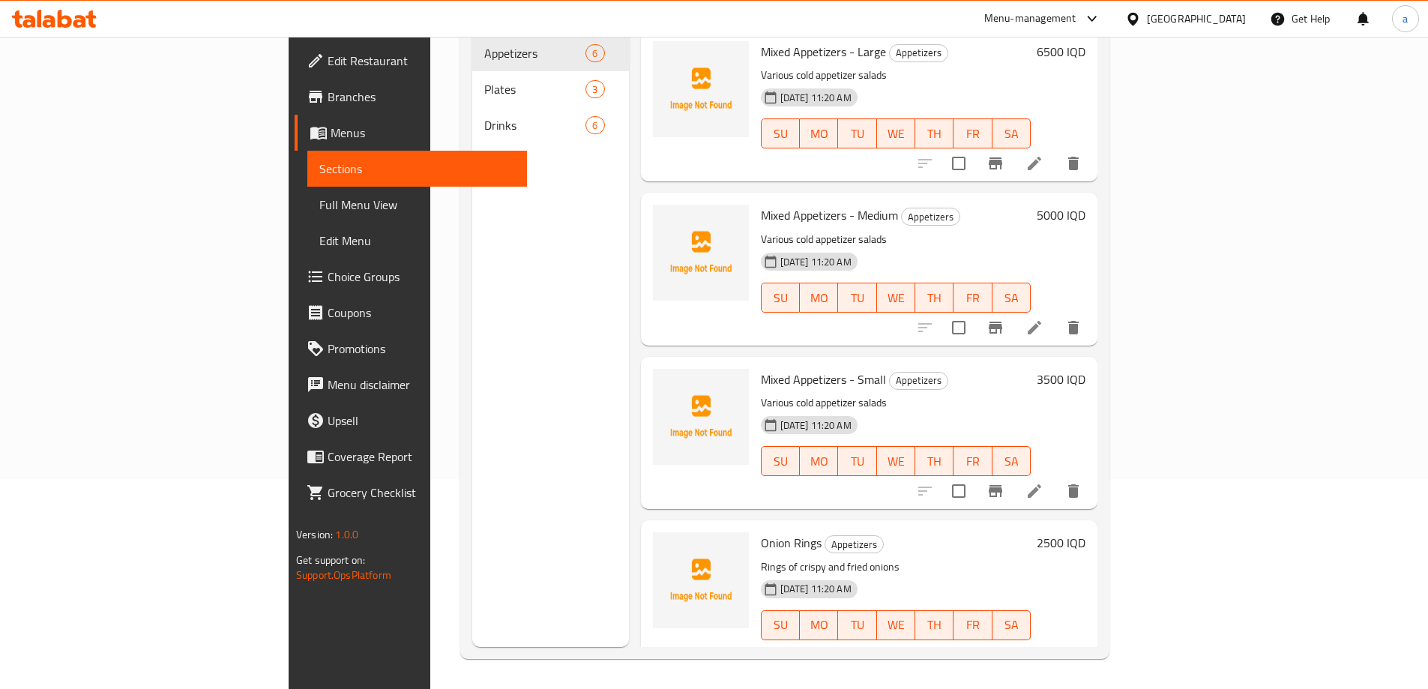
scroll to position [210, 0]
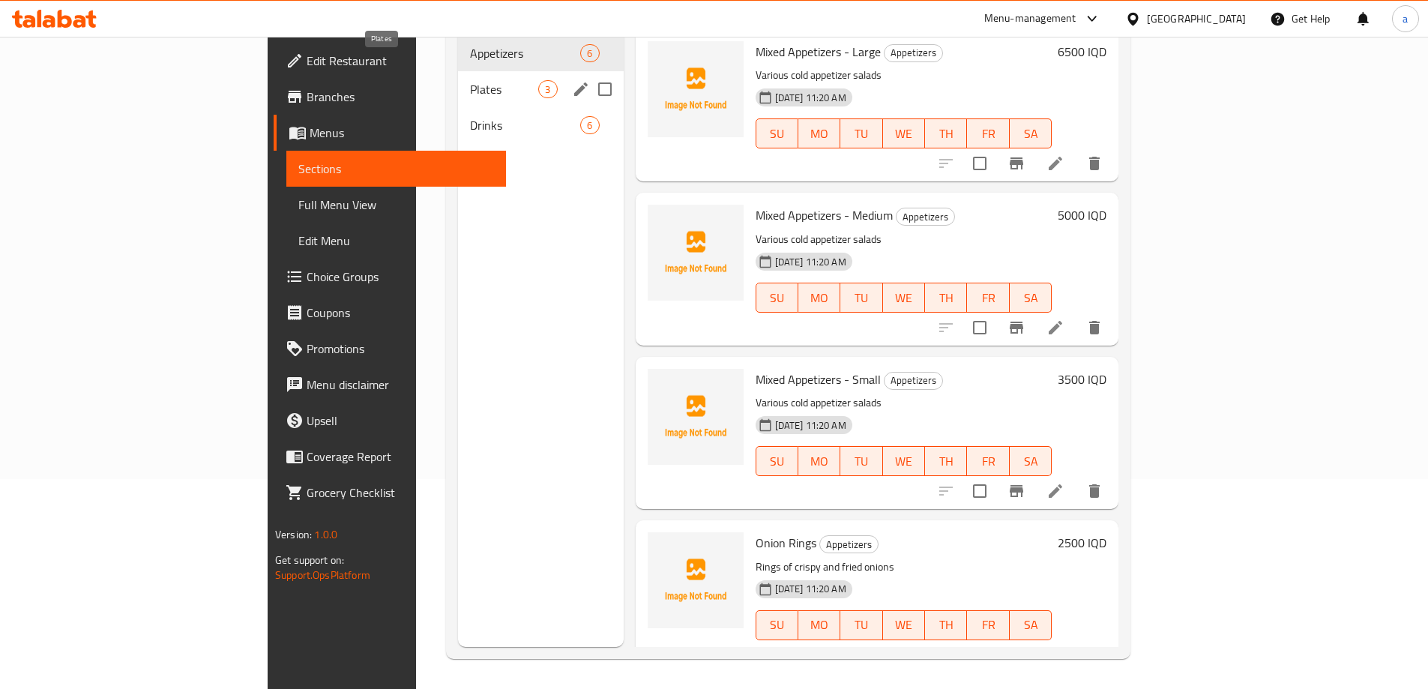
click at [470, 80] on span "Plates" at bounding box center [504, 89] width 68 height 18
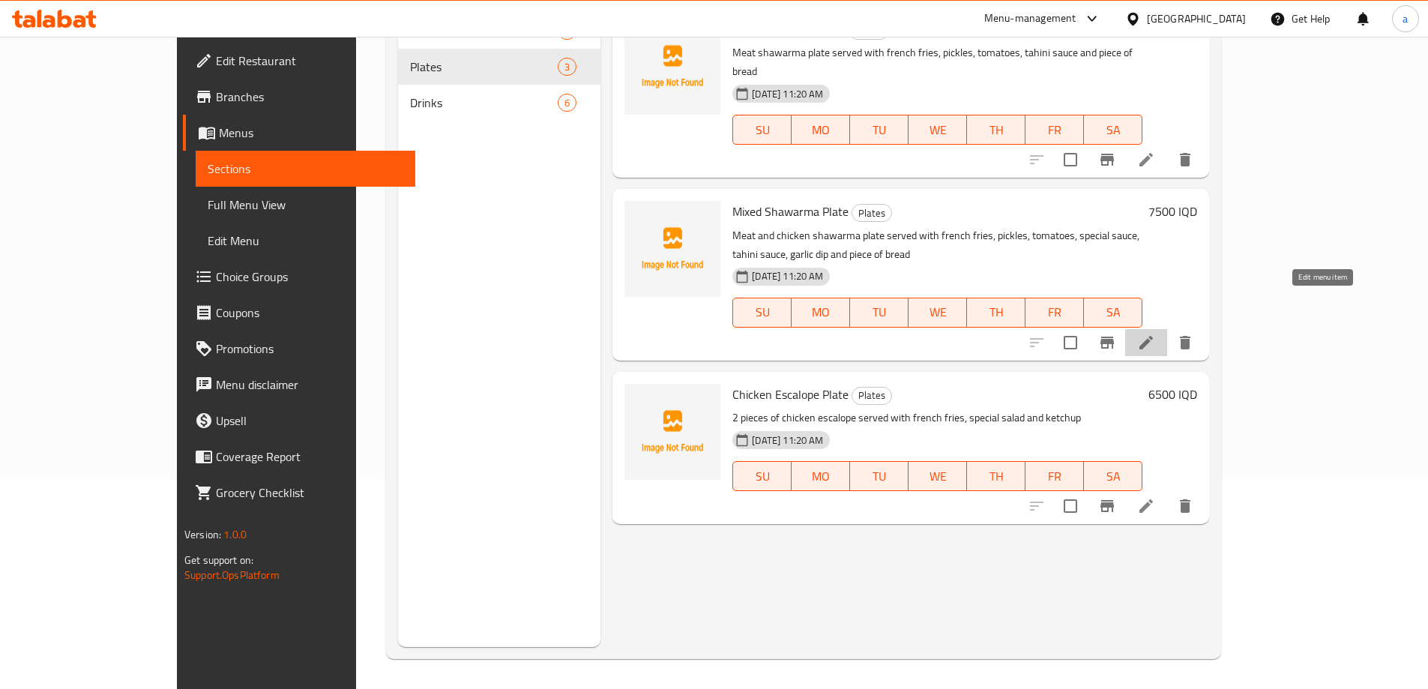
click at [1155, 334] on icon at bounding box center [1146, 343] width 18 height 18
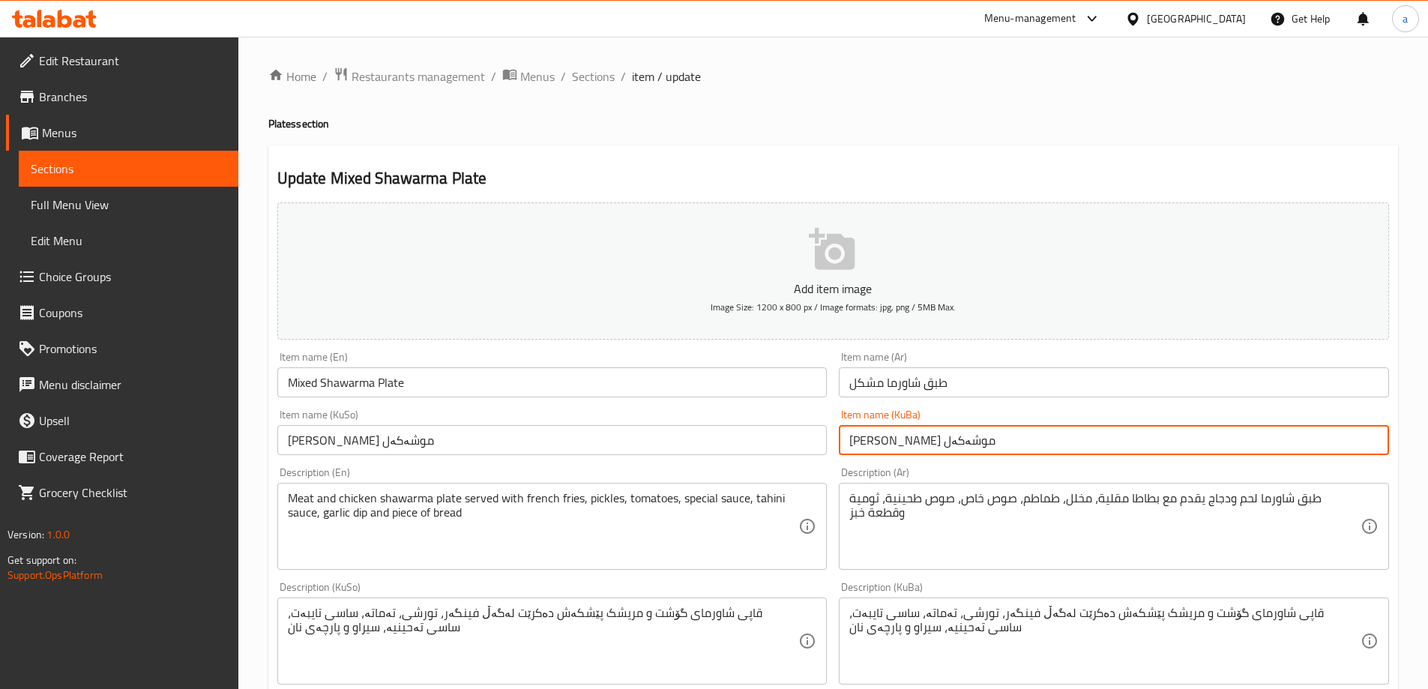
click at [957, 438] on input "[PERSON_NAME] موشەکەل" at bounding box center [1114, 440] width 550 height 30
paste input "text"
paste input "قاپێ"
type input "قاپێ شاورمەی موشەکەل"
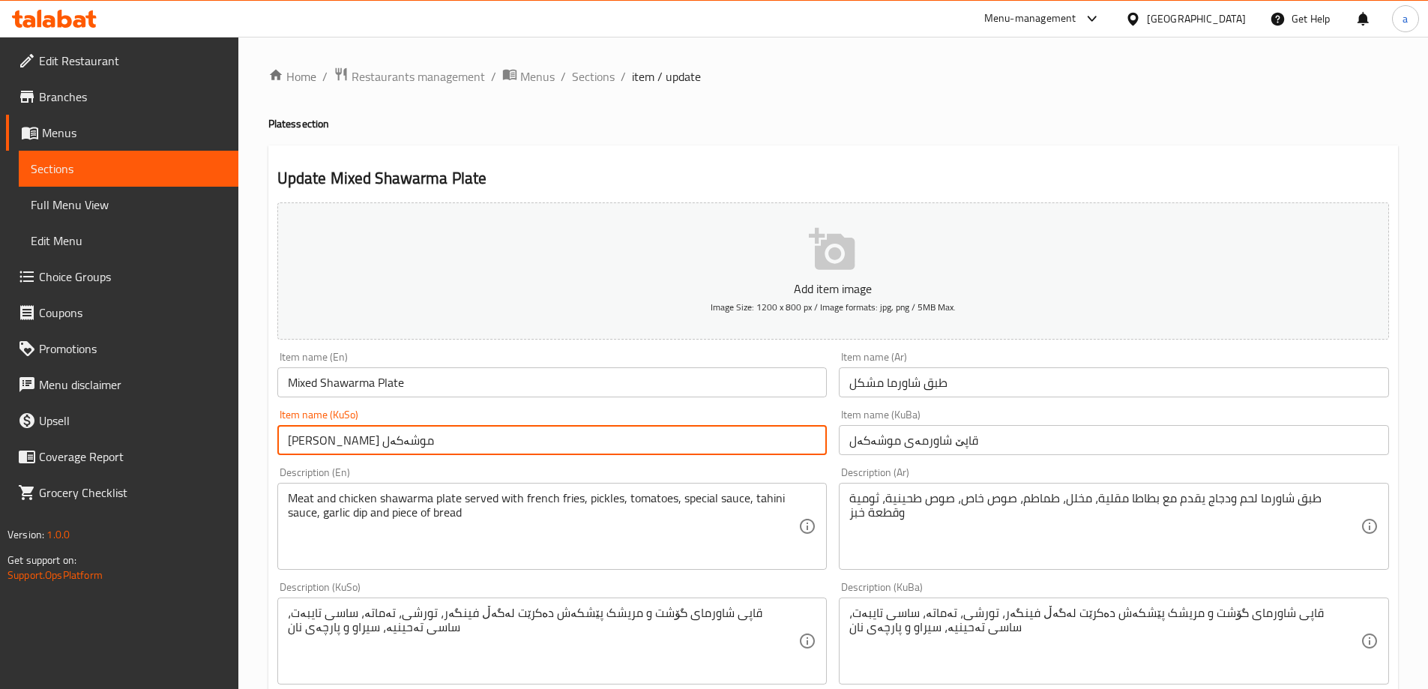
click at [409, 437] on input "[PERSON_NAME] موشەکەل" at bounding box center [552, 440] width 550 height 30
click at [410, 437] on input "[PERSON_NAME] موشەکەل" at bounding box center [552, 440] width 550 height 30
paste input "قاپێ"
type input "[PERSON_NAME] موشەکەل"
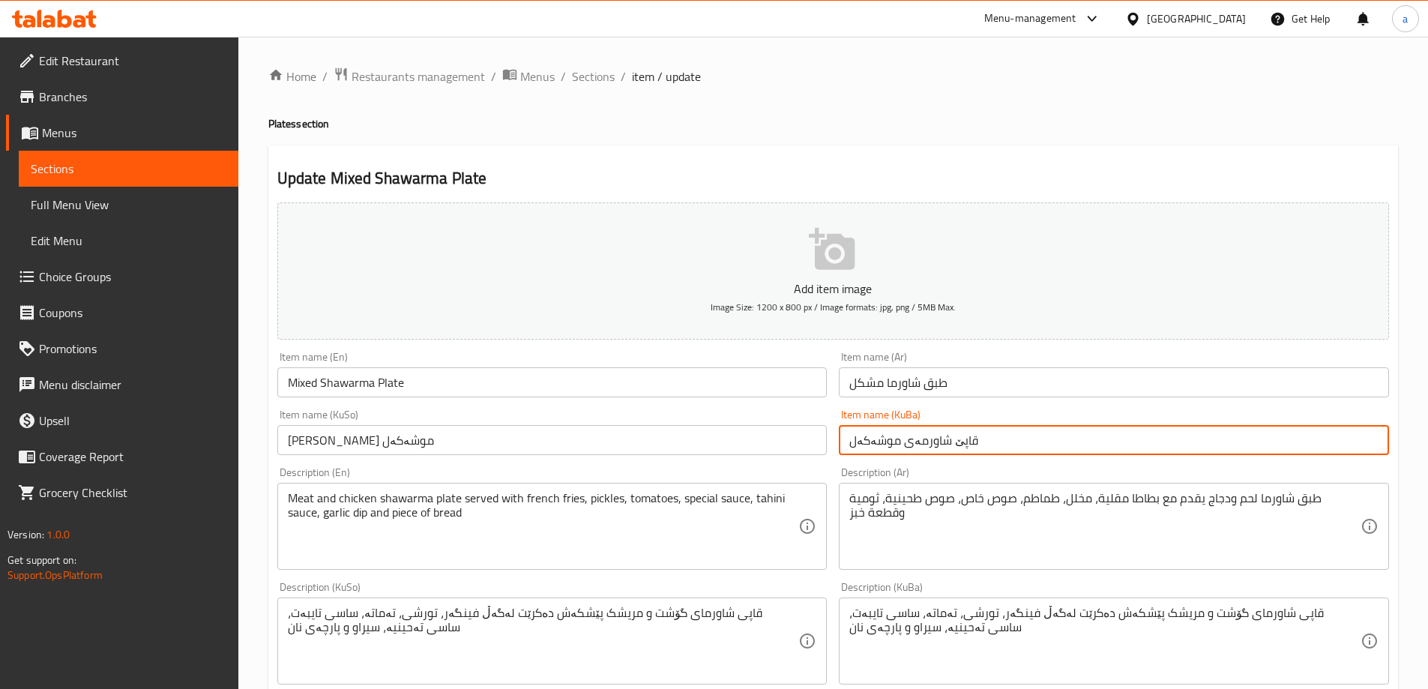
drag, startPoint x: 1011, startPoint y: 433, endPoint x: 821, endPoint y: 436, distance: 190.4
click at [821, 436] on div "Add item image Image Size: 1200 x 800 px / Image formats: jpg, png / 5MB Max. I…" at bounding box center [833, 605] width 1124 height 819
type input "قاپێ شاورمەی موشەکەل"
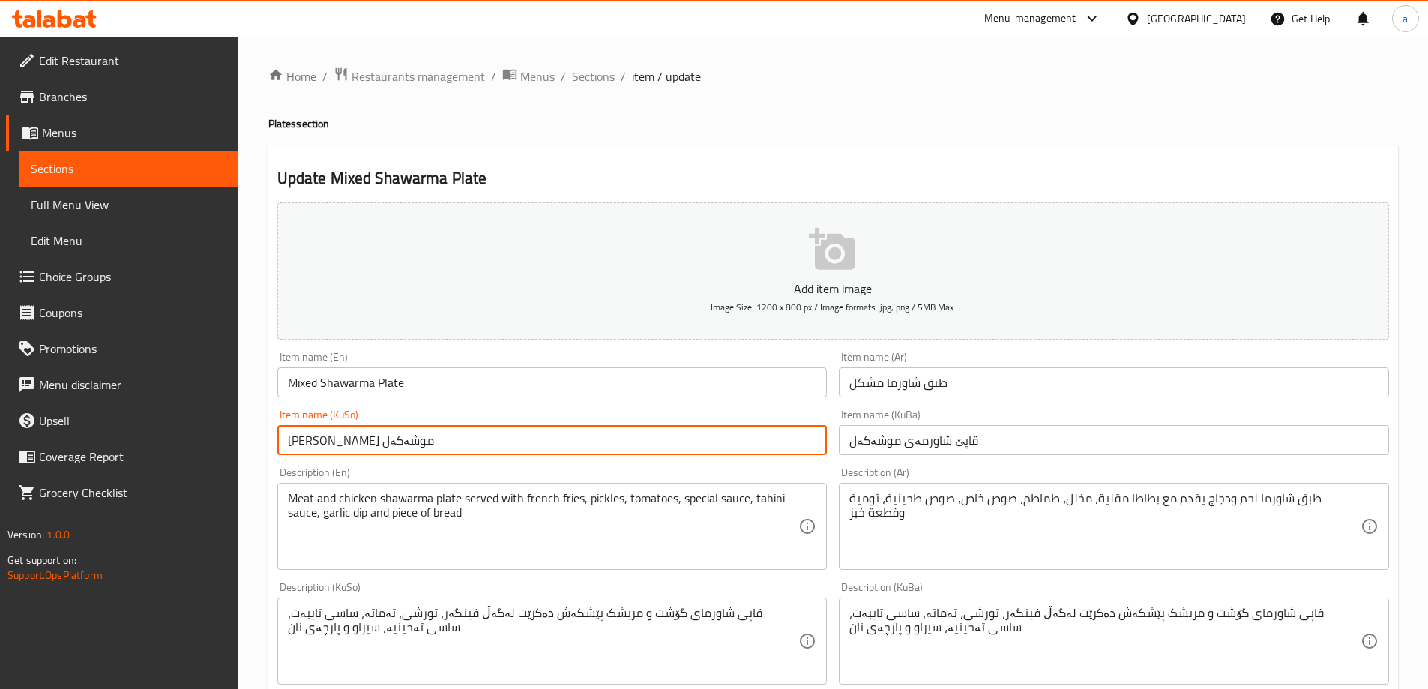
drag, startPoint x: 654, startPoint y: 439, endPoint x: 263, endPoint y: 445, distance: 391.4
click at [263, 445] on div "Home / Restaurants management / Menus / Sections / item / update Plates section…" at bounding box center [833, 634] width 1190 height 1195
paste input "قاپێ"
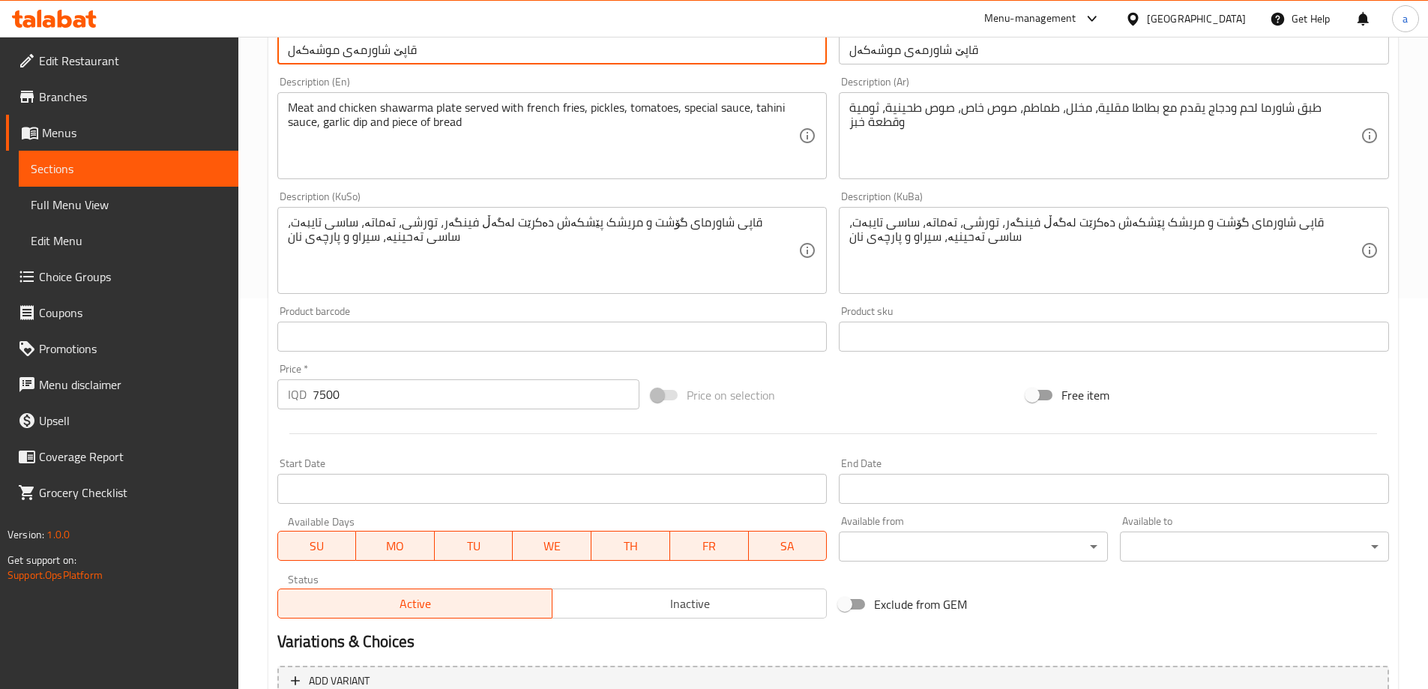
scroll to position [543, 0]
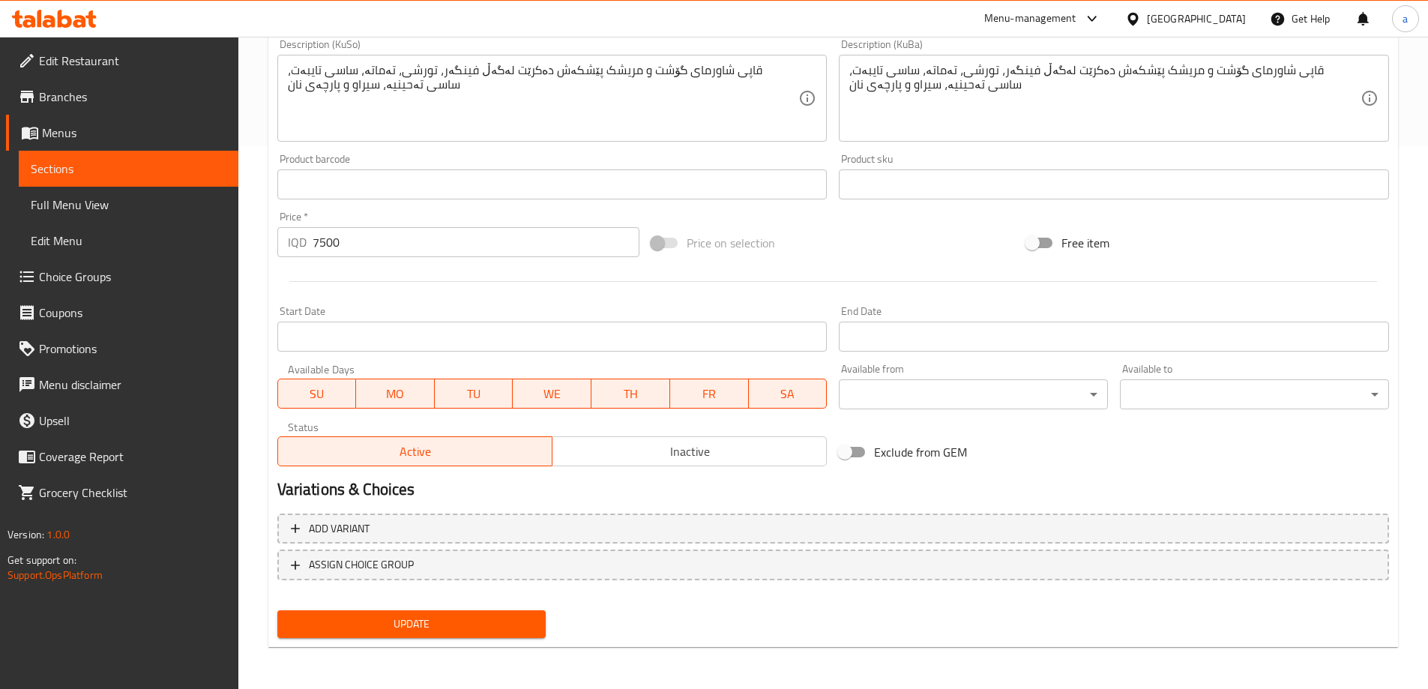
type input "قاپێ شاورمەی موشەکەل"
click at [437, 610] on button "Update" at bounding box center [411, 624] width 269 height 28
click at [148, 162] on span "Sections" at bounding box center [129, 169] width 196 height 18
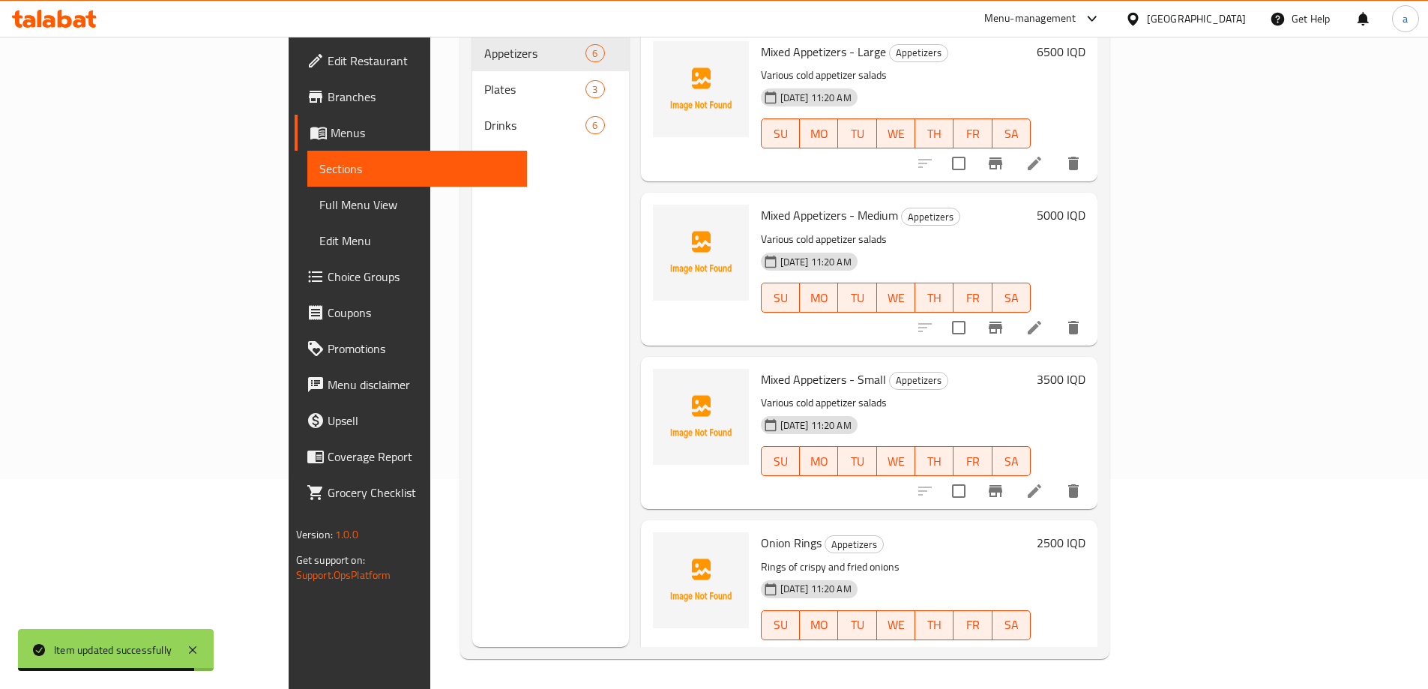
scroll to position [210, 0]
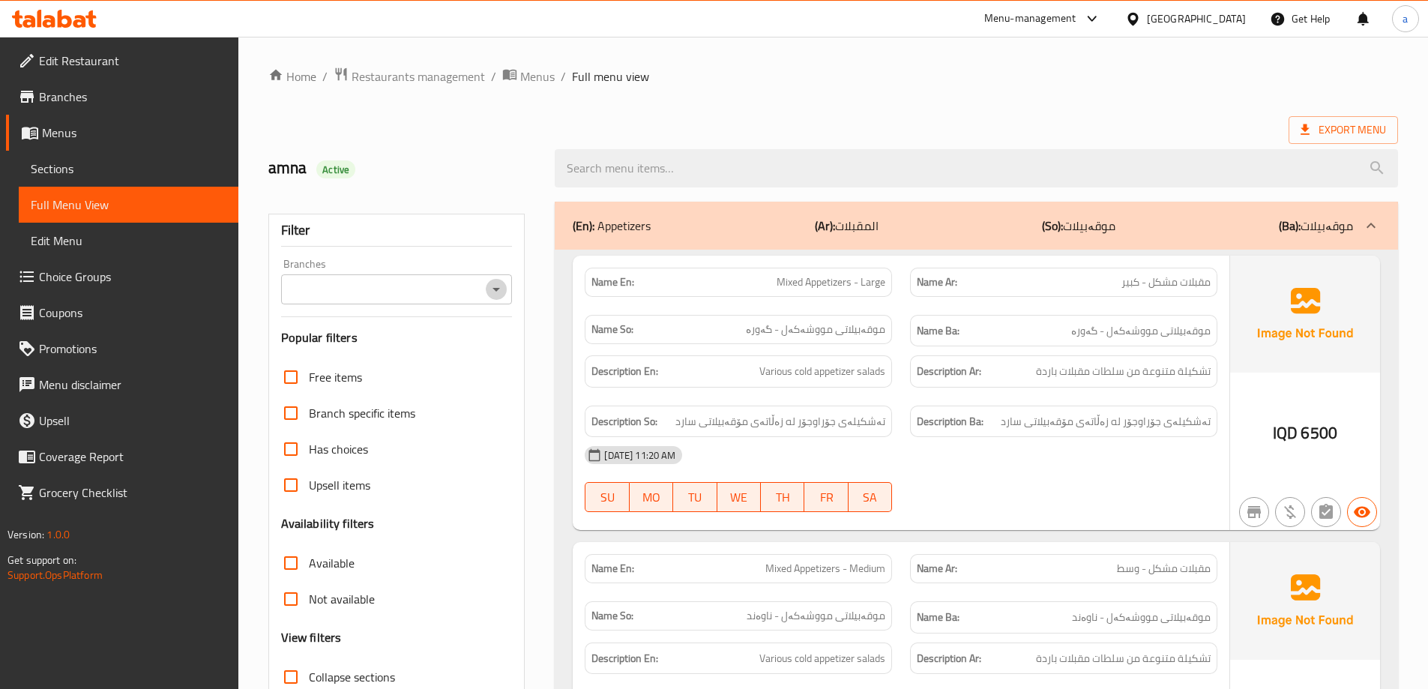
click at [495, 282] on icon "Open" at bounding box center [496, 289] width 18 height 18
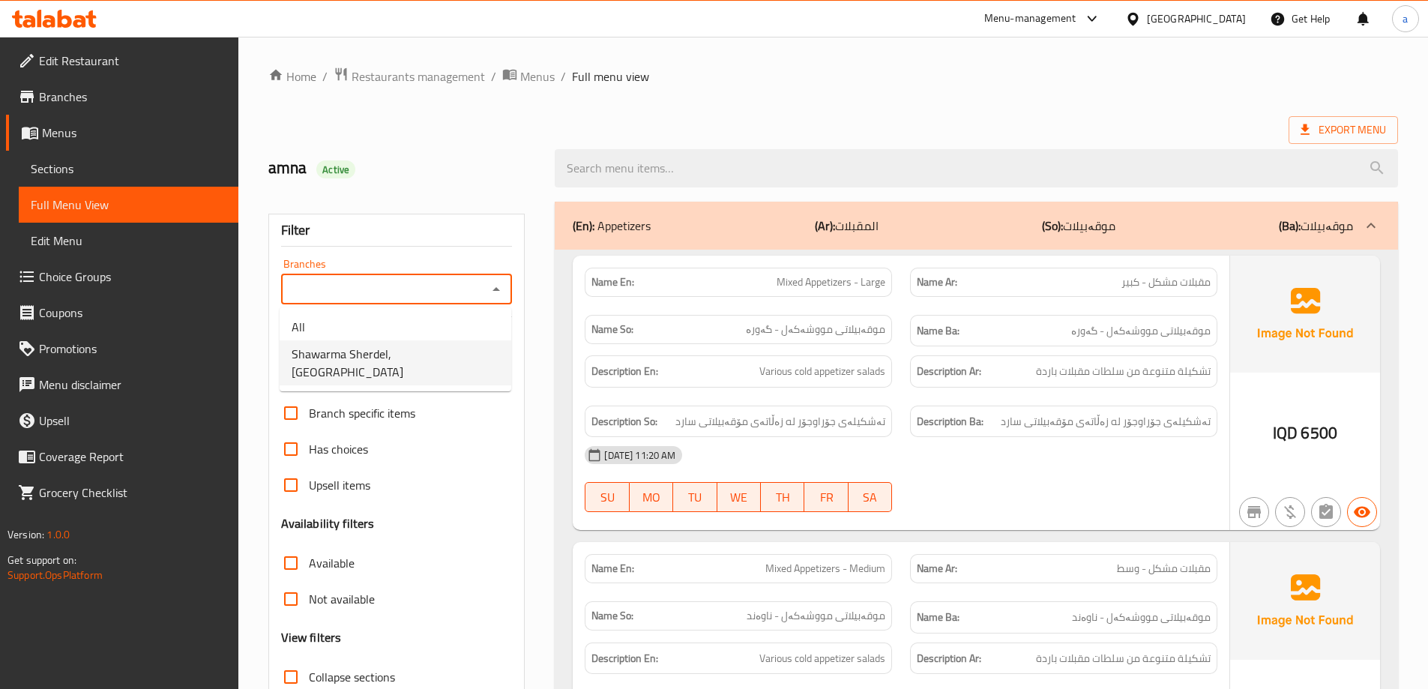
click at [448, 352] on span "Shawarma Sherdel, [GEOGRAPHIC_DATA]" at bounding box center [396, 363] width 208 height 36
type input "Shawarma Sherdel, [GEOGRAPHIC_DATA]"
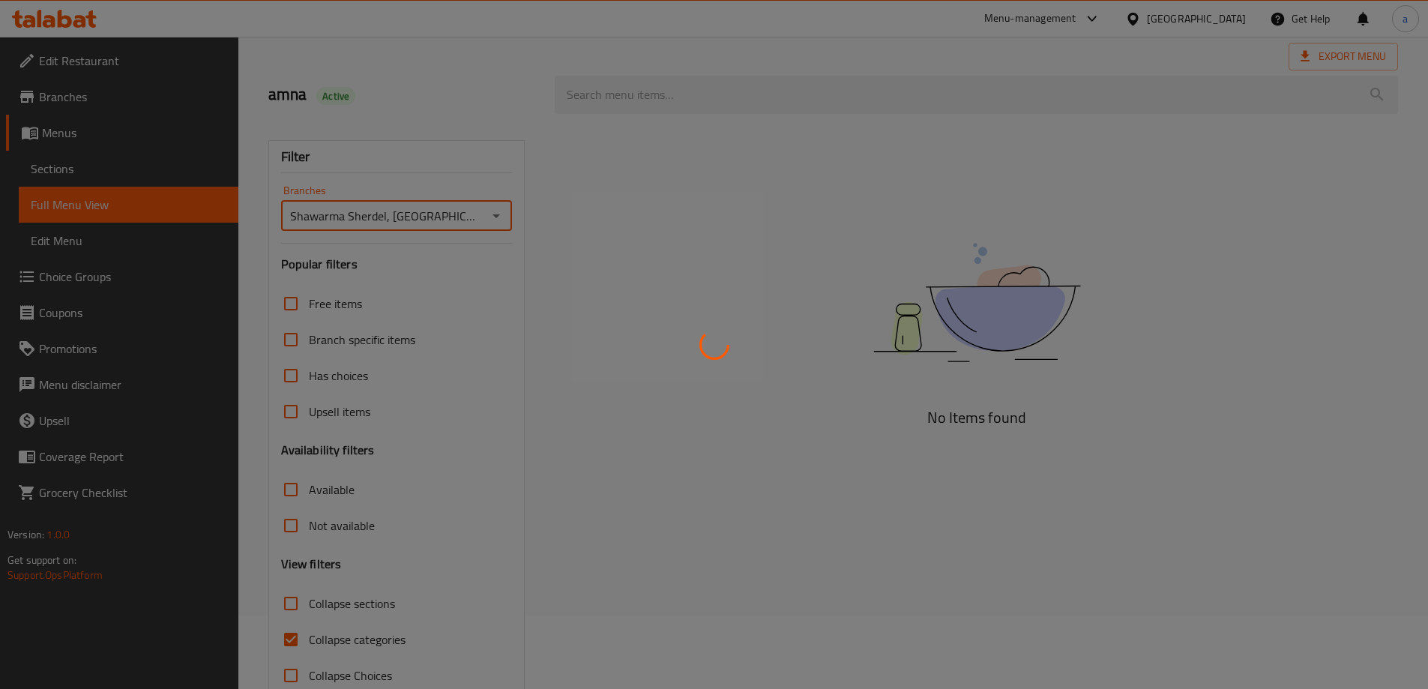
scroll to position [109, 0]
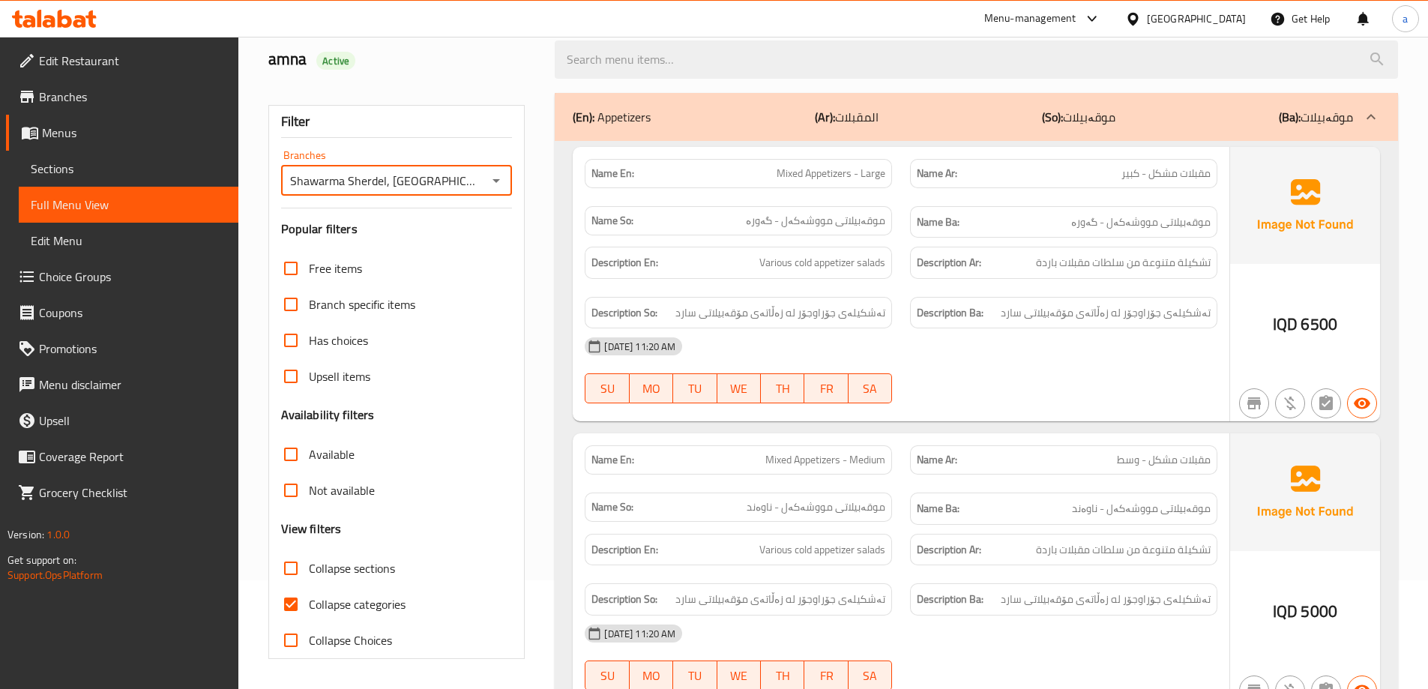
click at [1063, 124] on b "(So):" at bounding box center [1052, 117] width 21 height 22
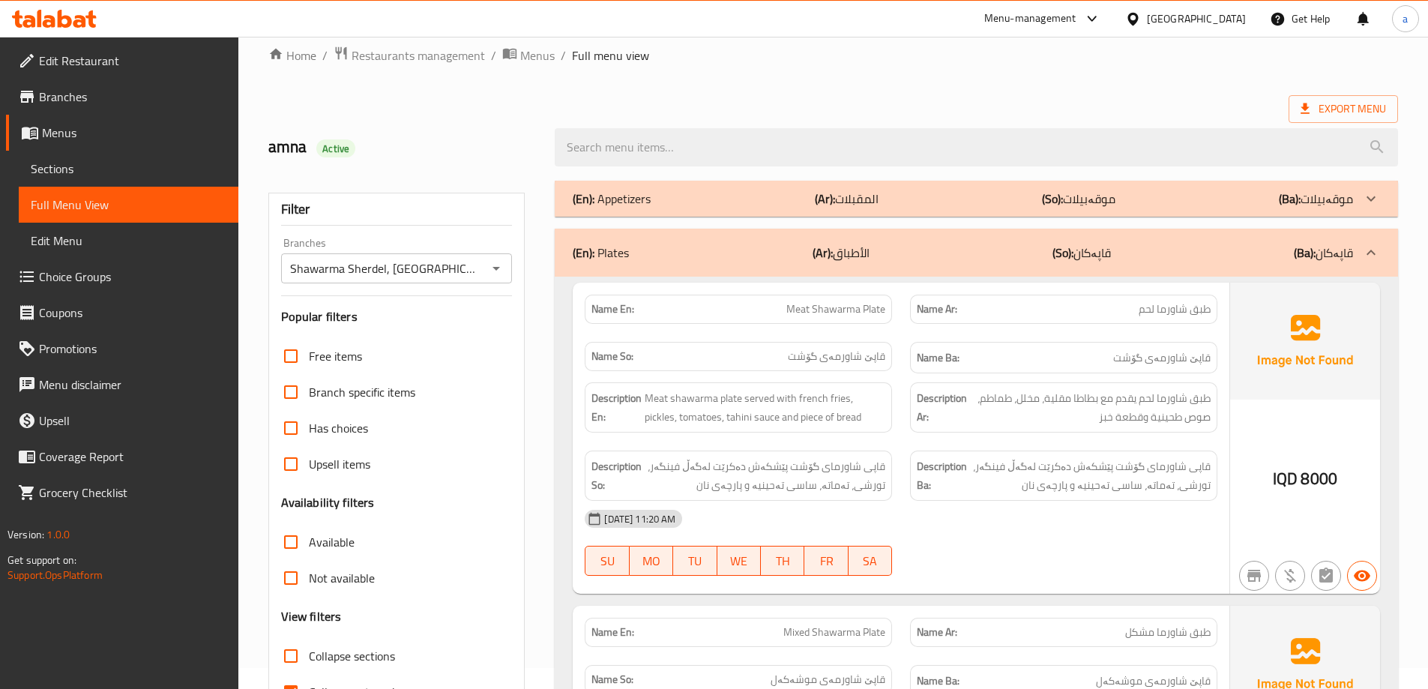
scroll to position [0, 0]
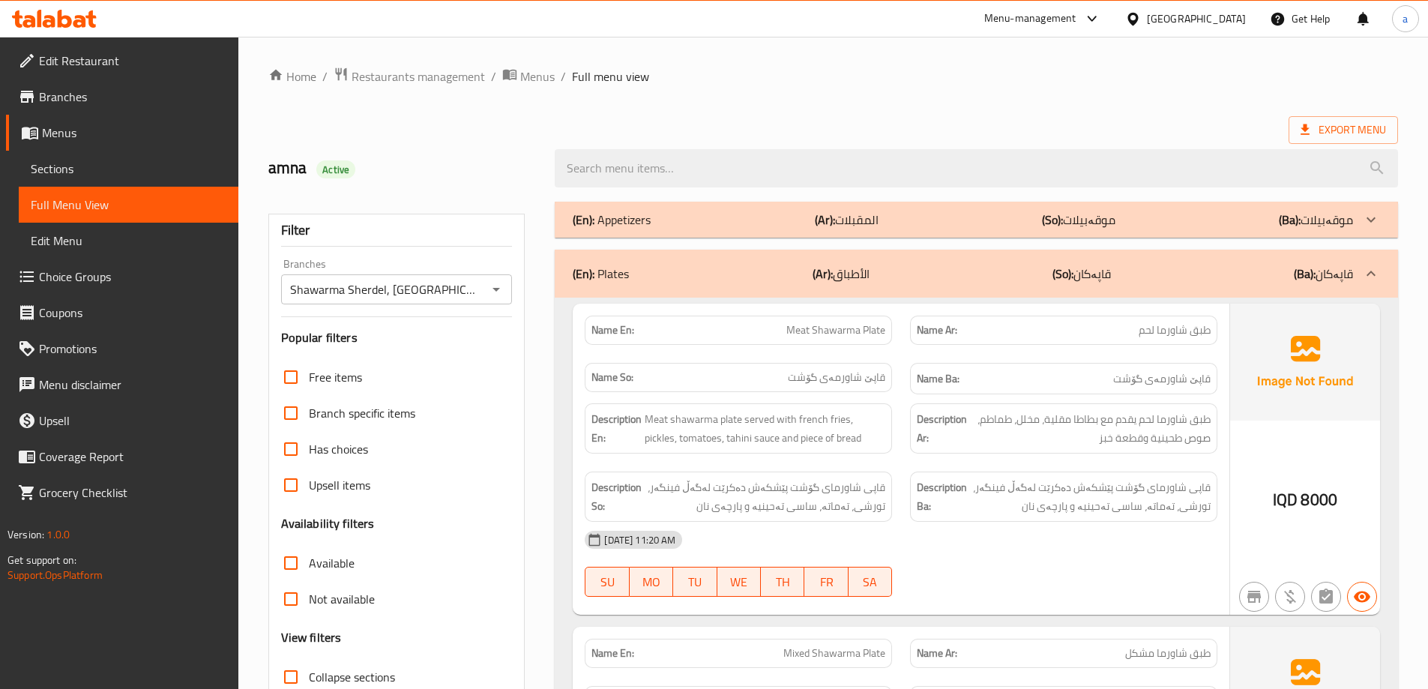
drag, startPoint x: 156, startPoint y: 167, endPoint x: 226, endPoint y: 22, distance: 160.9
click at [156, 167] on span "Sections" at bounding box center [129, 169] width 196 height 18
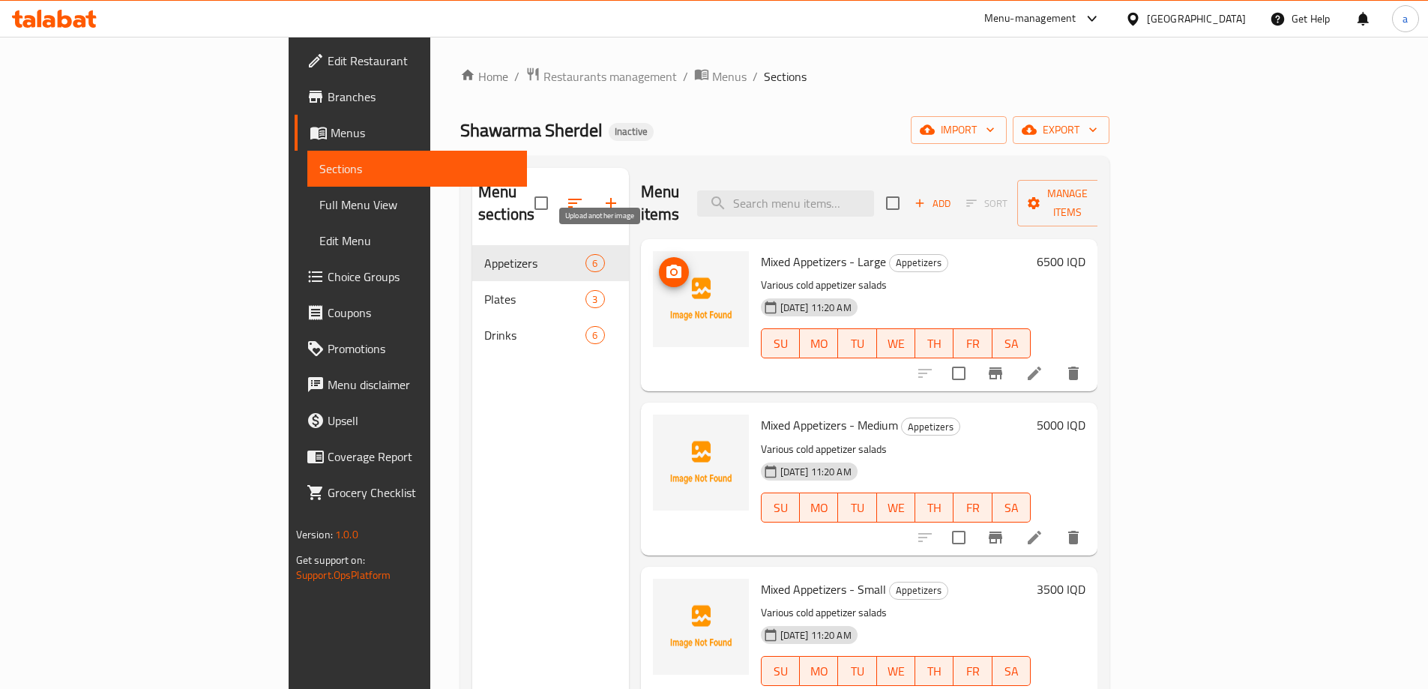
click at [665, 263] on icon "upload picture" at bounding box center [674, 272] width 18 height 18
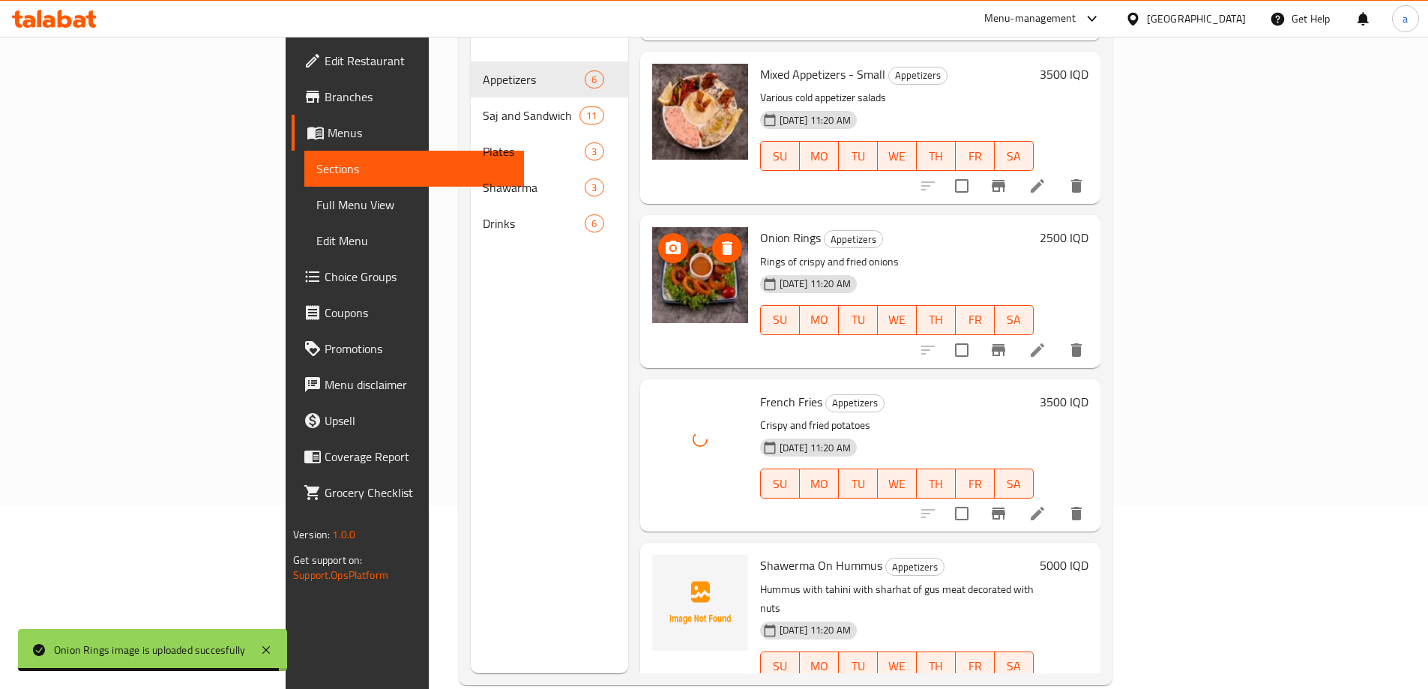
scroll to position [210, 0]
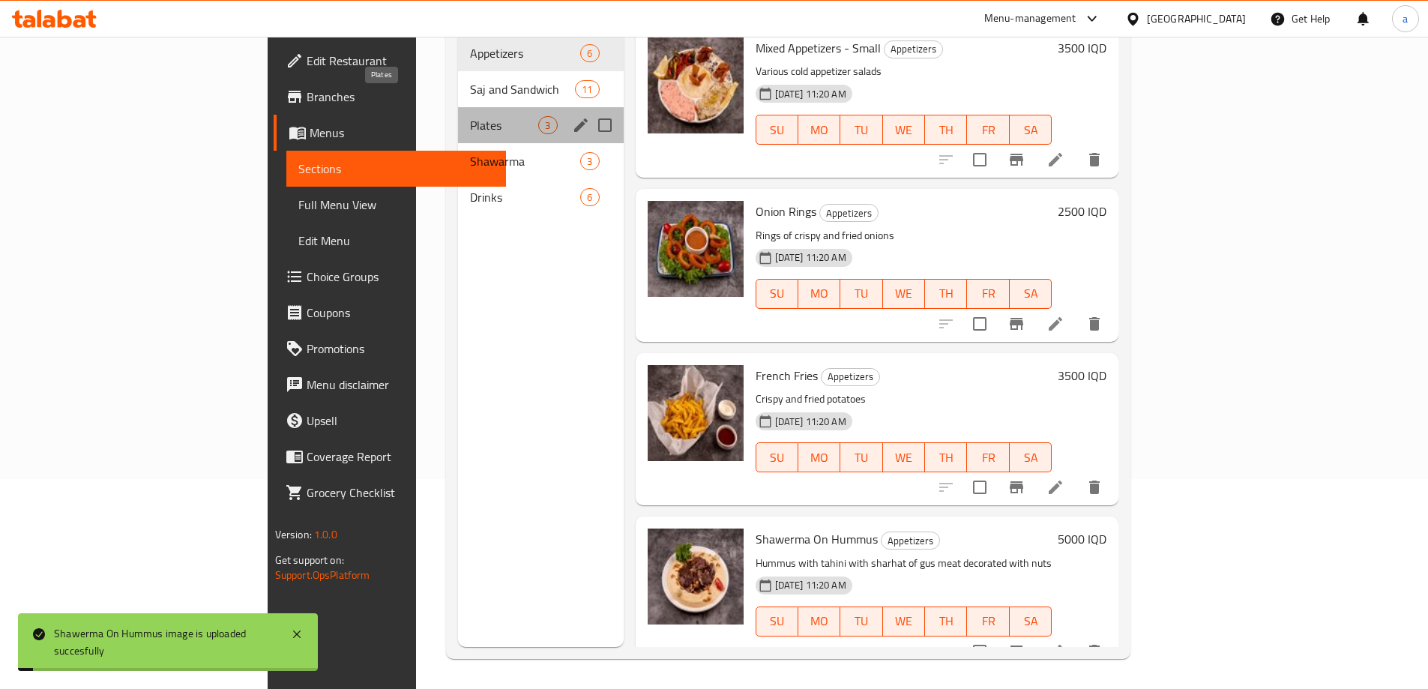
click at [470, 116] on span "Plates" at bounding box center [504, 125] width 68 height 18
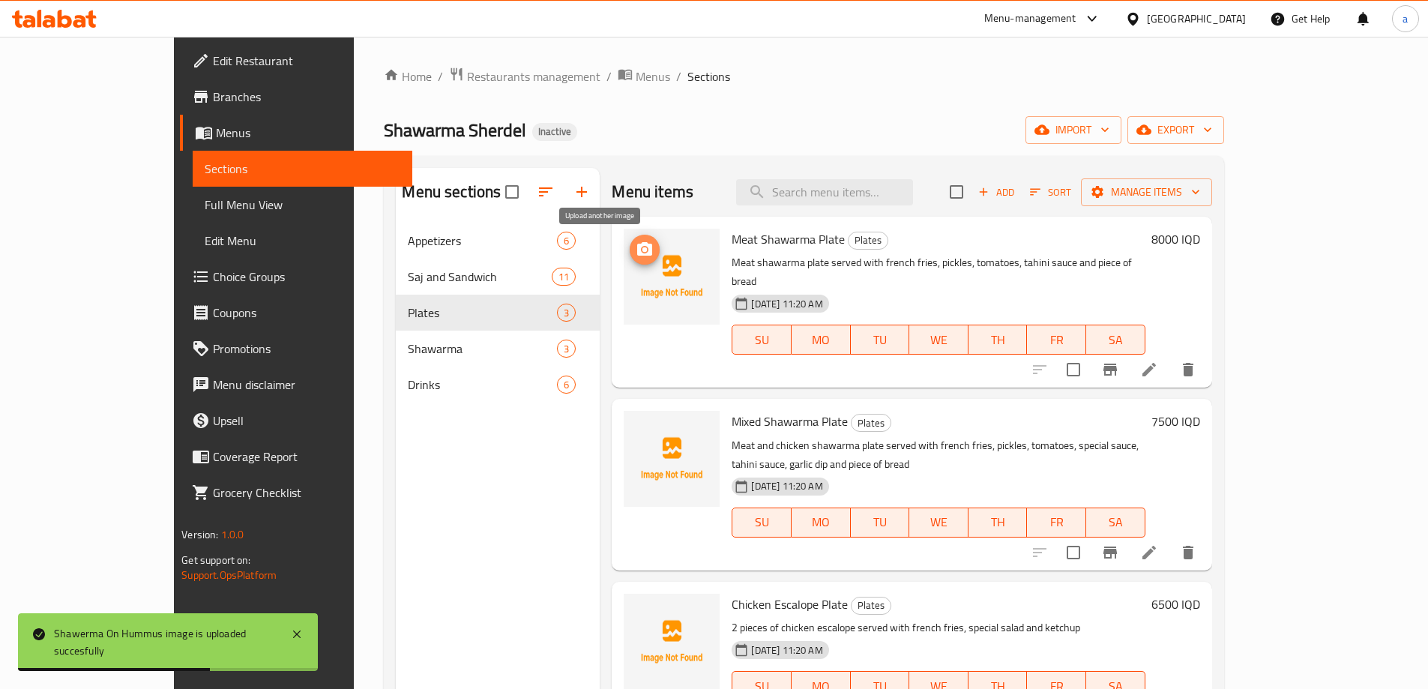
click at [637, 246] on icon "upload picture" at bounding box center [644, 248] width 15 height 13
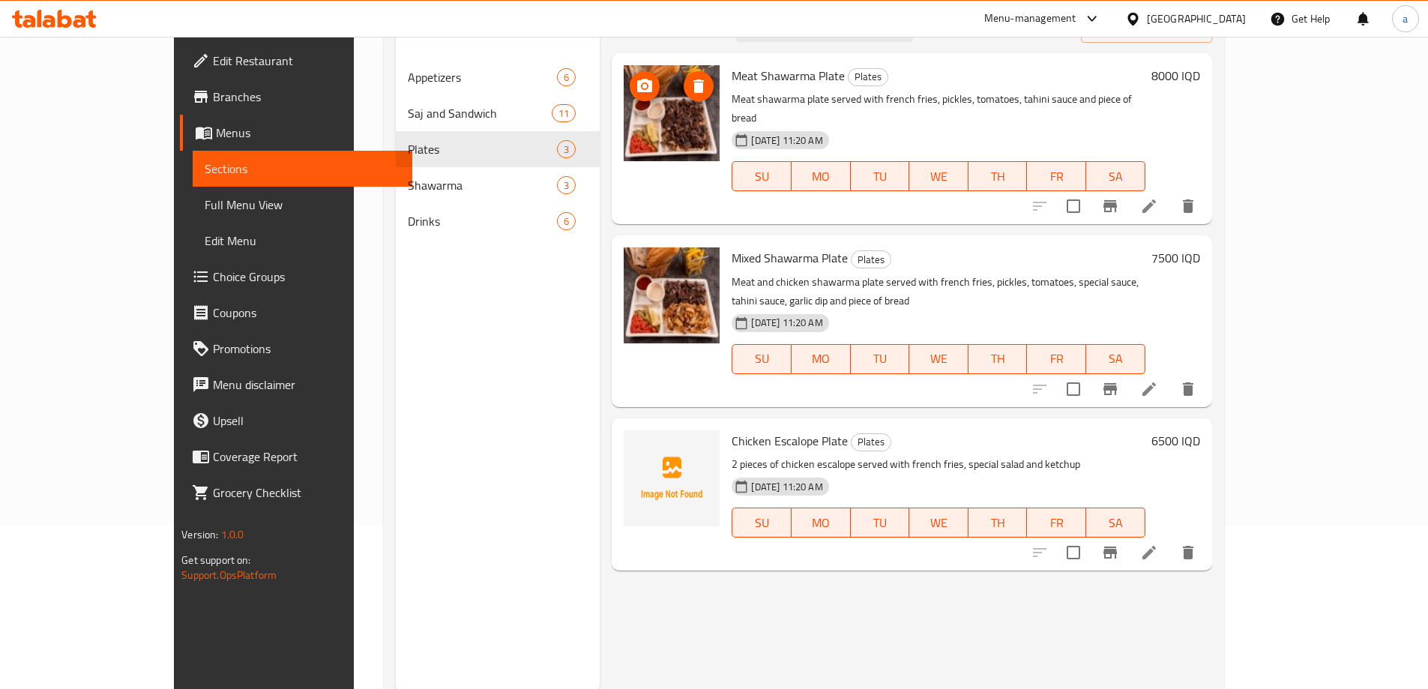
scroll to position [210, 0]
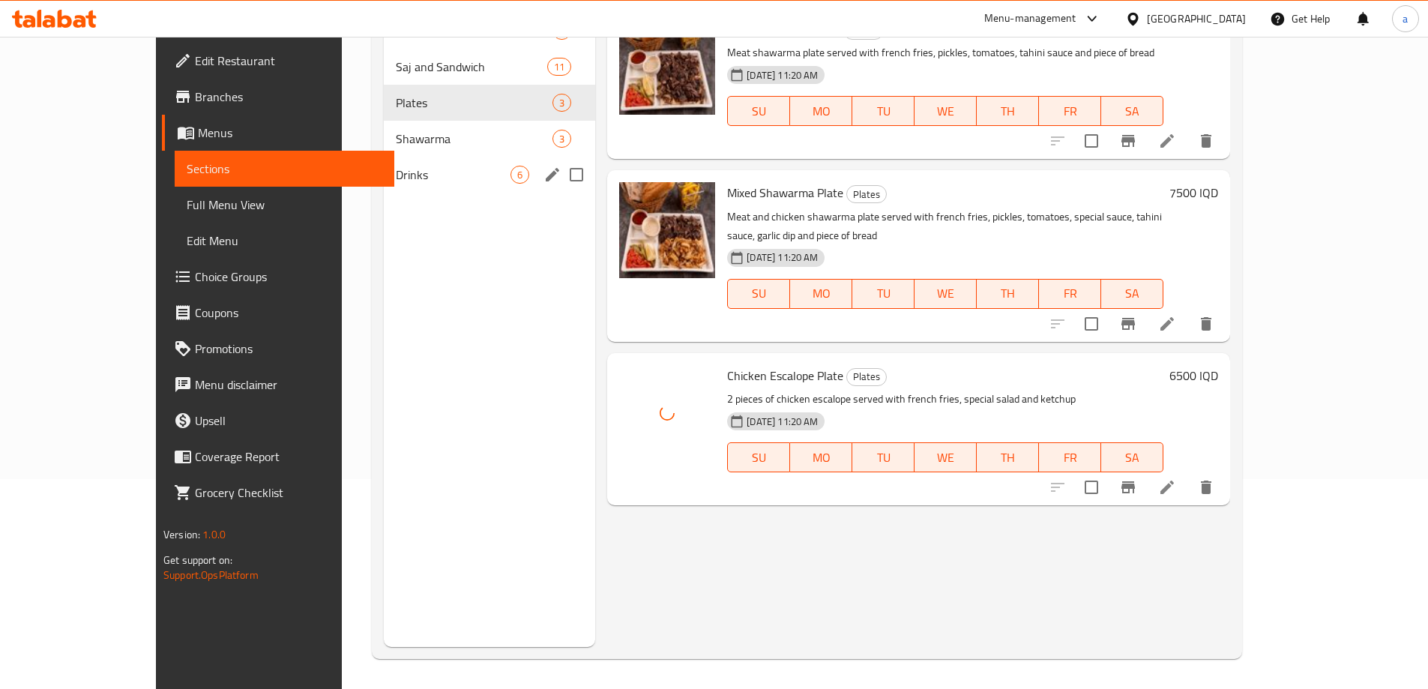
click at [384, 164] on div "Drinks 6" at bounding box center [489, 175] width 211 height 36
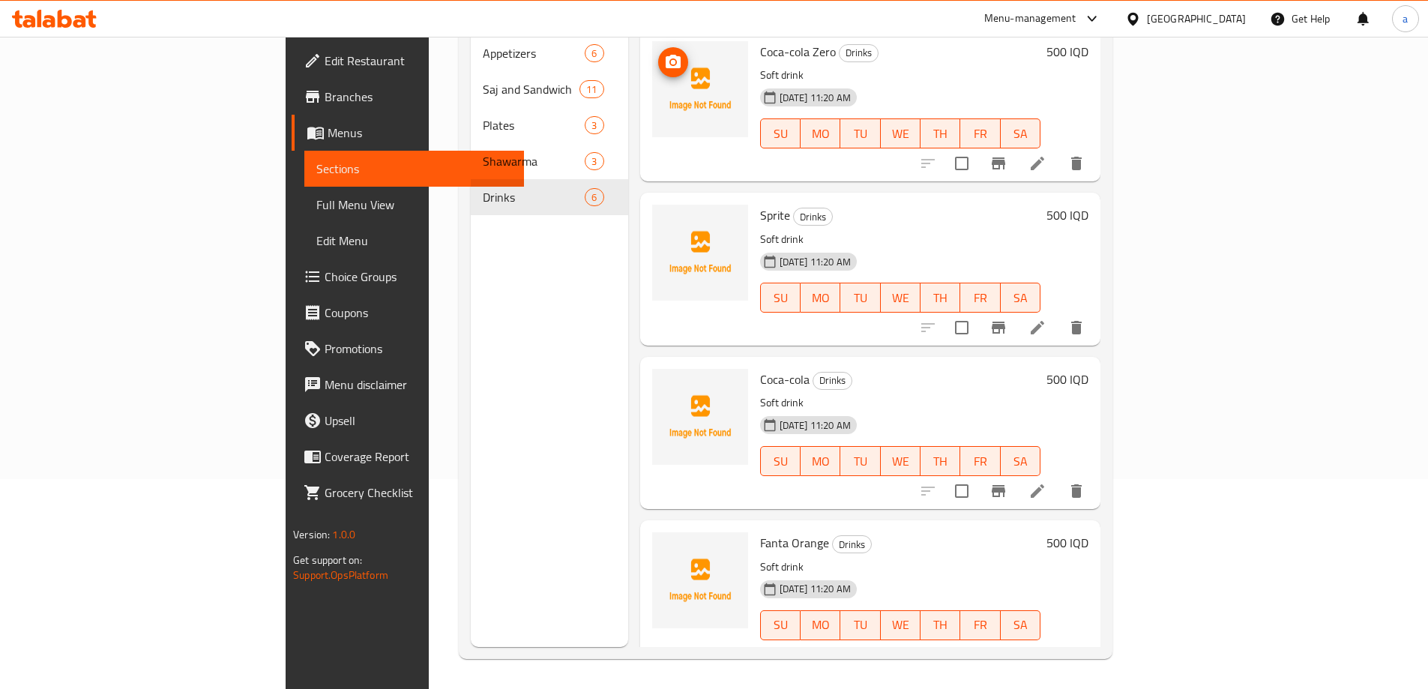
click at [666, 55] on icon "upload picture" at bounding box center [673, 61] width 15 height 13
click at [664, 544] on icon "upload picture" at bounding box center [673, 553] width 18 height 18
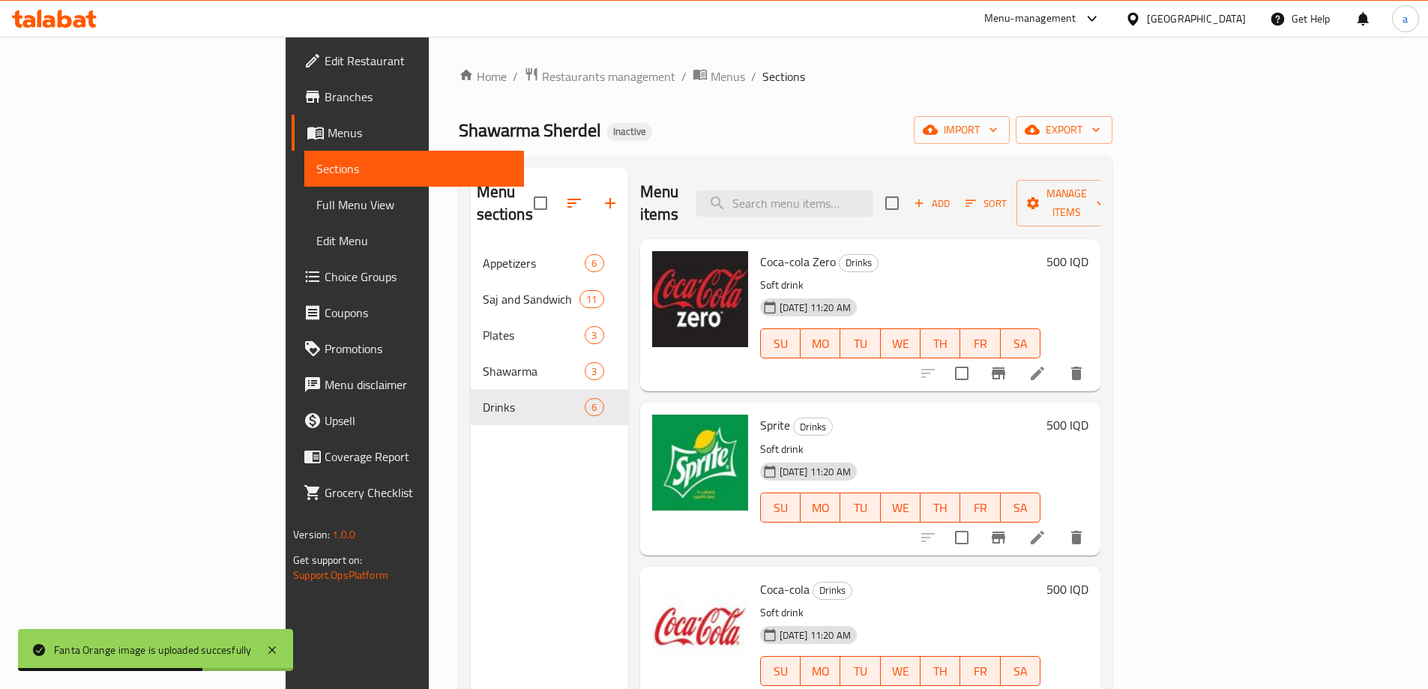
click at [316, 197] on span "Full Menu View" at bounding box center [414, 205] width 196 height 18
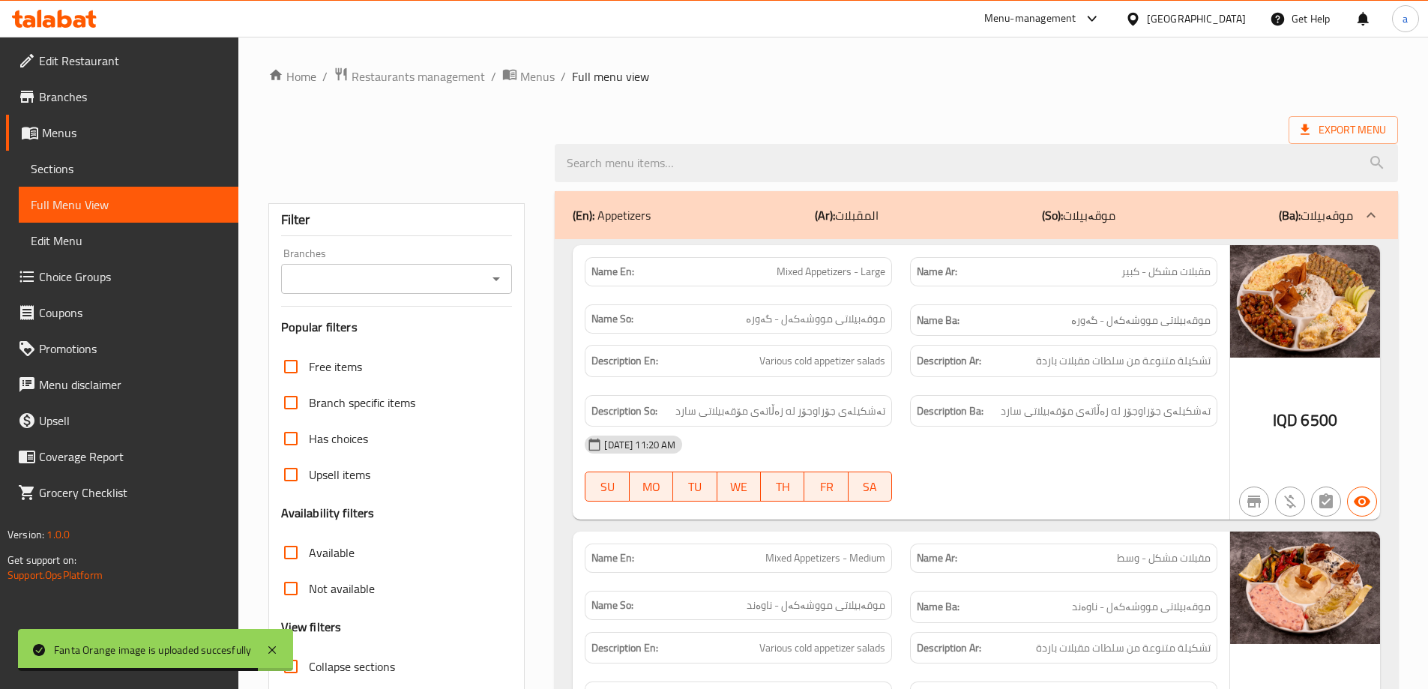
click at [494, 283] on icon "Open" at bounding box center [496, 279] width 18 height 18
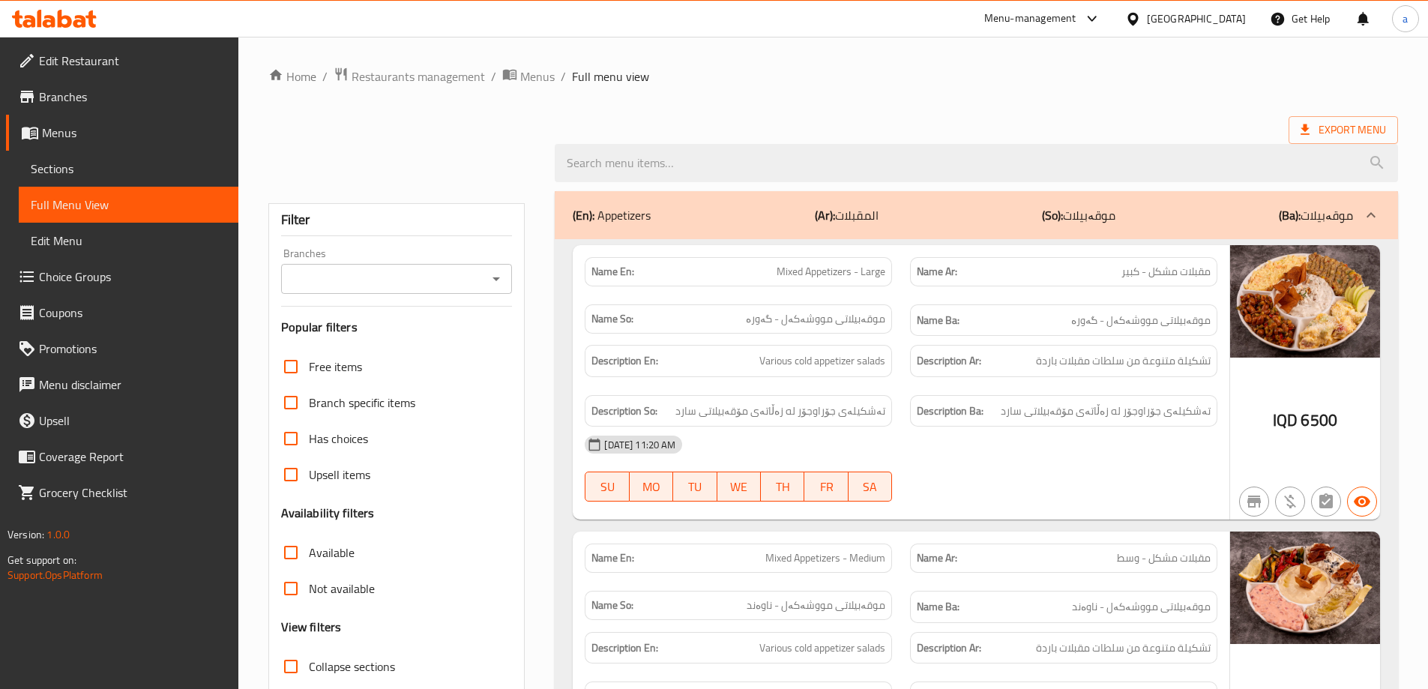
click at [489, 279] on icon "Open" at bounding box center [496, 279] width 18 height 18
click at [487, 178] on div at bounding box center [833, 163] width 1148 height 56
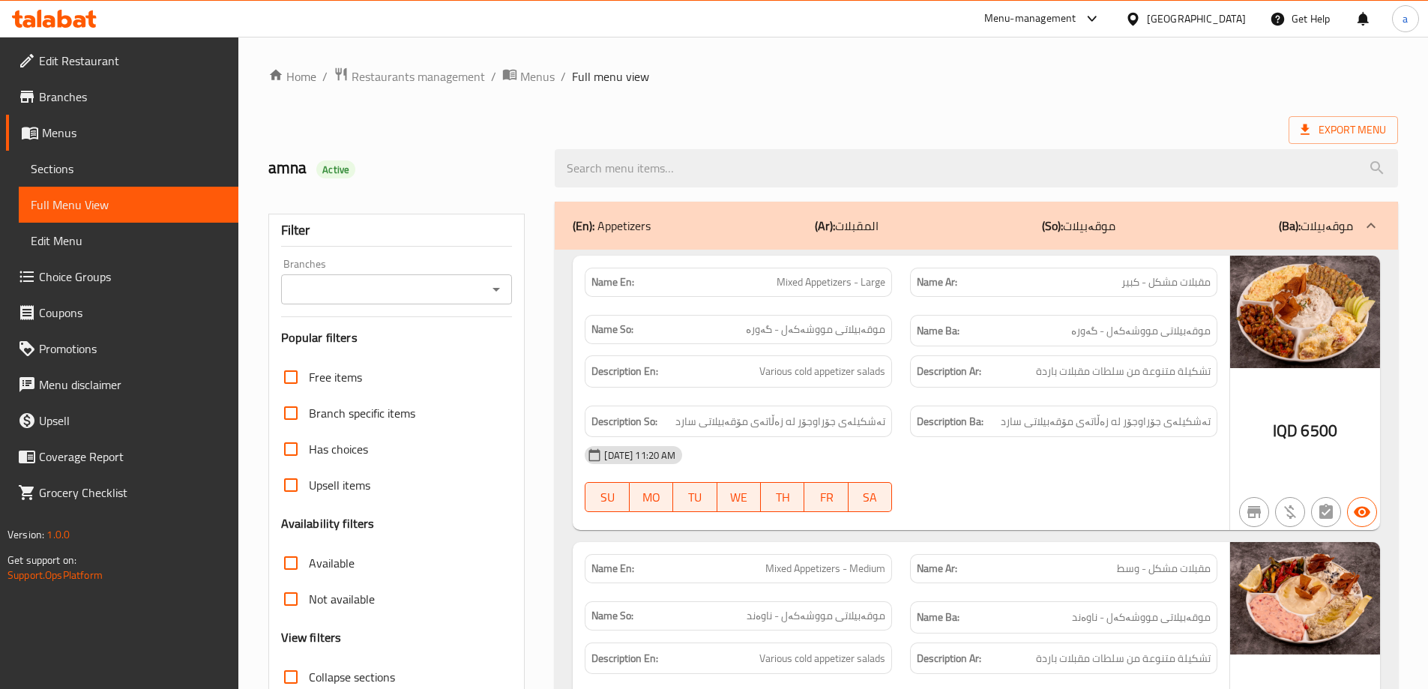
click at [493, 284] on icon "Open" at bounding box center [496, 289] width 18 height 18
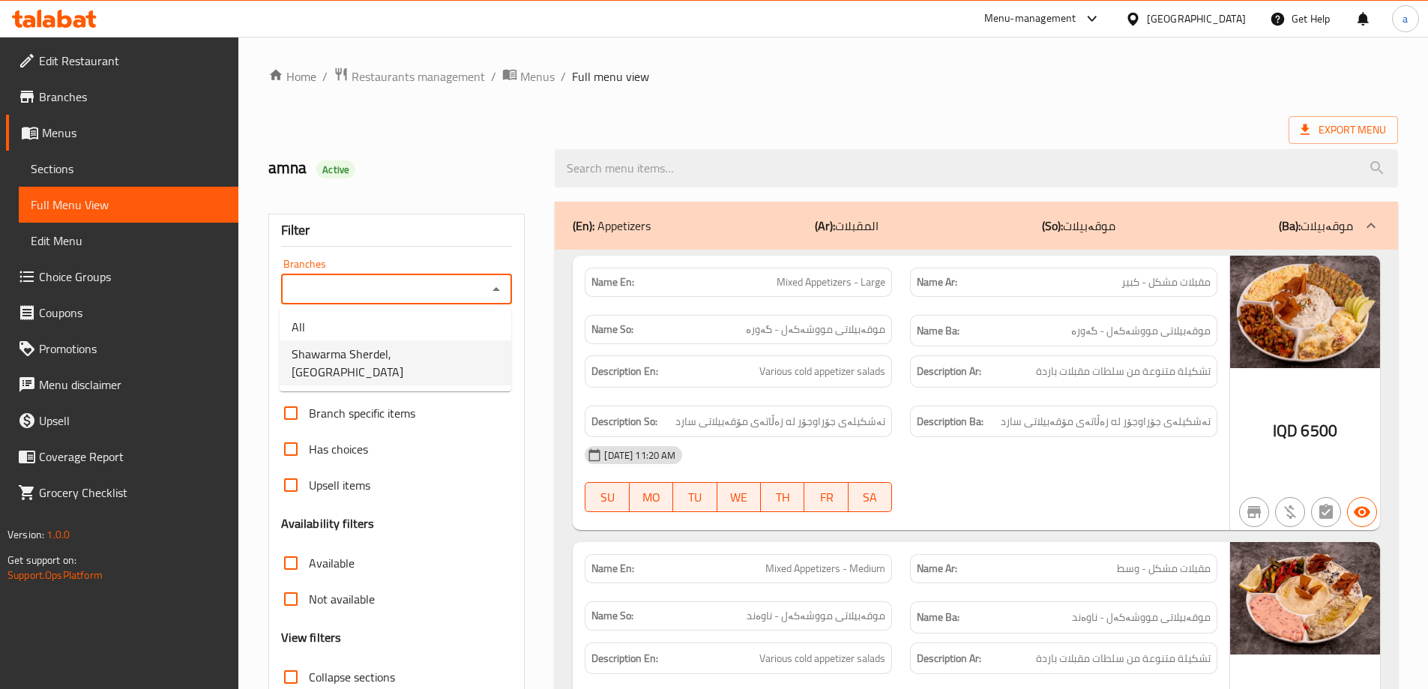
click at [439, 357] on span "Shawarma Sherdel, [GEOGRAPHIC_DATA]" at bounding box center [396, 363] width 208 height 36
type input "Shawarma Sherdel, [GEOGRAPHIC_DATA]"
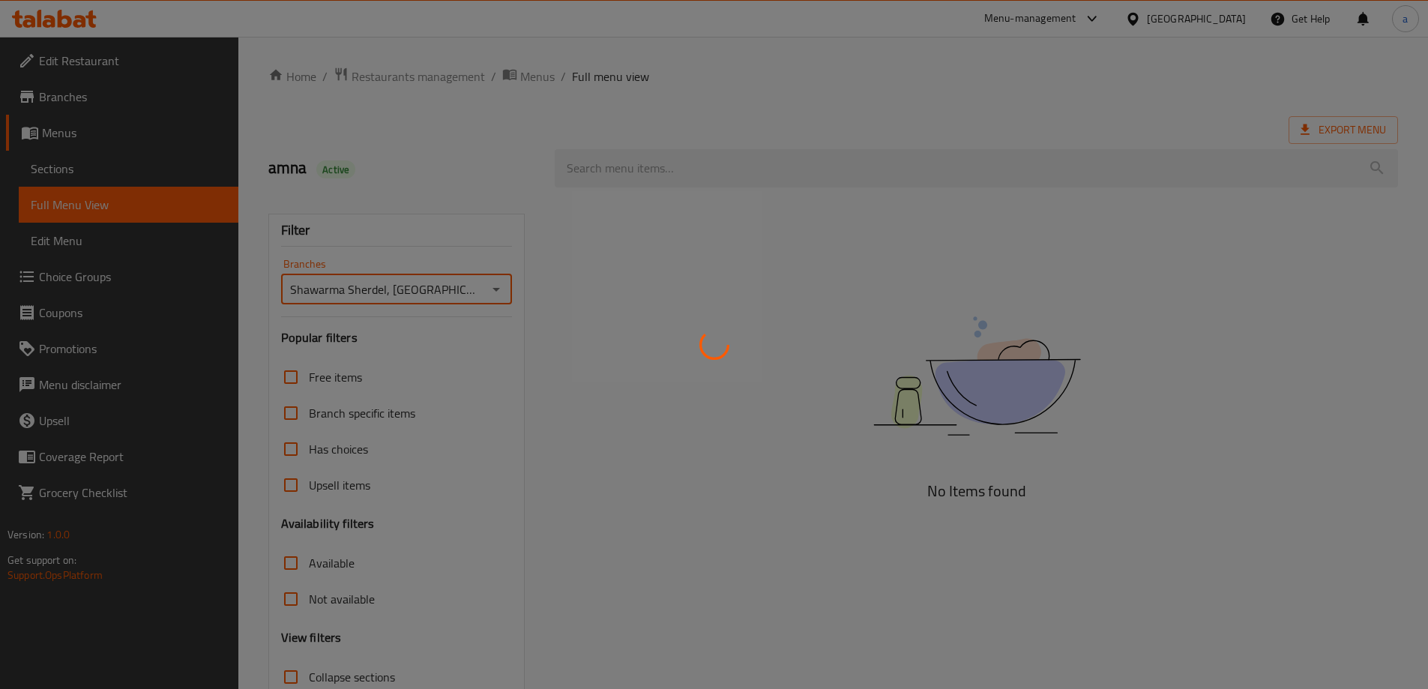
scroll to position [109, 0]
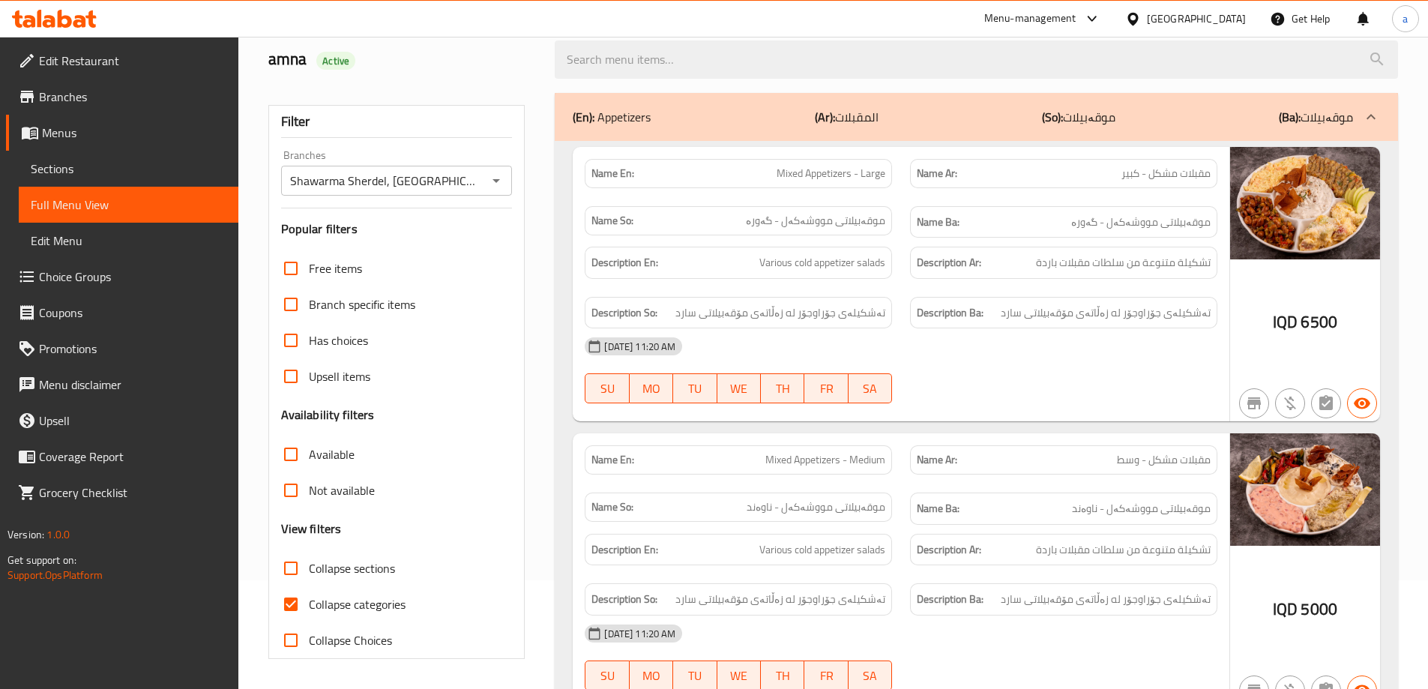
click at [726, 108] on div "(En): Appetizers (Ar): المقبلات (So): موقەبیلات (Ba): موقەبیلات" at bounding box center [963, 117] width 780 height 18
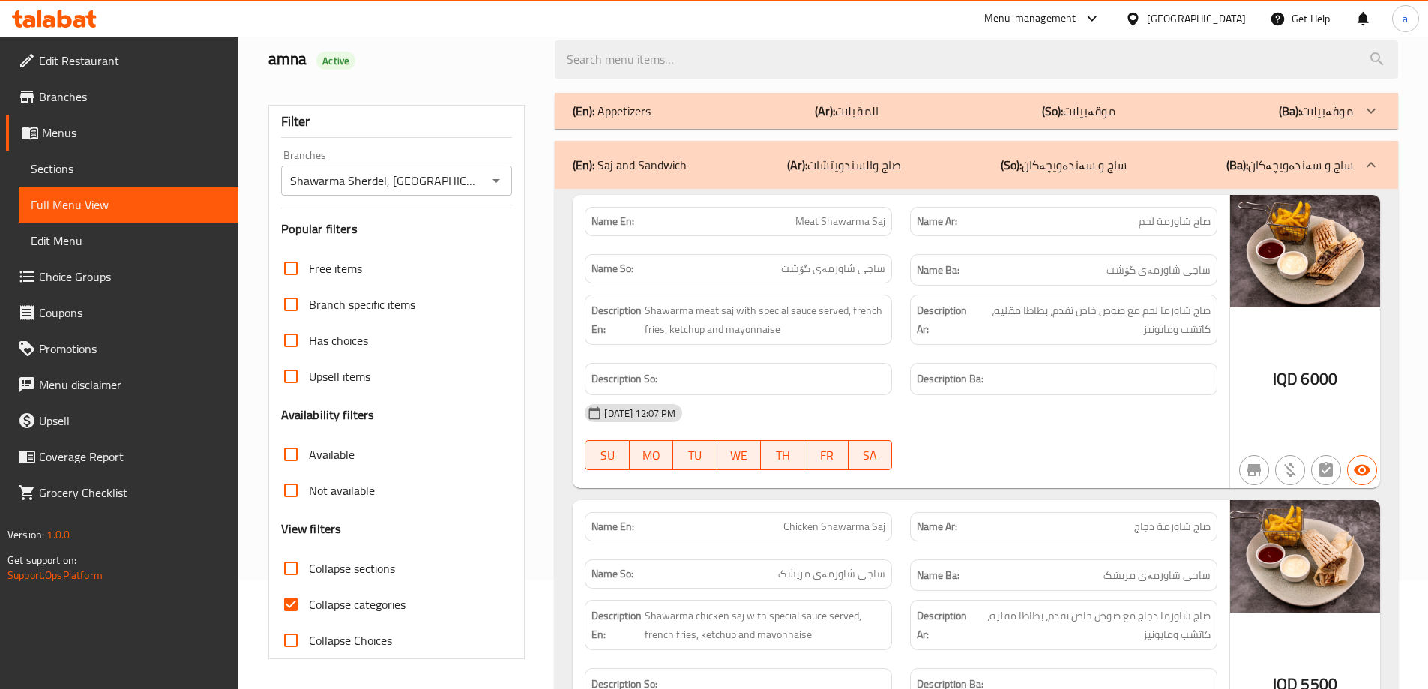
click at [1032, 162] on p "(So): ساج و سەندەویچەکان" at bounding box center [1064, 165] width 126 height 18
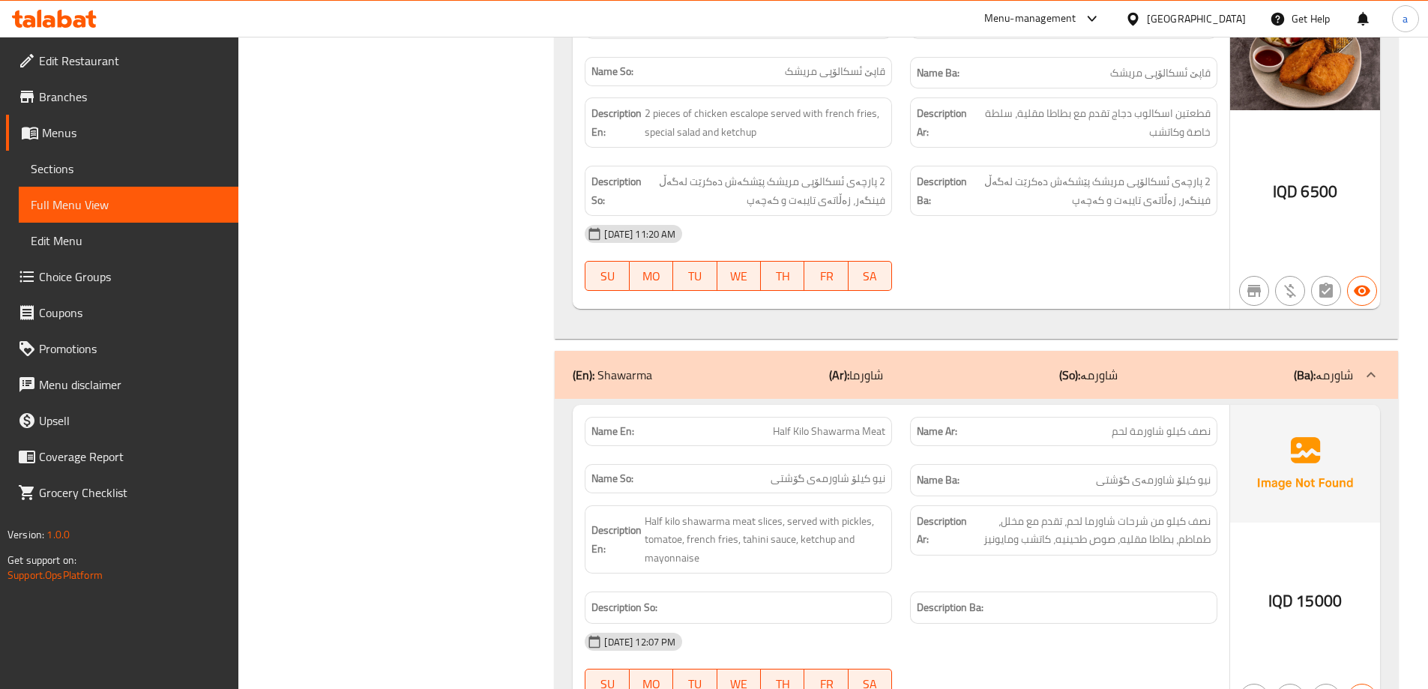
scroll to position [1233, 0]
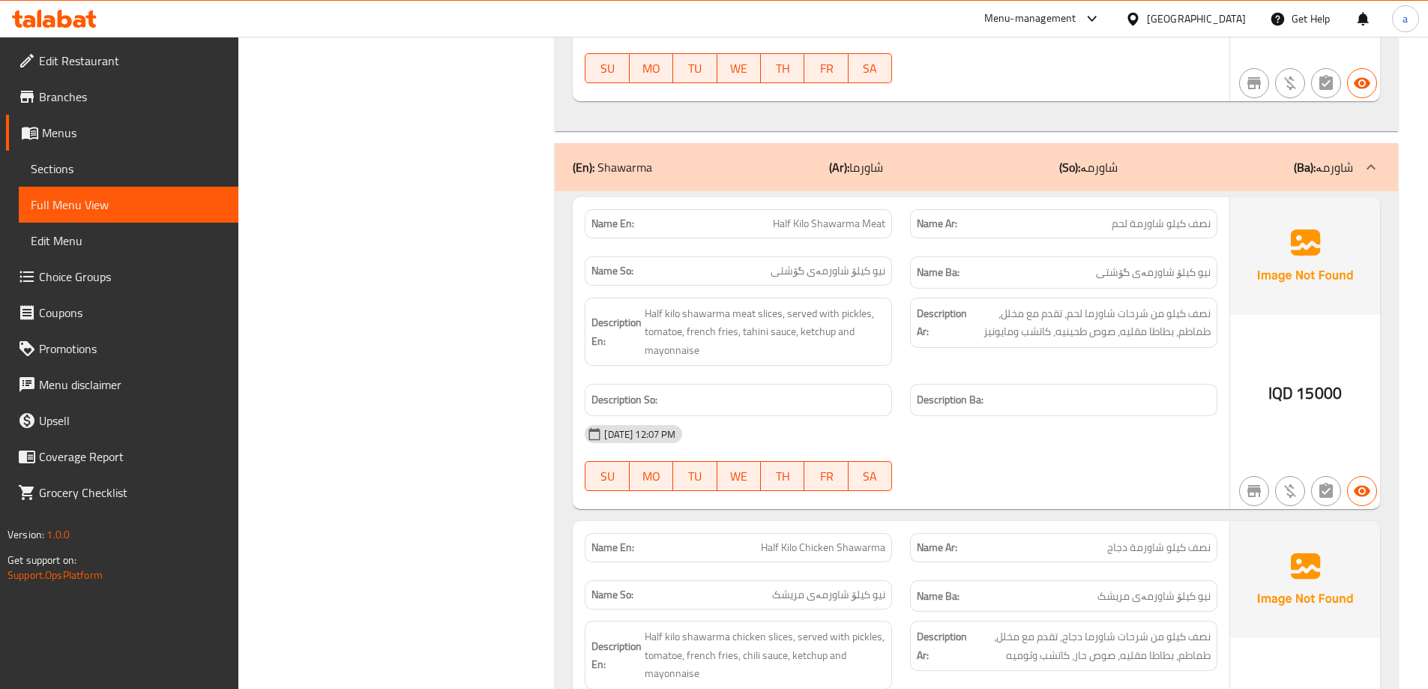
click at [1206, 169] on div "(En): Shawarma (Ar): شاورما (So): شاورمە (Ba): شاورمە" at bounding box center [963, 167] width 780 height 18
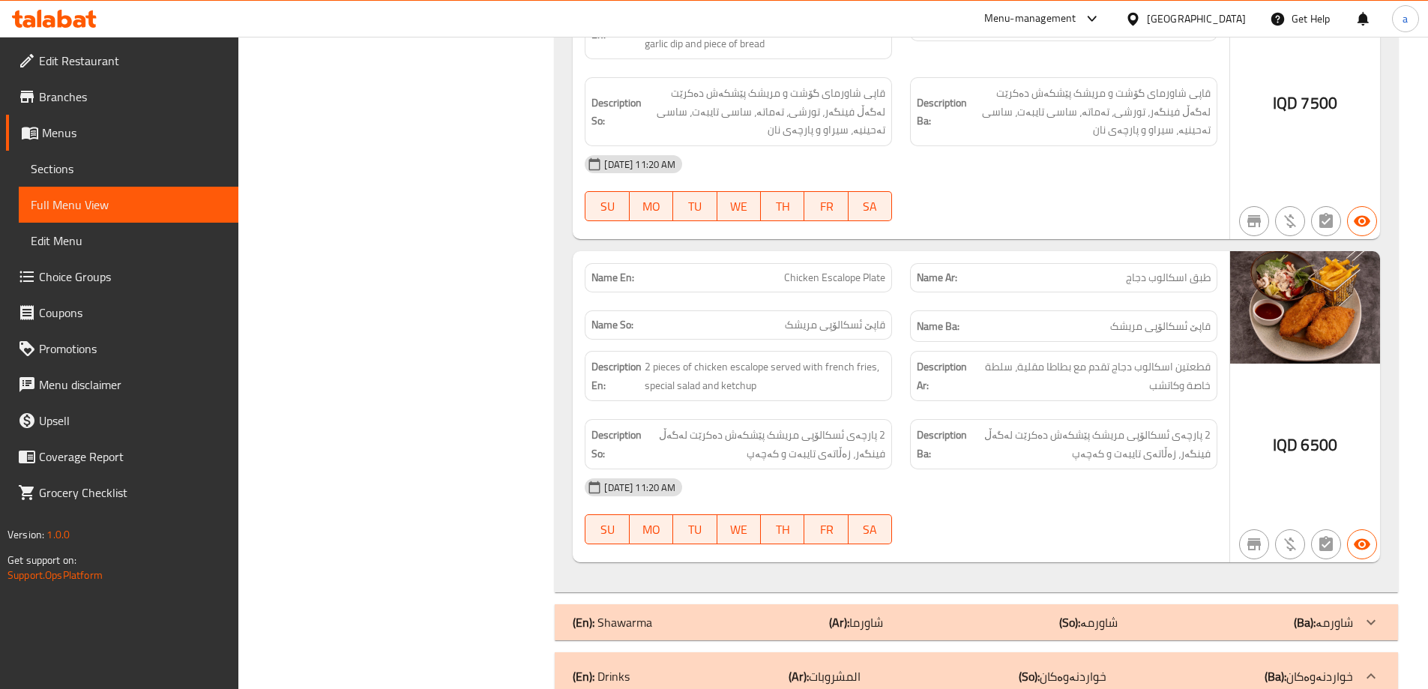
scroll to position [900, 0]
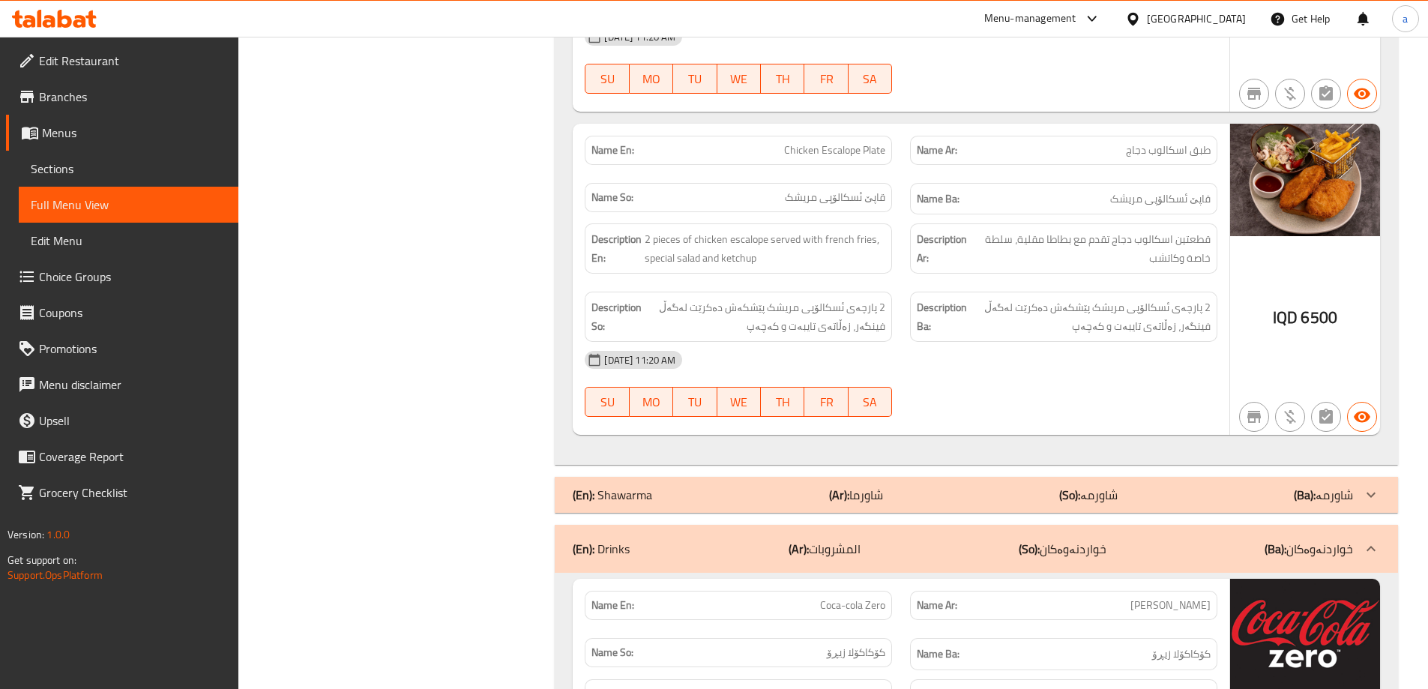
click at [833, 493] on b "(Ar):" at bounding box center [839, 495] width 20 height 22
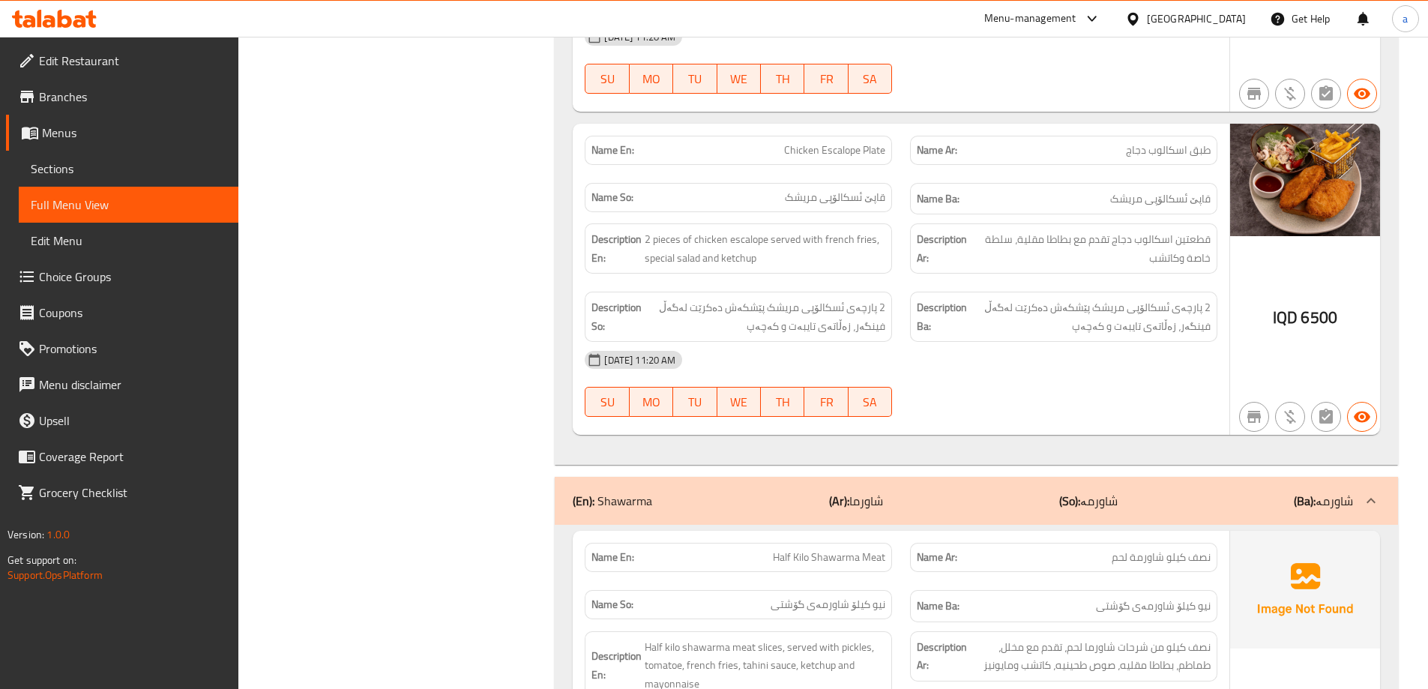
click at [833, 493] on b "(Ar):" at bounding box center [839, 501] width 20 height 22
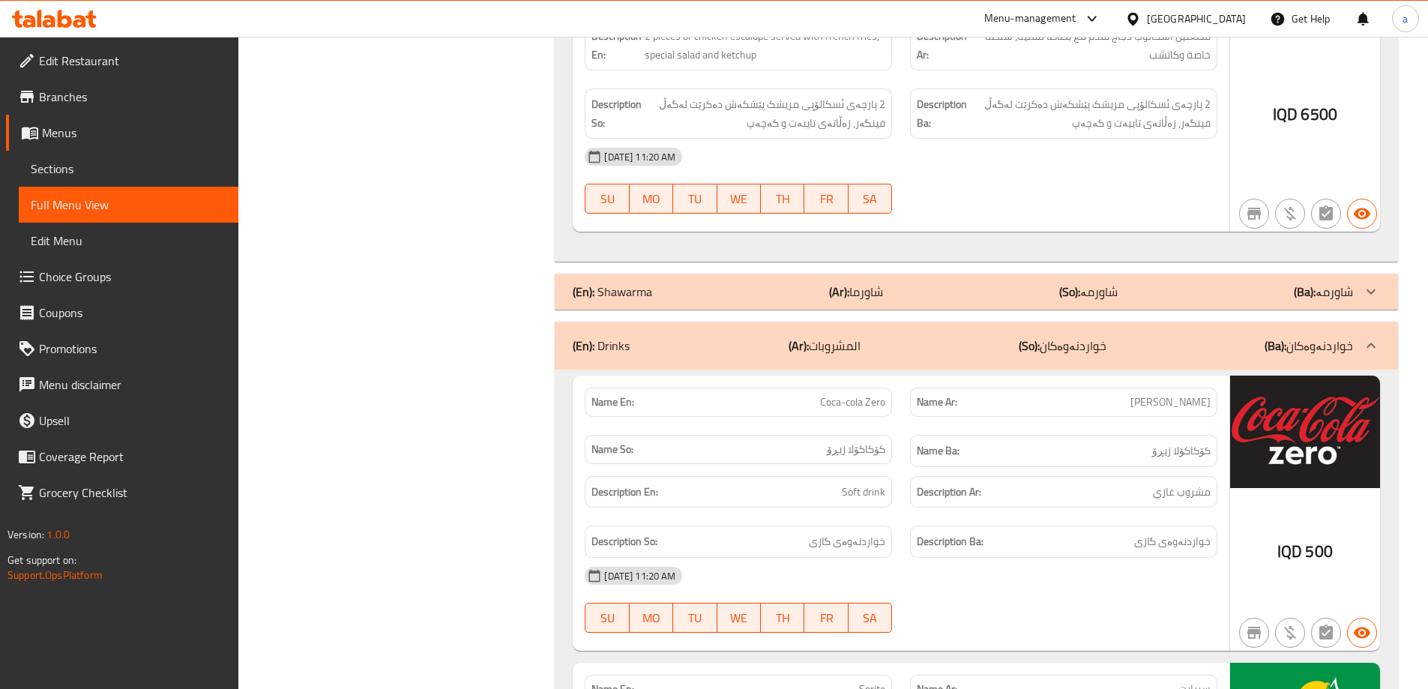
scroll to position [1124, 0]
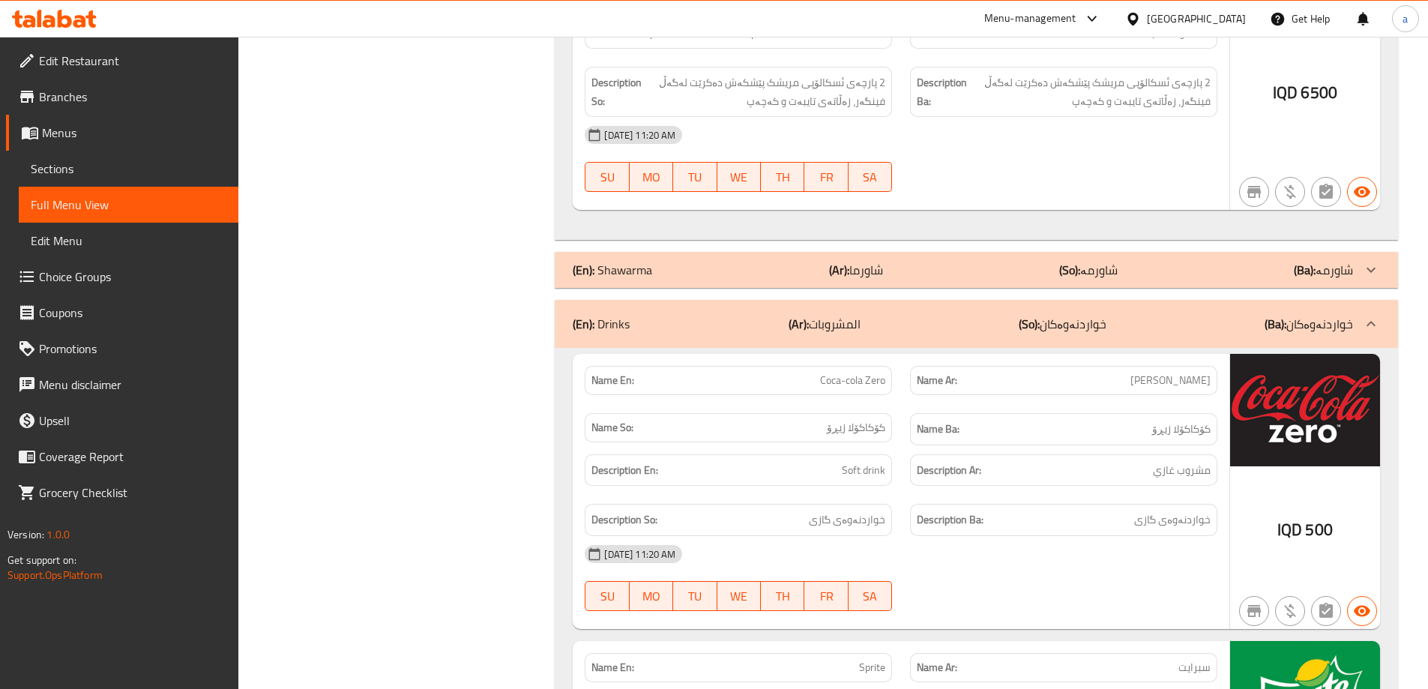
click at [872, 286] on div "(En): Shawarma (Ar): شاورما (So): شاورمە (Ba): شاورمە" at bounding box center [976, 270] width 843 height 36
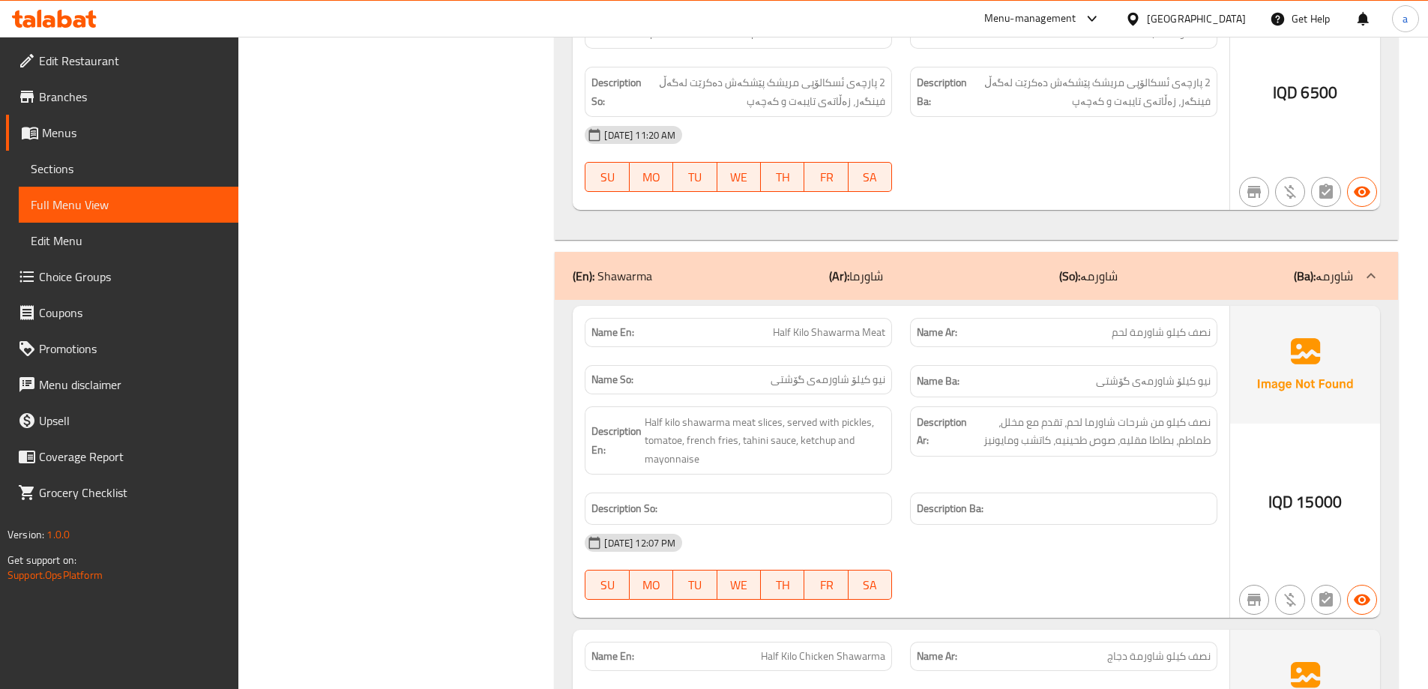
click at [1058, 275] on div "(En): Shawarma (Ar): شاورما (So): شاورمە (Ba): شاورمە" at bounding box center [963, 276] width 780 height 18
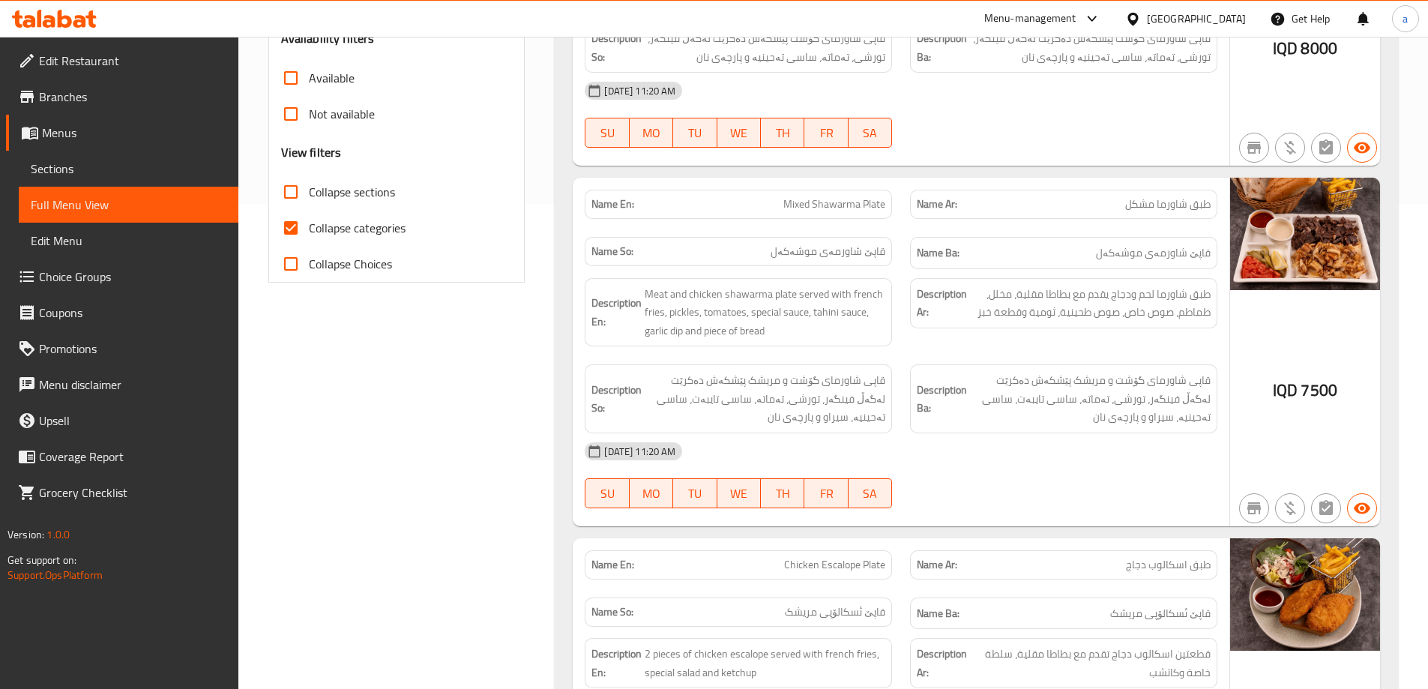
scroll to position [0, 0]
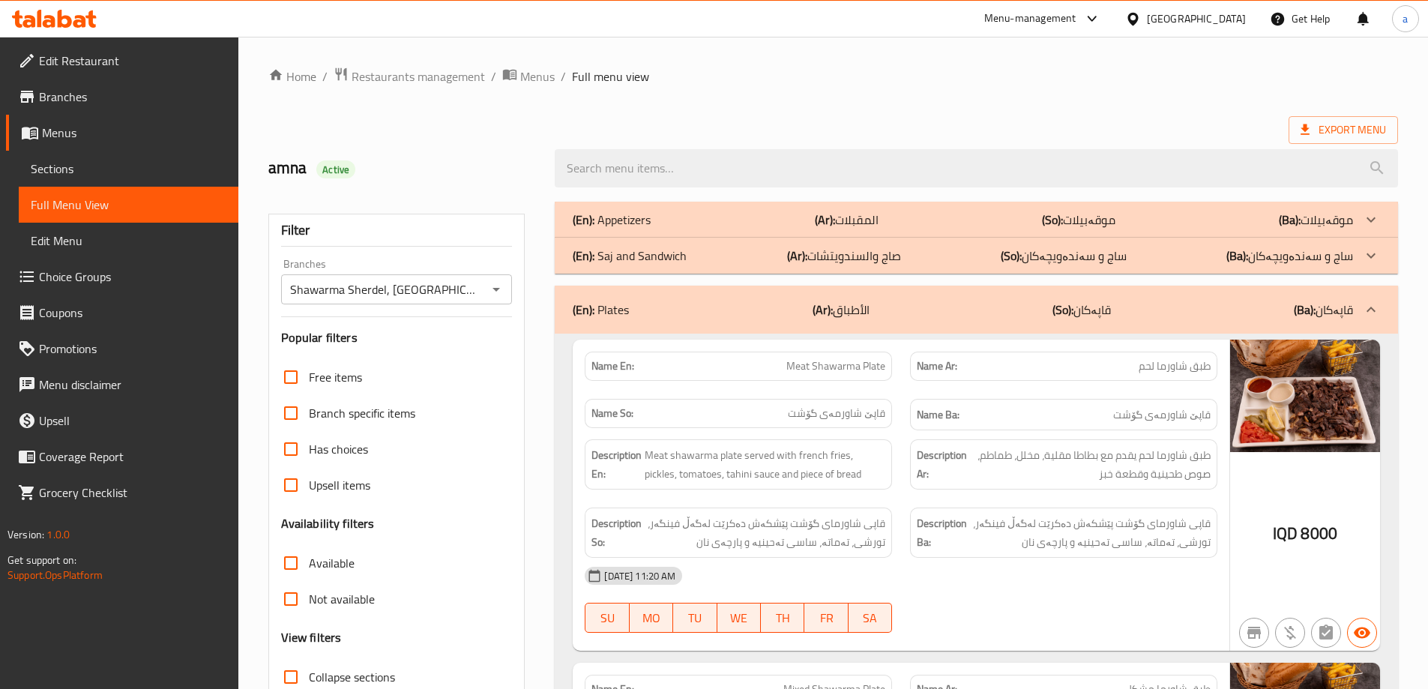
click at [927, 215] on div "(En): Appetizers (Ar): المقبلات (So): موقەبیلات (Ba): موقەبیلات" at bounding box center [963, 220] width 780 height 18
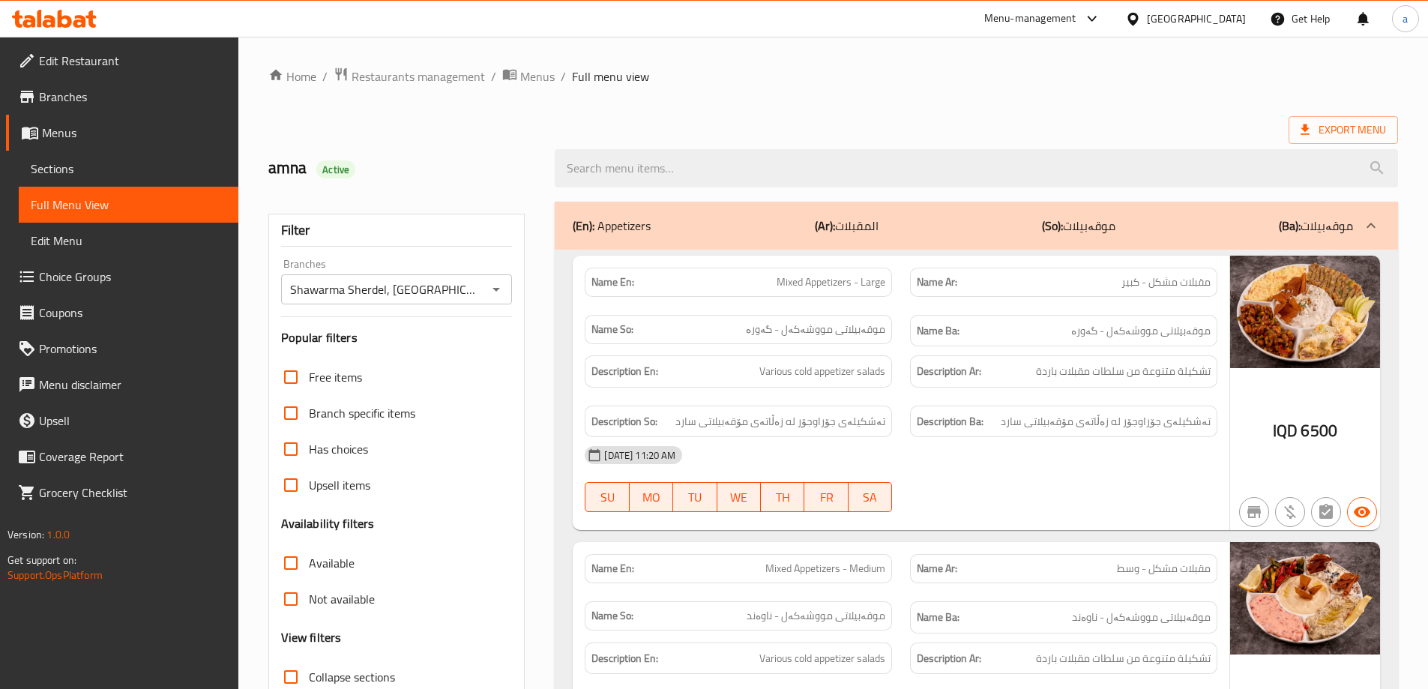
click at [727, 79] on ol "Home / Restaurants management / Menus / Full menu view" at bounding box center [833, 76] width 1130 height 19
click at [495, 287] on icon "Open" at bounding box center [496, 289] width 18 height 18
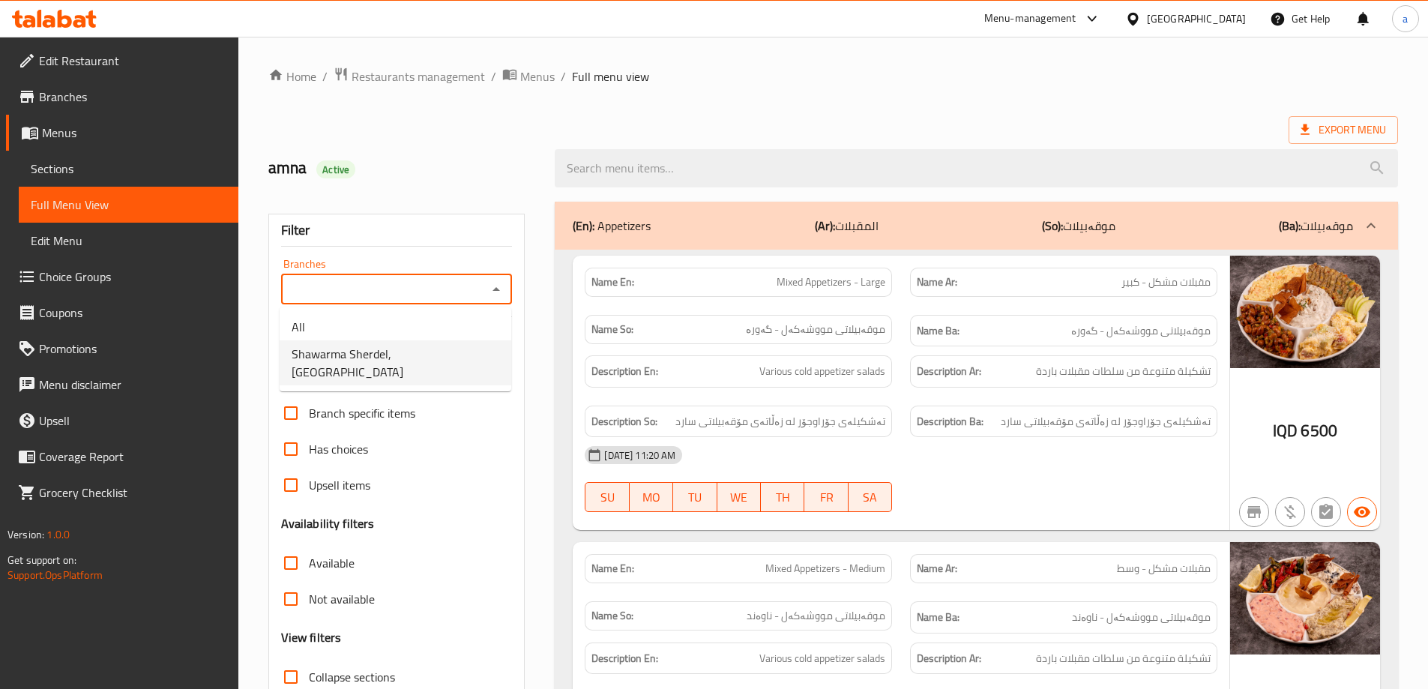
click at [438, 356] on span "Shawarma Sherdel, [GEOGRAPHIC_DATA]" at bounding box center [396, 363] width 208 height 36
type input "Shawarma Sherdel, [GEOGRAPHIC_DATA]"
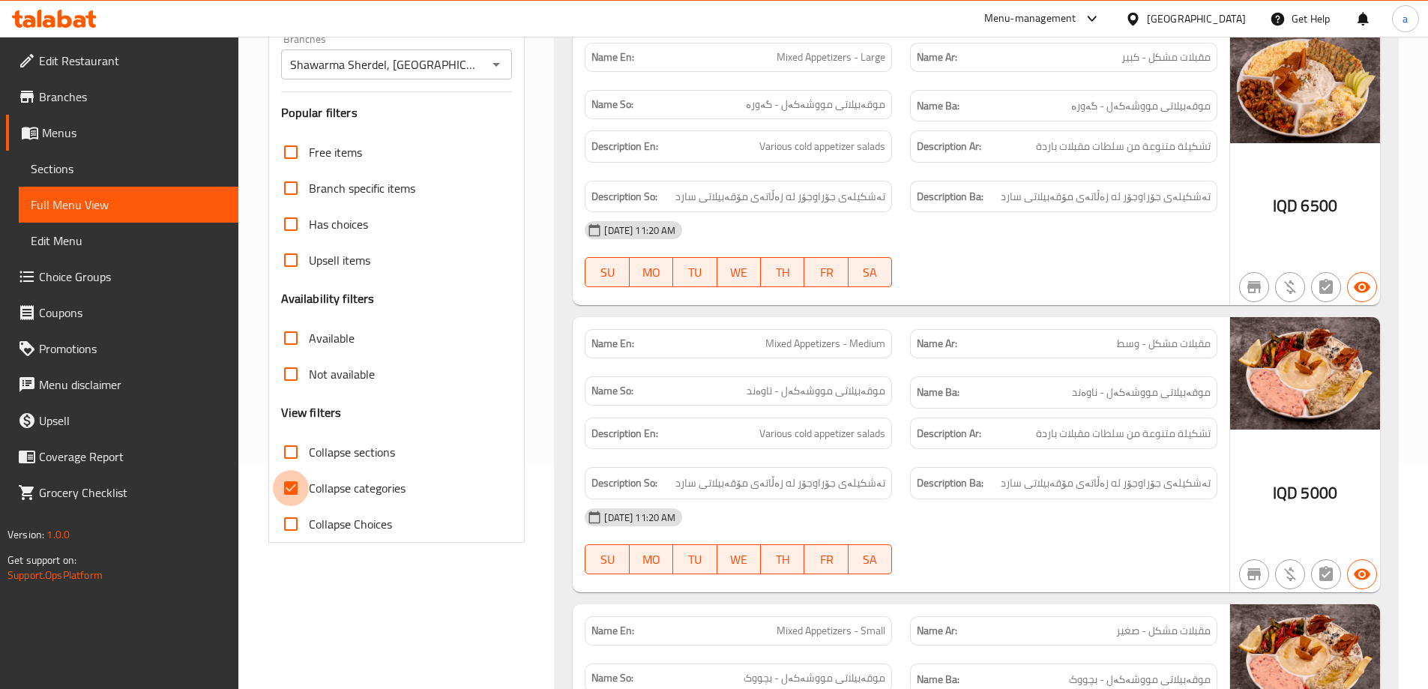
click at [300, 481] on input "Collapse categories" at bounding box center [291, 488] width 36 height 36
checkbox input "false"
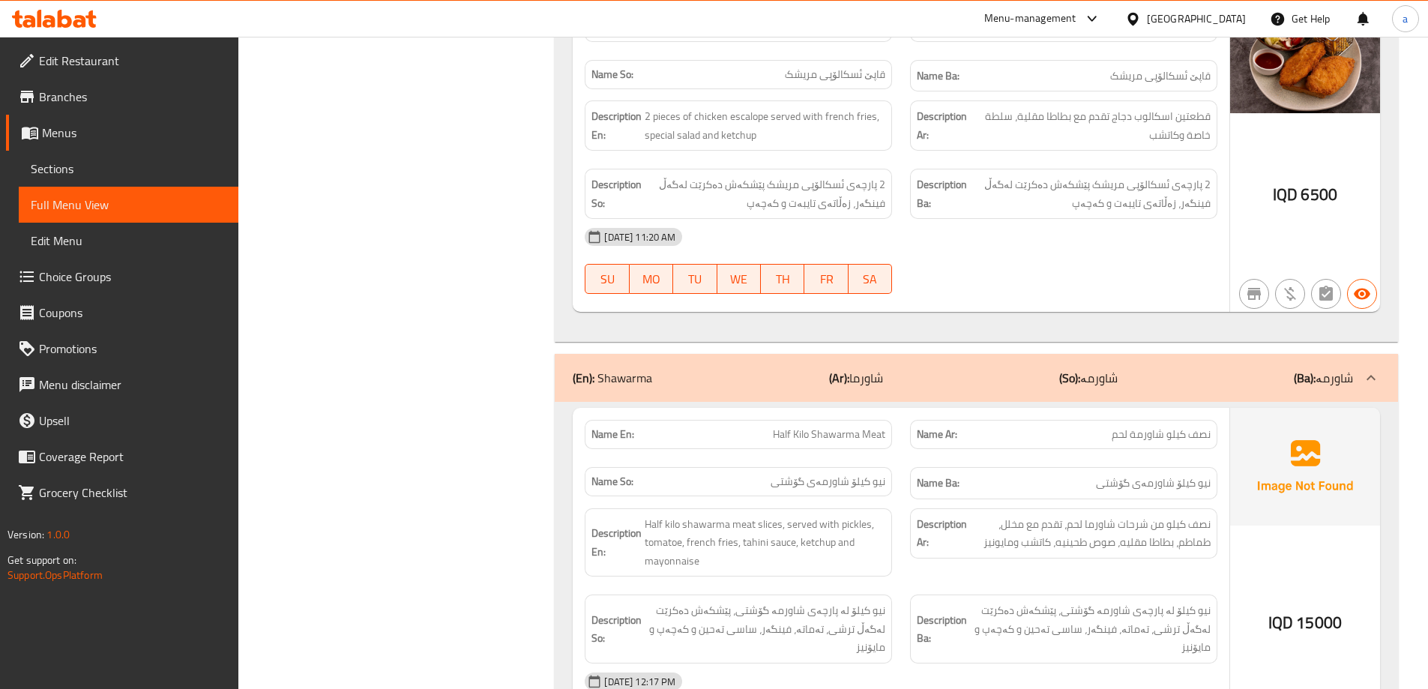
scroll to position [6576, 0]
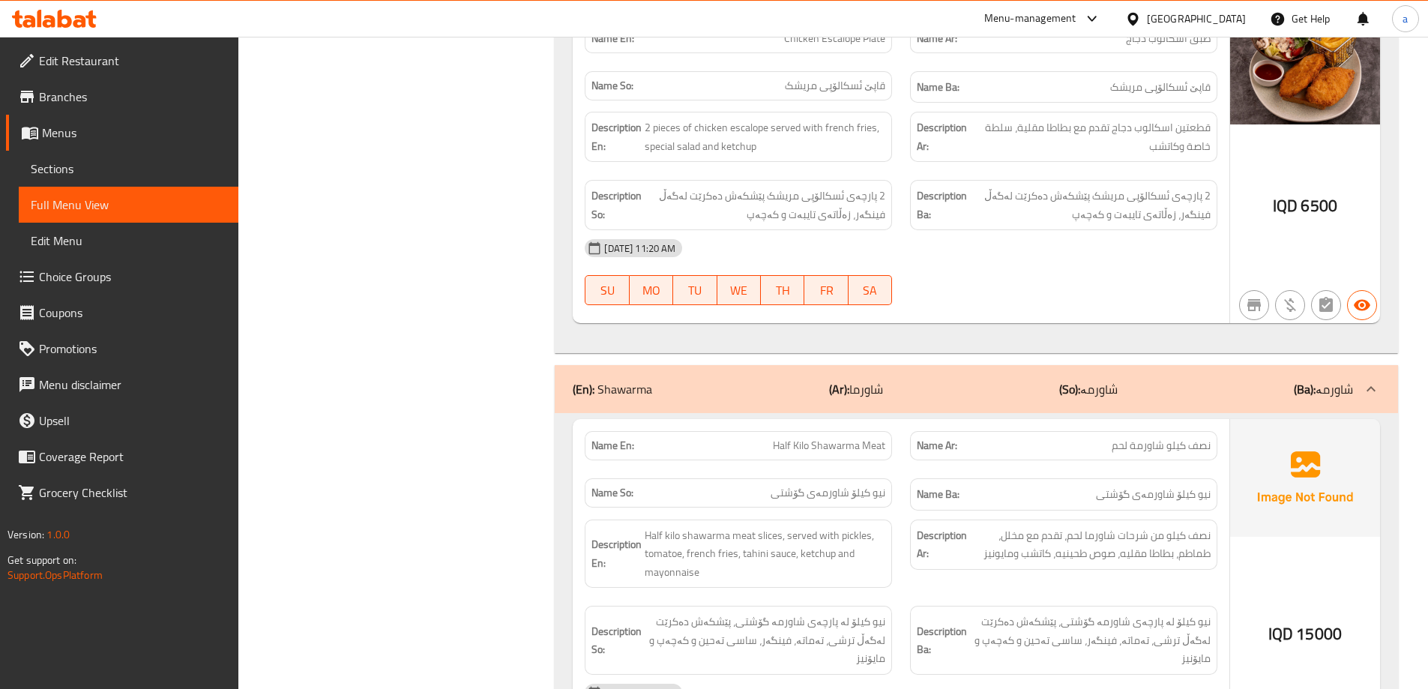
click at [1163, 380] on div "(En): Shawarma (Ar): شاورما (So): شاورمە (Ba): شاورمە" at bounding box center [963, 389] width 780 height 18
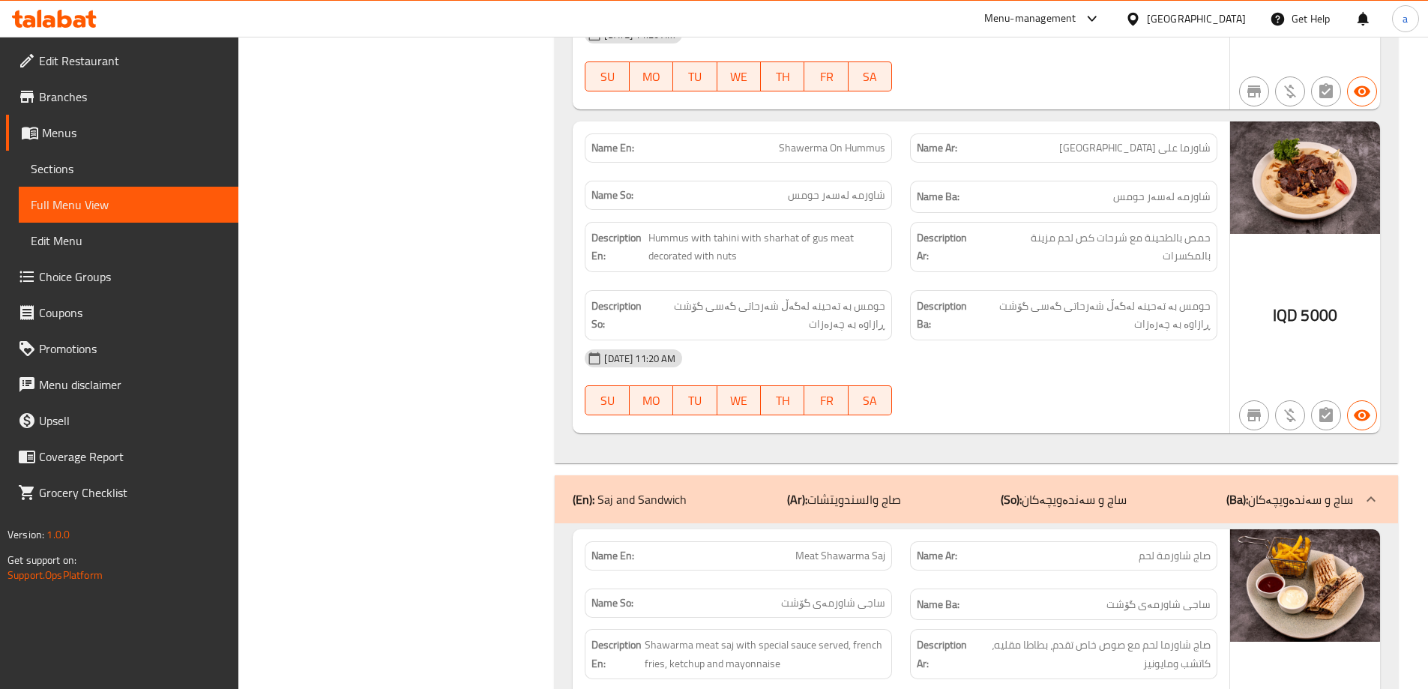
scroll to position [1403, 0]
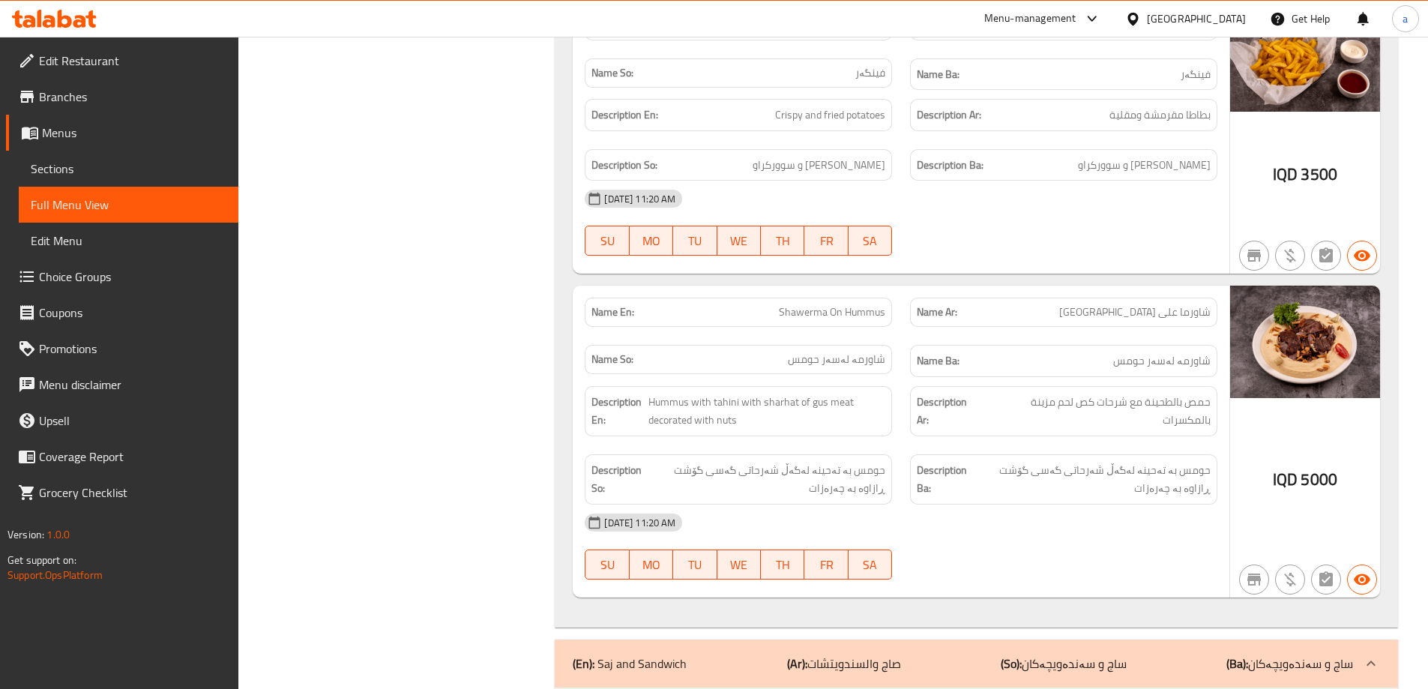
click at [1075, 657] on p "(So): ساج و سەندەویچەکان" at bounding box center [1064, 663] width 126 height 18
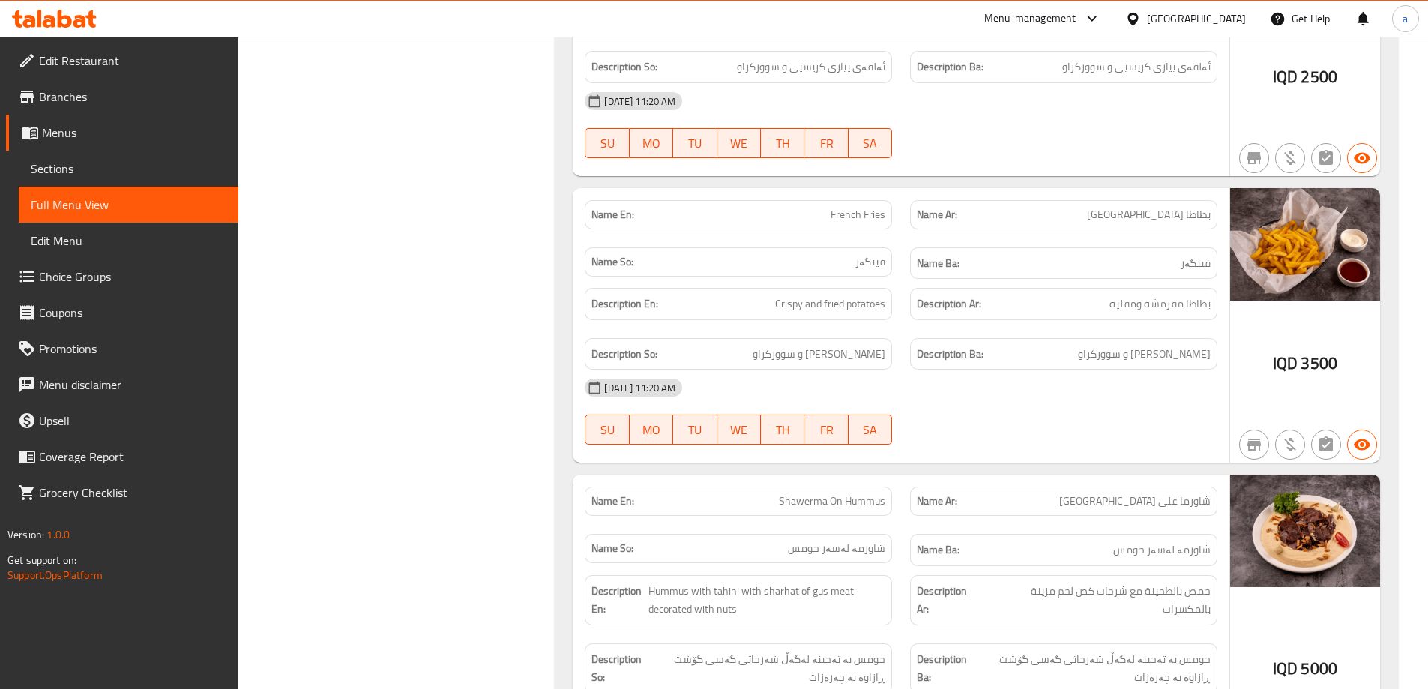
scroll to position [90, 0]
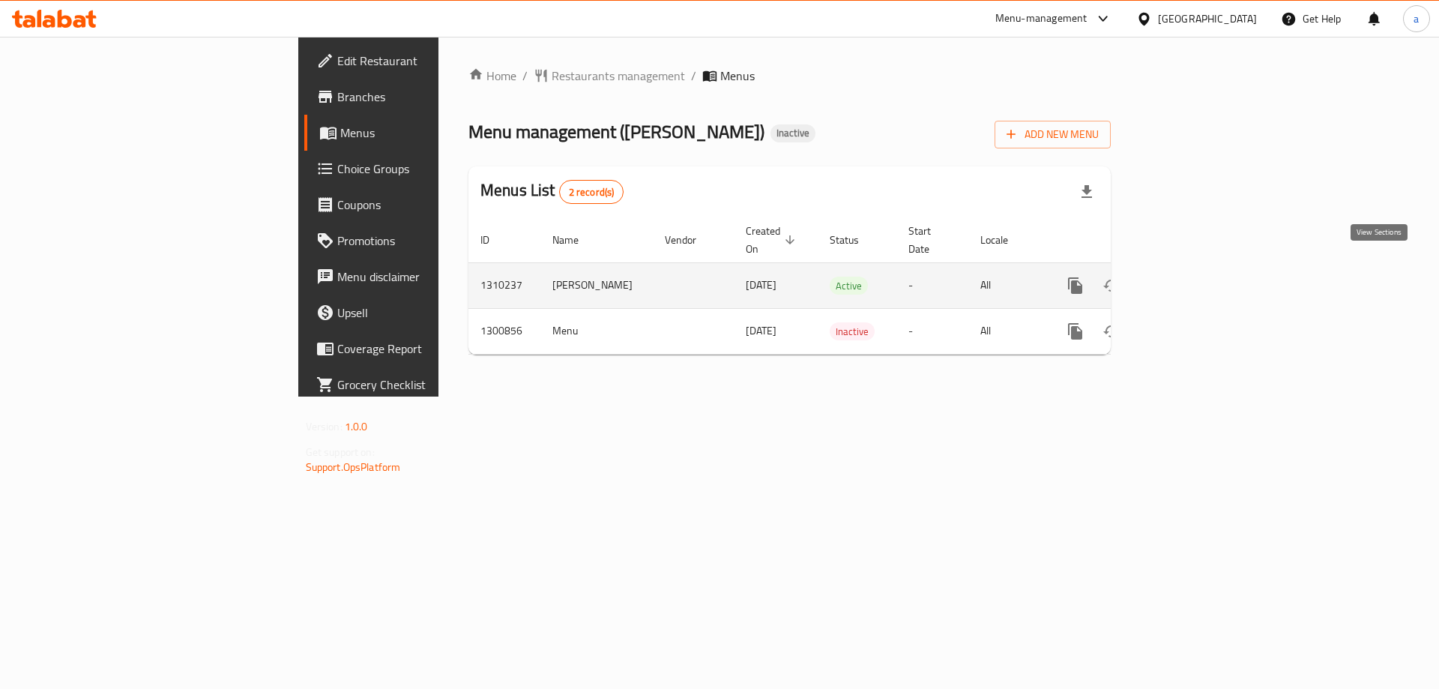
click at [1193, 277] on icon "enhanced table" at bounding box center [1184, 286] width 18 height 18
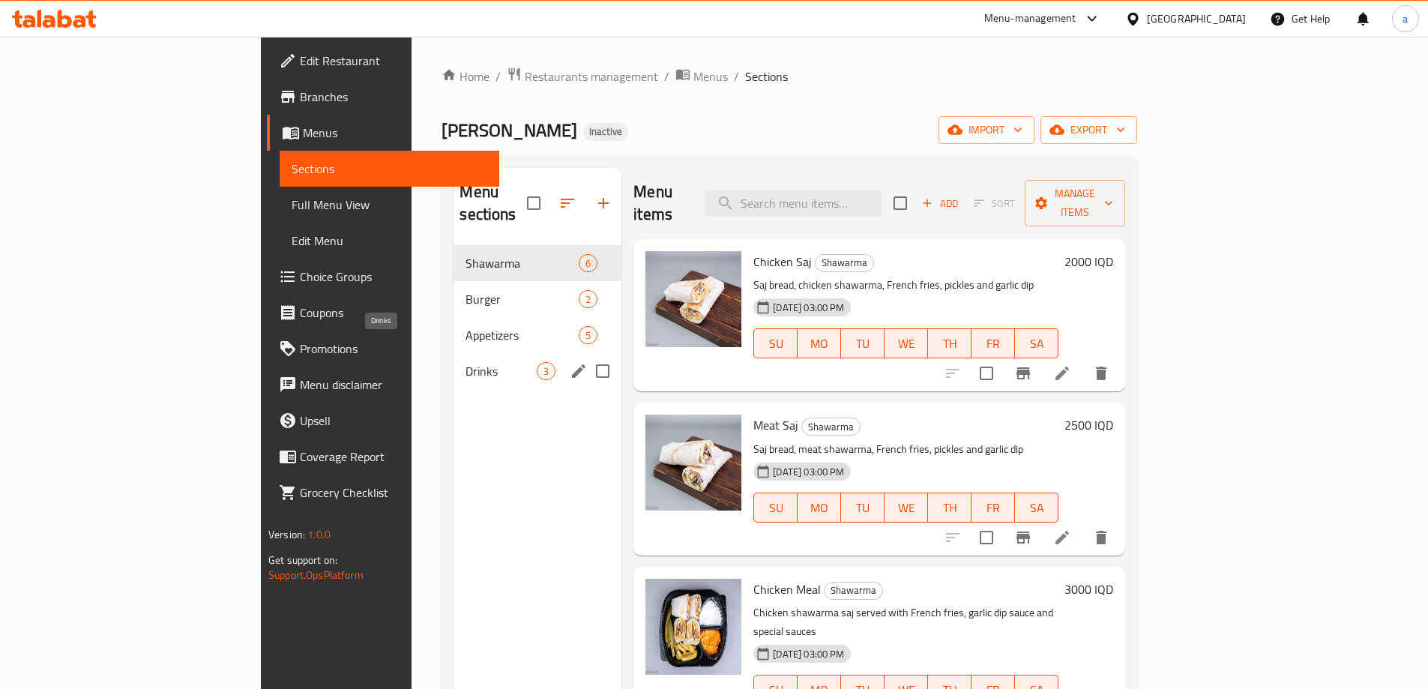
click at [466, 362] on span "Drinks" at bounding box center [501, 371] width 71 height 18
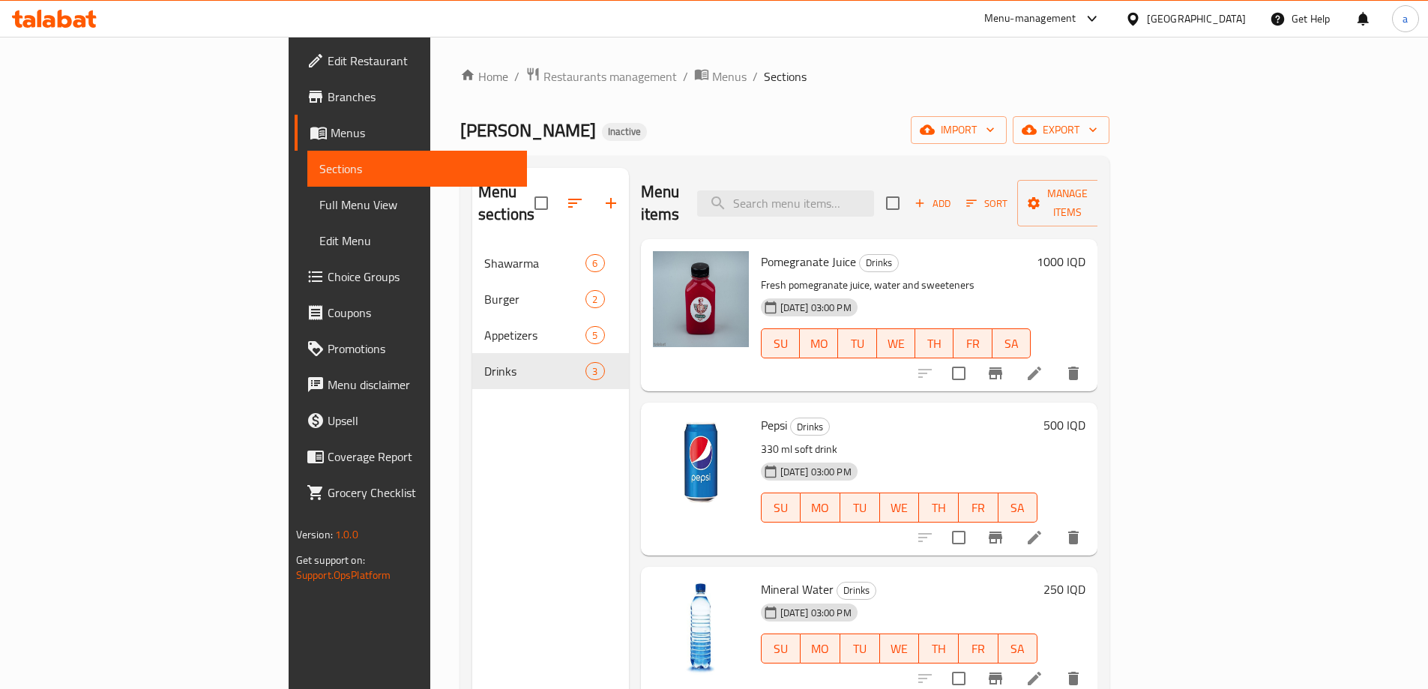
click at [319, 198] on span "Full Menu View" at bounding box center [417, 205] width 196 height 18
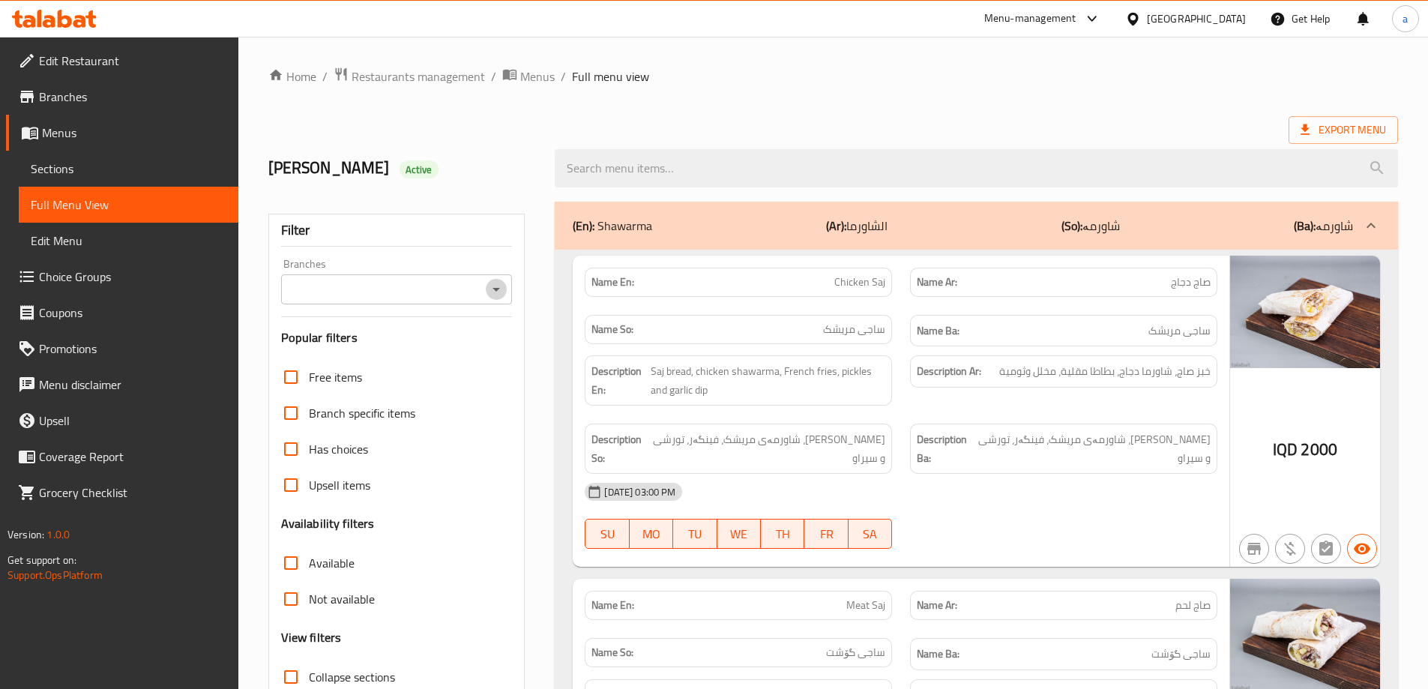
click at [498, 283] on icon "Open" at bounding box center [496, 289] width 18 height 18
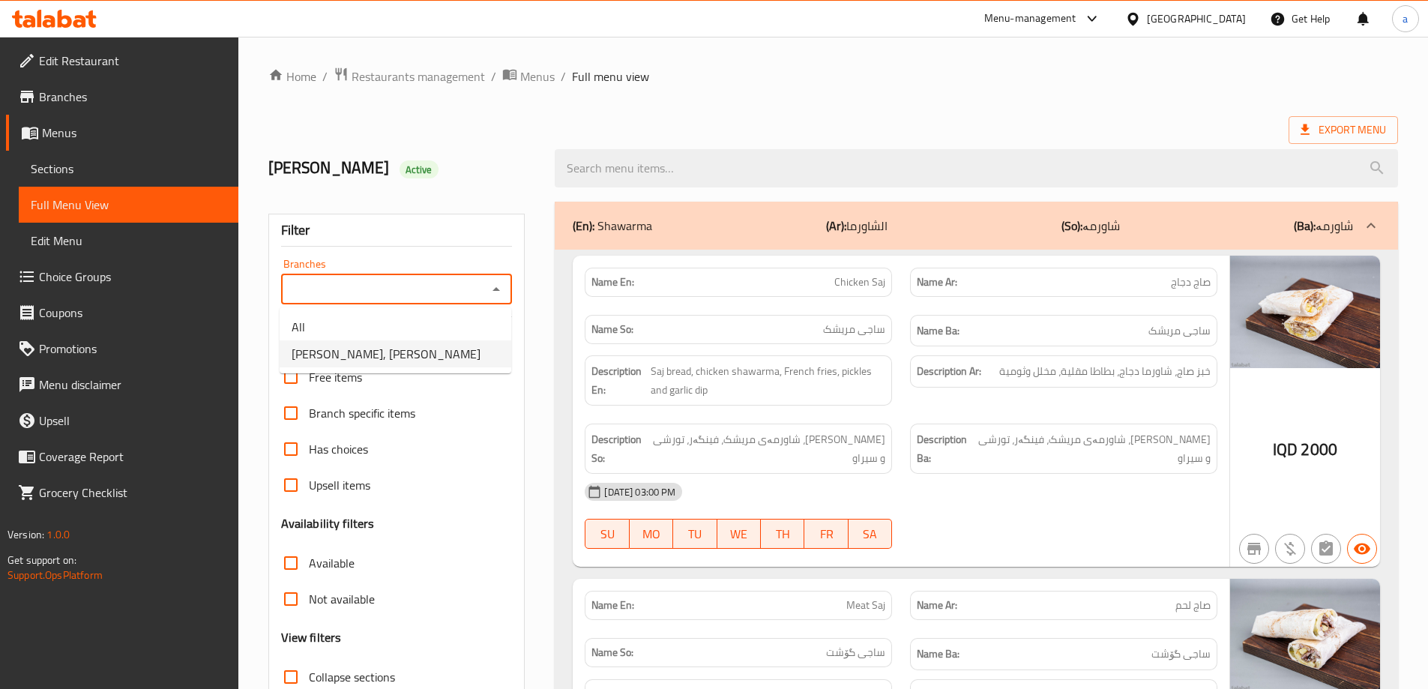
click at [436, 346] on li "[PERSON_NAME], [PERSON_NAME]" at bounding box center [396, 353] width 232 height 27
type input "[PERSON_NAME], [PERSON_NAME]"
click at [878, 67] on ol "Home / Restaurants management / Menus / Full menu view" at bounding box center [833, 76] width 1130 height 19
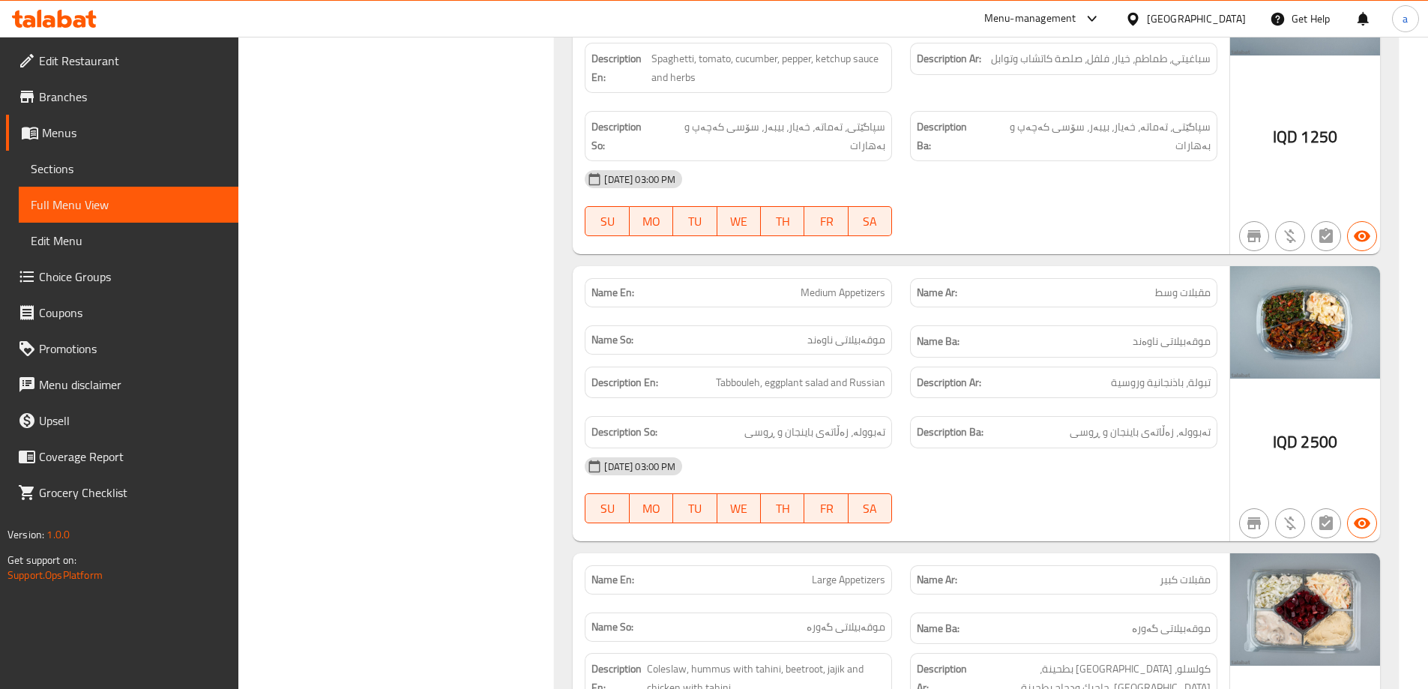
scroll to position [2967, 0]
